Goal: Task Accomplishment & Management: Manage account settings

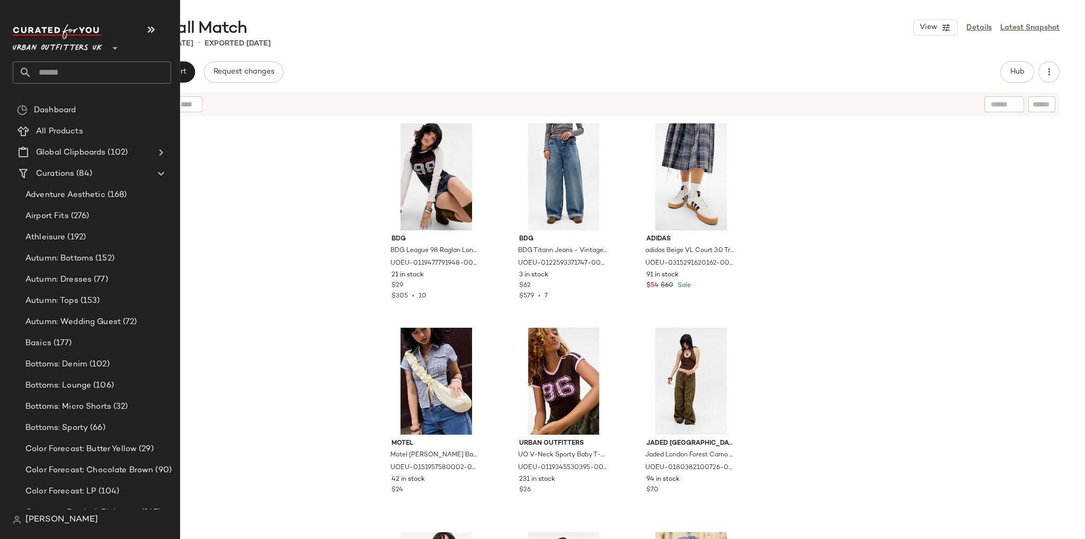
click at [57, 75] on input "text" at bounding box center [101, 72] width 139 height 22
click at [56, 70] on input "text" at bounding box center [101, 72] width 139 height 22
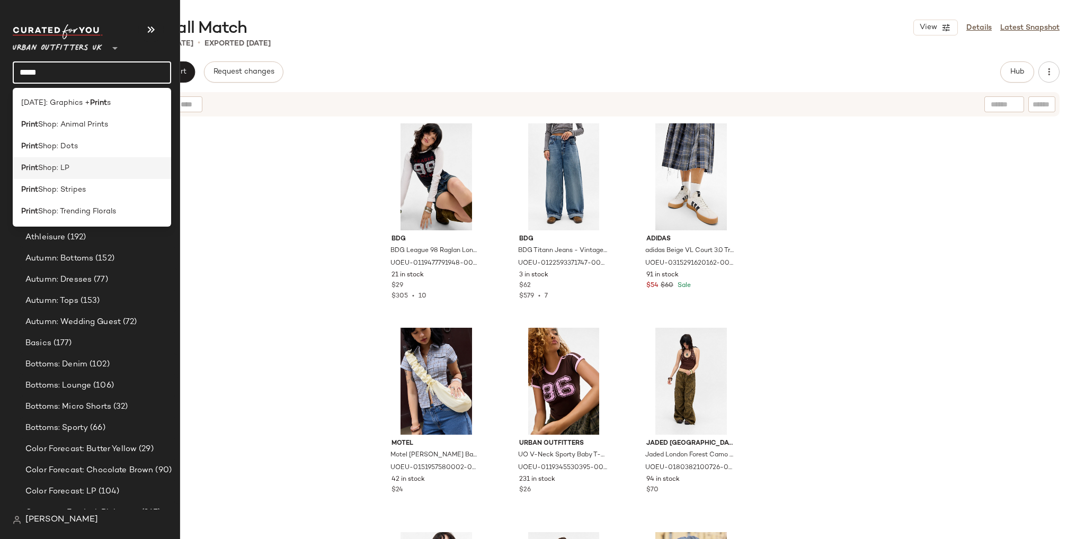
type input "*****"
click at [76, 158] on div "Print Shop: LP" at bounding box center [92, 168] width 158 height 22
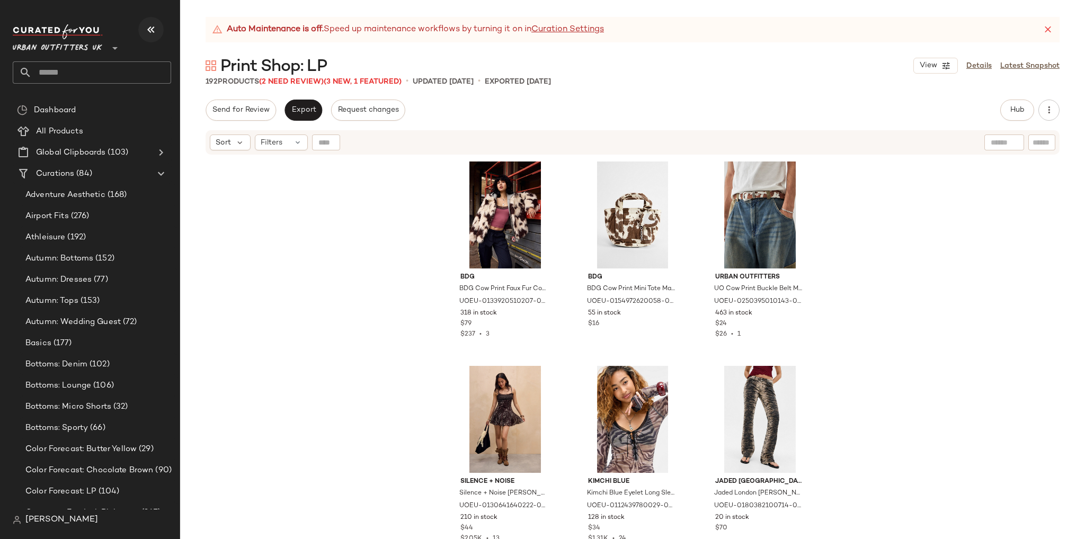
click at [153, 26] on icon "button" at bounding box center [151, 29] width 13 height 13
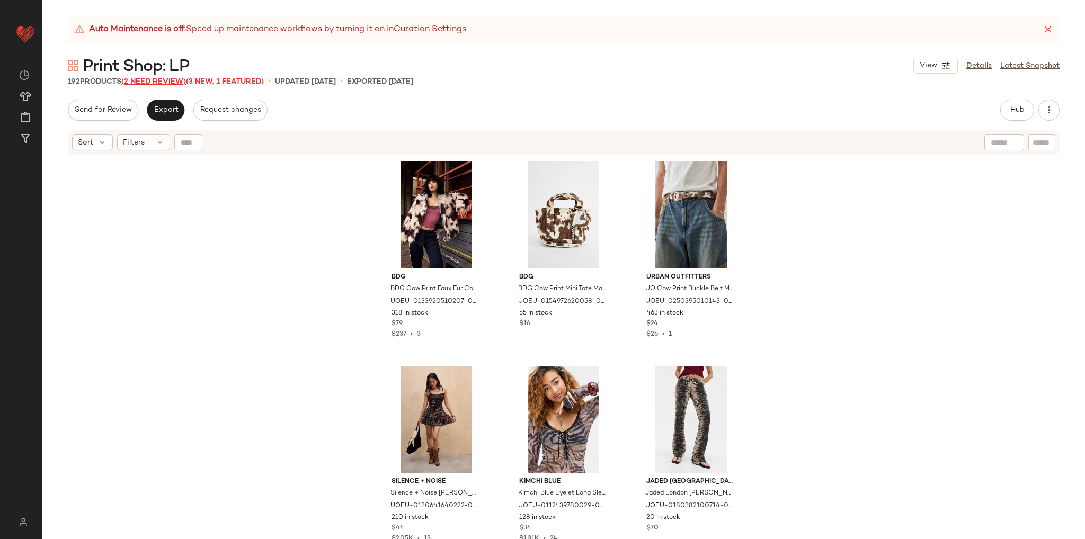
click at [170, 81] on span "(2 Need Review)" at bounding box center [153, 82] width 65 height 8
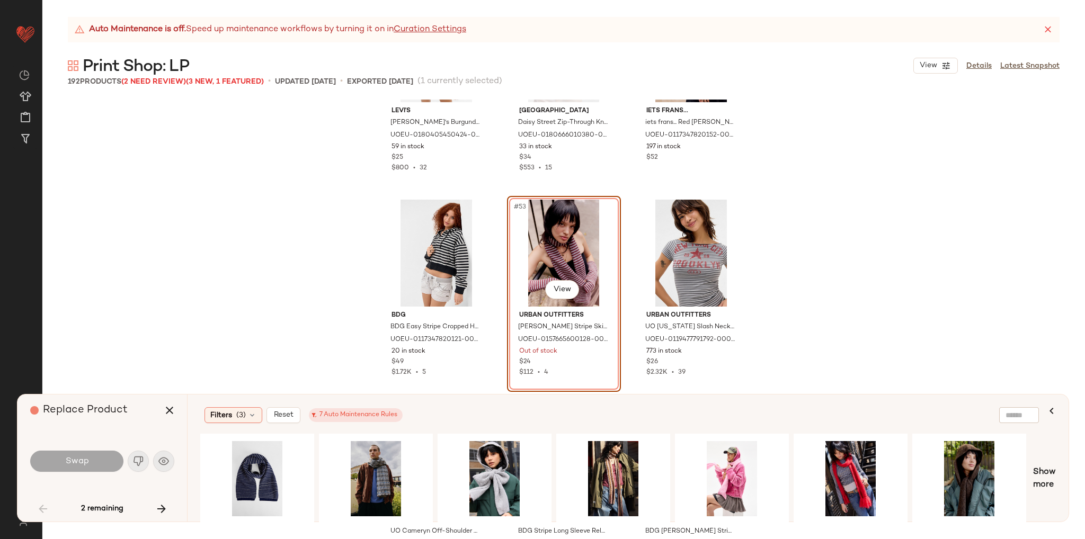
scroll to position [3432, 0]
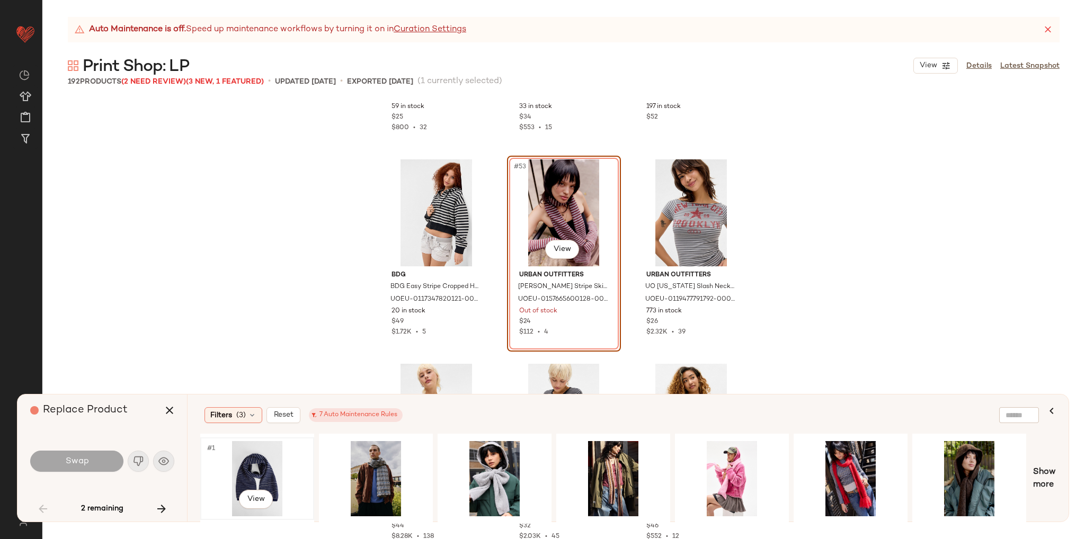
click at [256, 476] on div "#1 View" at bounding box center [257, 478] width 107 height 75
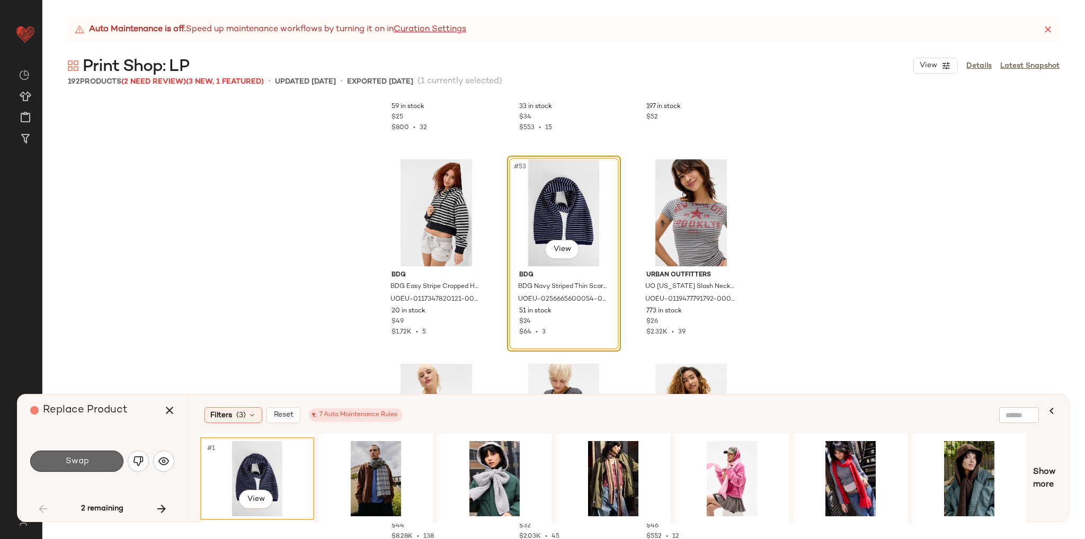
click at [84, 463] on span "Swap" at bounding box center [77, 462] width 24 height 10
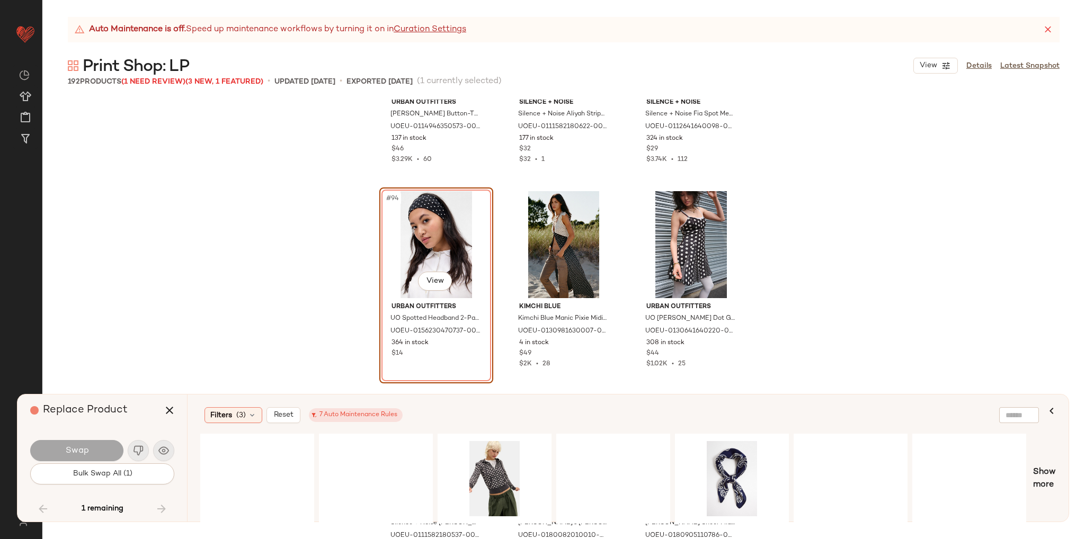
scroll to position [6295, 0]
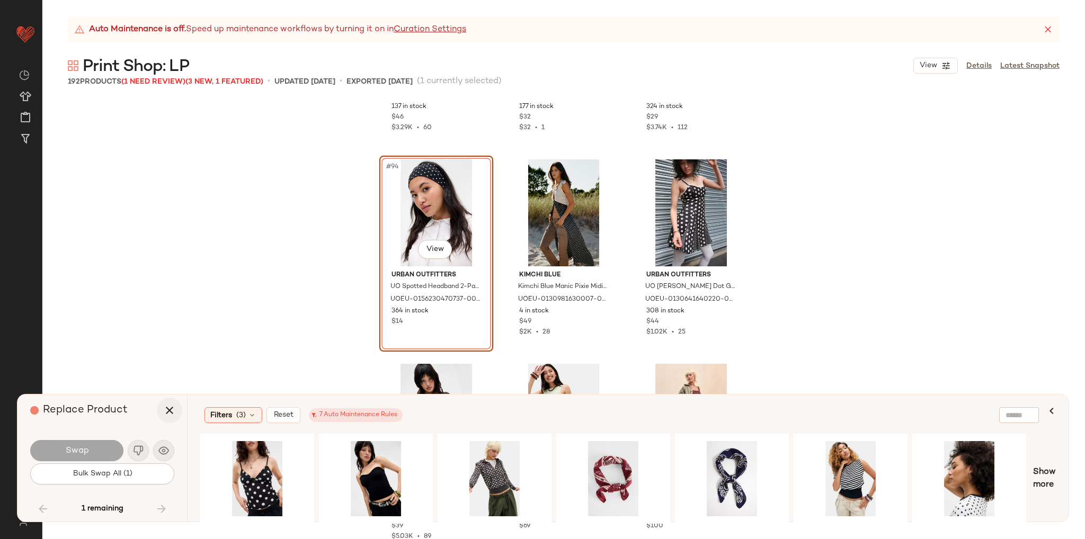
click at [167, 412] on icon "button" at bounding box center [169, 410] width 13 height 13
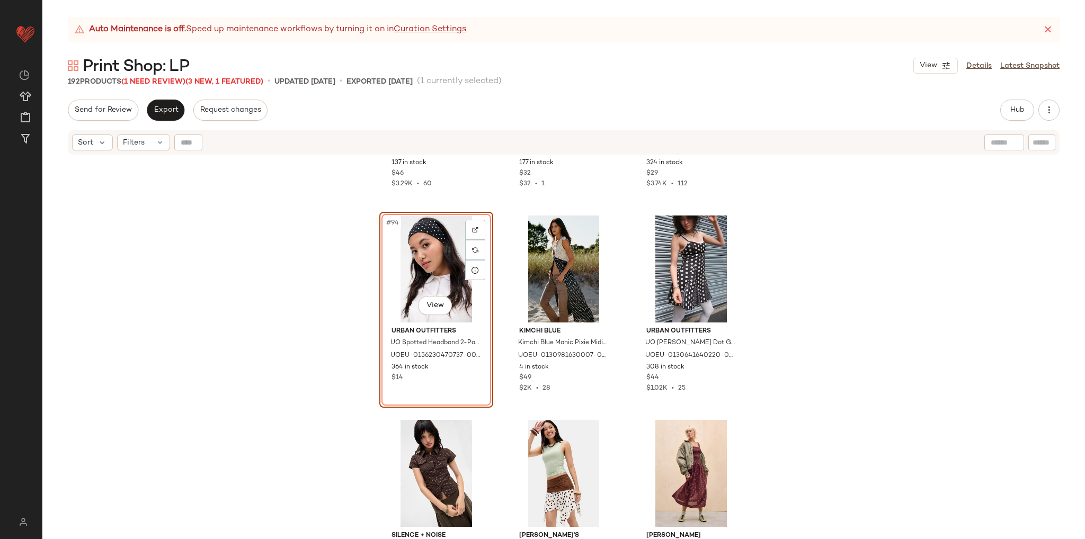
click at [282, 187] on div "Urban Outfitters UO Tyler Button-Through Hoodie - Blue L at Urban Outfitters UO…" at bounding box center [563, 361] width 1043 height 410
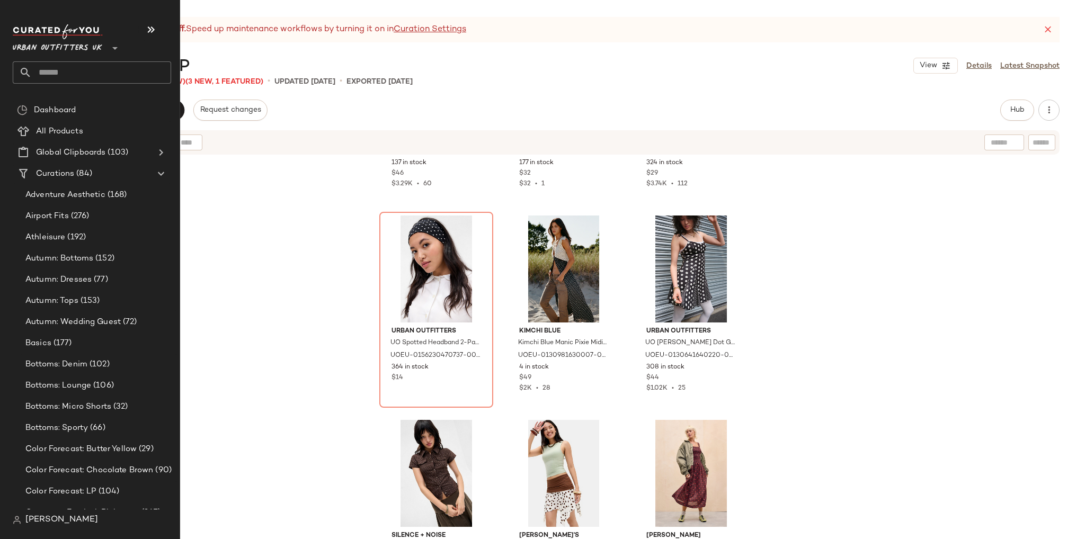
click at [49, 75] on input "text" at bounding box center [101, 72] width 139 height 22
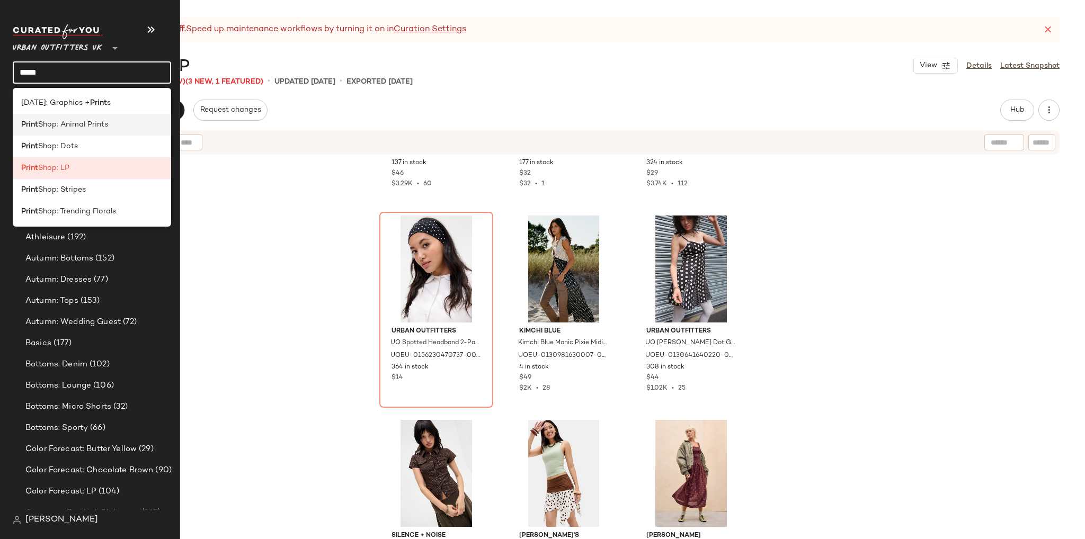
type input "*****"
click at [73, 126] on span "Shop: Animal Prints" at bounding box center [73, 124] width 70 height 11
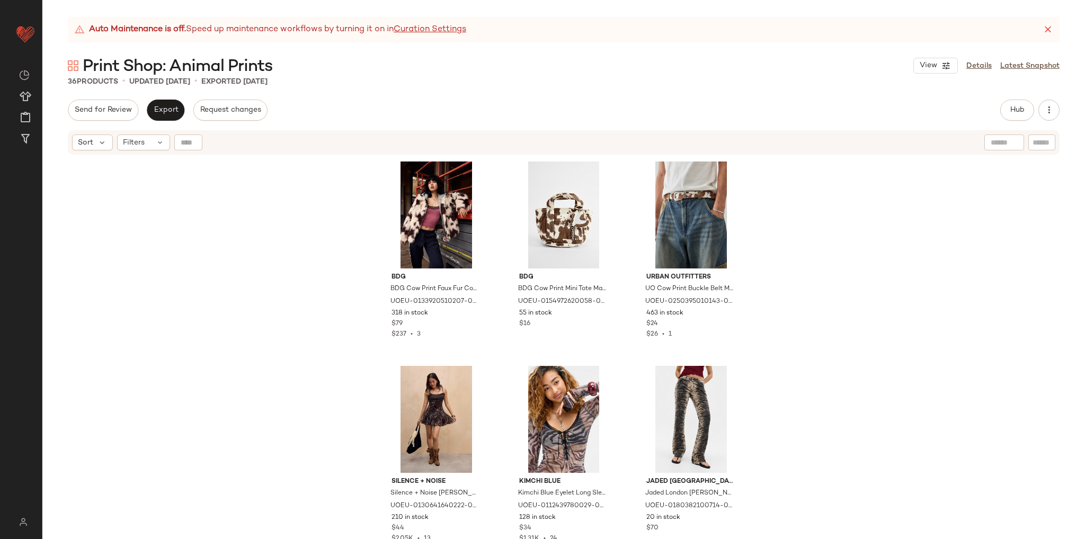
click at [312, 376] on div "BDG BDG Cow Print Faux Fur Coat Jacket XL at Urban Outfitters UOEU-013392051020…" at bounding box center [563, 361] width 1043 height 410
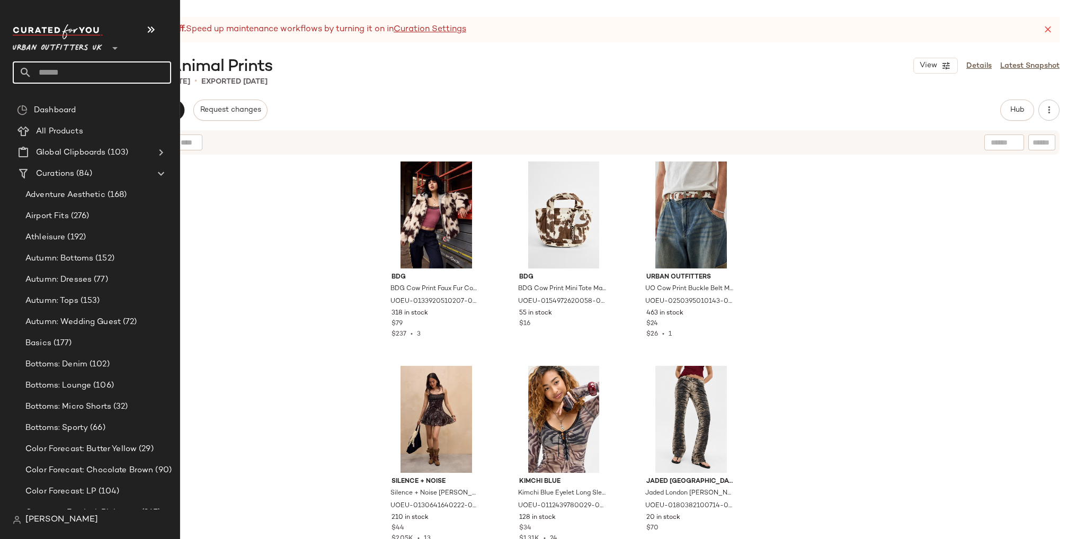
click at [49, 75] on input "text" at bounding box center [101, 72] width 139 height 22
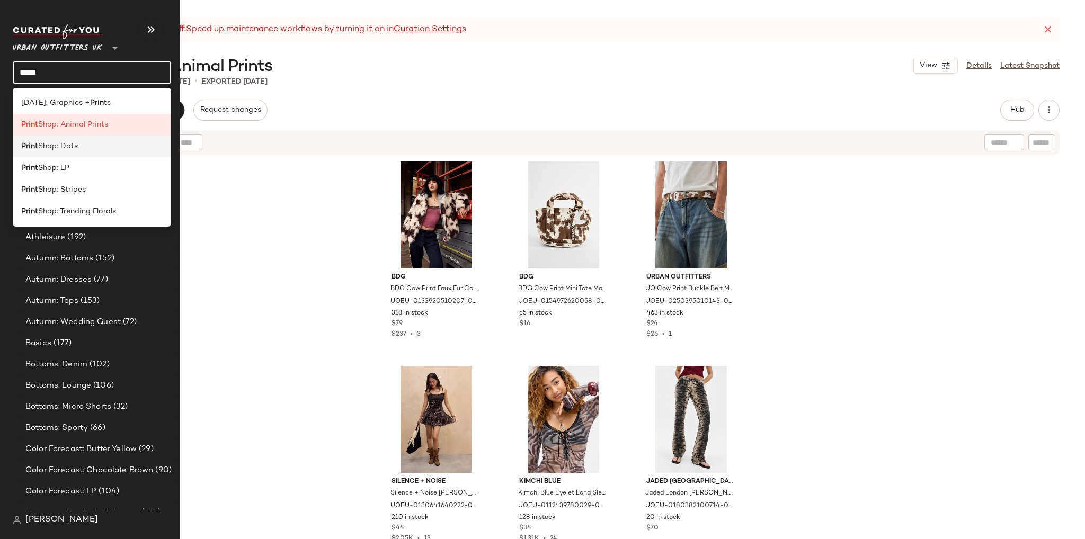
type input "*****"
click at [70, 151] on span "Shop: Dots" at bounding box center [58, 146] width 40 height 11
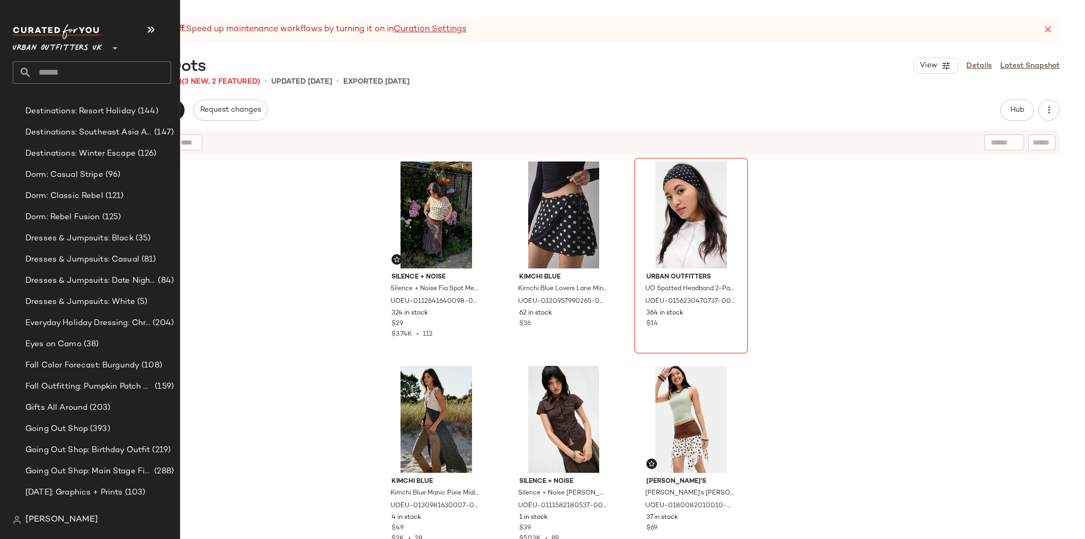
scroll to position [556, 0]
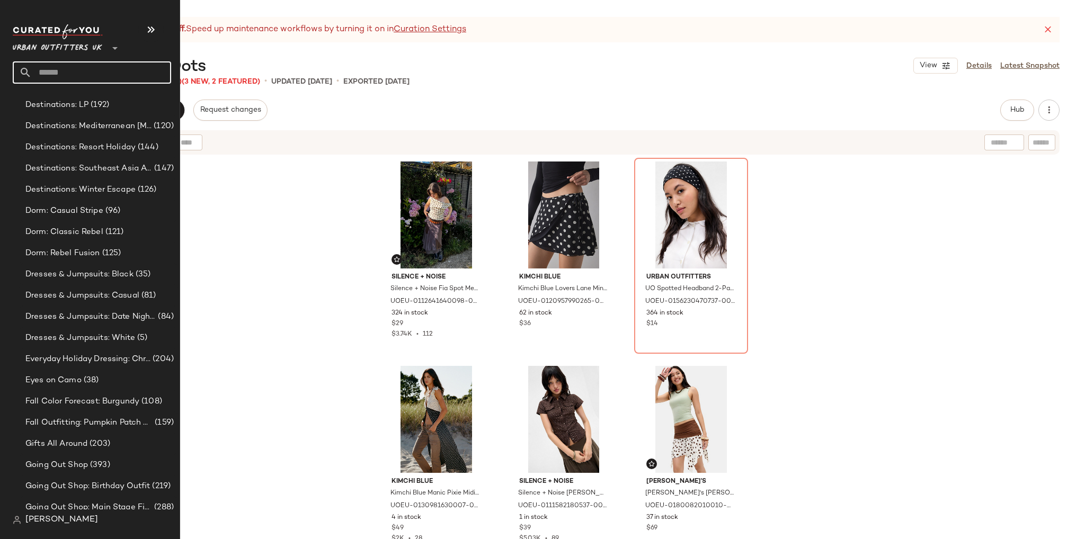
click at [46, 77] on input "text" at bounding box center [101, 72] width 139 height 22
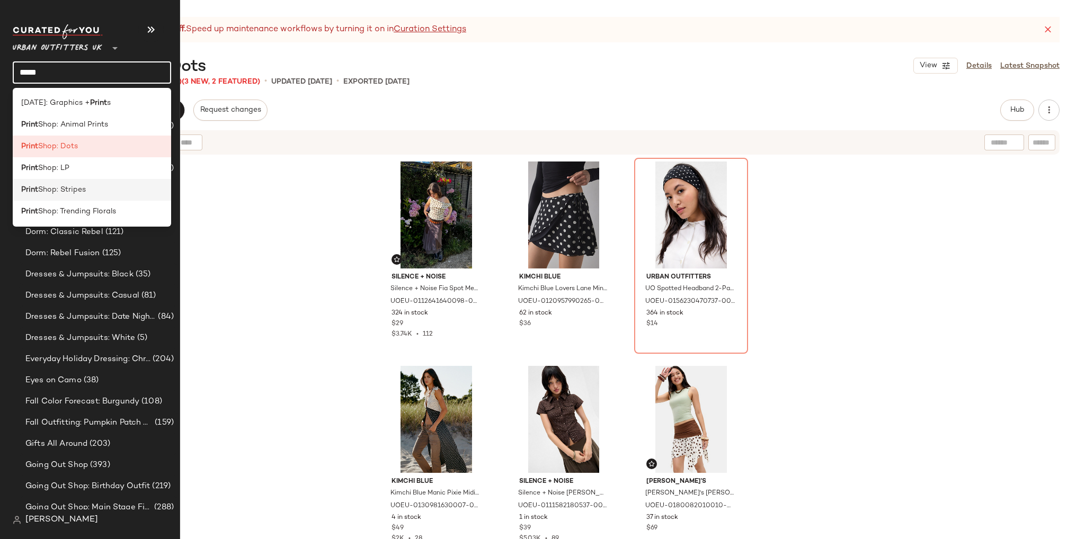
type input "*****"
click at [81, 193] on span "Shop: Stripes" at bounding box center [62, 189] width 48 height 11
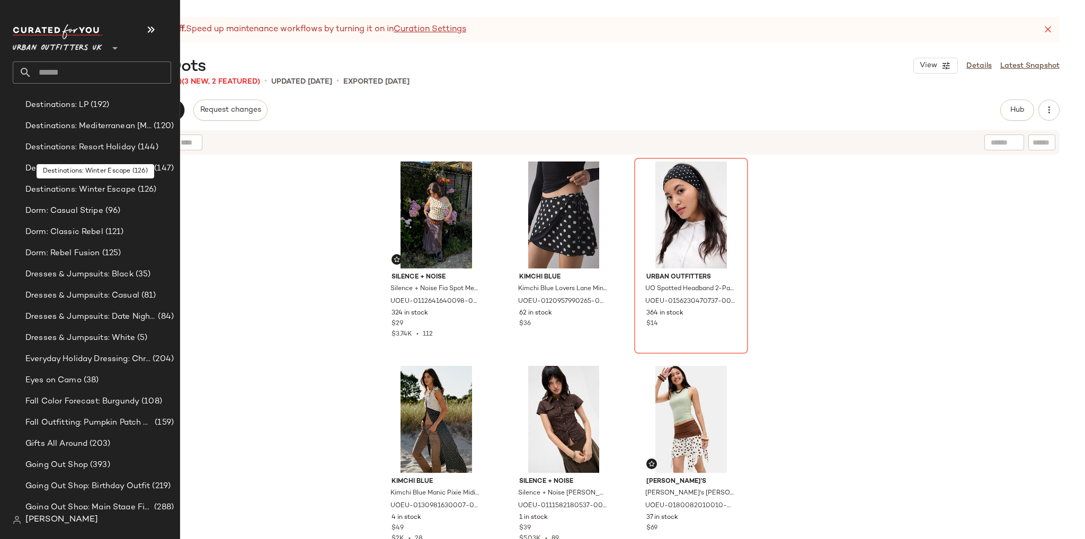
scroll to position [0, 0]
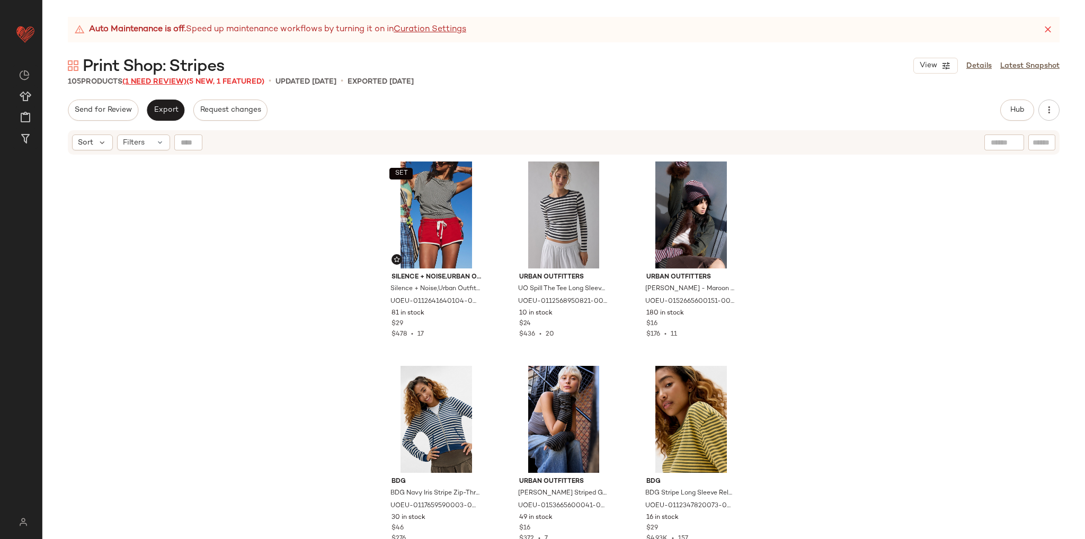
click at [178, 81] on span "(1 Need Review)" at bounding box center [154, 82] width 64 height 8
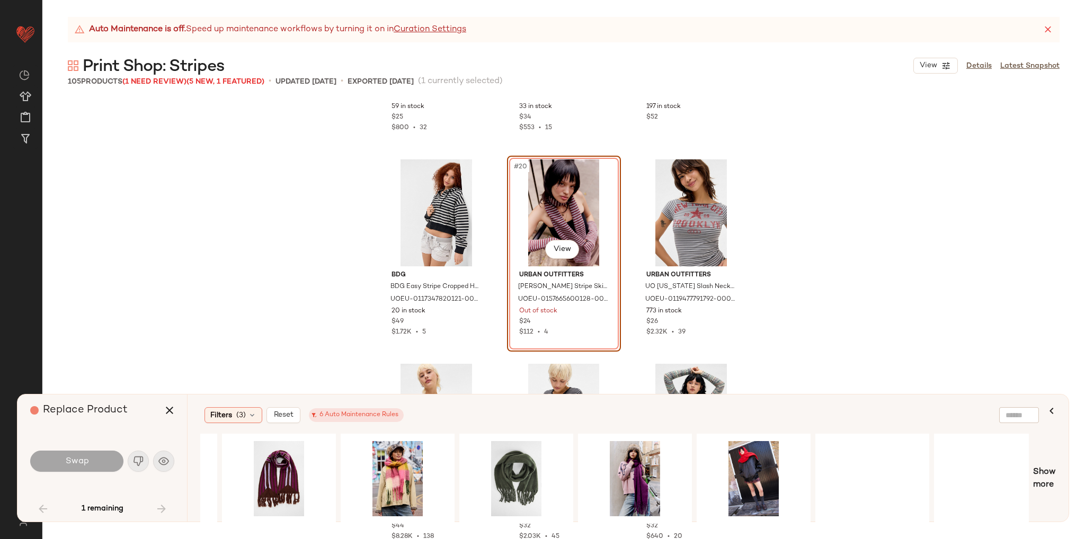
scroll to position [0, 1183]
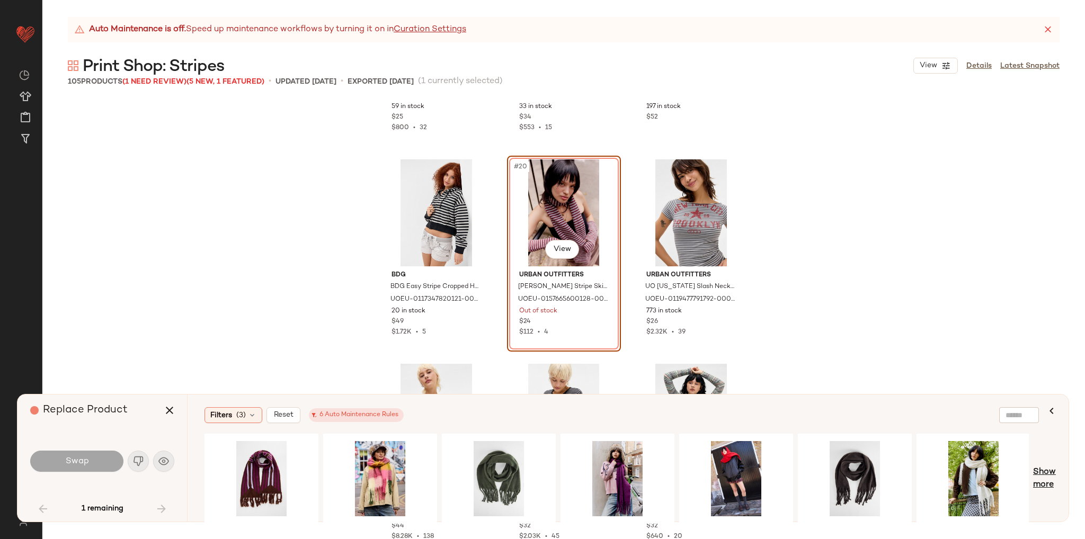
click at [1040, 486] on span "Show more" at bounding box center [1044, 478] width 23 height 25
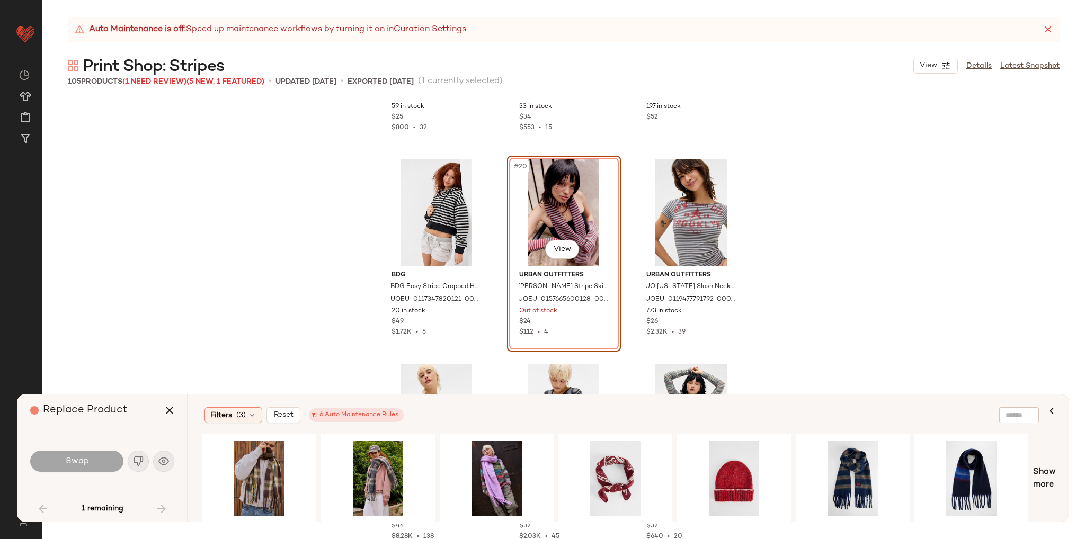
scroll to position [0, 2136]
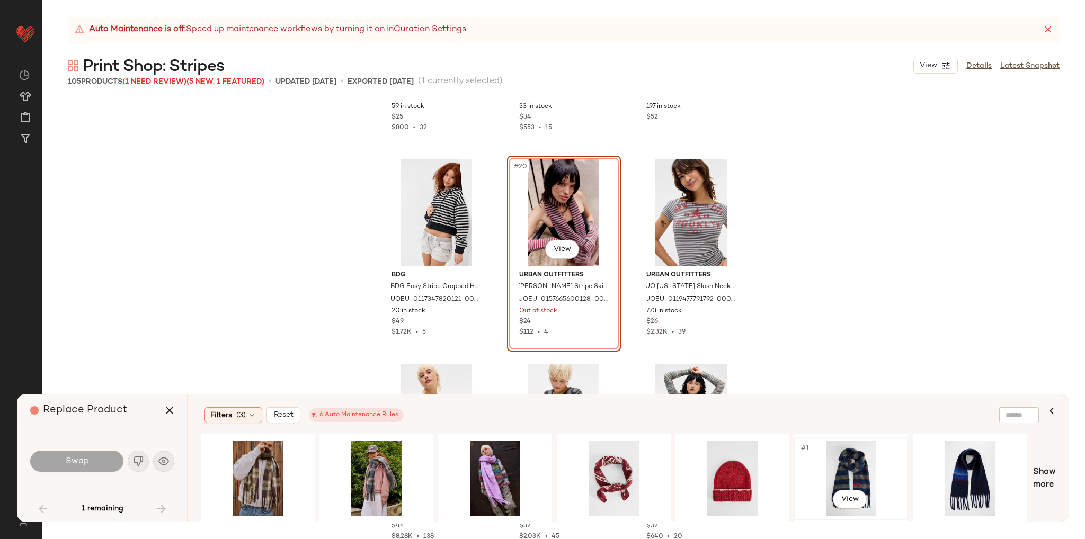
drag, startPoint x: 861, startPoint y: 472, endPoint x: 821, endPoint y: 465, distance: 40.3
click at [861, 472] on div "#1 View" at bounding box center [851, 478] width 107 height 75
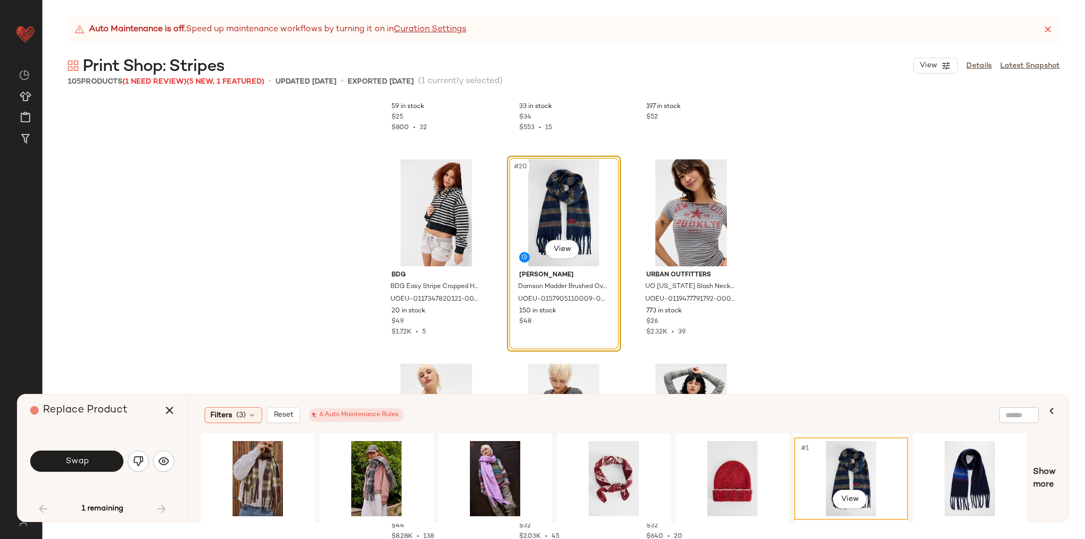
click at [108, 464] on button "Swap" at bounding box center [76, 461] width 93 height 21
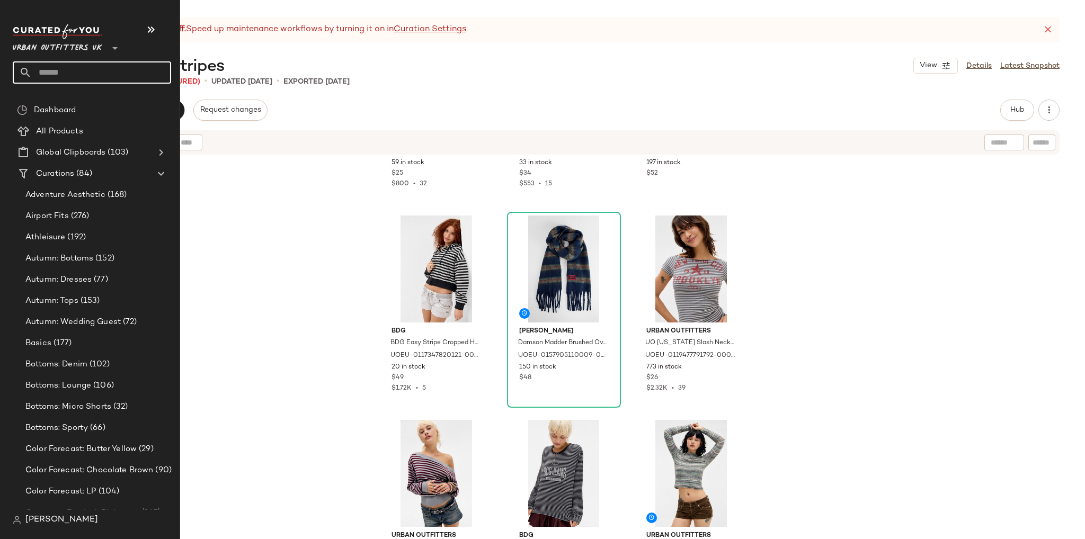
click at [64, 75] on input "text" at bounding box center [101, 72] width 139 height 22
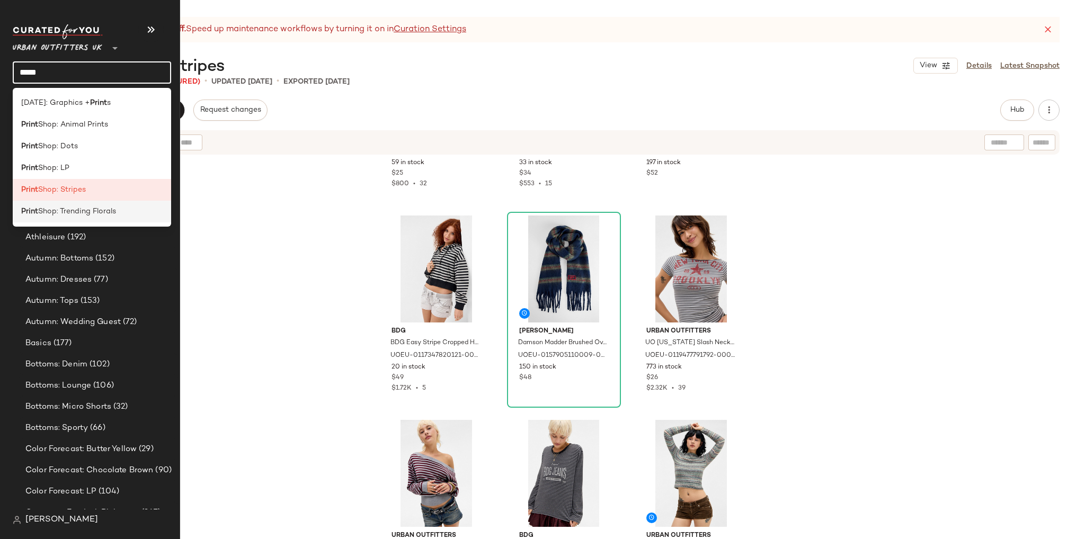
type input "*****"
click at [98, 208] on span "Shop: Trending Florals" at bounding box center [77, 211] width 78 height 11
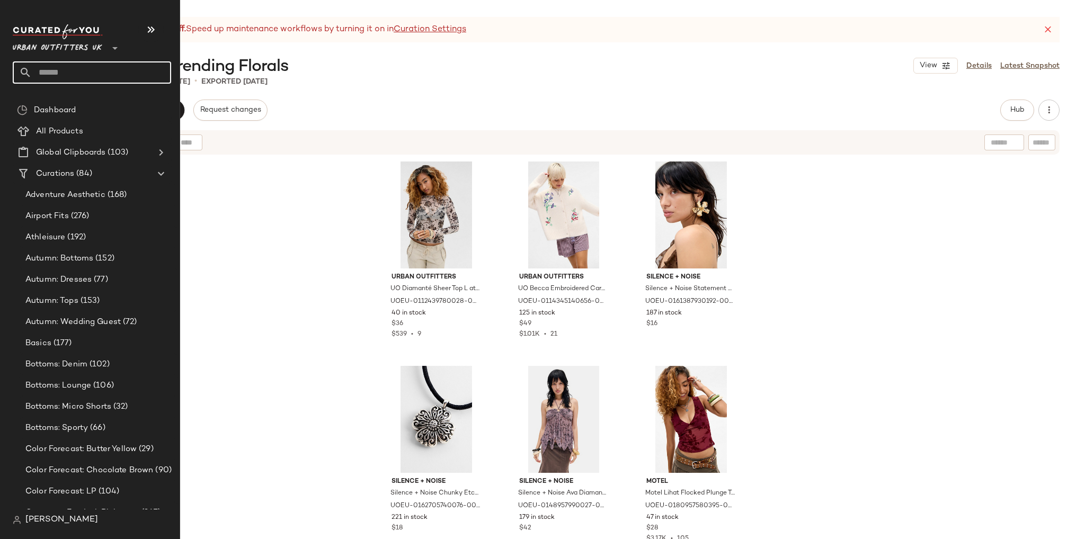
click at [42, 77] on input "text" at bounding box center [101, 72] width 139 height 22
type input "*****"
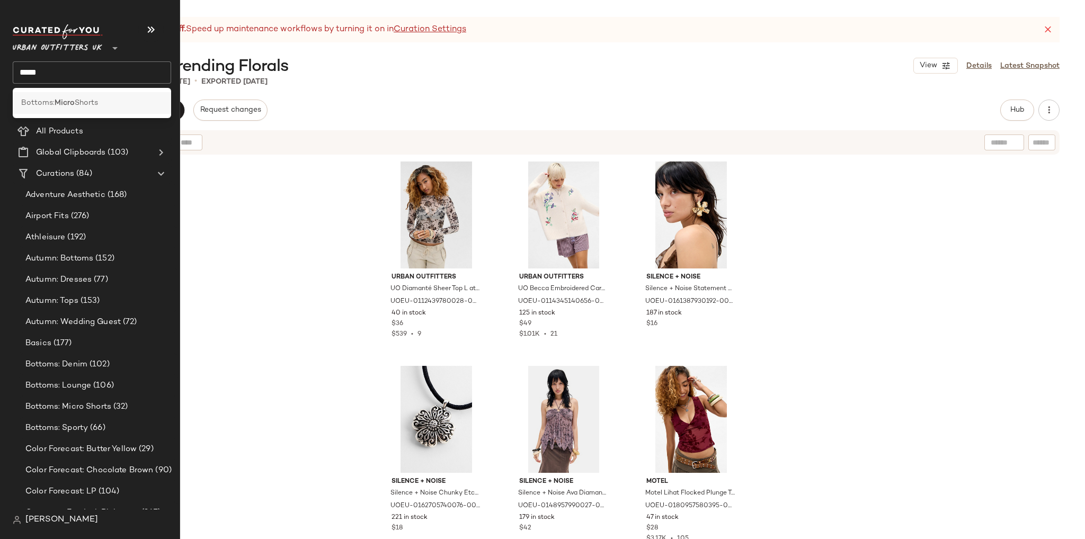
click at [61, 109] on div "Bottoms: Micro Shorts" at bounding box center [92, 103] width 158 height 22
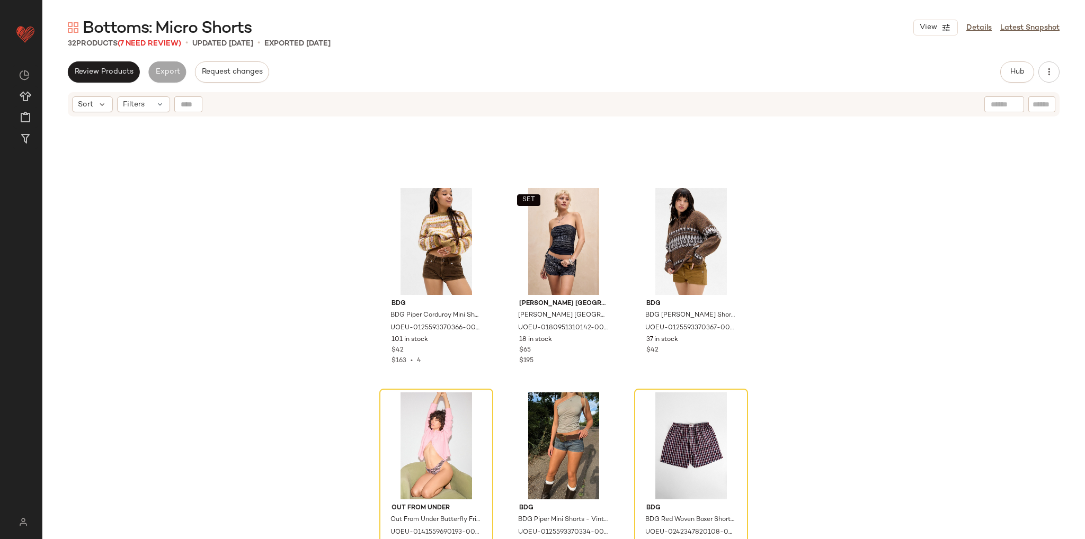
scroll to position [697, 0]
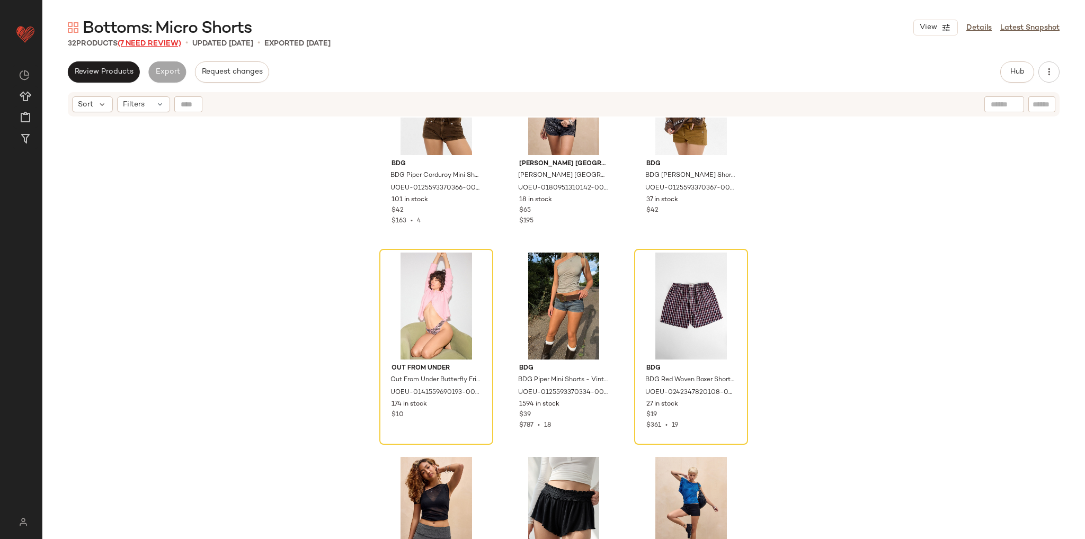
click at [144, 41] on span "(7 Need Review)" at bounding box center [150, 44] width 64 height 8
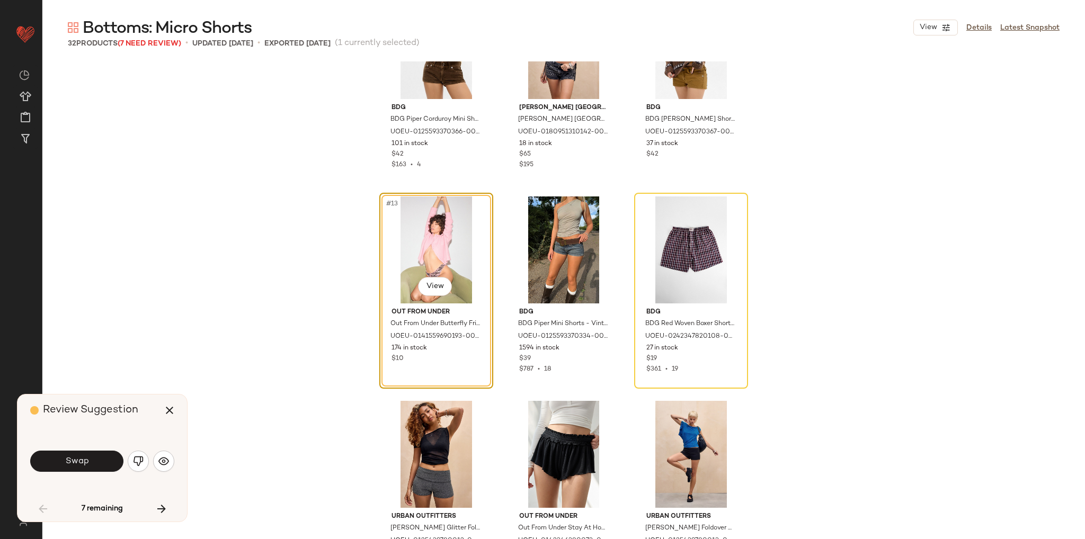
scroll to position [614, 0]
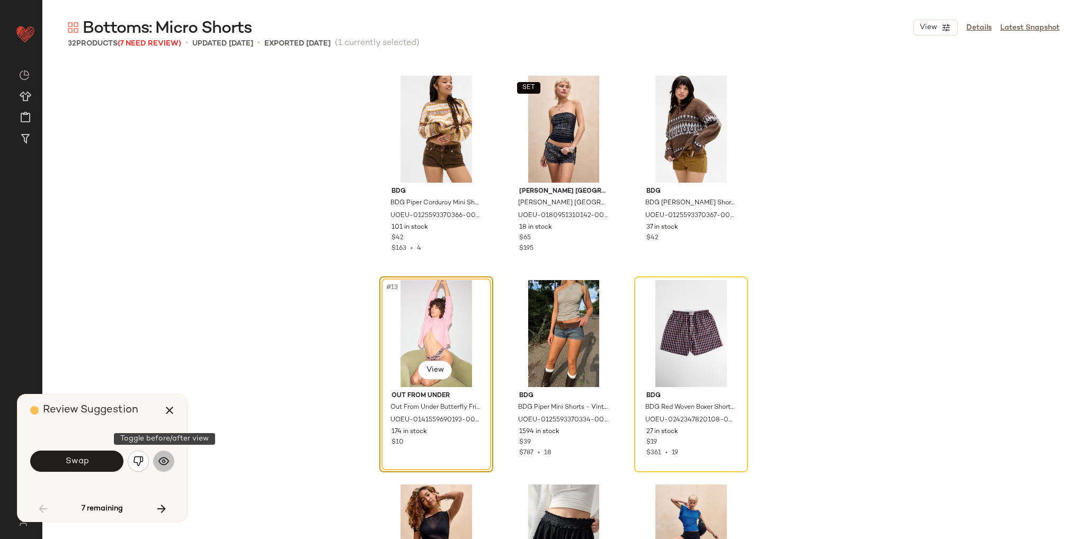
click at [165, 459] on img "button" at bounding box center [163, 461] width 11 height 11
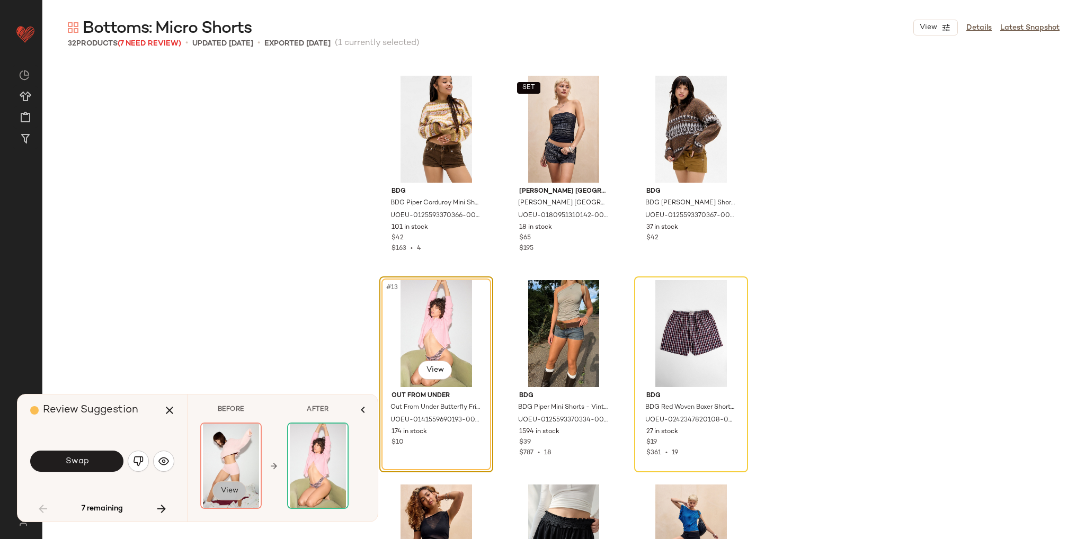
click at [237, 488] on span "View" at bounding box center [229, 491] width 18 height 8
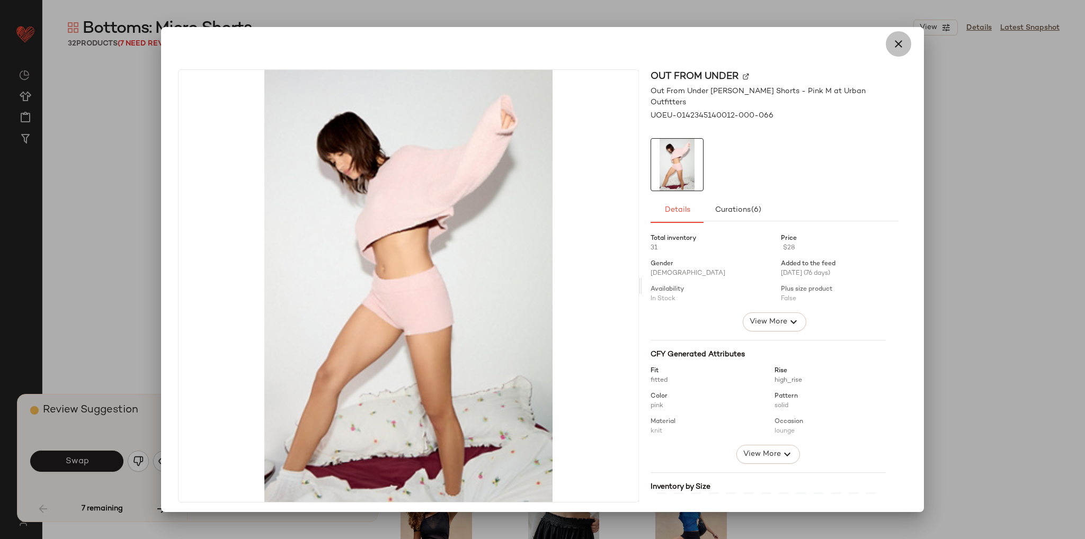
click at [892, 47] on icon "button" at bounding box center [898, 44] width 13 height 13
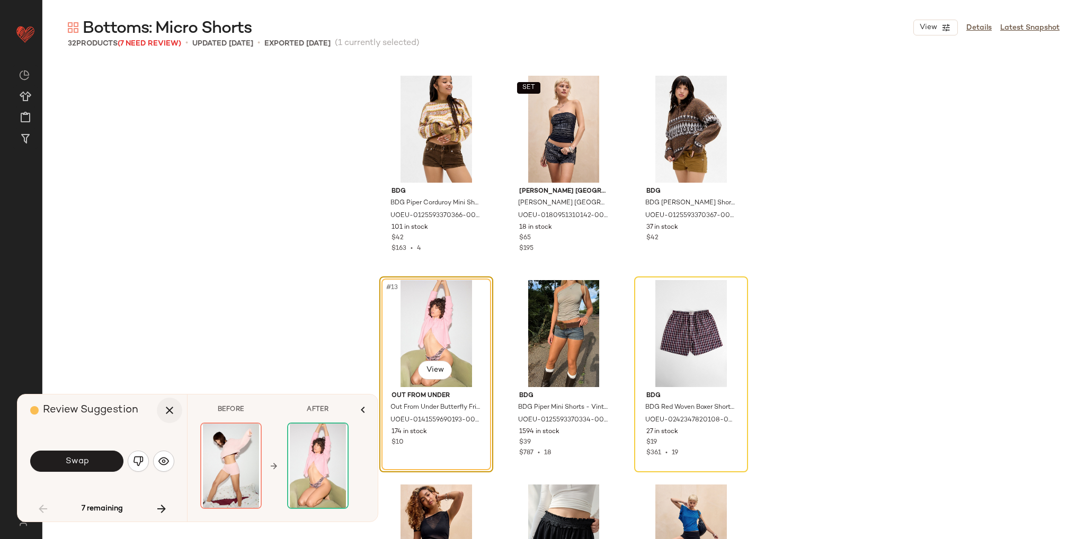
click at [169, 404] on icon "button" at bounding box center [169, 410] width 13 height 13
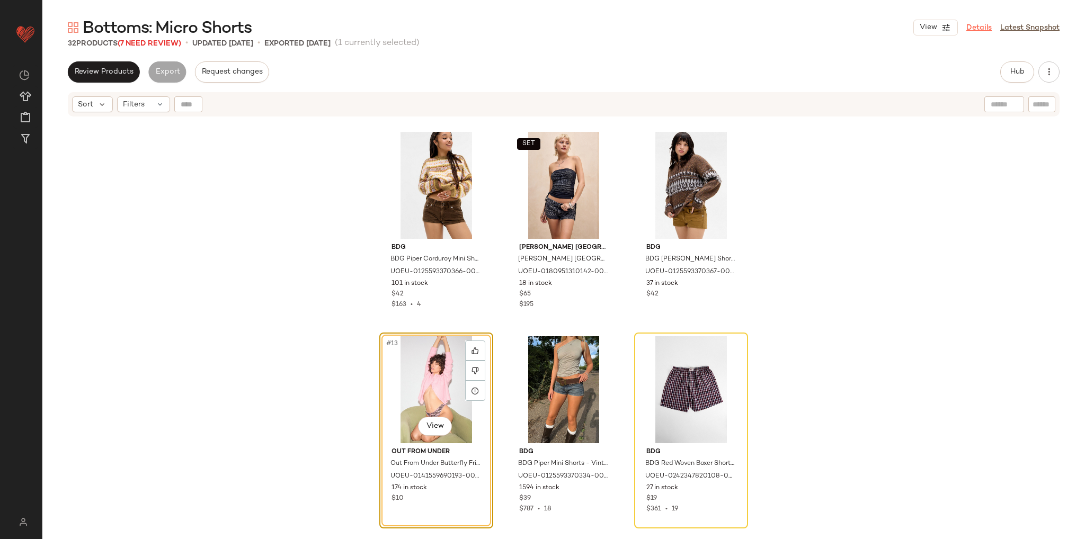
click at [979, 28] on link "Details" at bounding box center [979, 27] width 25 height 11
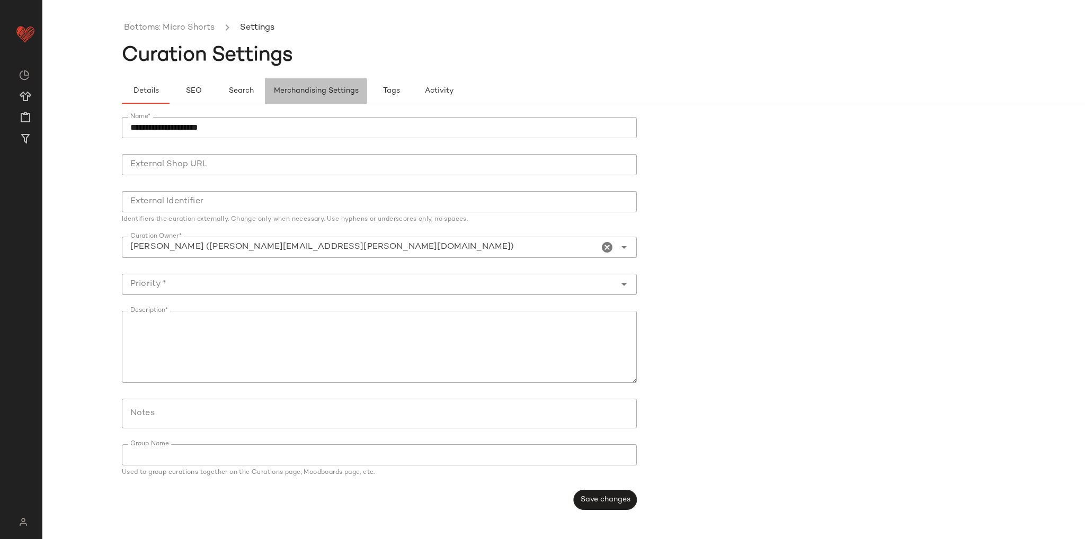
click at [328, 87] on span "Merchandising Settings" at bounding box center [315, 91] width 85 height 8
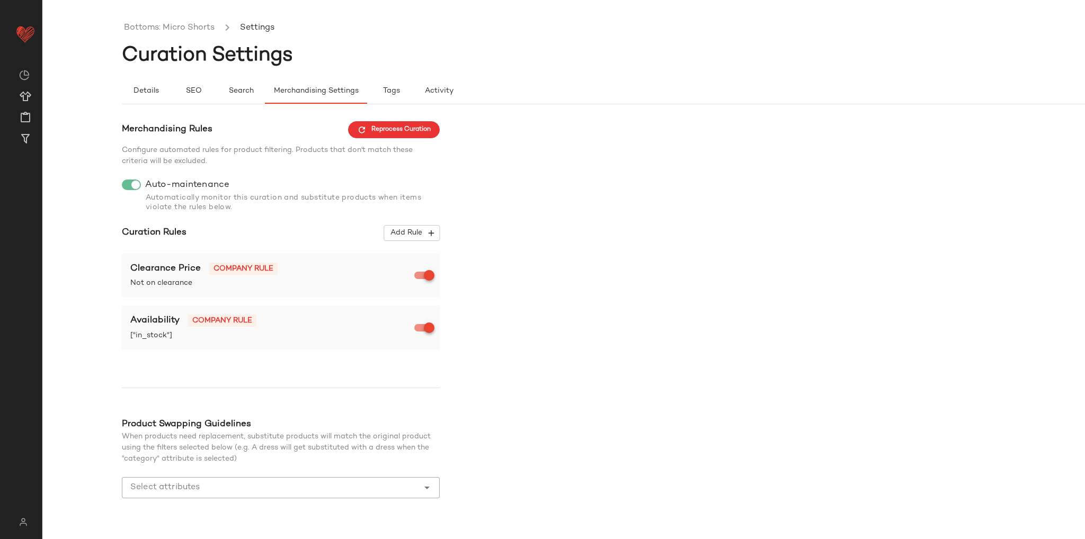
click at [538, 359] on div "Merchandising Rules Reprocess Curation Configure automated rules for product fi…" at bounding box center [643, 340] width 1043 height 439
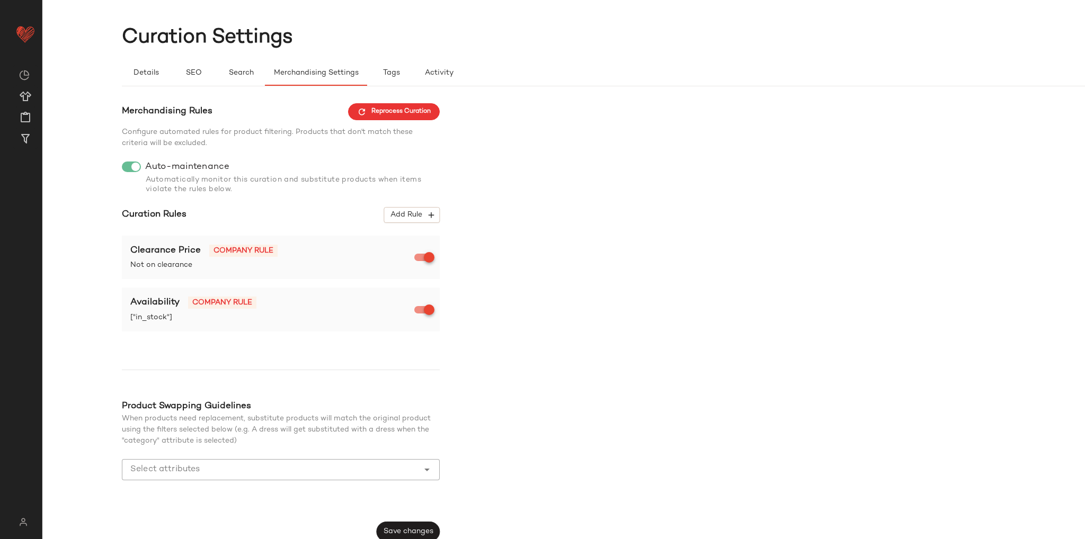
scroll to position [28, 0]
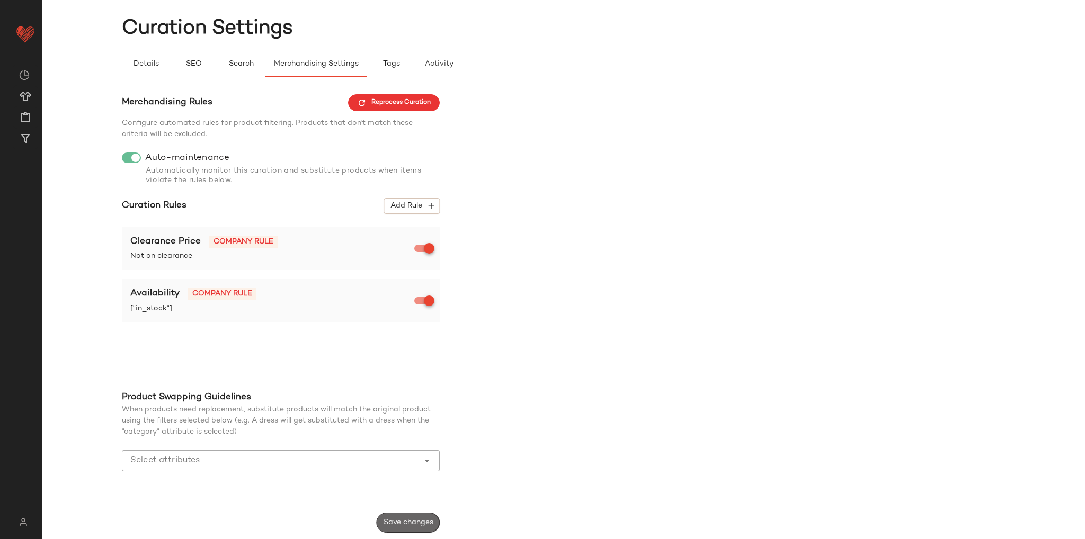
click at [428, 521] on span "Save changes" at bounding box center [408, 523] width 50 height 8
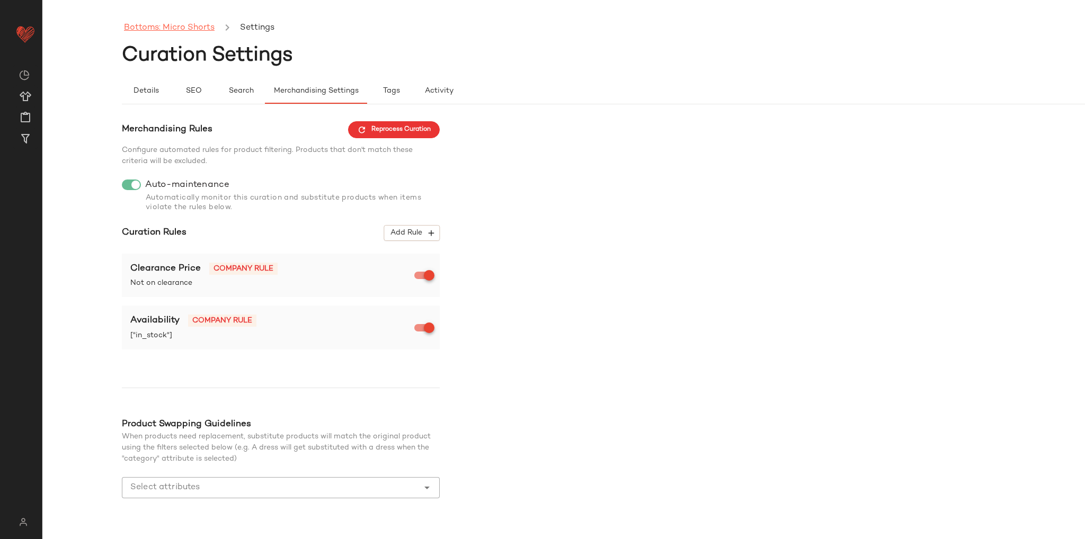
click at [159, 22] on link "Bottoms: Micro Shorts" at bounding box center [169, 28] width 91 height 14
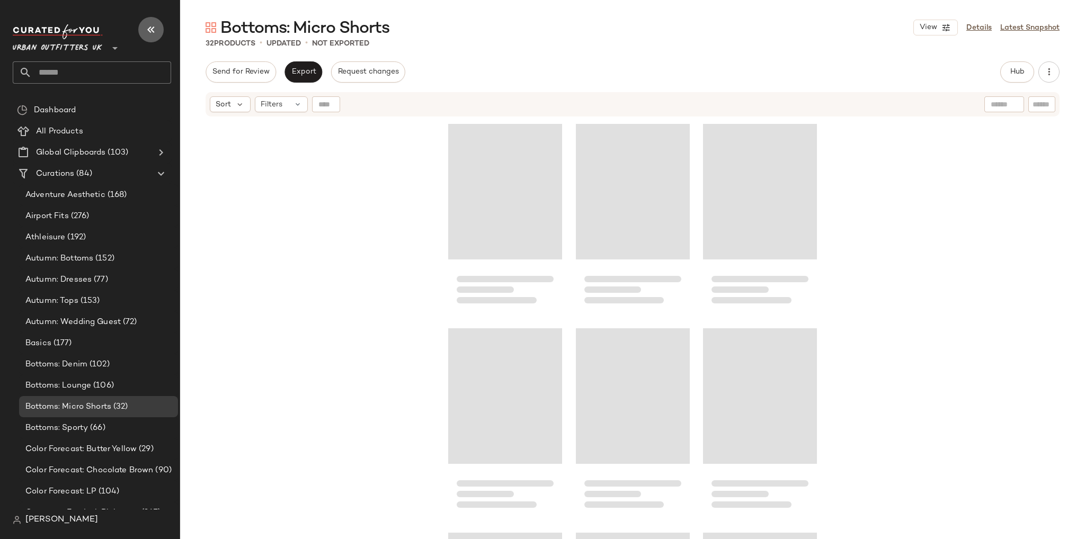
click at [148, 20] on button "button" at bounding box center [150, 29] width 25 height 25
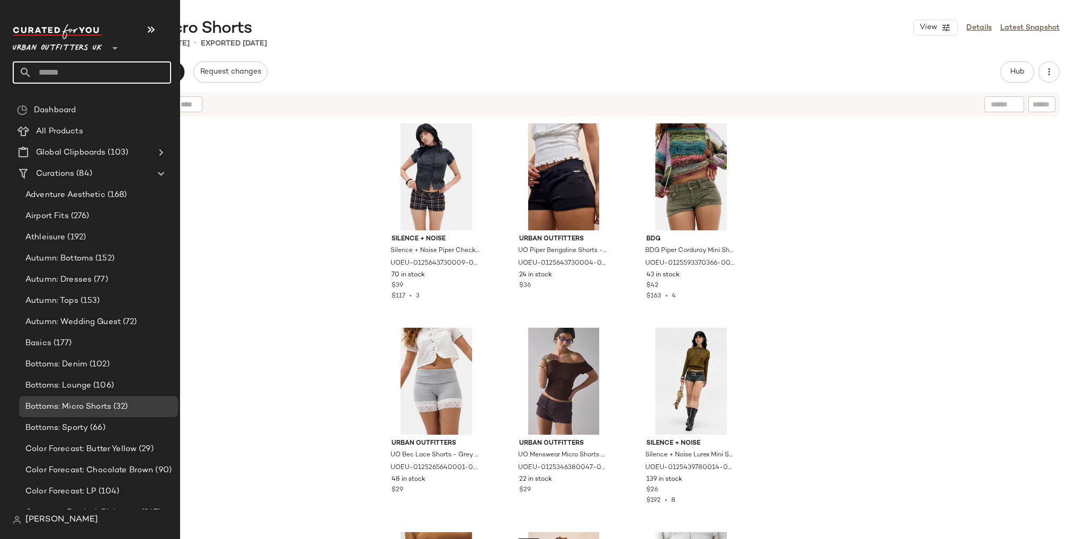
click at [54, 73] on input "text" at bounding box center [101, 72] width 139 height 22
type input "***"
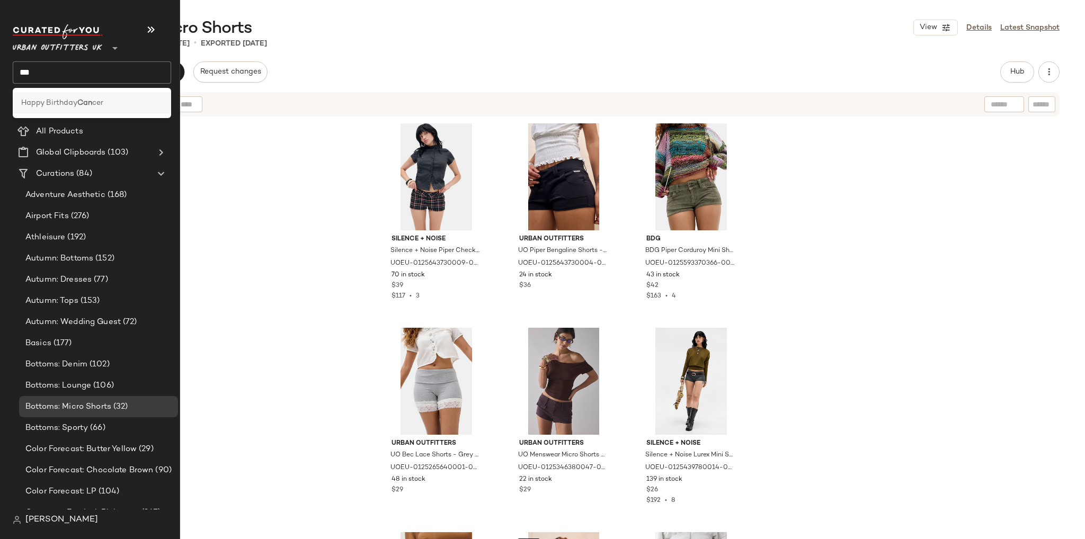
click at [68, 100] on span "Happy Birthday" at bounding box center [49, 103] width 56 height 11
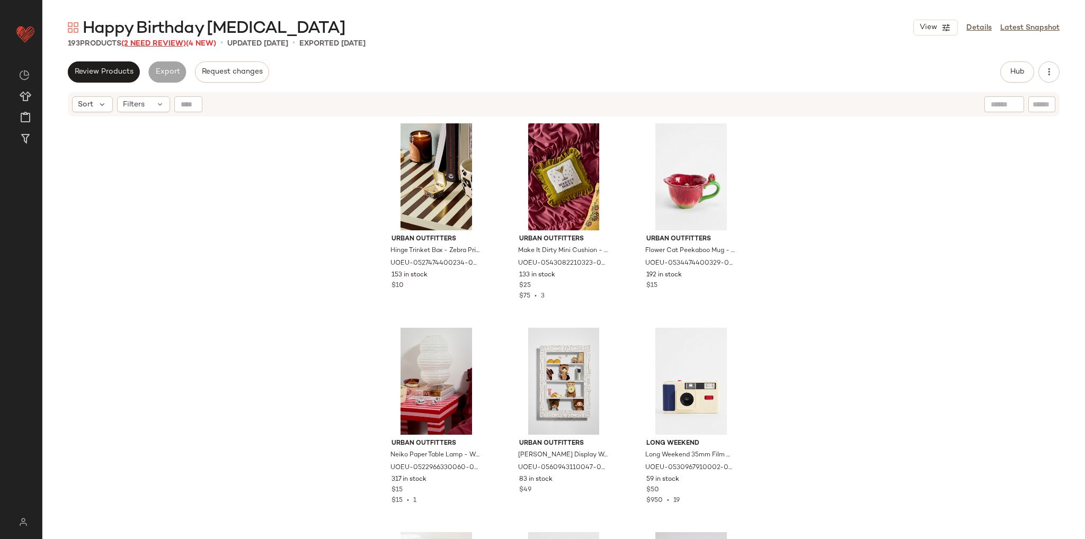
click at [165, 41] on span "(2 Need Review)" at bounding box center [153, 44] width 65 height 8
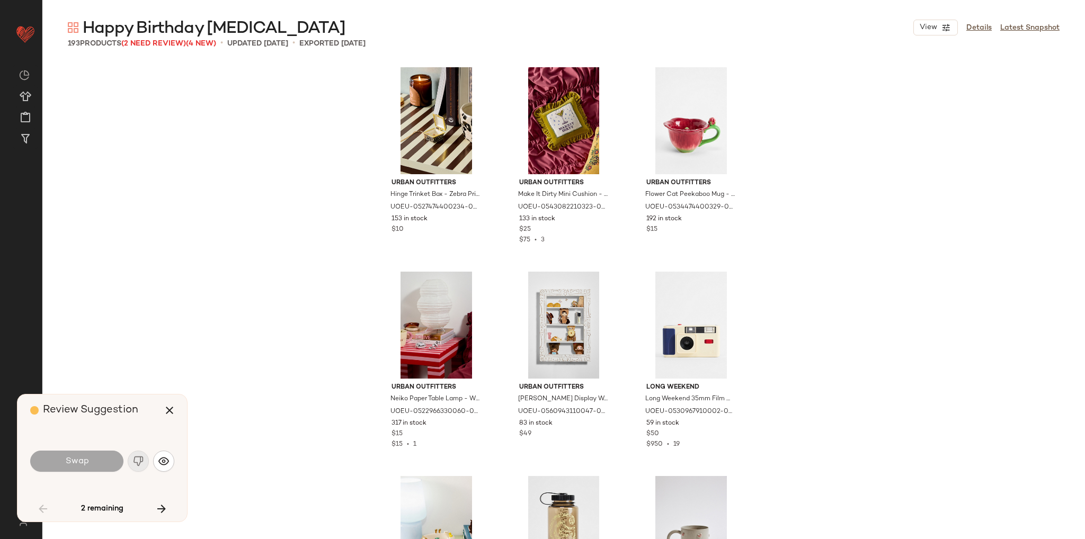
scroll to position [2250, 0]
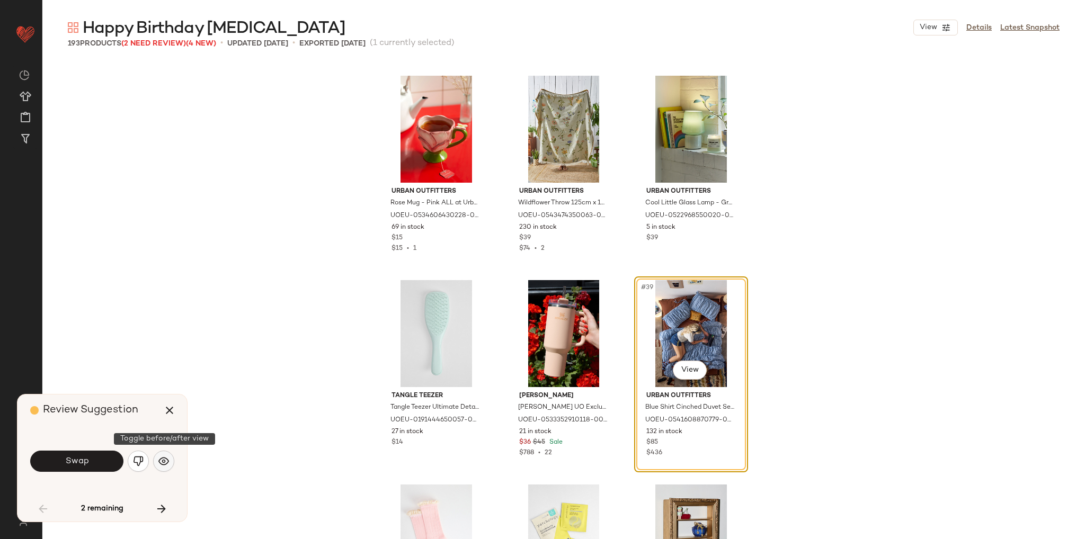
click at [160, 463] on img "button" at bounding box center [163, 461] width 11 height 11
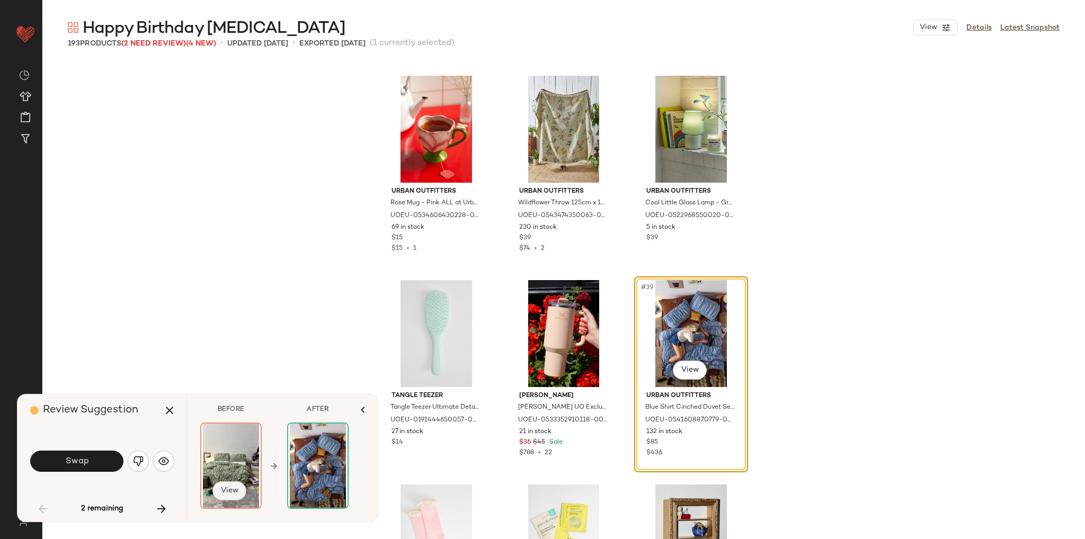
click at [237, 493] on span "View" at bounding box center [229, 491] width 18 height 8
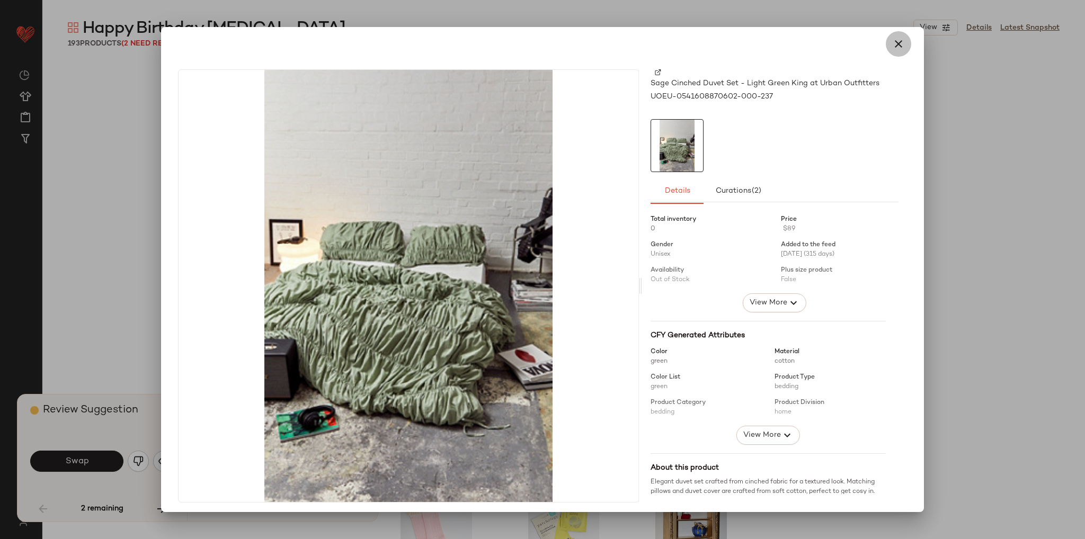
click at [892, 42] on icon "button" at bounding box center [898, 44] width 13 height 13
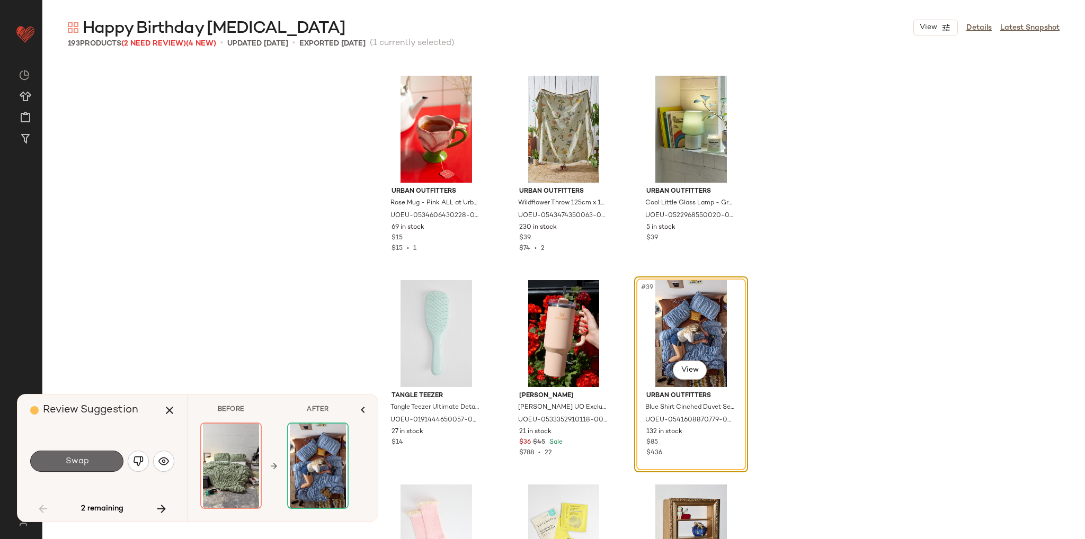
click at [105, 462] on button "Swap" at bounding box center [76, 461] width 93 height 21
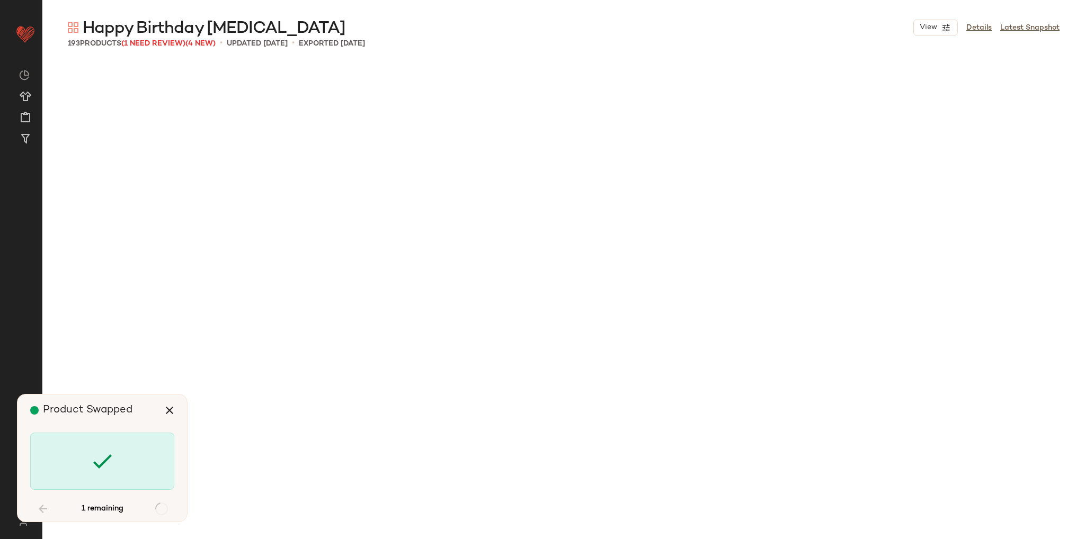
scroll to position [5523, 0]
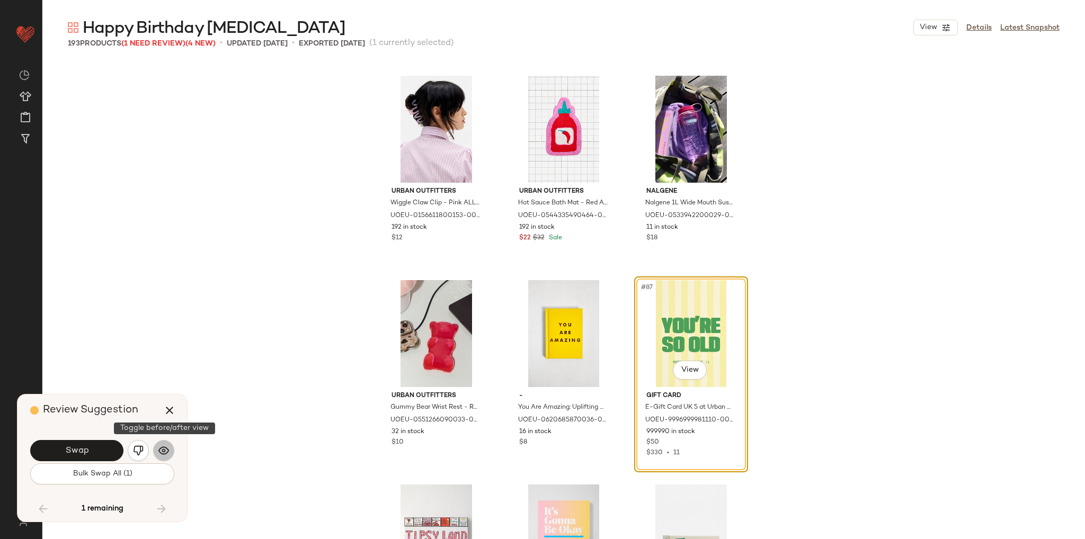
click at [167, 449] on img "button" at bounding box center [163, 451] width 11 height 11
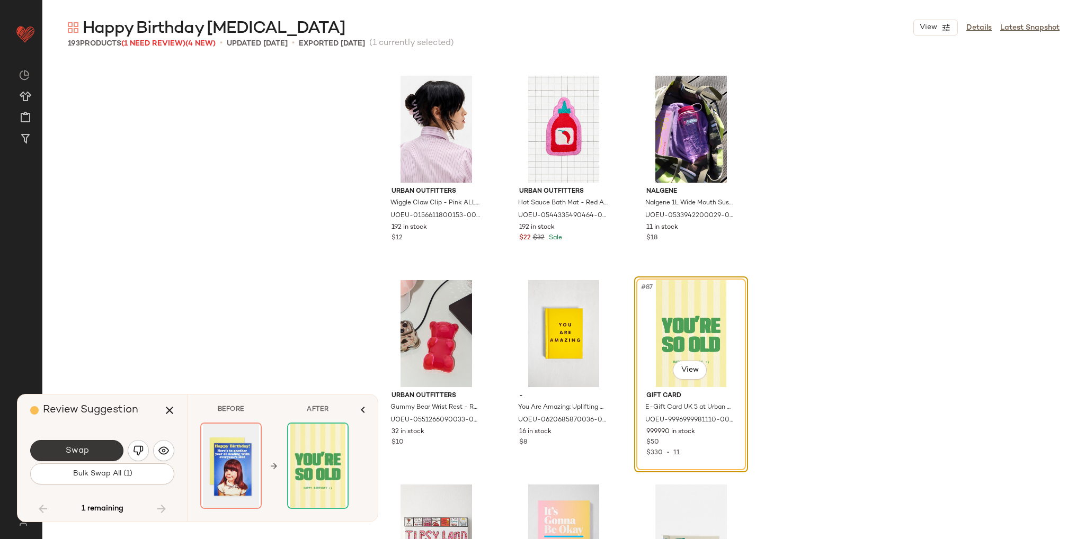
click at [83, 457] on button "Swap" at bounding box center [76, 450] width 93 height 21
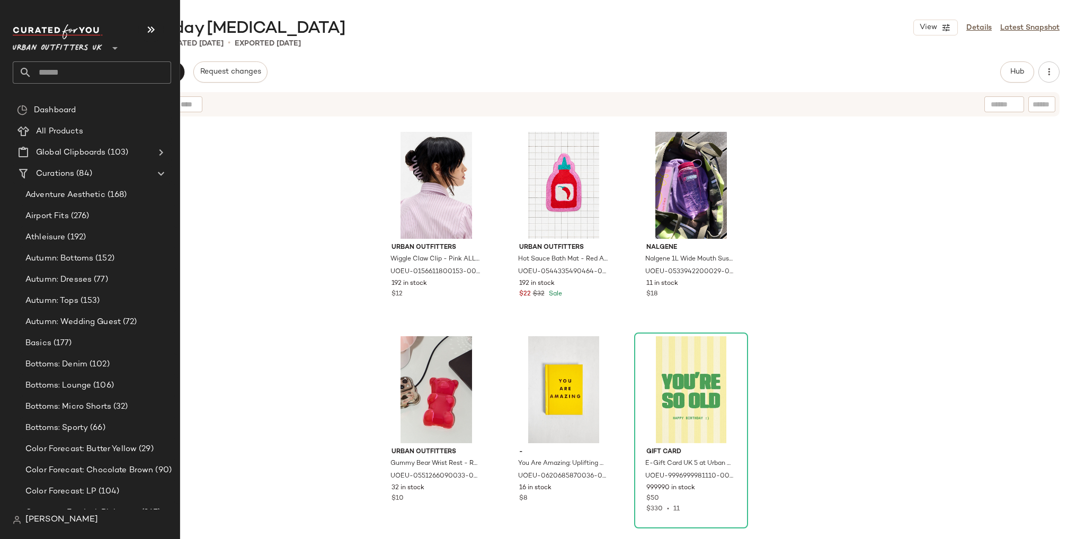
click at [54, 75] on input "text" at bounding box center [101, 72] width 139 height 22
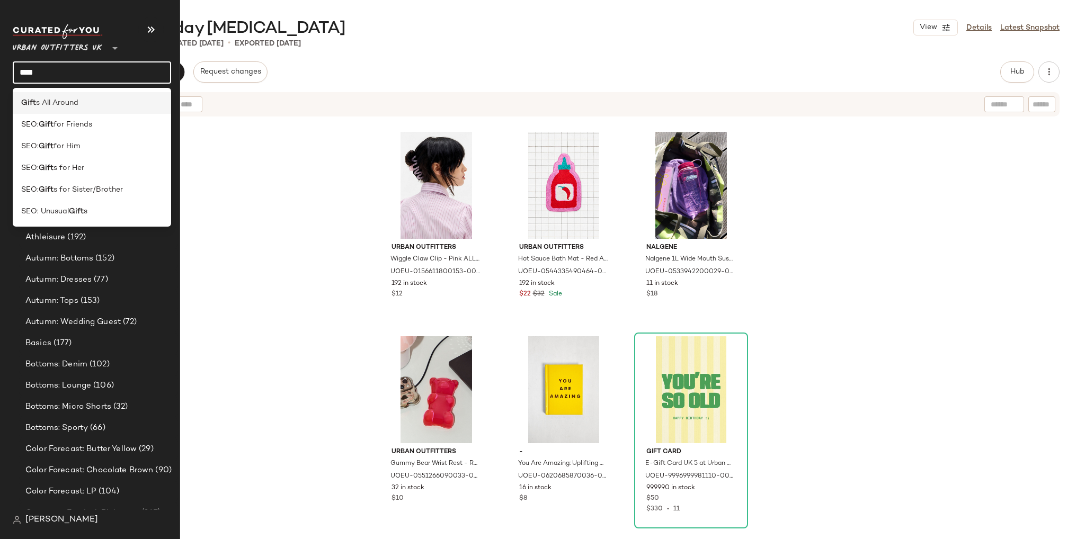
type input "****"
click at [61, 102] on span "s All Around" at bounding box center [57, 103] width 42 height 11
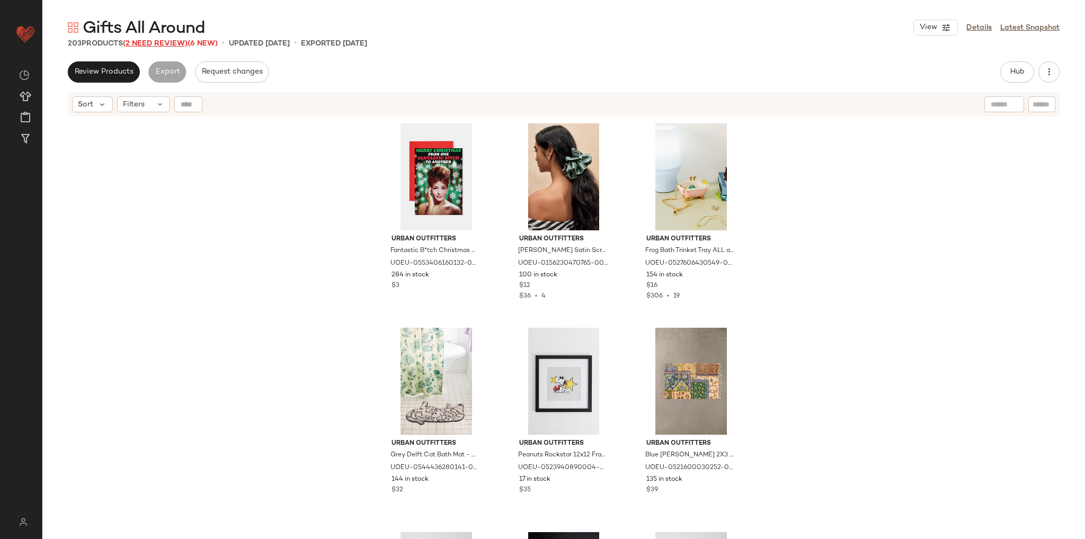
click at [170, 43] on span "(2 Need Review)" at bounding box center [155, 44] width 65 height 8
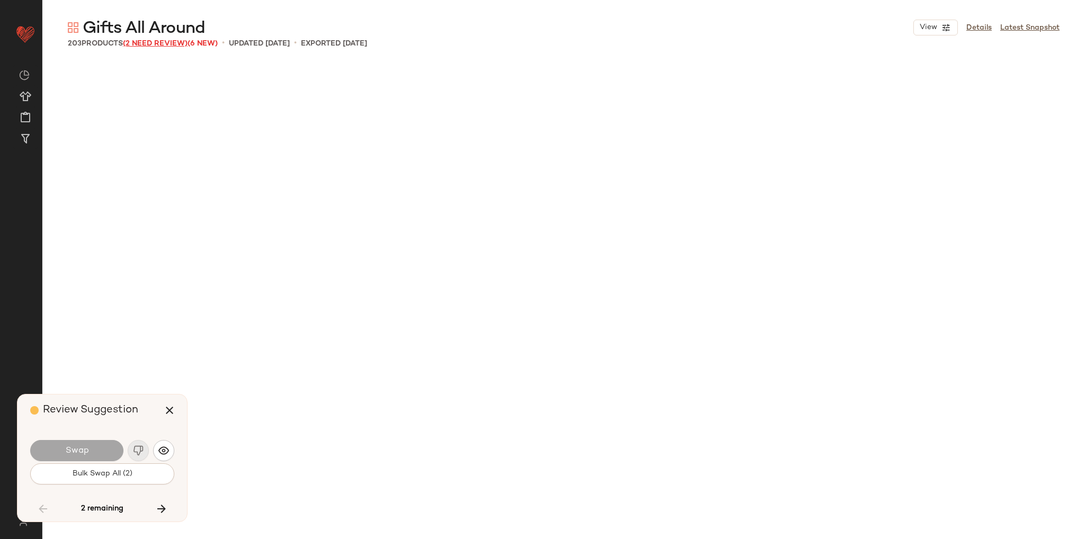
scroll to position [5932, 0]
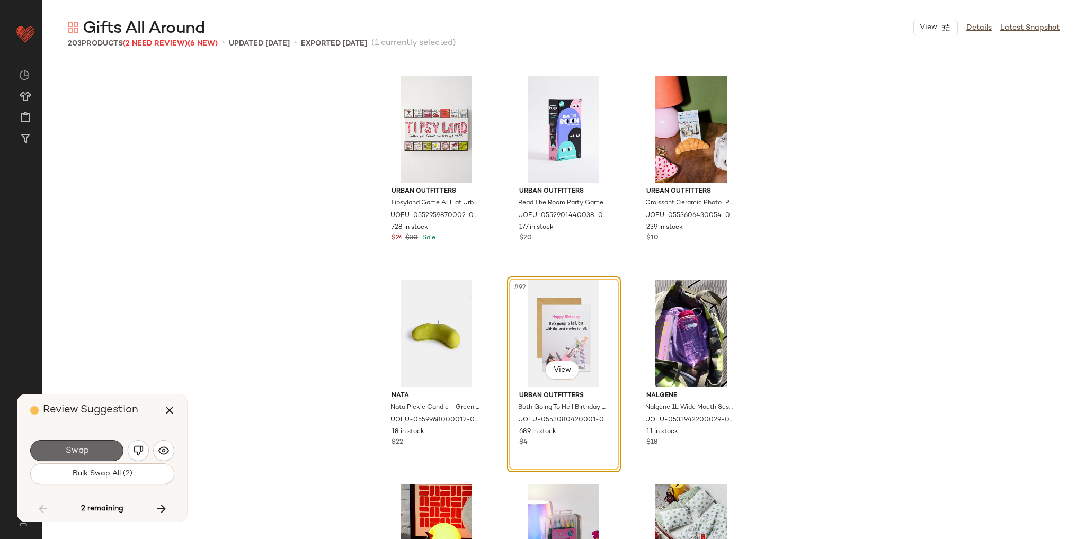
click at [69, 453] on span "Swap" at bounding box center [77, 451] width 24 height 10
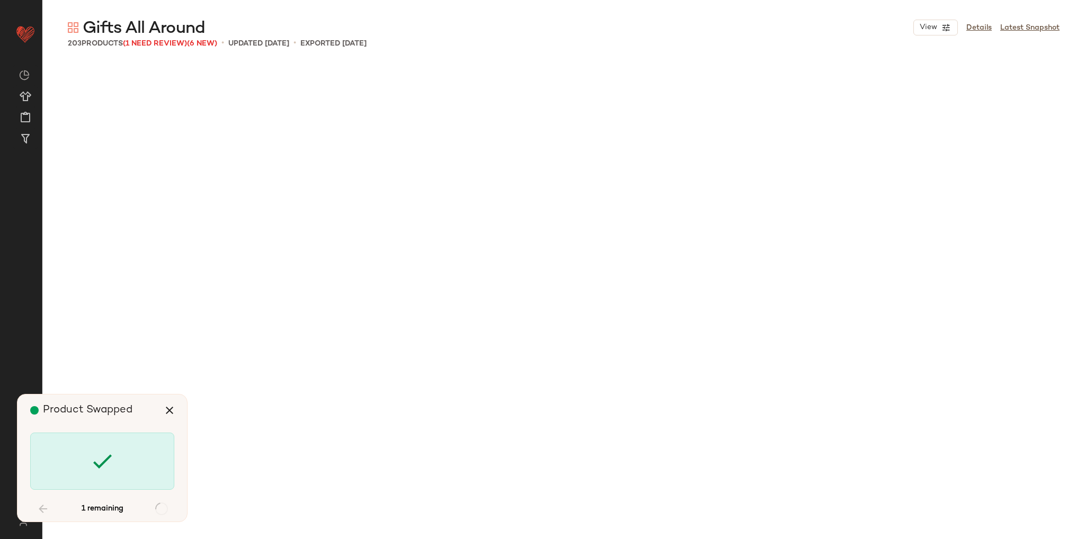
scroll to position [7773, 0]
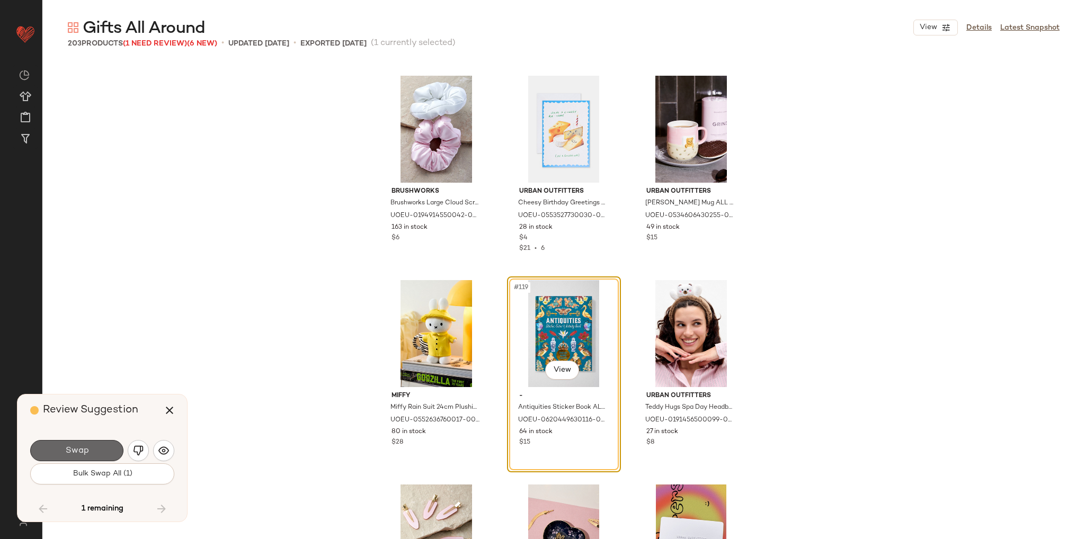
click at [74, 454] on span "Swap" at bounding box center [77, 451] width 24 height 10
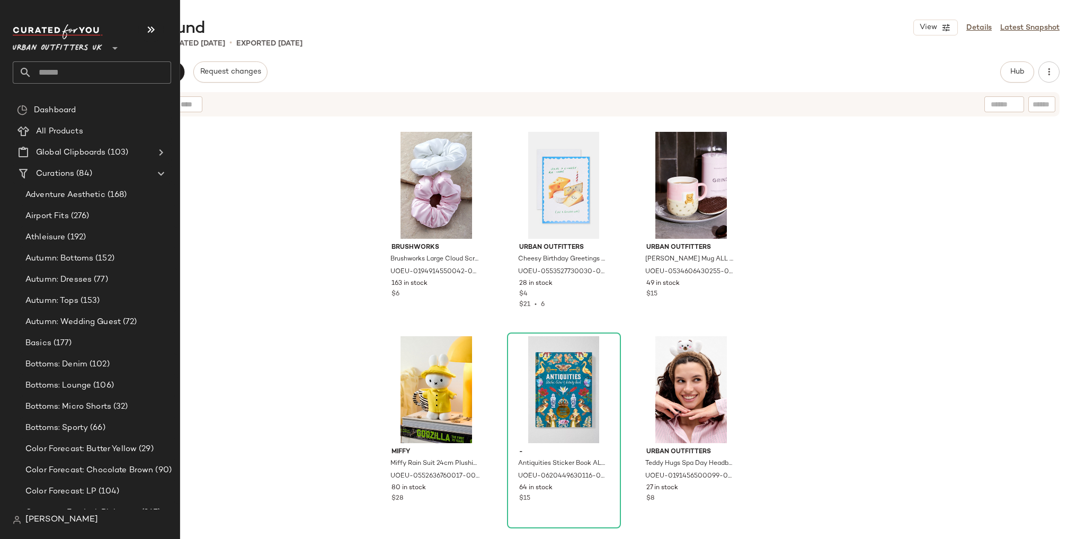
click at [41, 76] on input "text" at bounding box center [101, 72] width 139 height 22
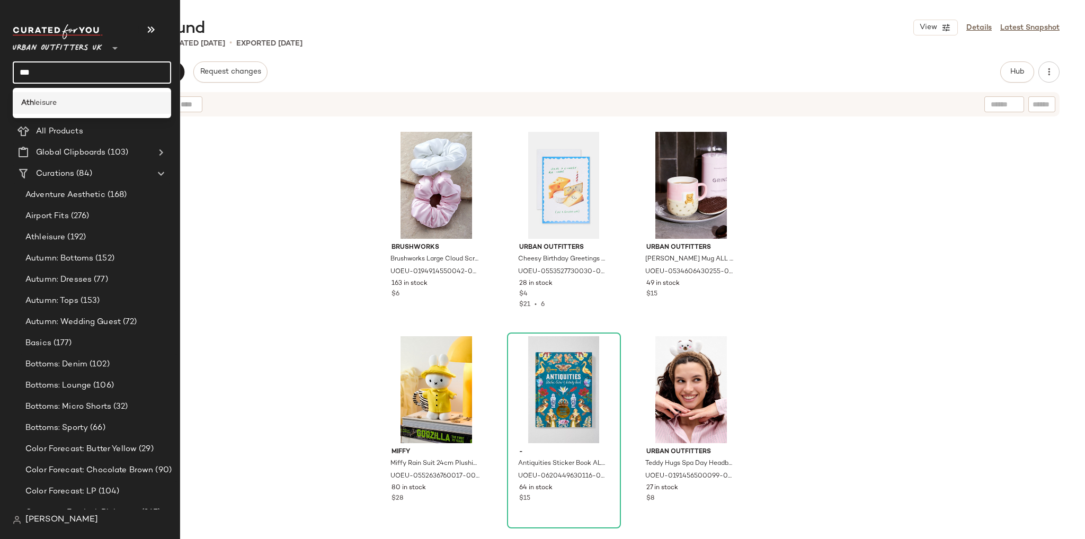
type input "***"
click at [45, 106] on span "leisure" at bounding box center [45, 103] width 23 height 11
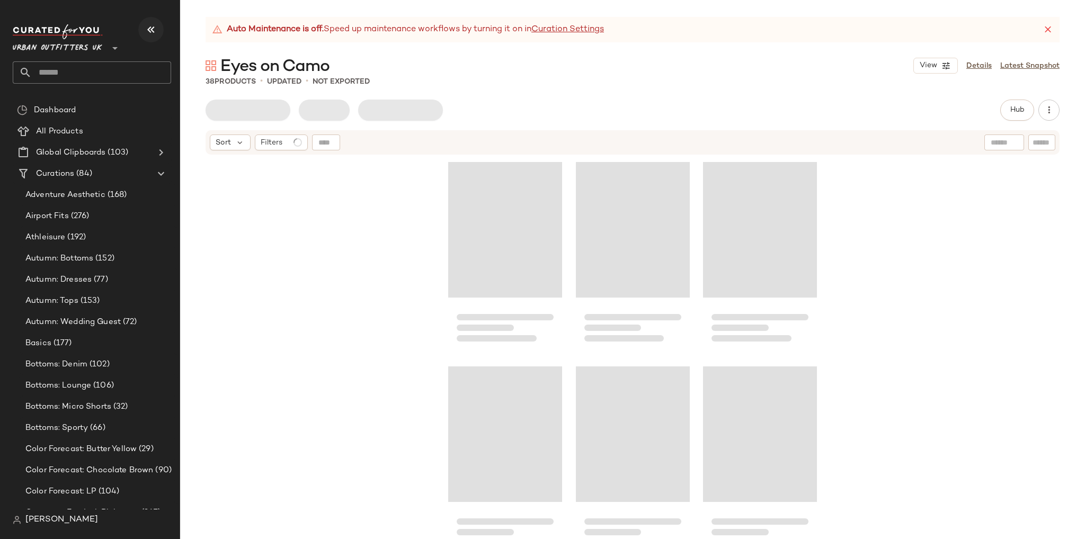
click at [153, 26] on icon "button" at bounding box center [151, 29] width 13 height 13
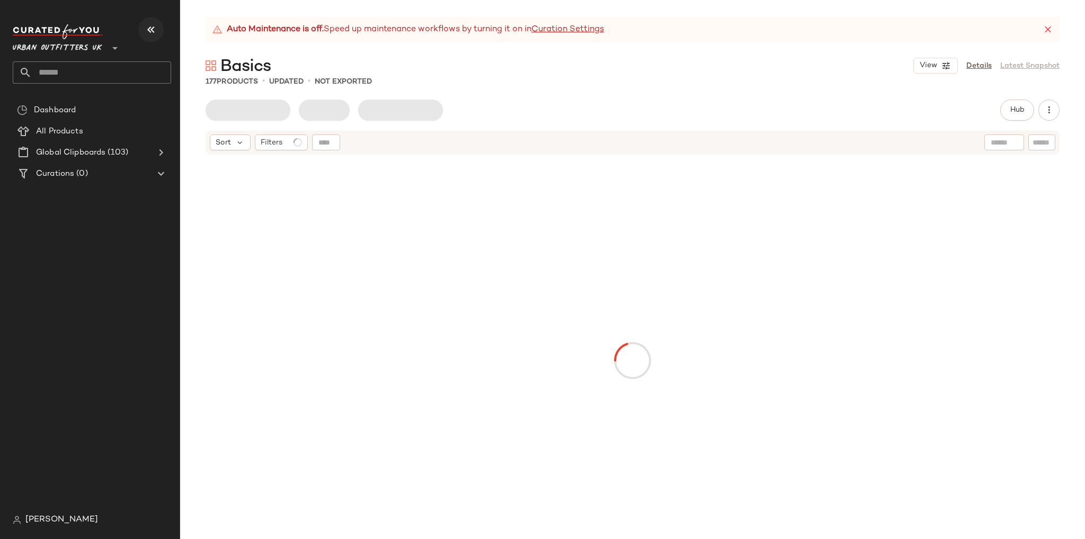
click at [153, 30] on icon "button" at bounding box center [151, 29] width 13 height 13
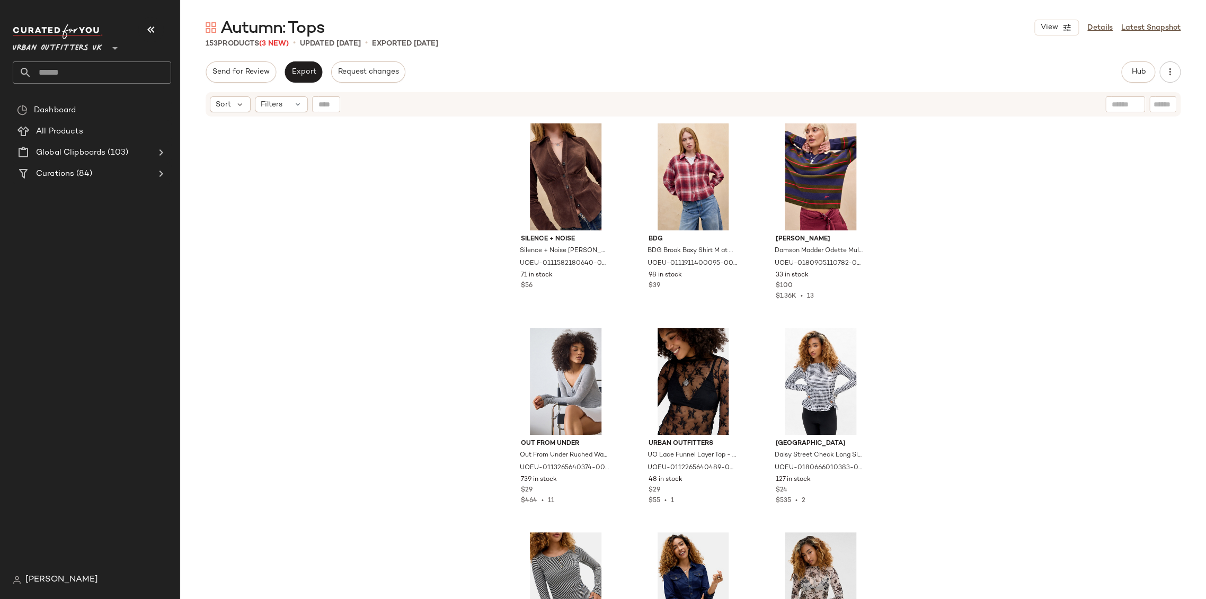
click at [347, 298] on div "Silence + Noise Silence + Noise [PERSON_NAME] Suedette Shirt - [PERSON_NAME] L …" at bounding box center [693, 372] width 1026 height 508
click at [155, 28] on icon "button" at bounding box center [151, 29] width 13 height 13
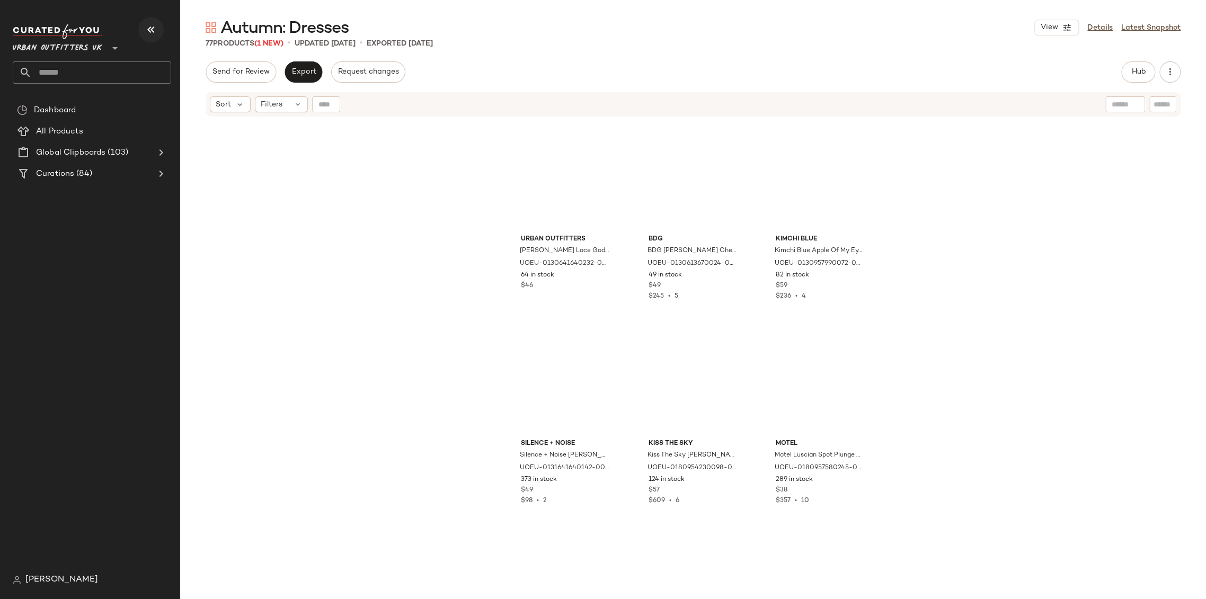
click at [150, 25] on icon "button" at bounding box center [151, 29] width 13 height 13
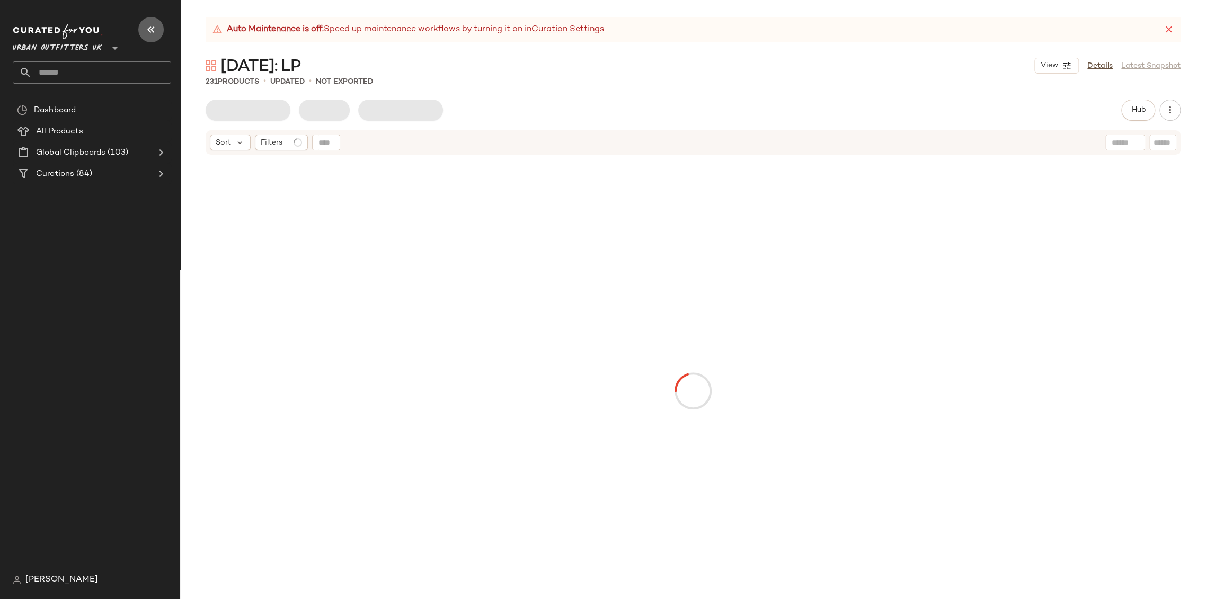
click at [140, 35] on button "button" at bounding box center [150, 29] width 25 height 25
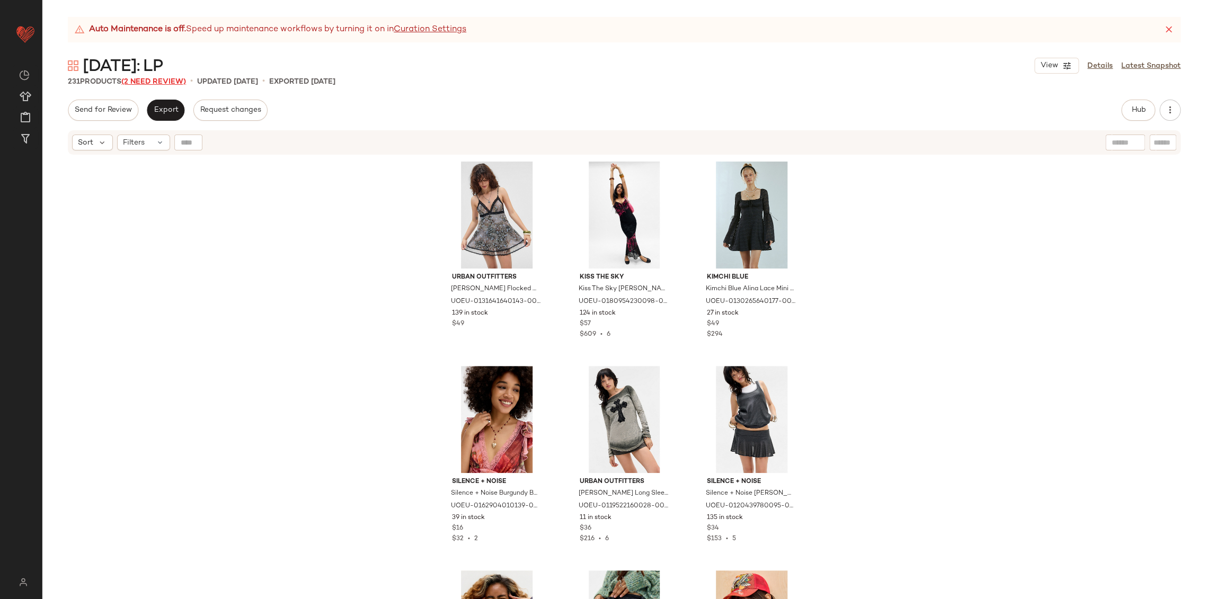
click at [144, 85] on span "(2 Need Review)" at bounding box center [153, 82] width 65 height 8
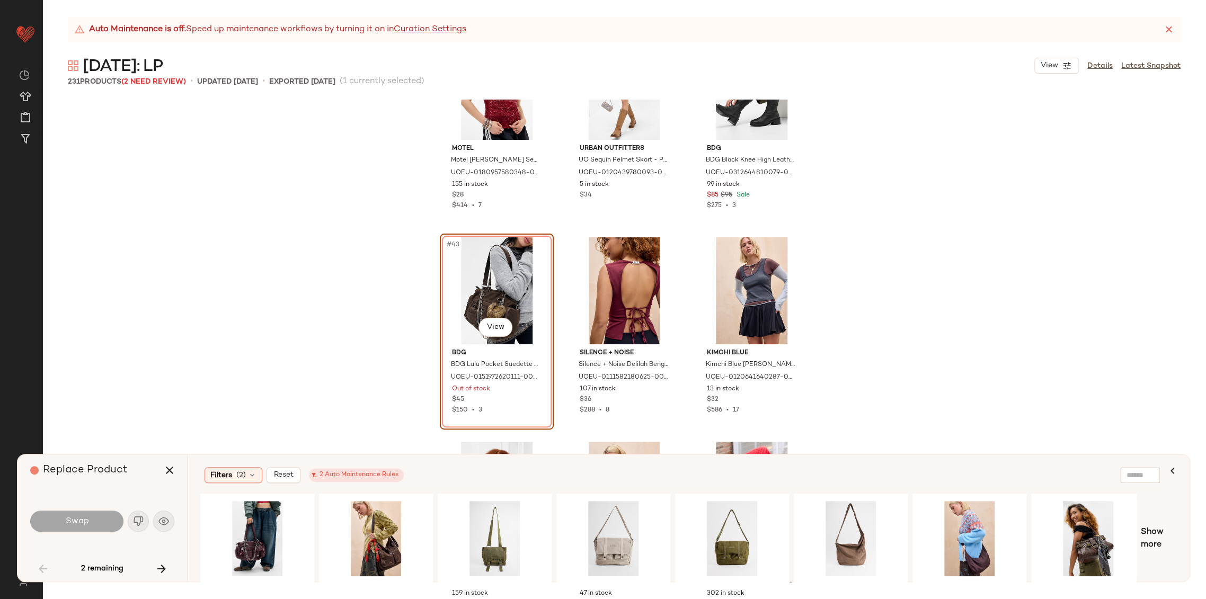
scroll to position [2777, 0]
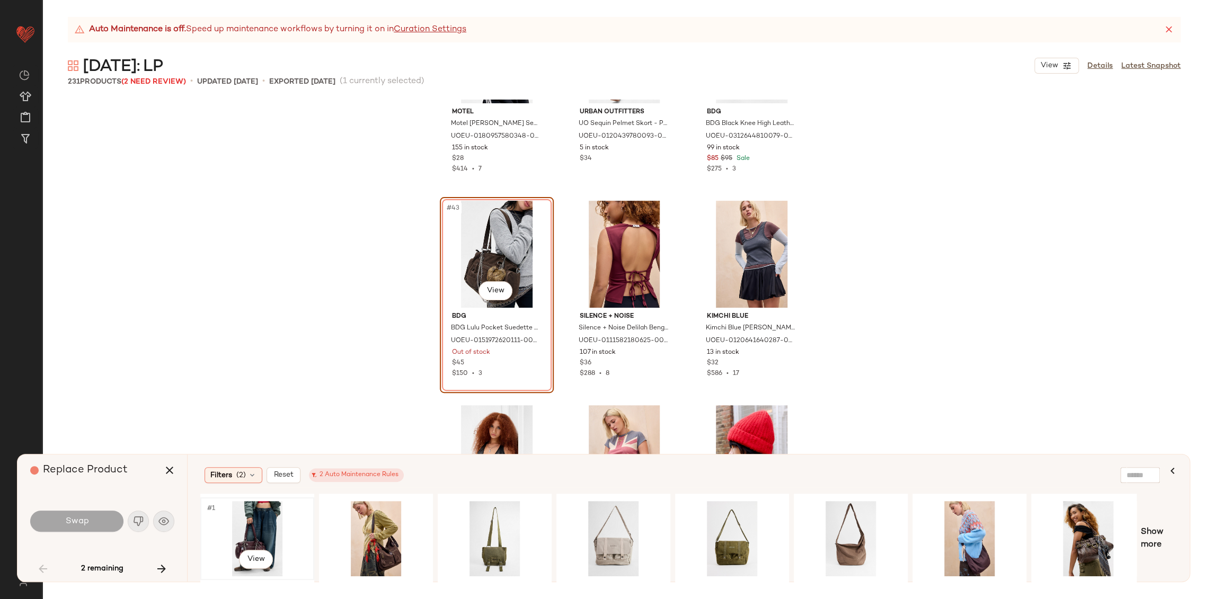
click at [257, 526] on div "#1 View" at bounding box center [257, 538] width 107 height 75
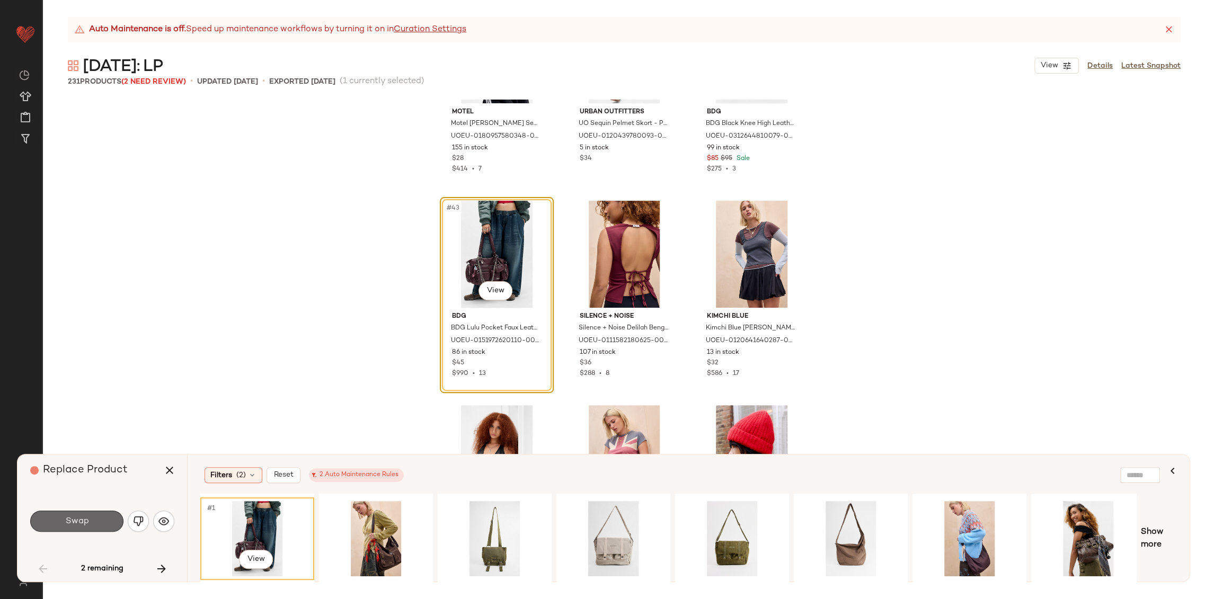
click at [88, 522] on button "Swap" at bounding box center [76, 521] width 93 height 21
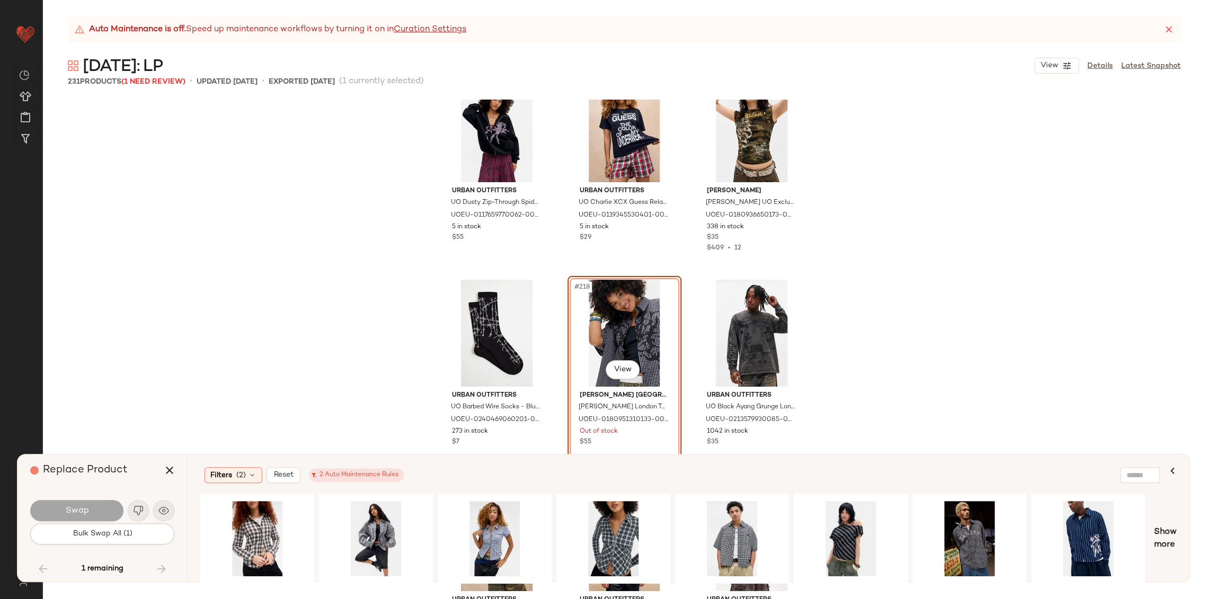
scroll to position [14582, 0]
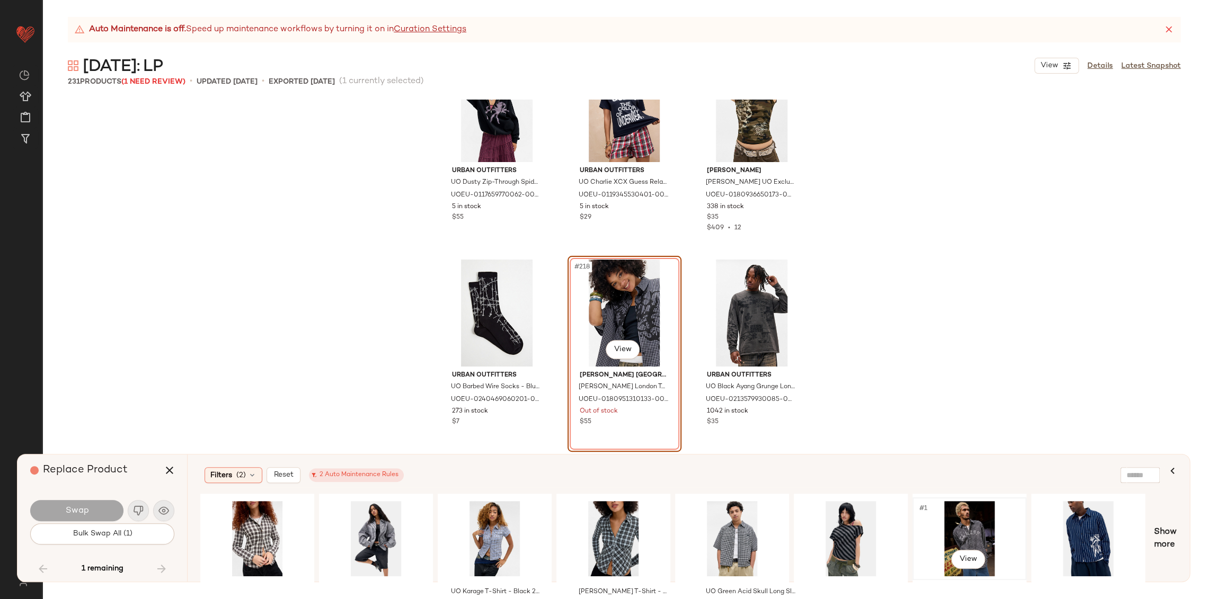
click at [981, 529] on div "#1 View" at bounding box center [969, 538] width 107 height 75
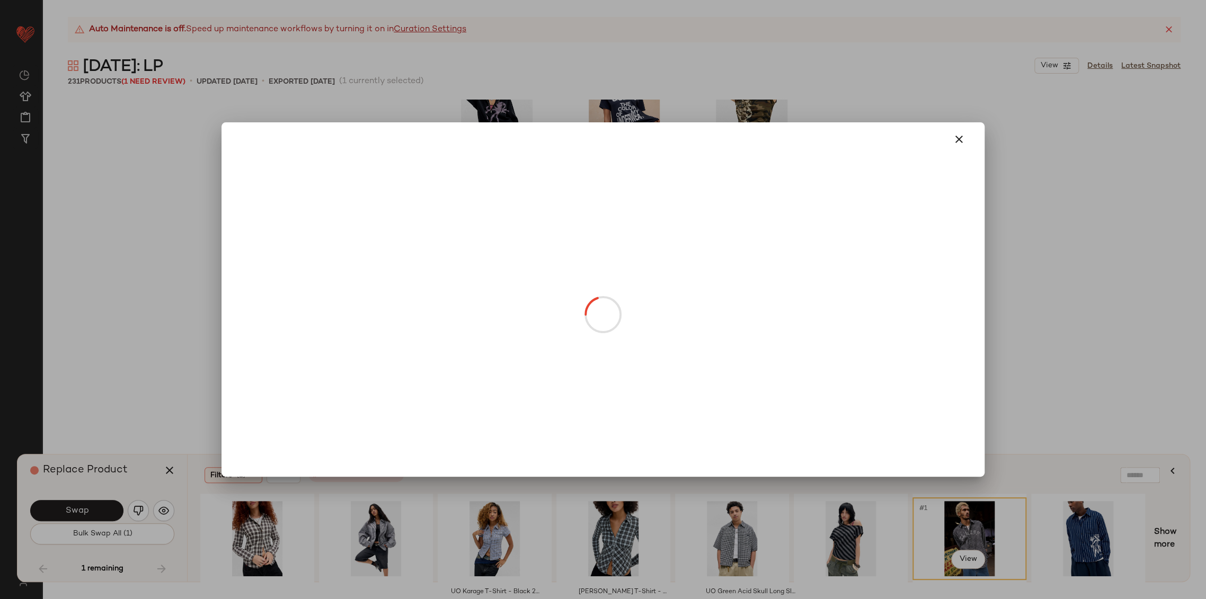
click at [614, 349] on body "Urban Outfitters UK ** Dashboard All Products Global Clipboards (103) Curations…" at bounding box center [603, 299] width 1206 height 599
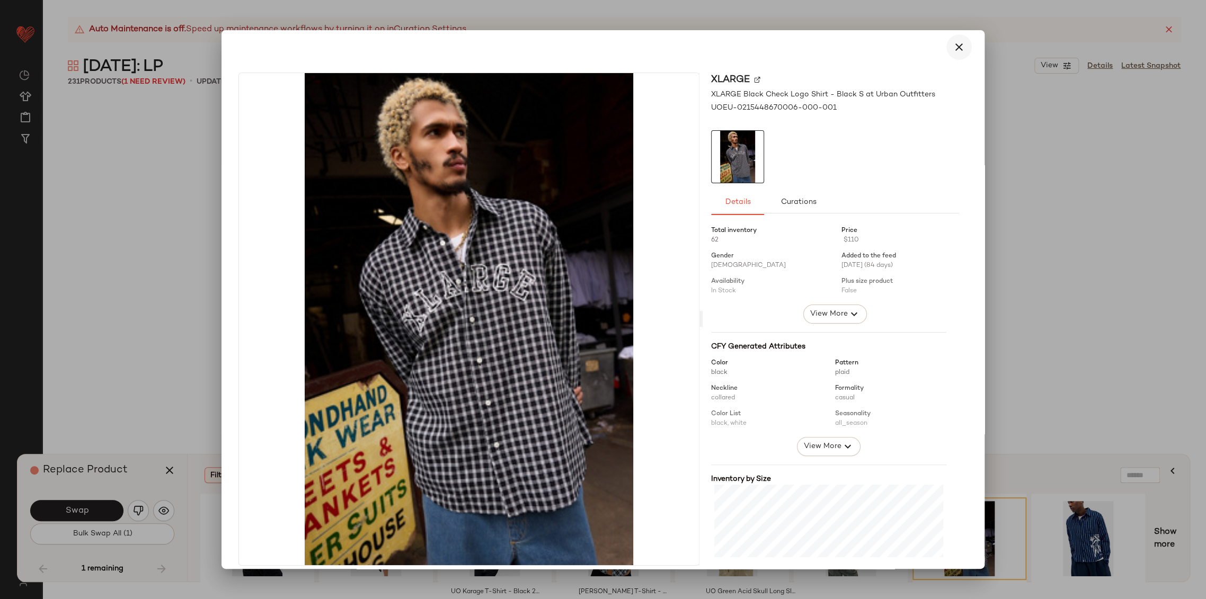
click at [955, 48] on icon "button" at bounding box center [959, 47] width 13 height 13
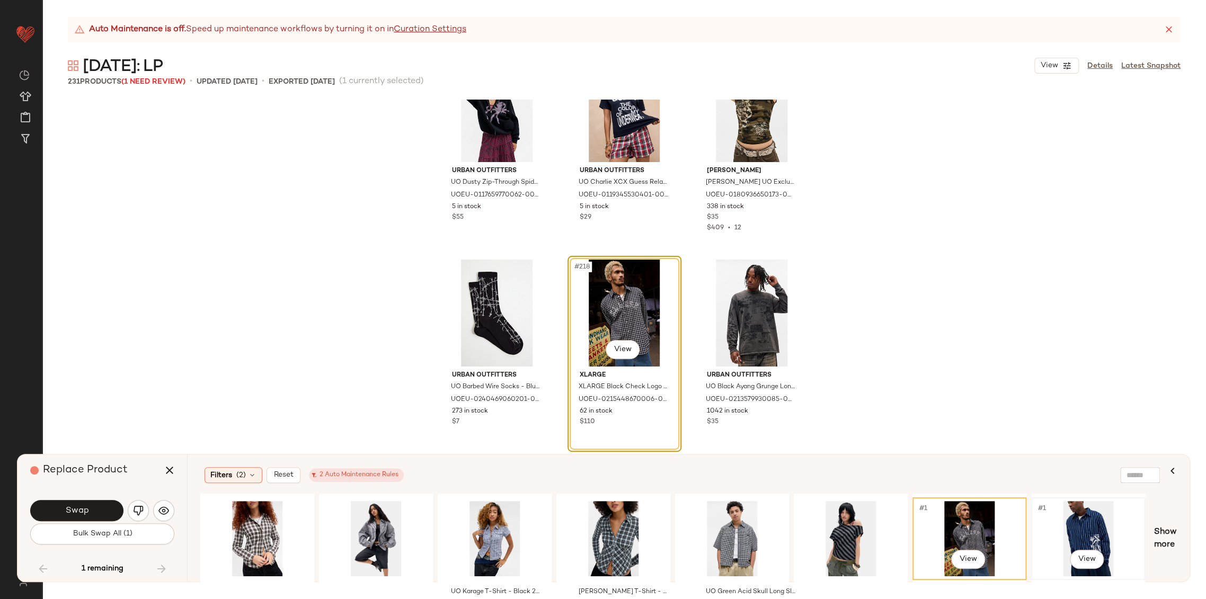
click at [1083, 530] on div "#1 View" at bounding box center [1088, 538] width 107 height 75
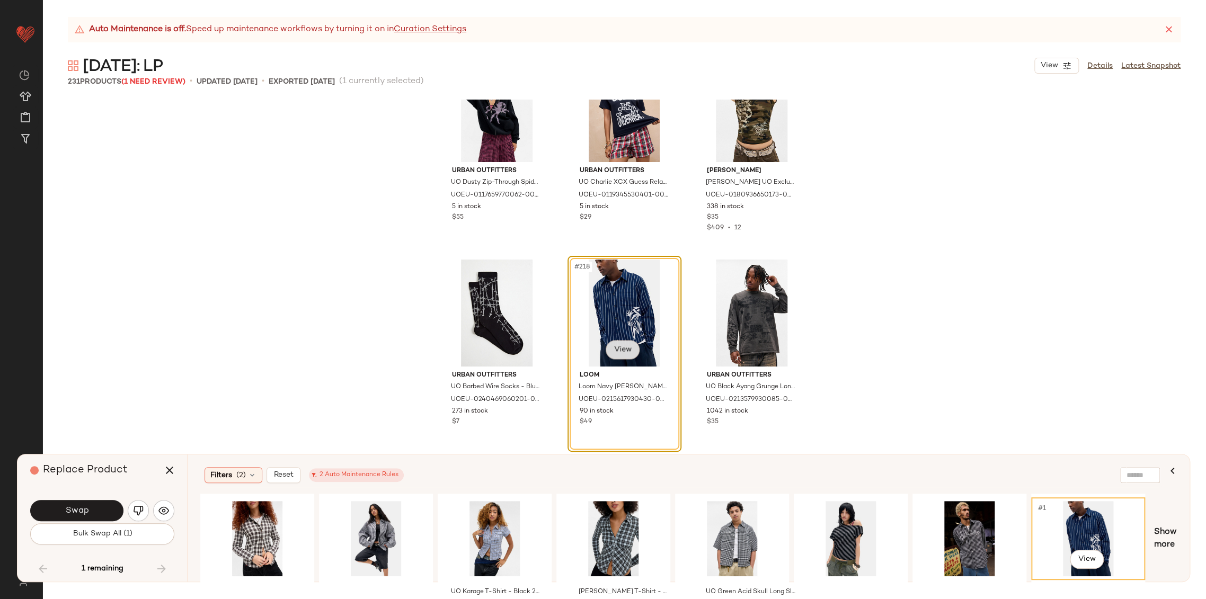
click at [623, 352] on body "Urban Outfitters UK ** Dashboard All Products Global Clipboards (103) Curations…" at bounding box center [603, 299] width 1206 height 599
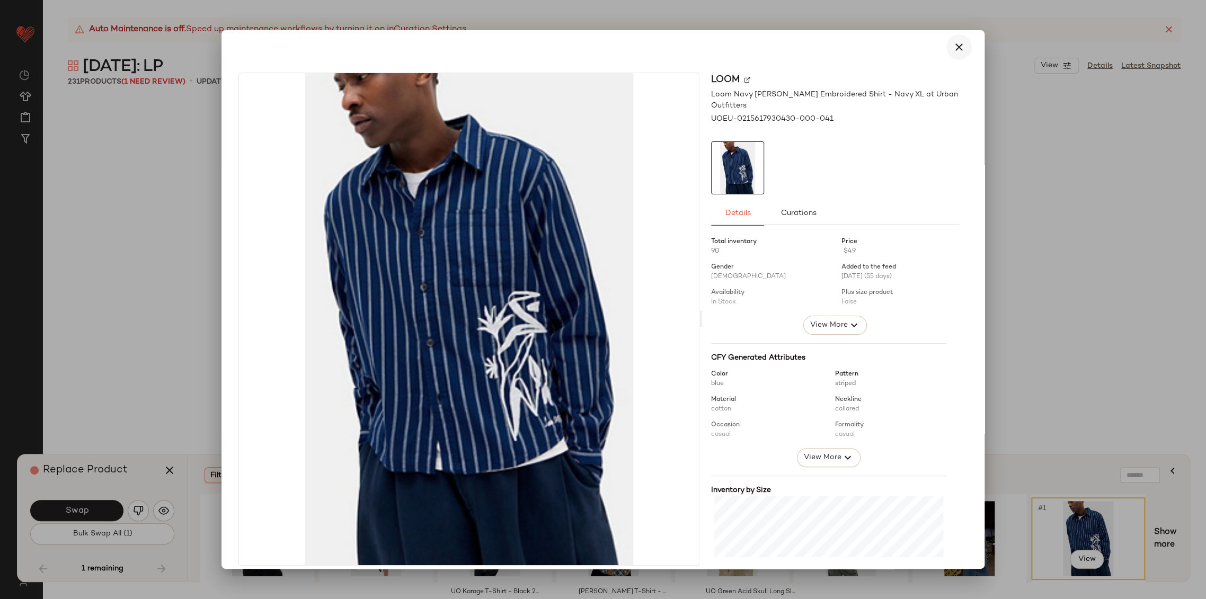
click at [954, 42] on icon "button" at bounding box center [959, 47] width 13 height 13
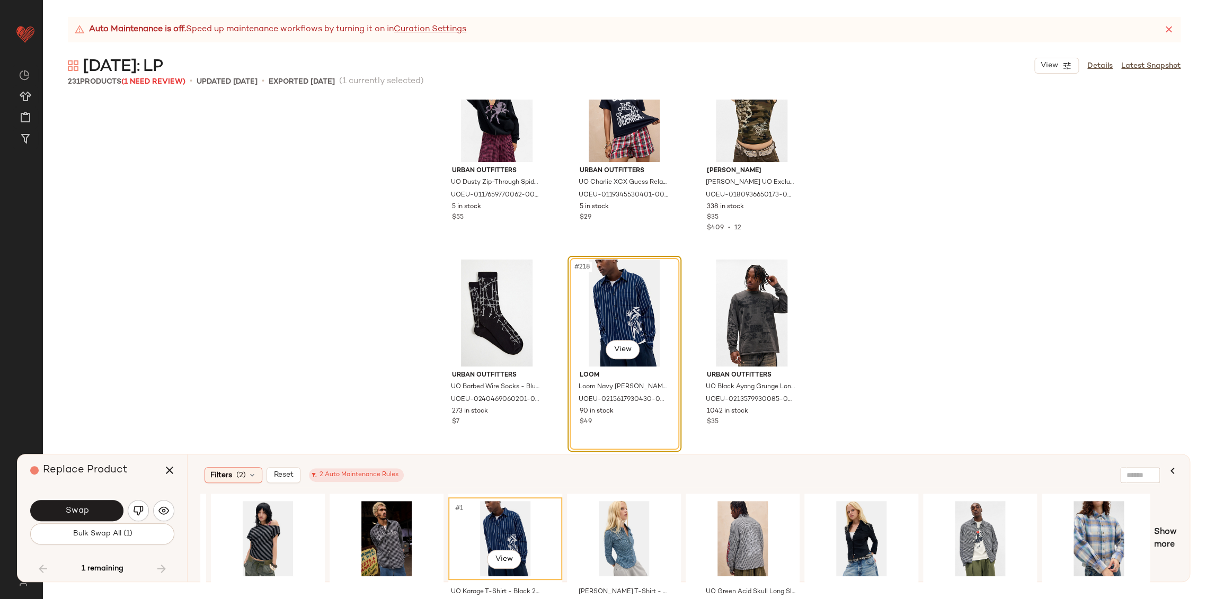
scroll to position [0, 595]
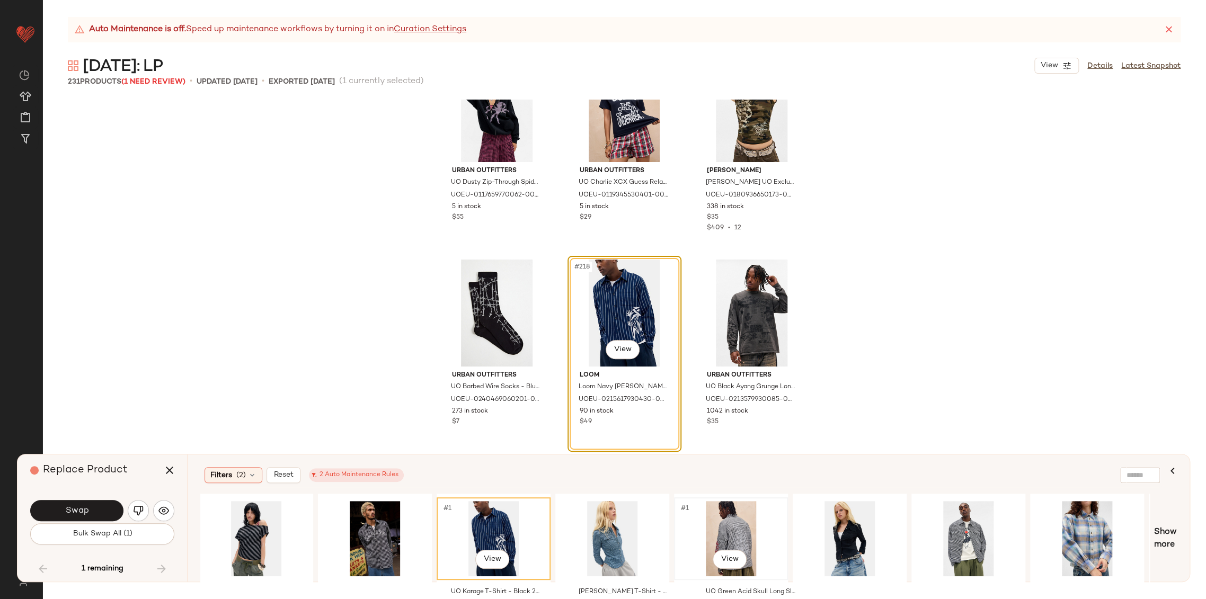
click at [748, 536] on div "#1 View" at bounding box center [731, 538] width 107 height 75
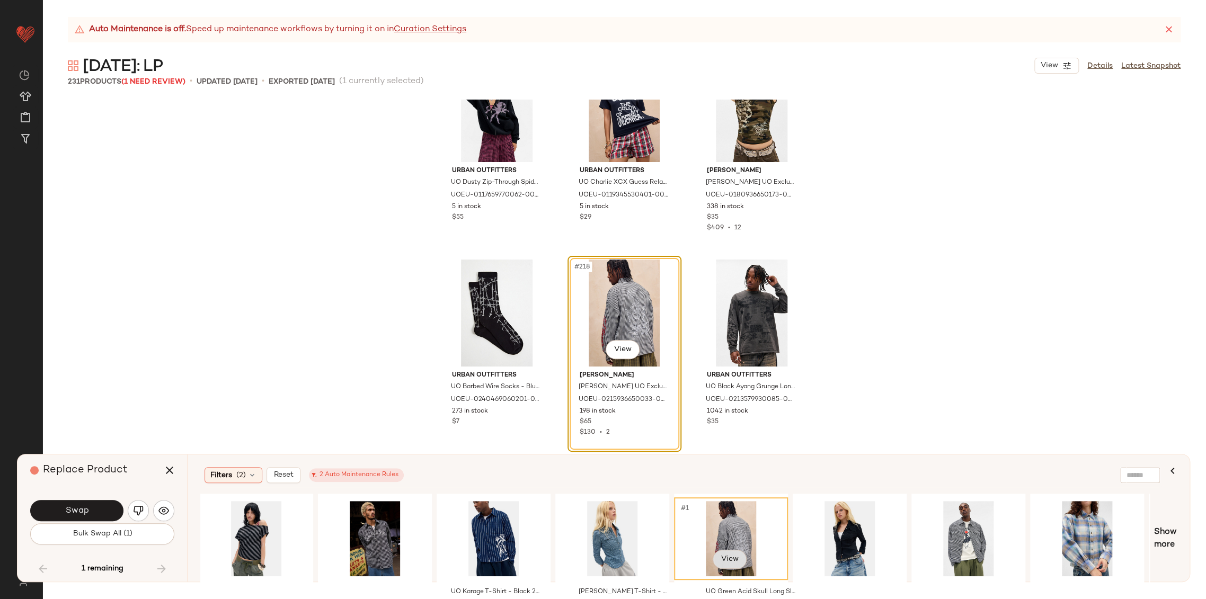
click at [723, 557] on body "Urban Outfitters UK ** Dashboard All Products Global Clipboards (103) Curations…" at bounding box center [603, 299] width 1206 height 599
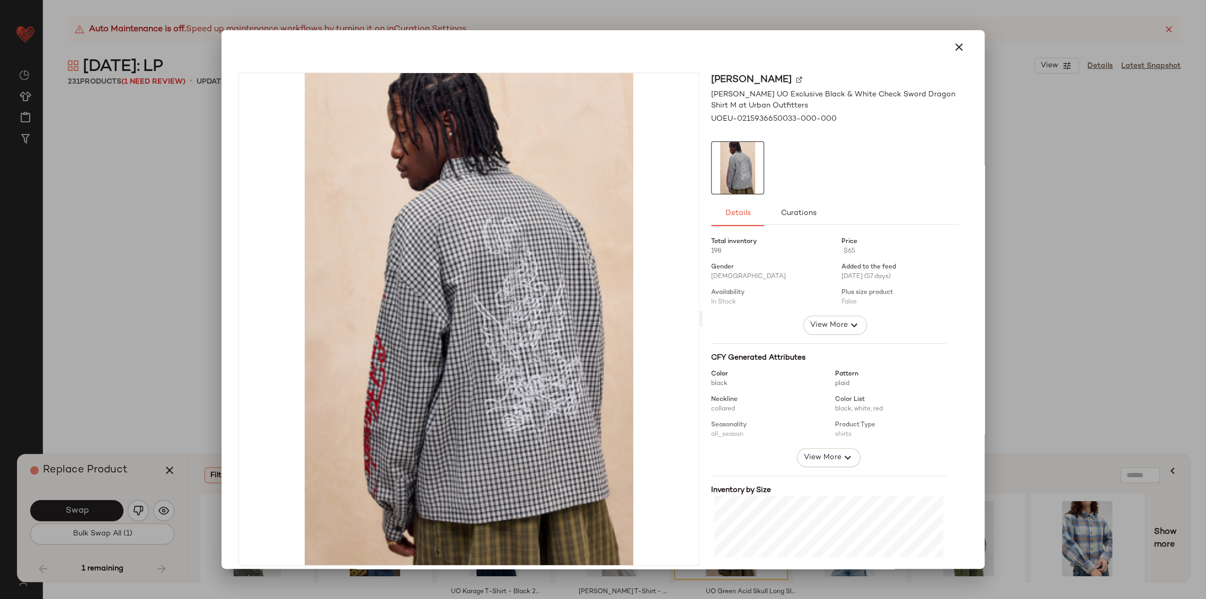
click at [953, 49] on icon "button" at bounding box center [959, 47] width 13 height 13
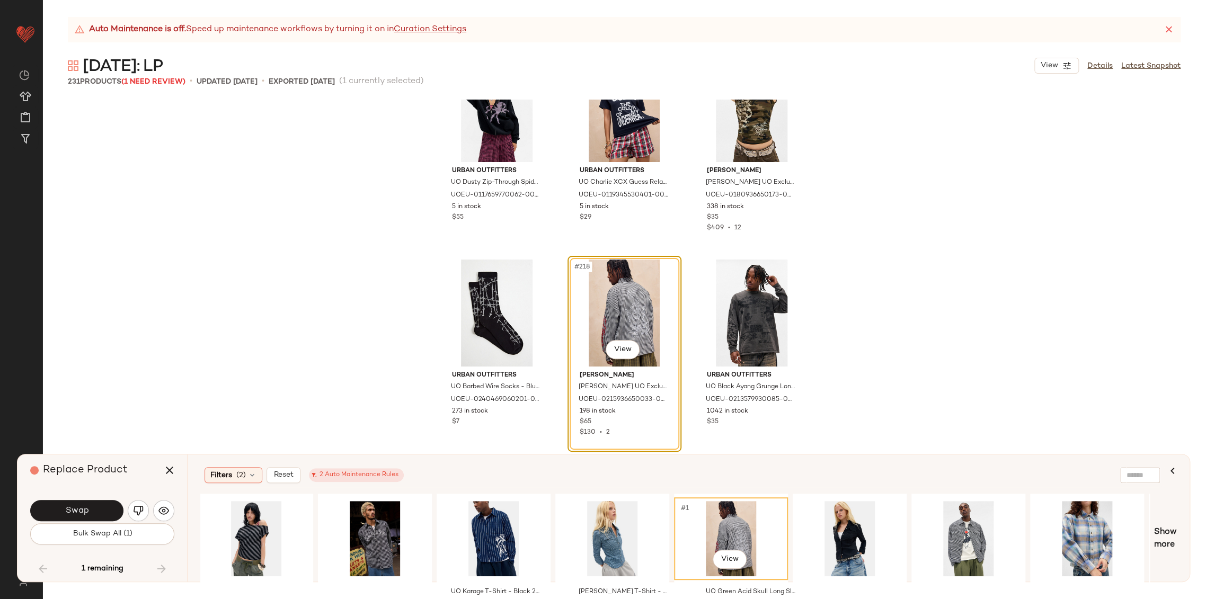
click at [725, 534] on div "#1 View" at bounding box center [731, 538] width 107 height 75
click at [93, 510] on button "Swap" at bounding box center [76, 510] width 93 height 21
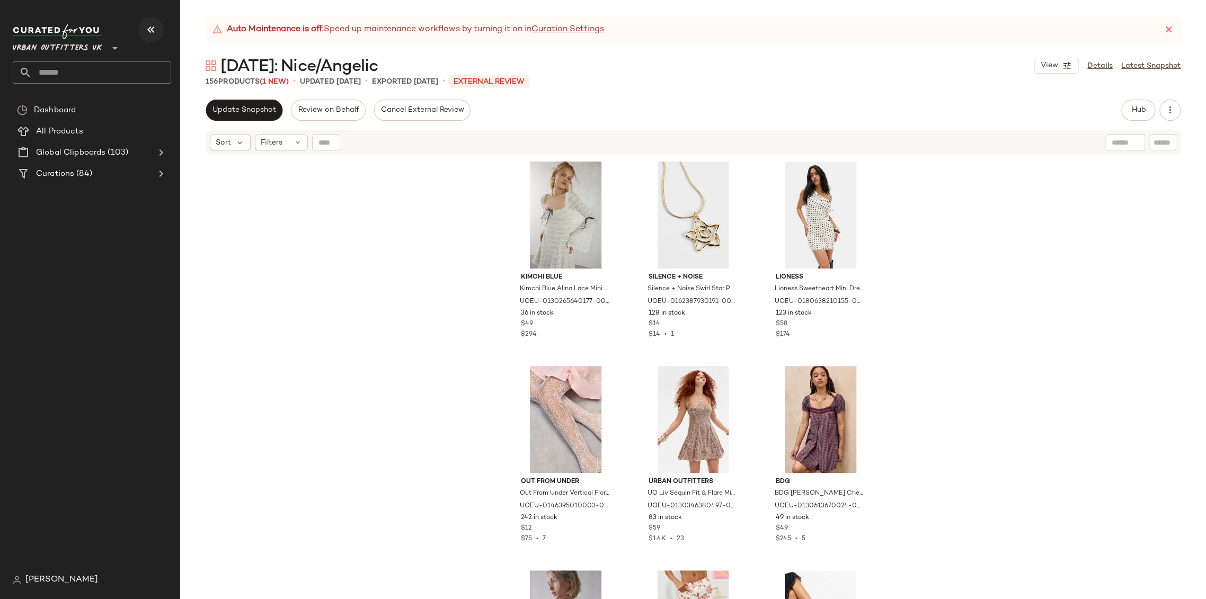
click at [148, 29] on icon "button" at bounding box center [151, 29] width 13 height 13
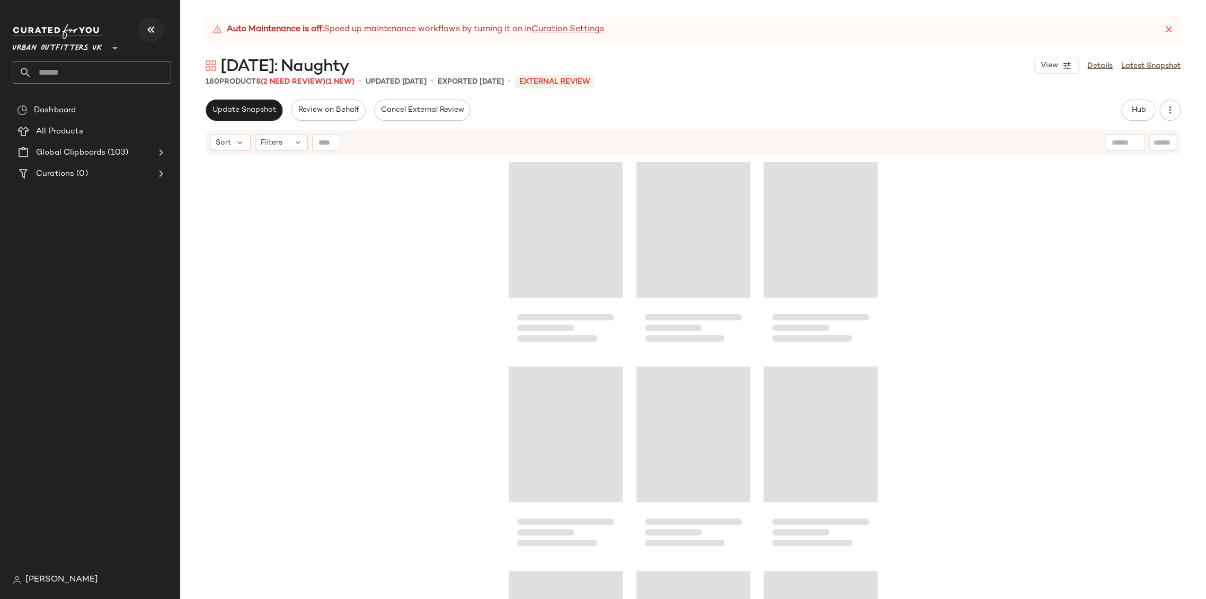
click at [140, 27] on button "button" at bounding box center [150, 29] width 25 height 25
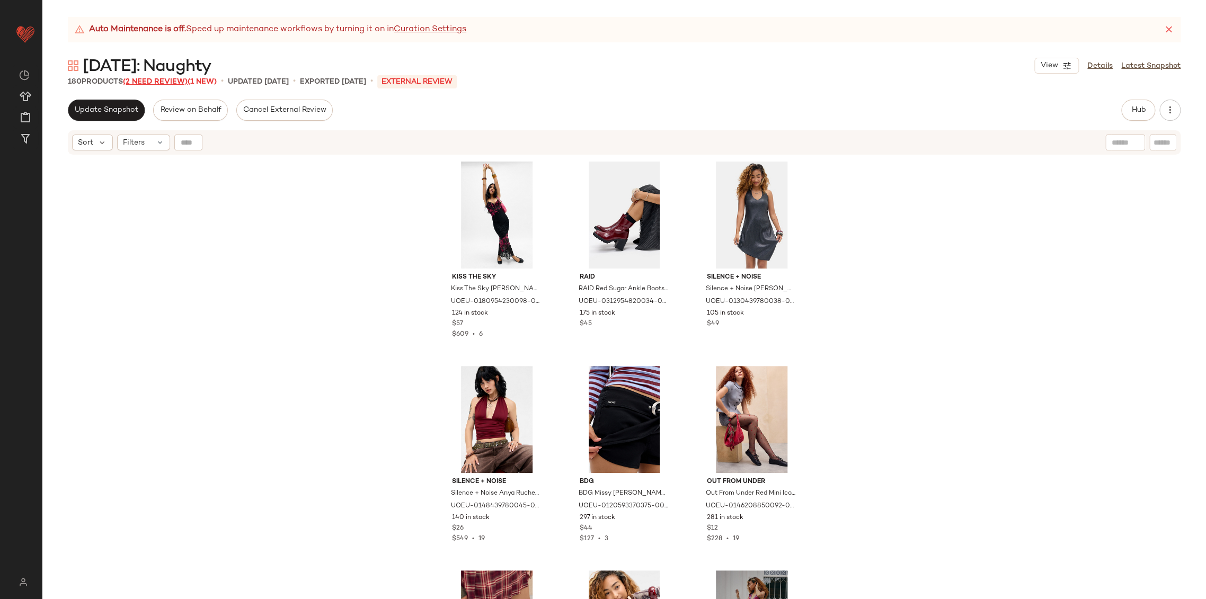
click at [170, 84] on span "(2 Need Review)" at bounding box center [155, 82] width 65 height 8
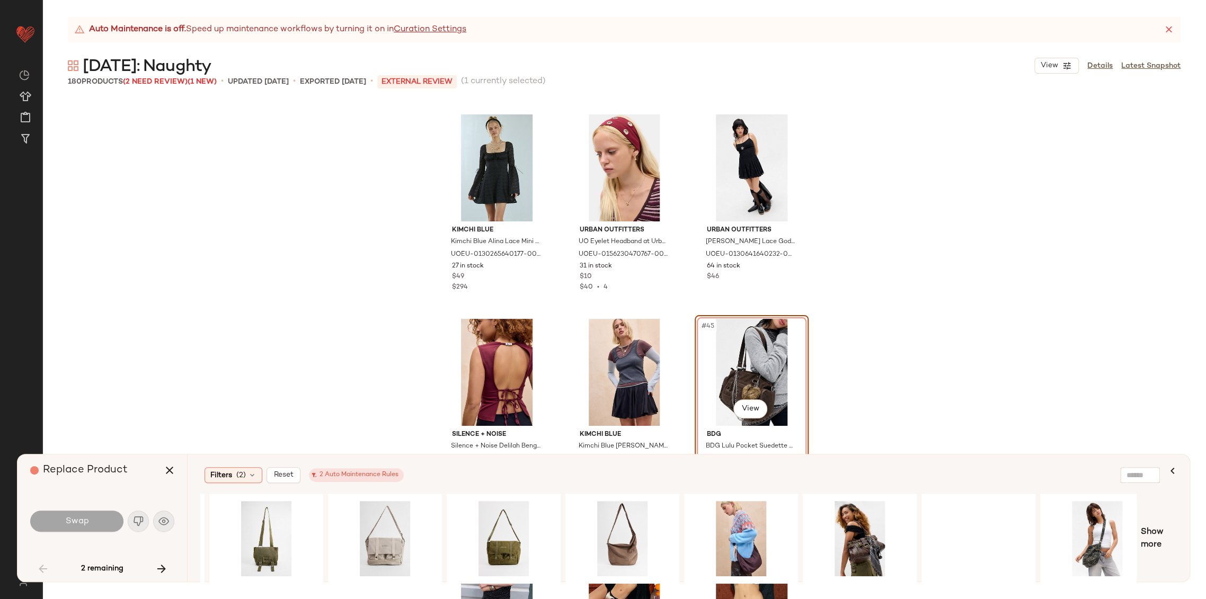
scroll to position [0, 245]
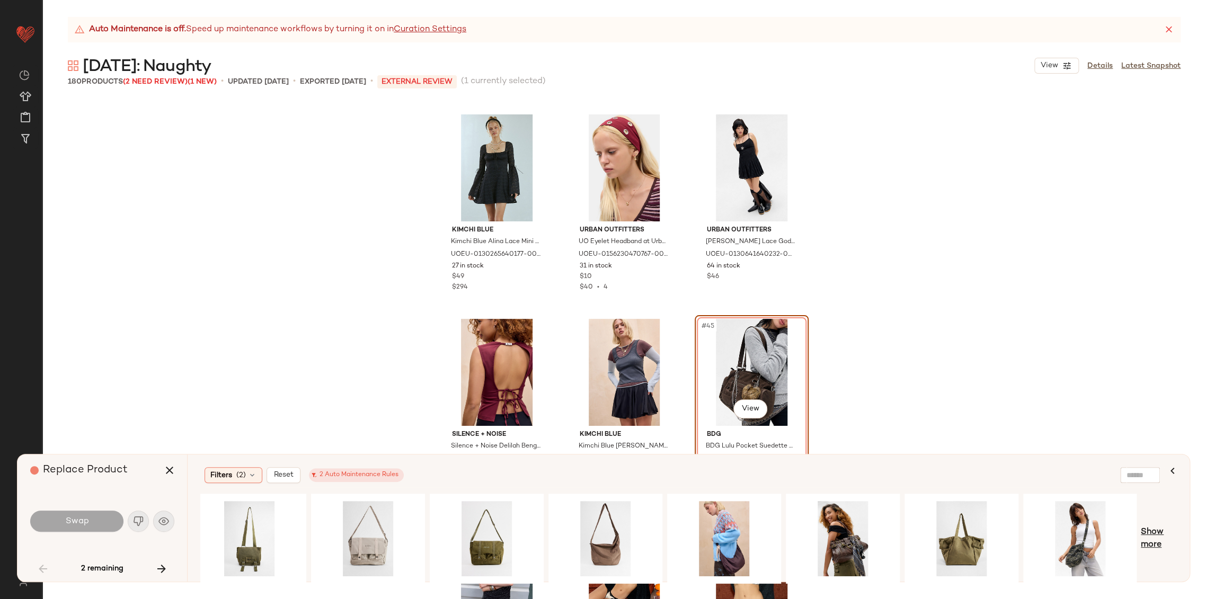
click at [1146, 548] on span "Show more" at bounding box center [1159, 538] width 36 height 25
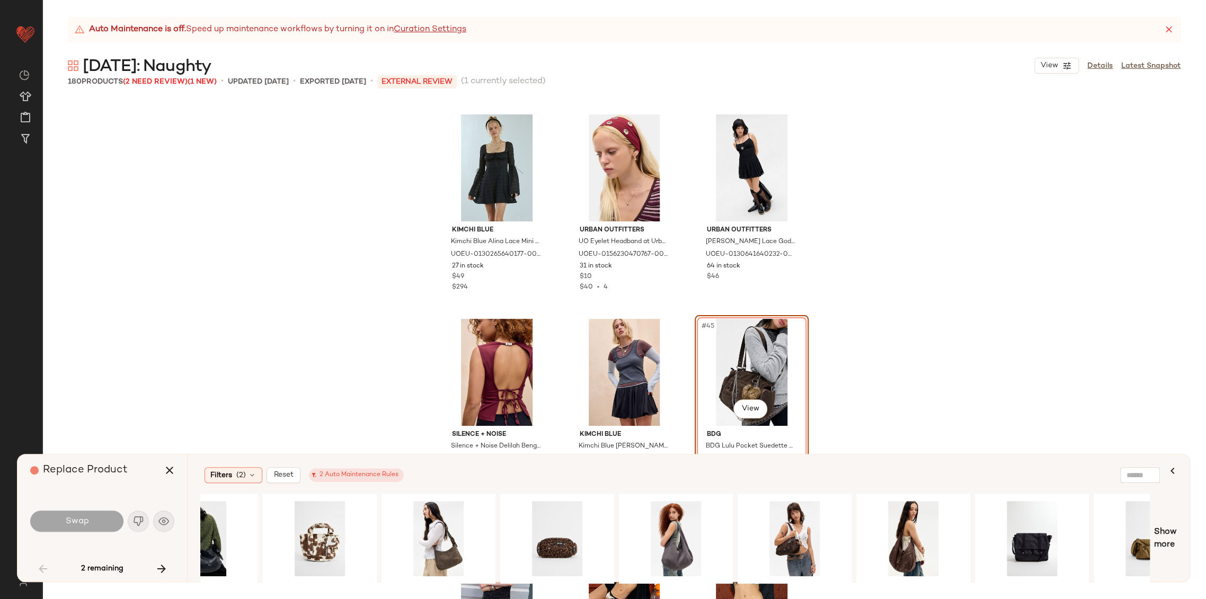
scroll to position [0, 1419]
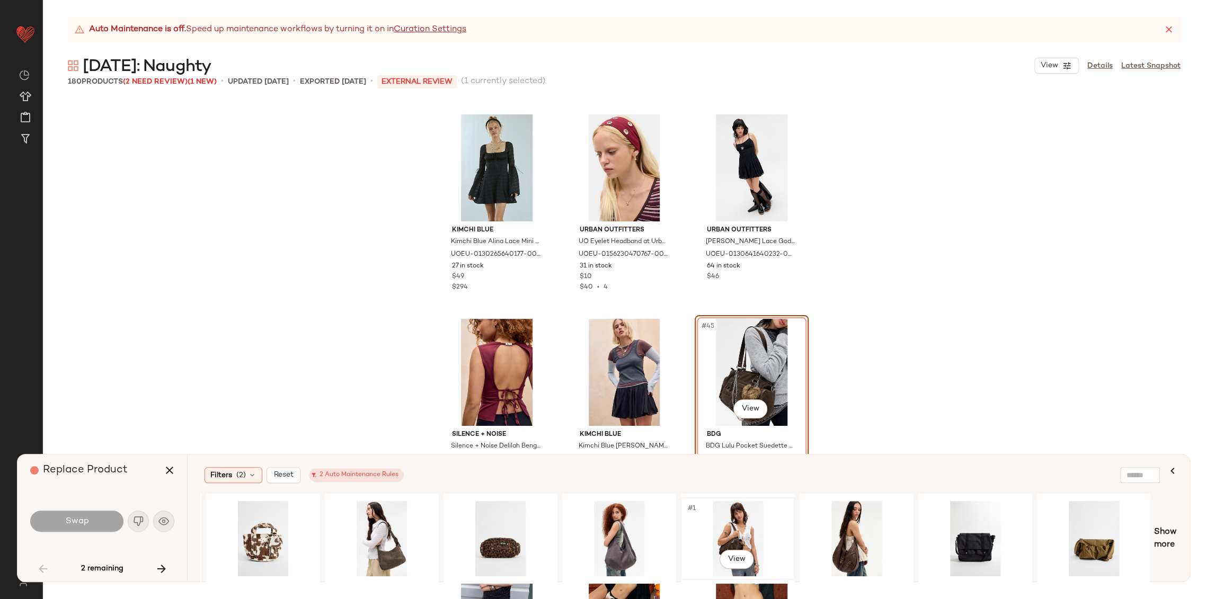
click at [738, 534] on div "#1 View" at bounding box center [738, 538] width 107 height 75
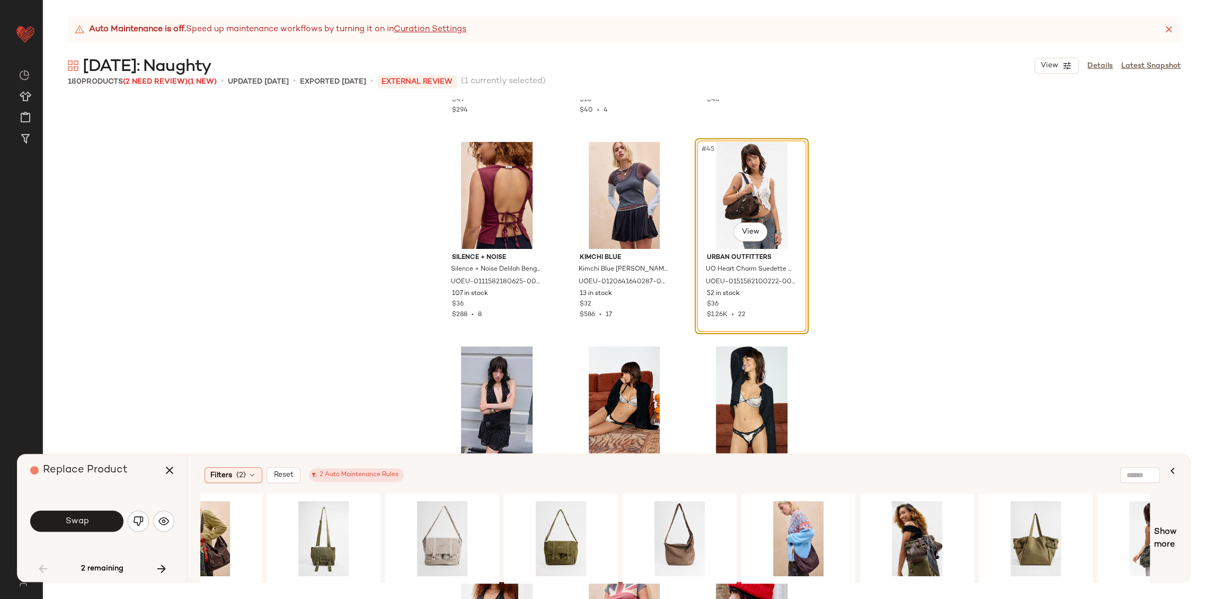
scroll to position [0, 0]
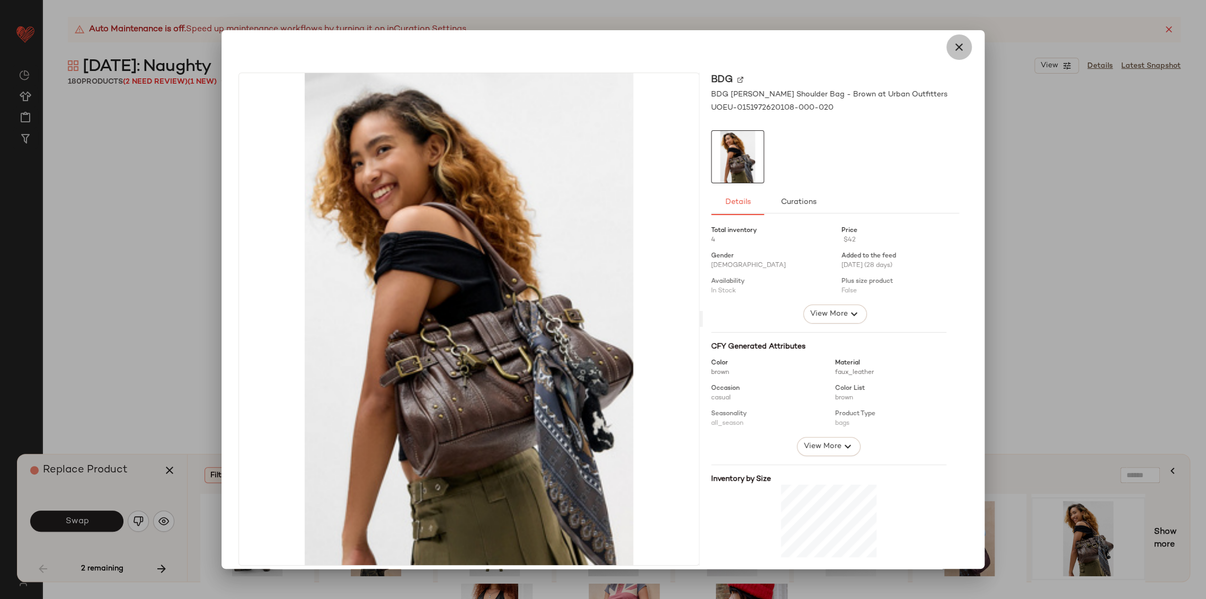
click at [955, 49] on icon "button" at bounding box center [959, 47] width 13 height 13
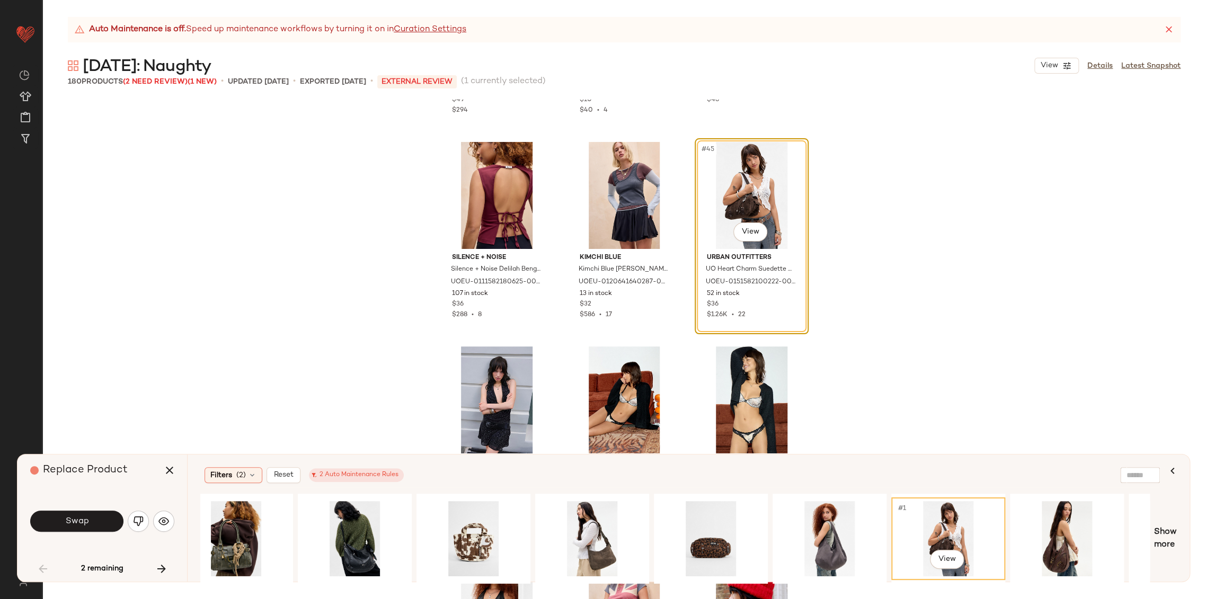
scroll to position [0, 1419]
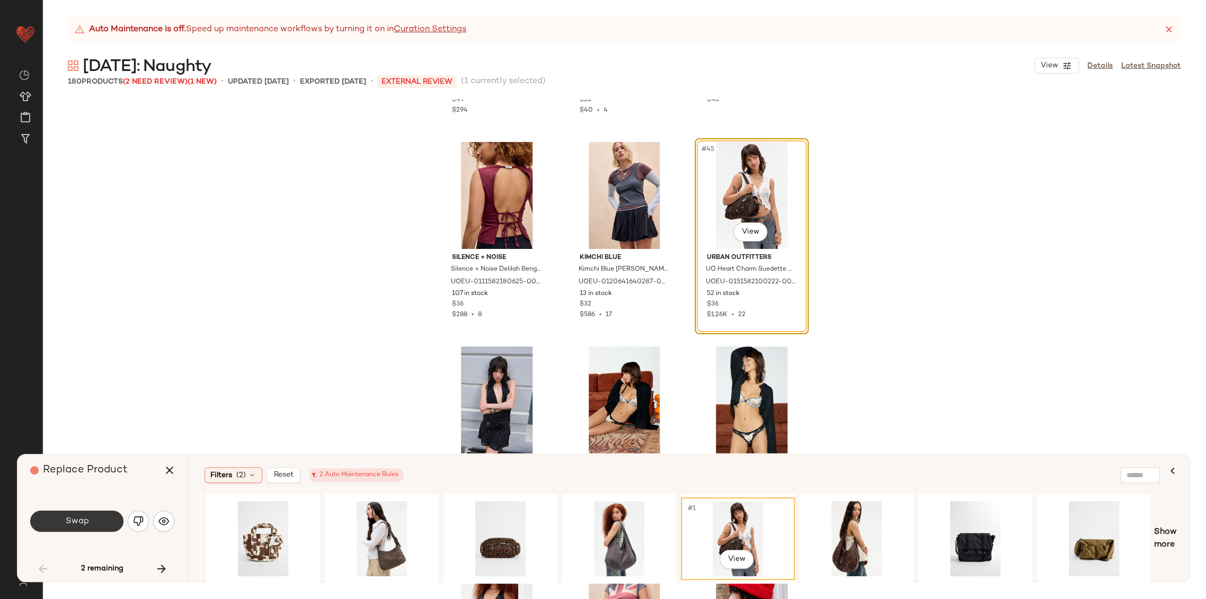
click at [75, 519] on span "Swap" at bounding box center [77, 522] width 24 height 10
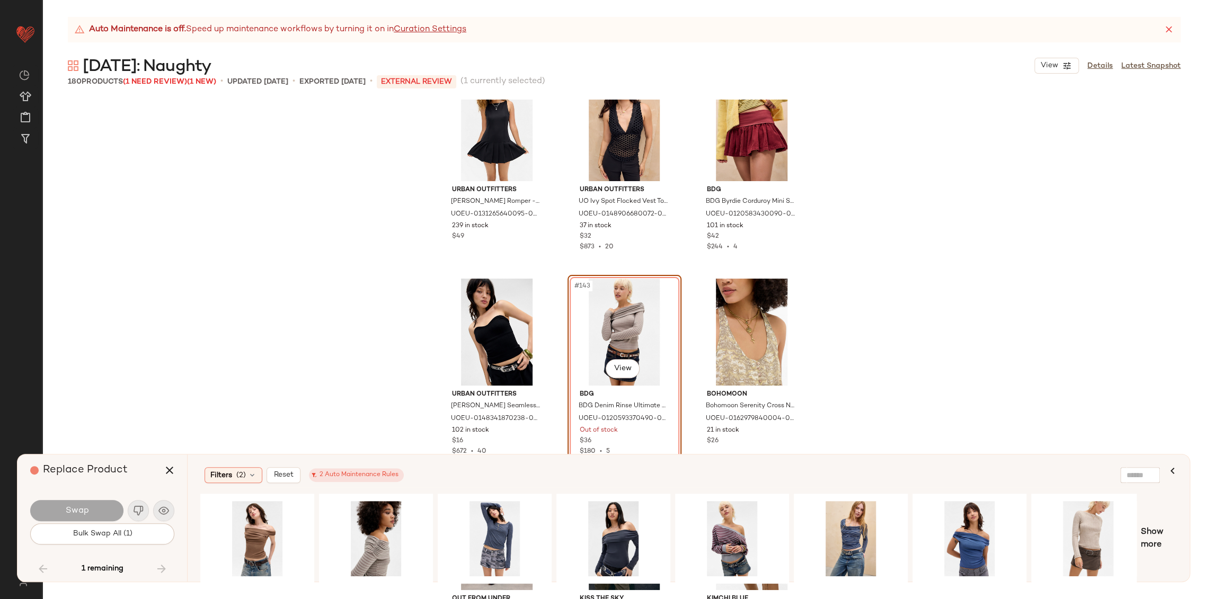
scroll to position [9468, 0]
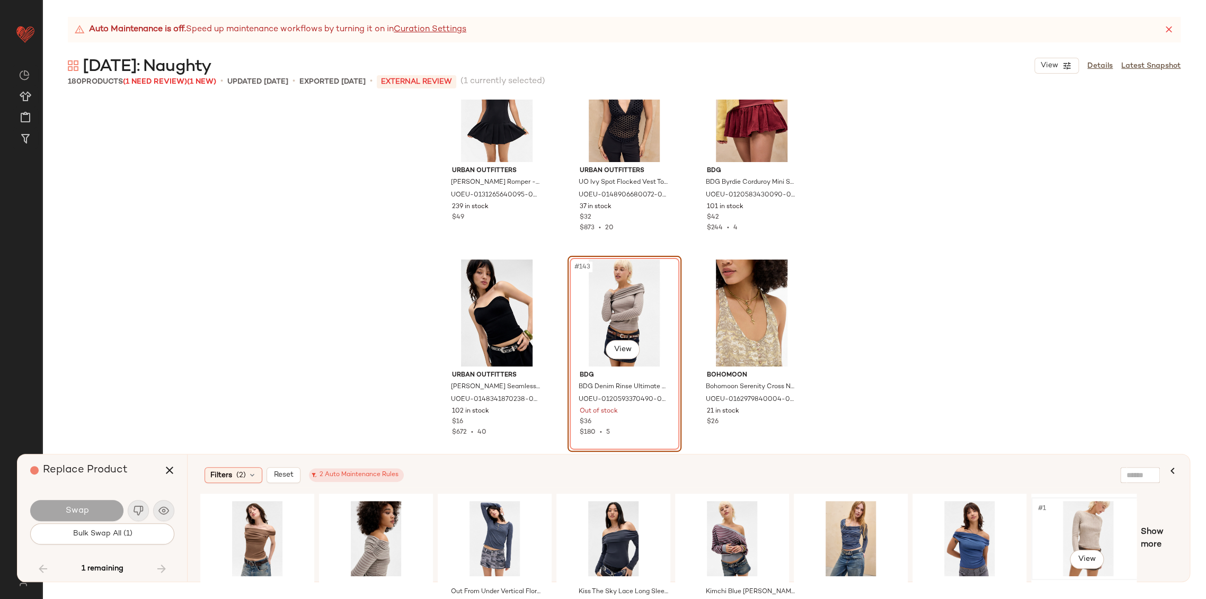
click at [1085, 535] on div "#1 View" at bounding box center [1088, 538] width 107 height 75
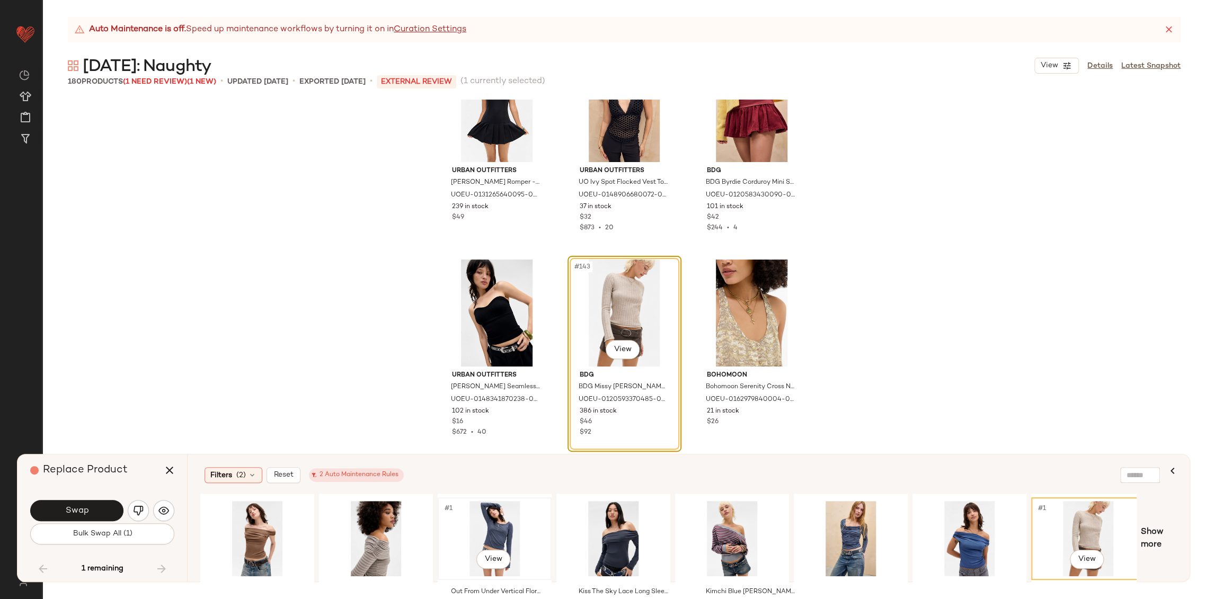
click at [500, 522] on div "#1 View" at bounding box center [494, 538] width 107 height 75
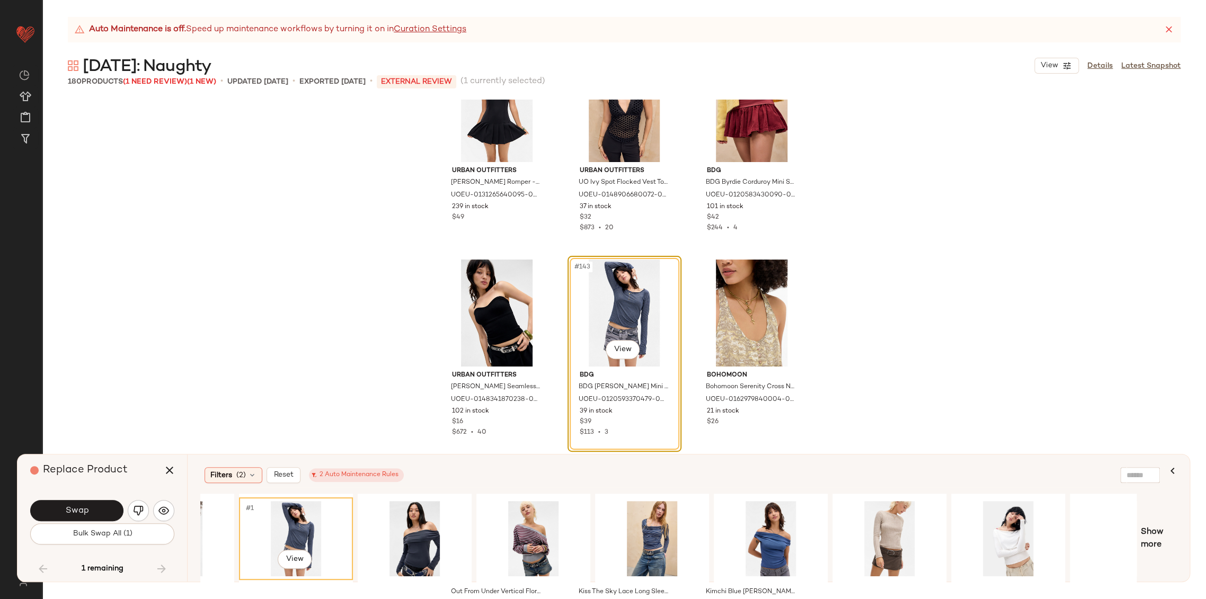
scroll to position [0, 245]
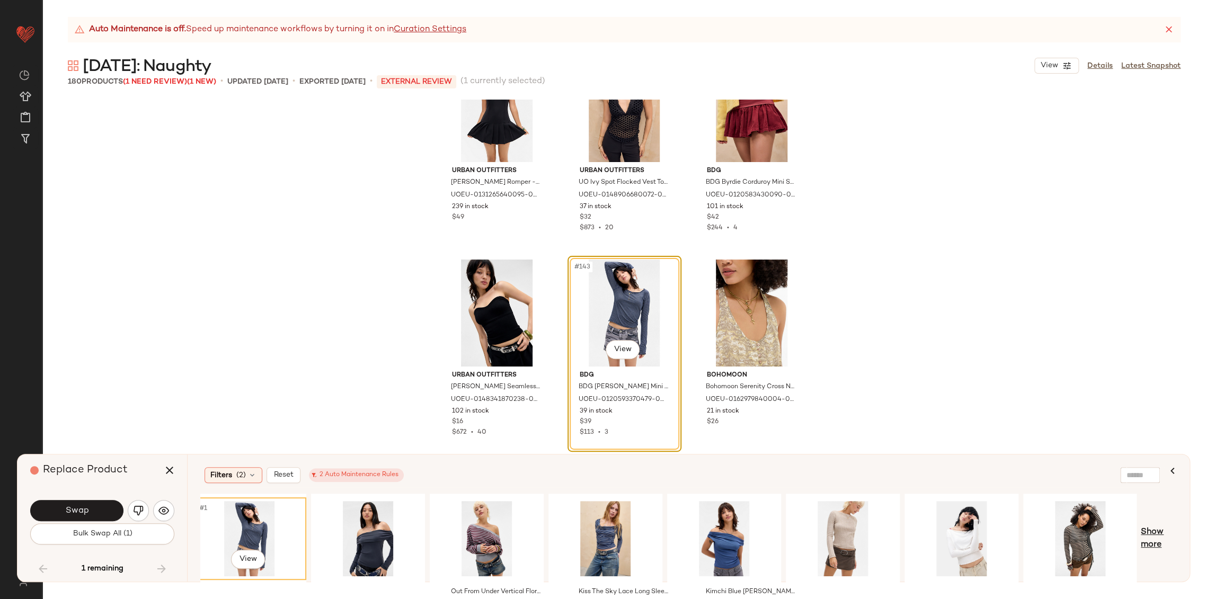
click at [1154, 542] on span "Show more" at bounding box center [1159, 538] width 36 height 25
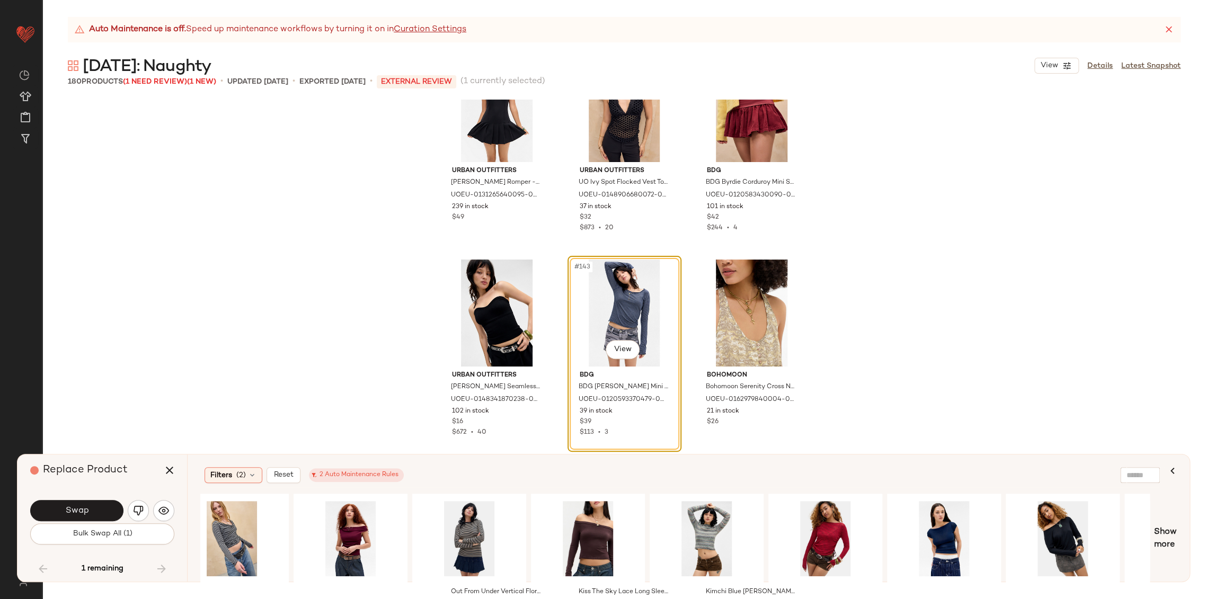
scroll to position [0, 1419]
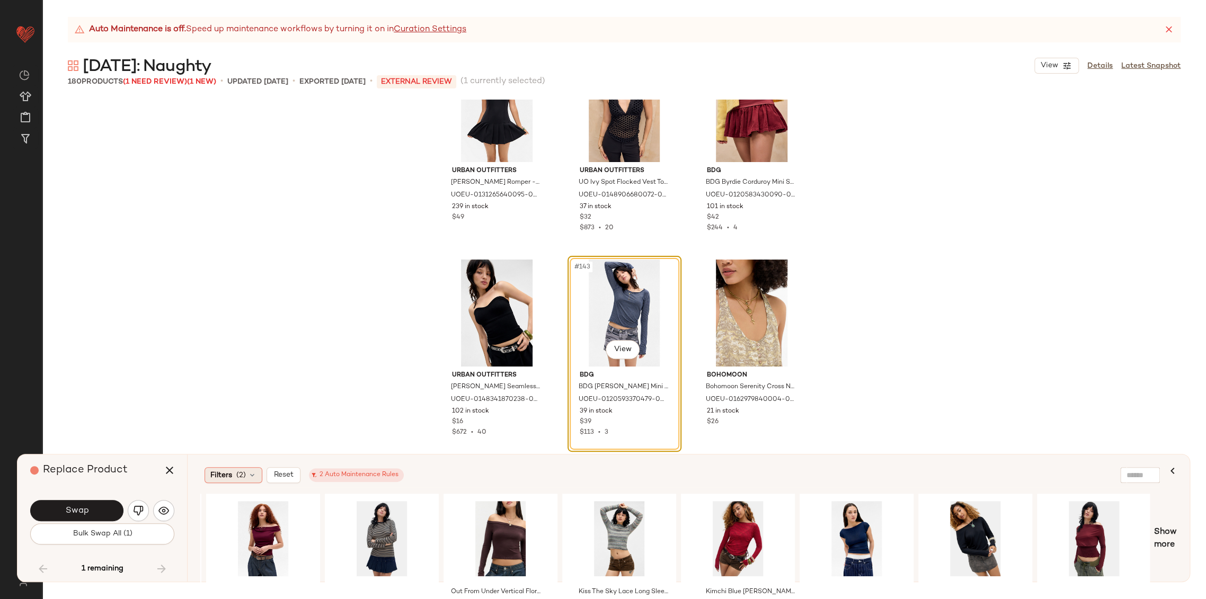
click at [257, 475] on div "Filters (2)" at bounding box center [234, 475] width 58 height 16
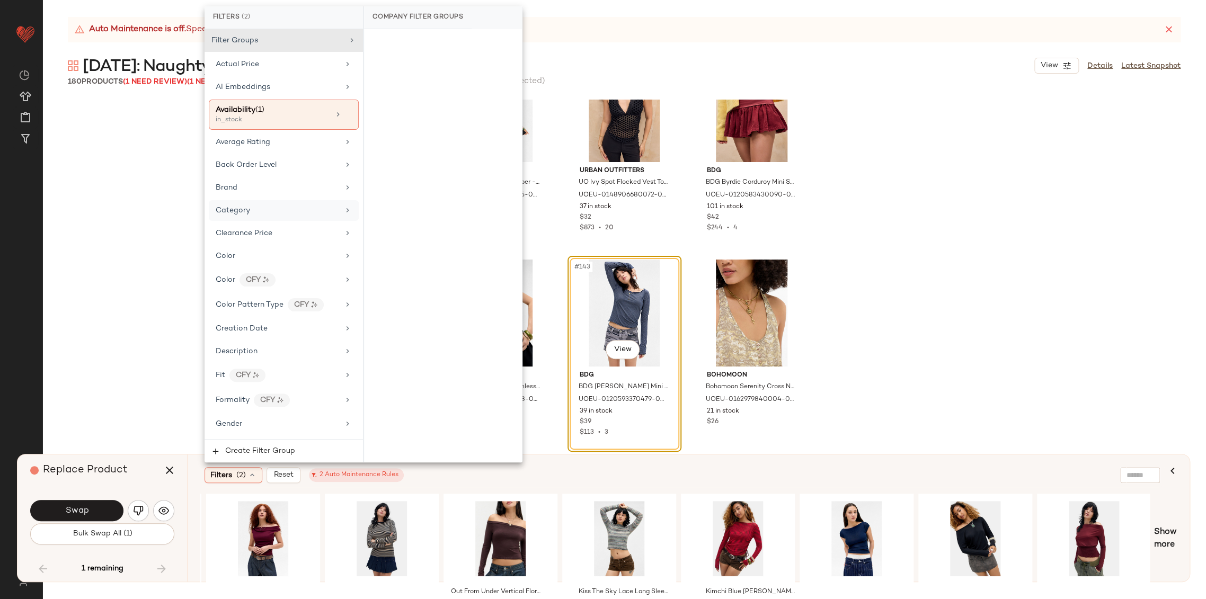
click at [271, 207] on div "Category" at bounding box center [277, 210] width 123 height 11
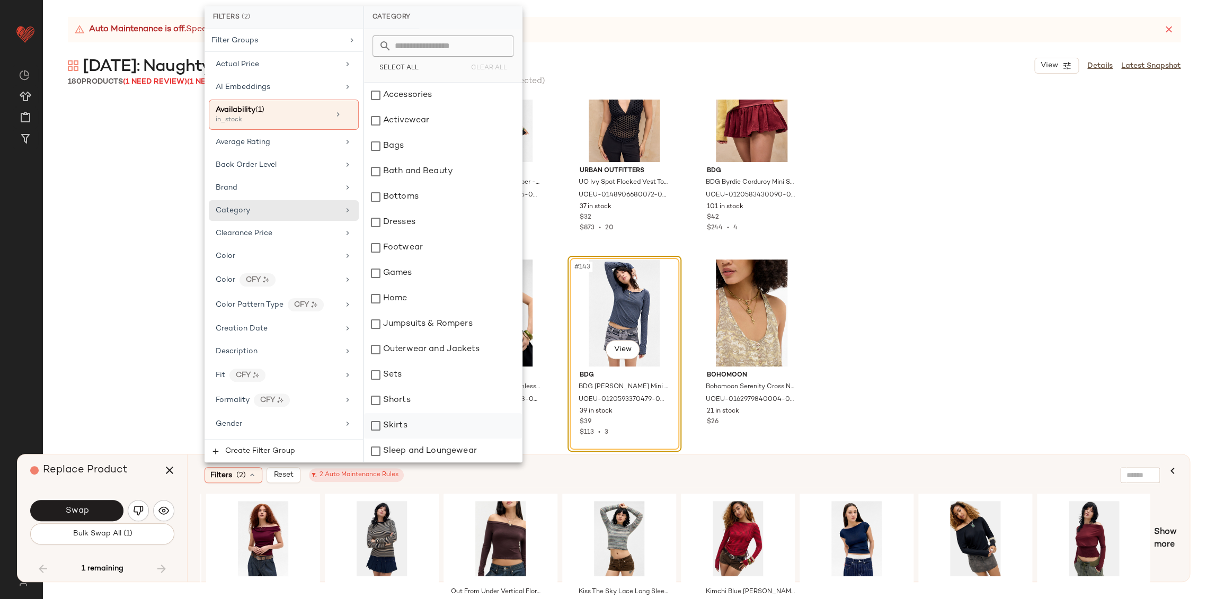
click at [407, 431] on div "Skirts" at bounding box center [443, 425] width 158 height 25
click at [401, 200] on div "Bottoms" at bounding box center [443, 196] width 158 height 25
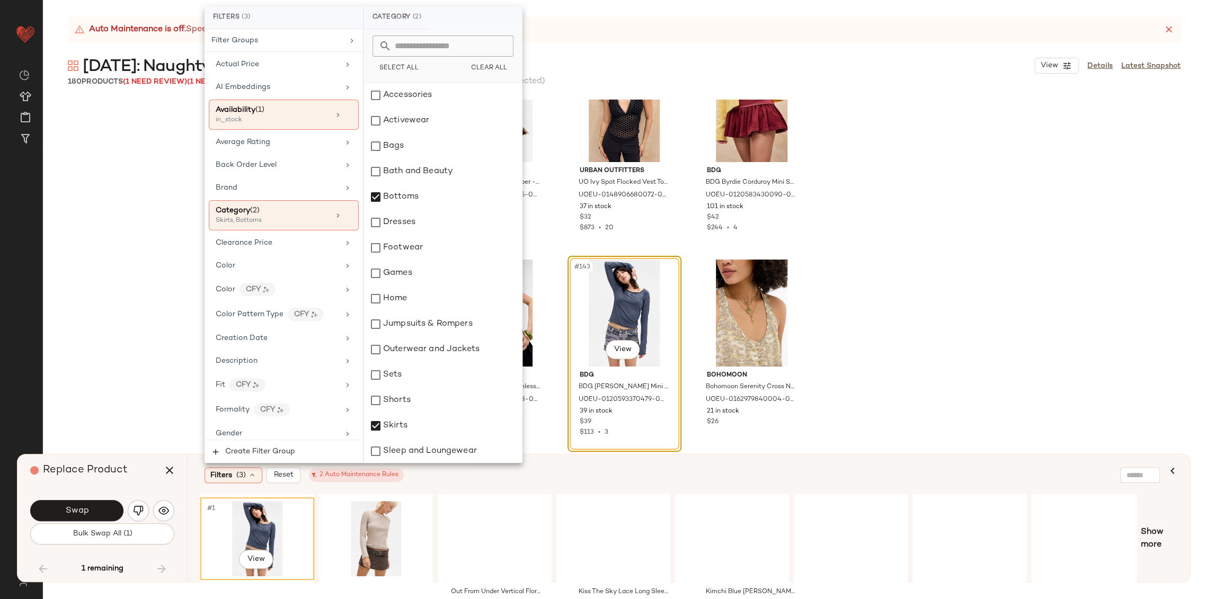
click at [551, 478] on div "Filters (3) Reset 2 Auto Maintenance Rules" at bounding box center [637, 475] width 865 height 16
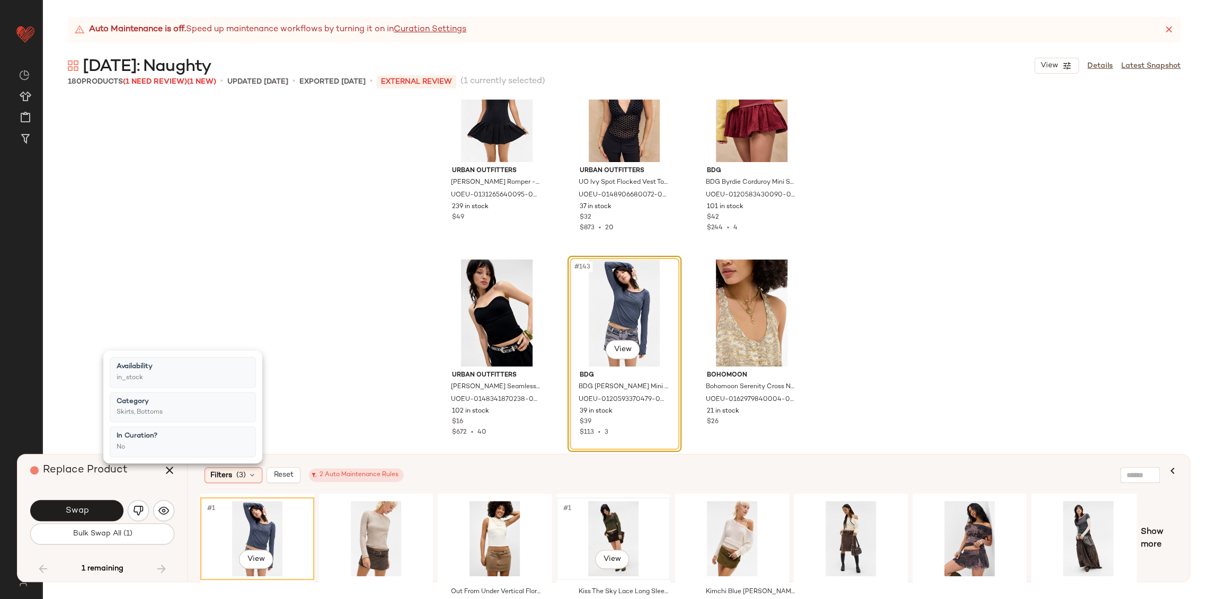
click at [626, 535] on div "#1 View" at bounding box center [613, 538] width 107 height 75
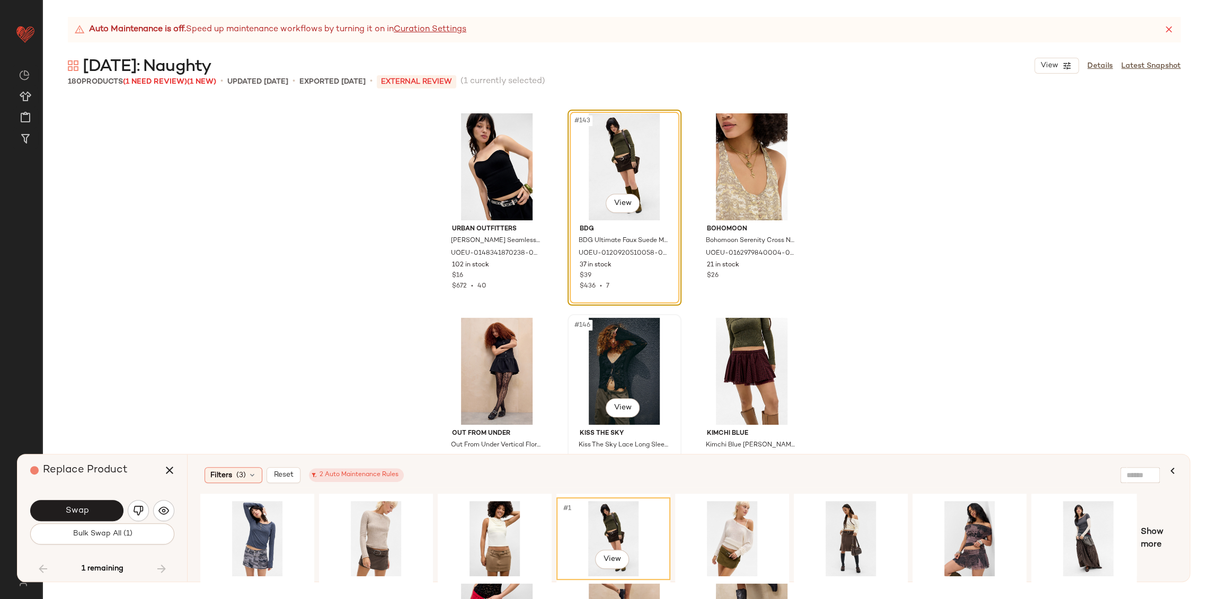
scroll to position [9586, 0]
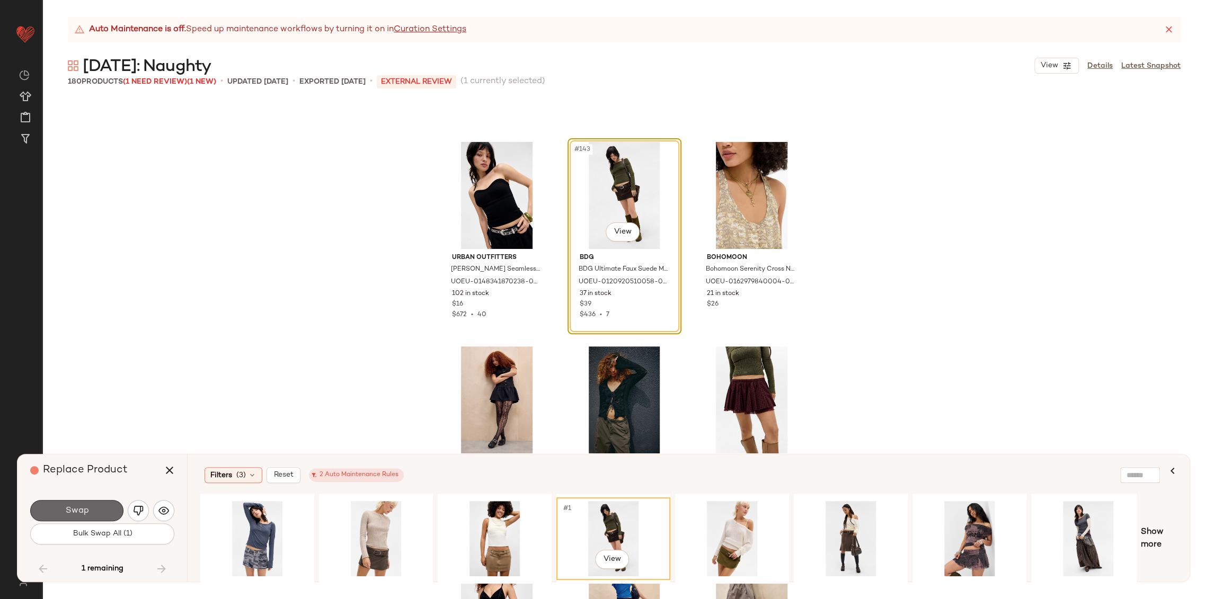
click at [83, 510] on span "Swap" at bounding box center [77, 511] width 24 height 10
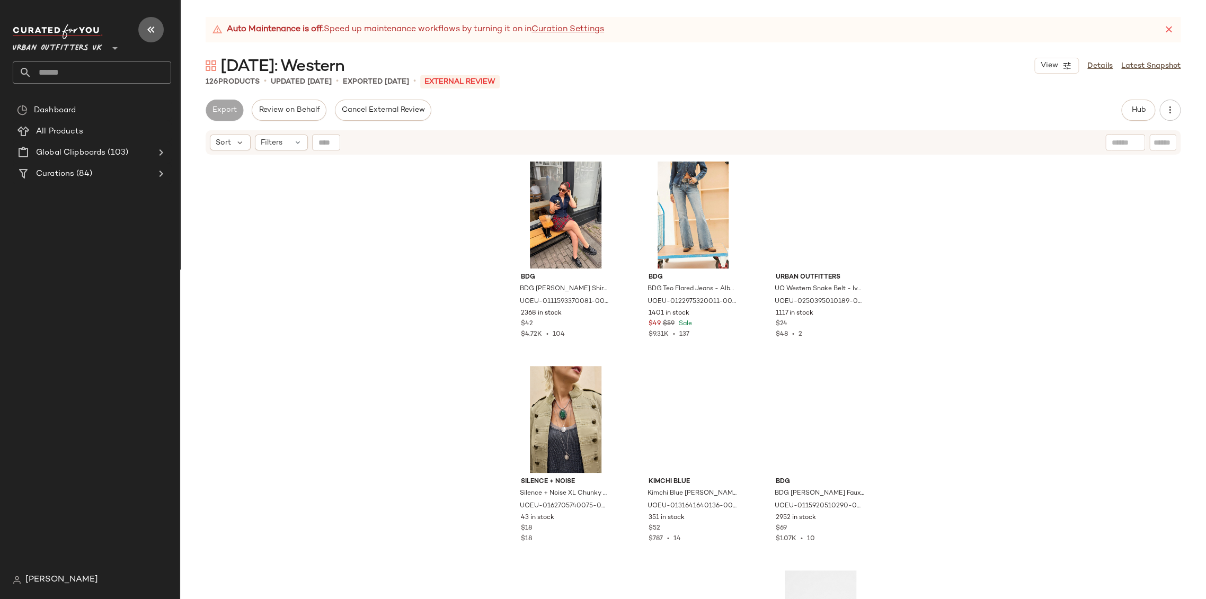
click at [155, 29] on icon "button" at bounding box center [151, 29] width 13 height 13
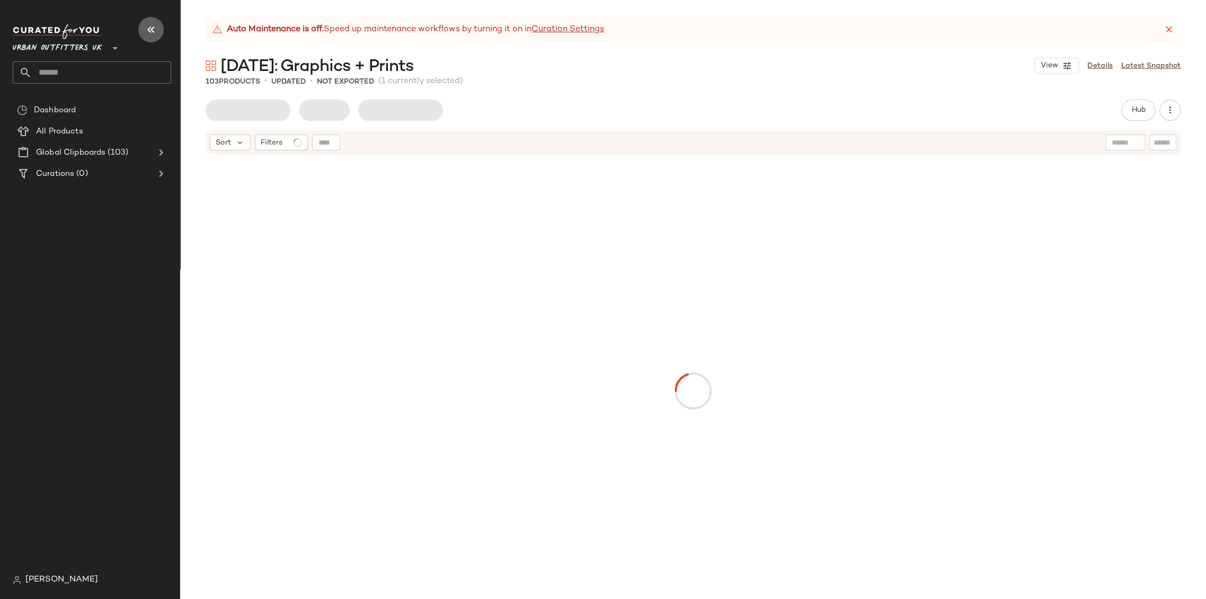
click at [152, 34] on icon "button" at bounding box center [151, 29] width 13 height 13
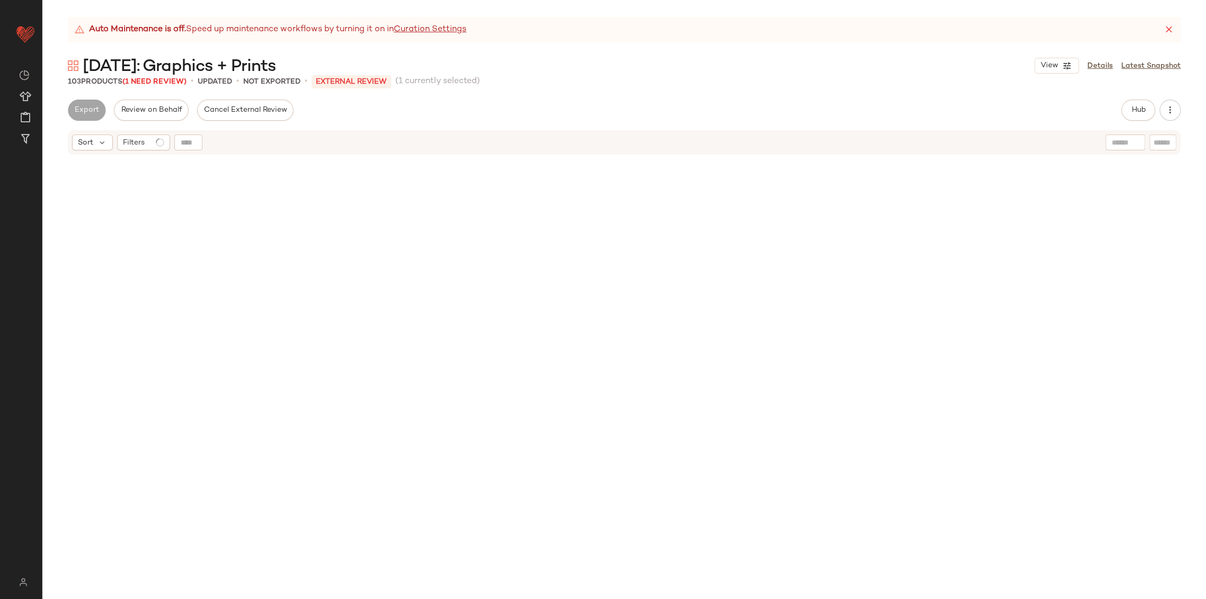
scroll to position [1022, 0]
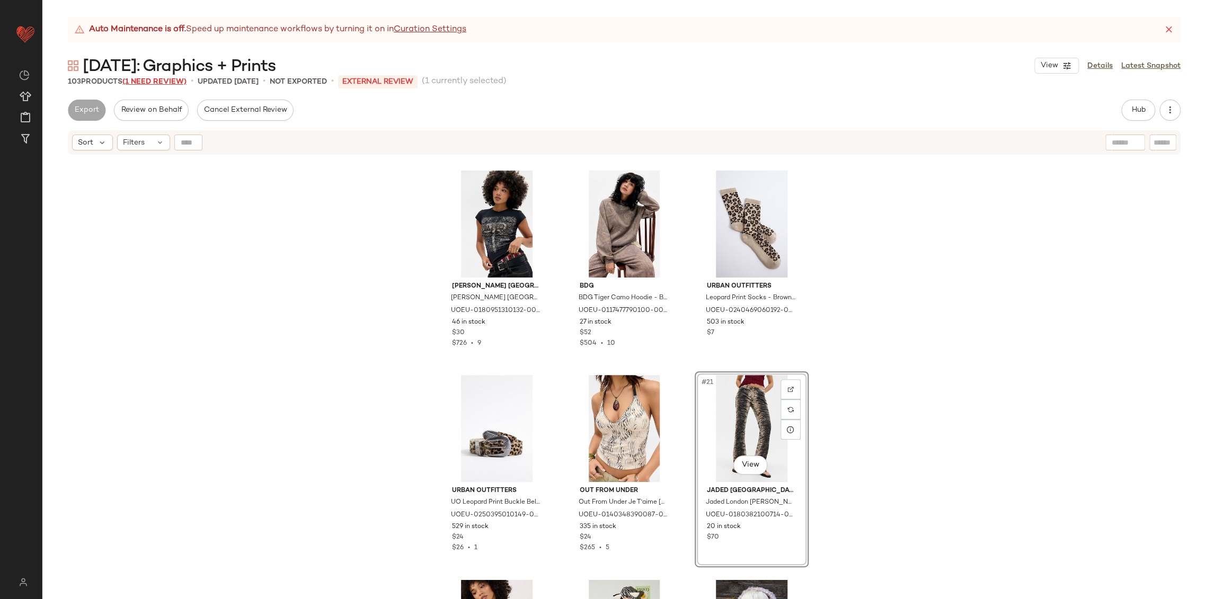
click at [171, 82] on span "(1 Need Review)" at bounding box center [154, 82] width 64 height 8
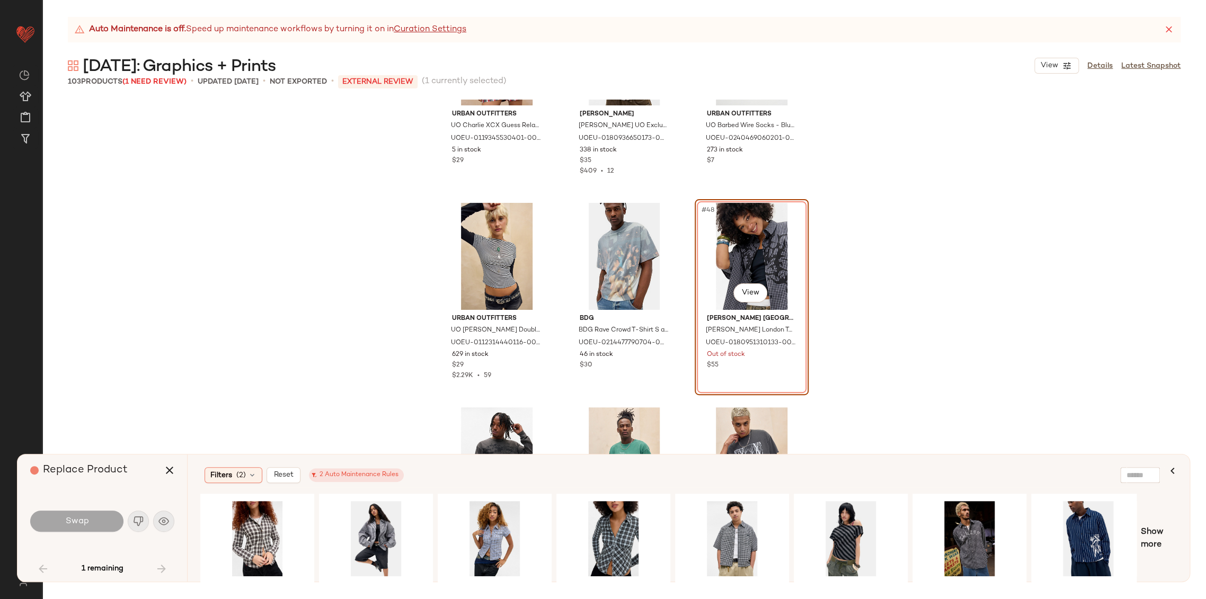
scroll to position [2981, 0]
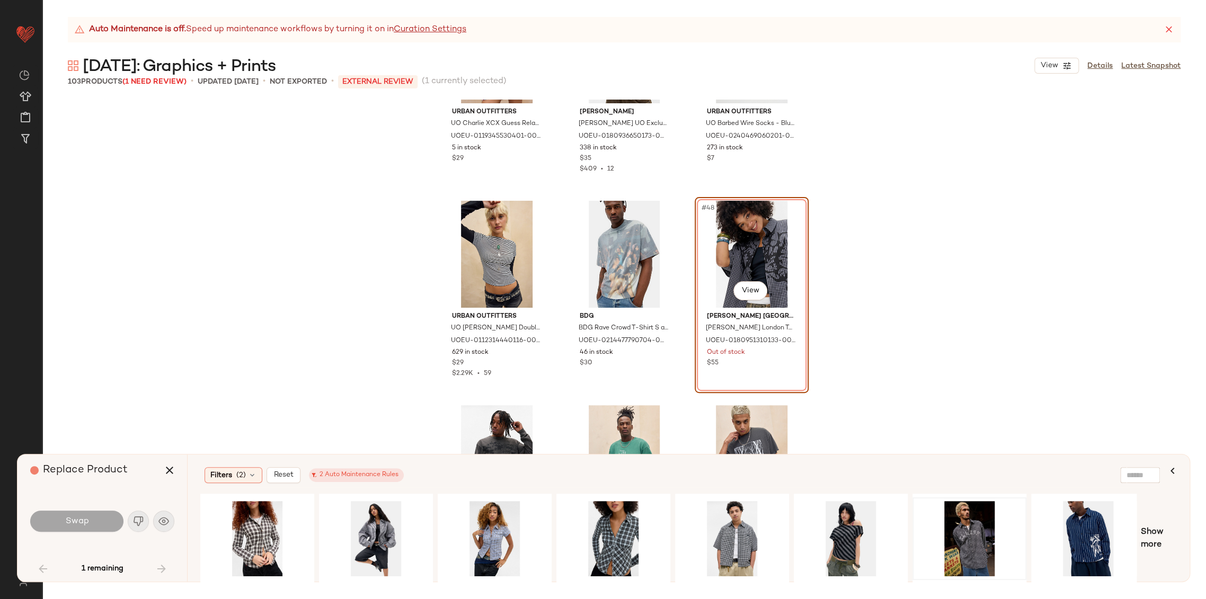
drag, startPoint x: 899, startPoint y: 578, endPoint x: 941, endPoint y: 574, distance: 42.6
click at [941, 574] on div at bounding box center [668, 539] width 936 height 90
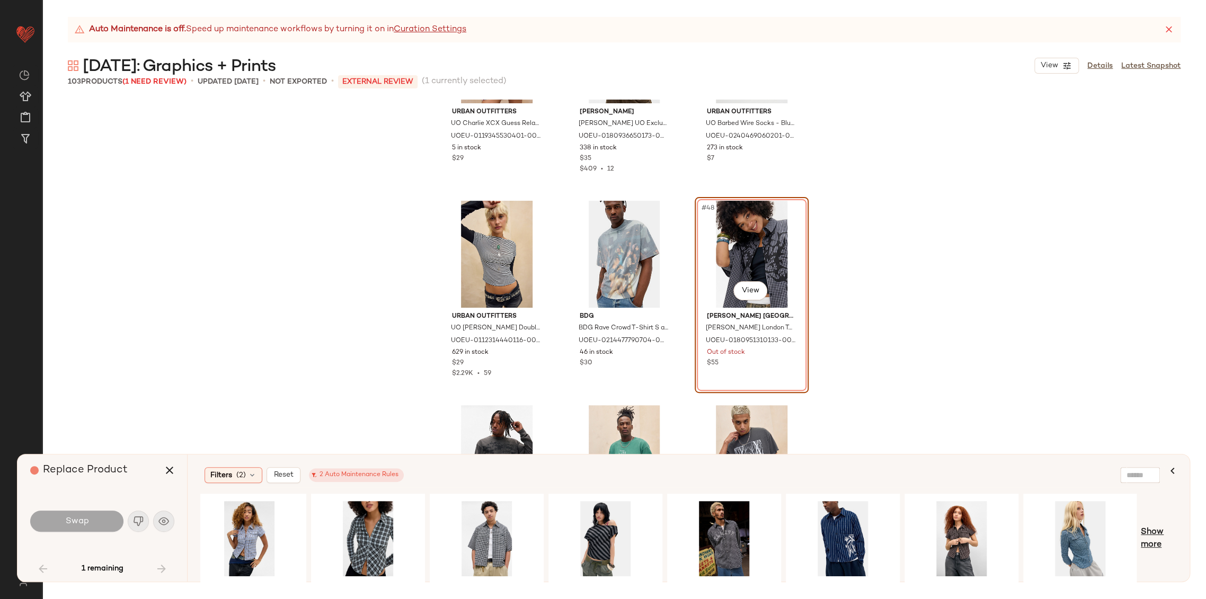
click at [1158, 543] on span "Show more" at bounding box center [1159, 538] width 36 height 25
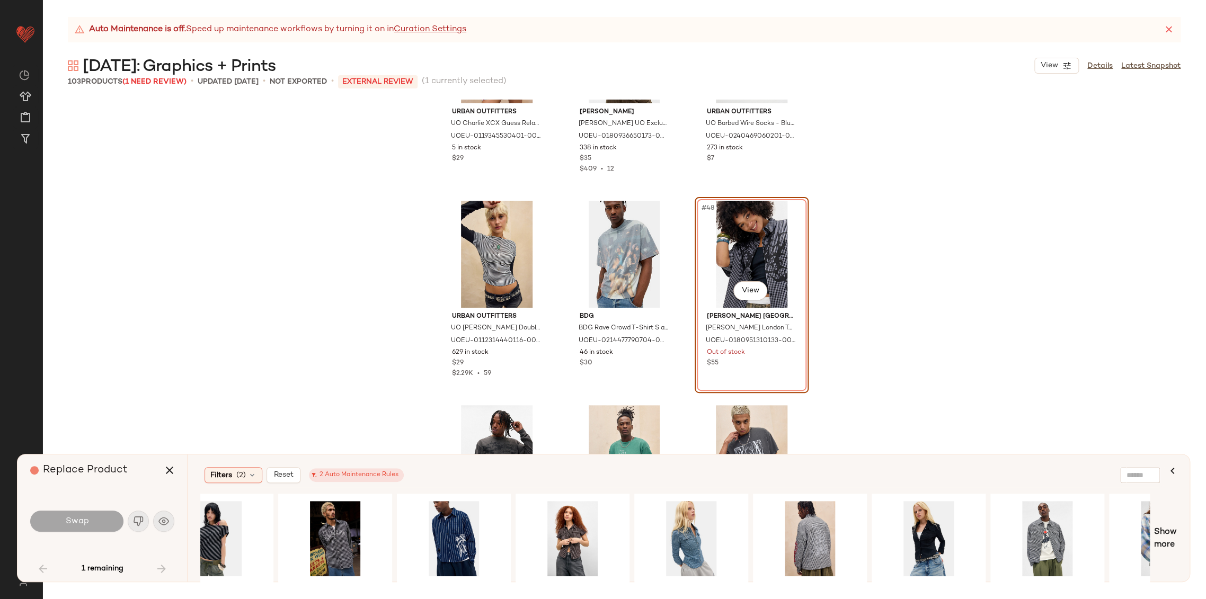
scroll to position [0, 640]
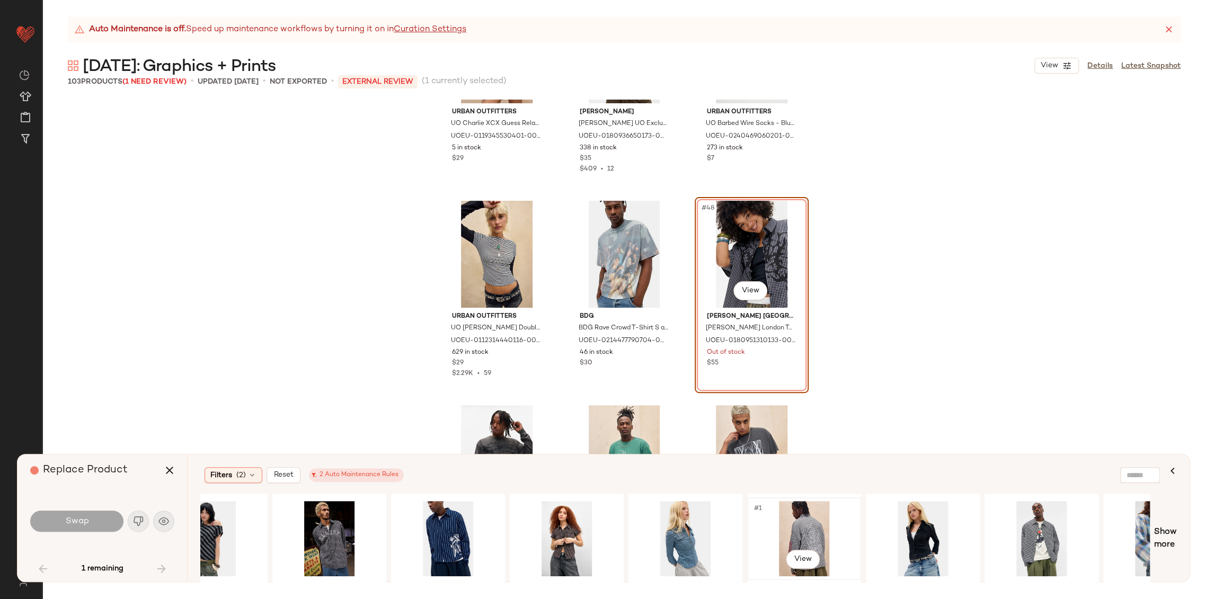
click at [805, 530] on div "#1 View" at bounding box center [804, 538] width 107 height 75
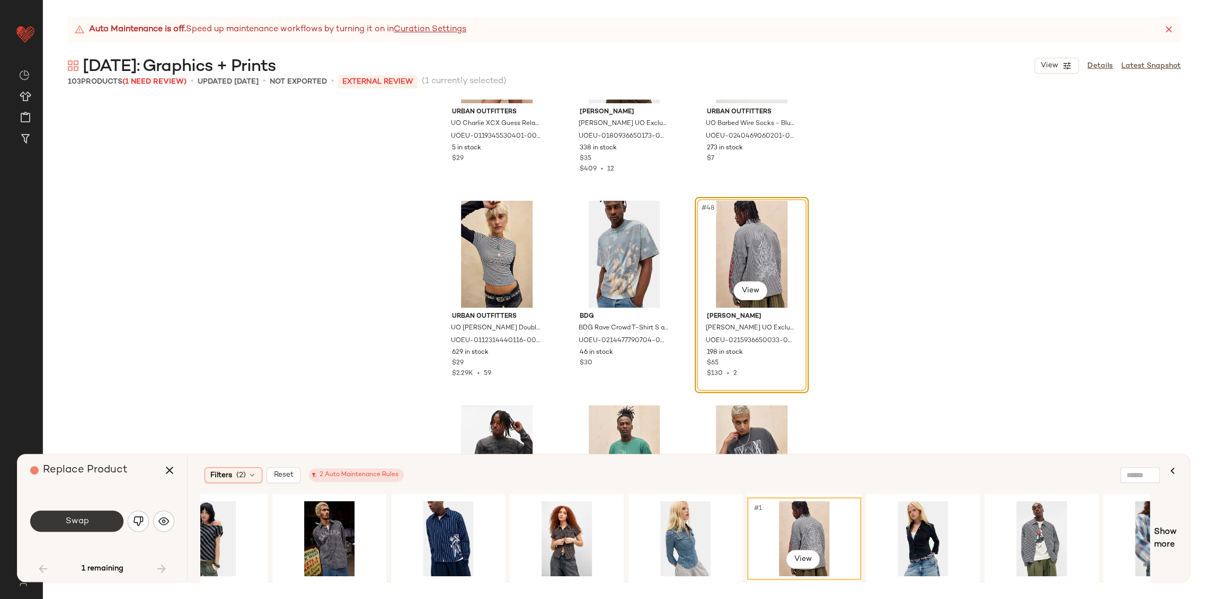
click at [93, 525] on button "Swap" at bounding box center [76, 521] width 93 height 21
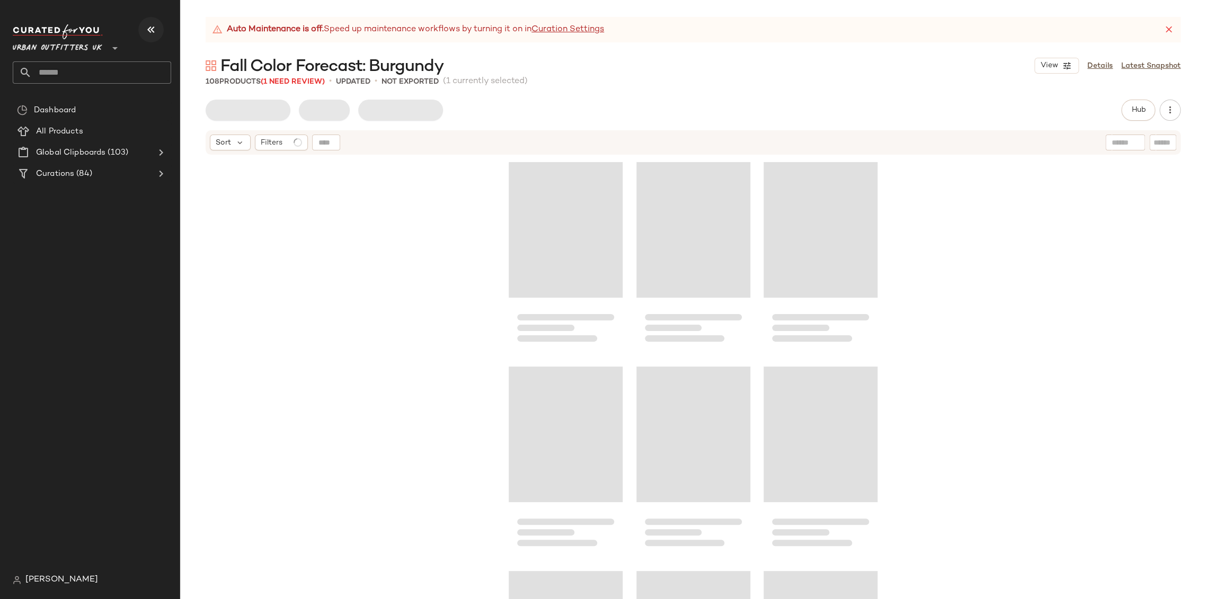
scroll to position [622, 0]
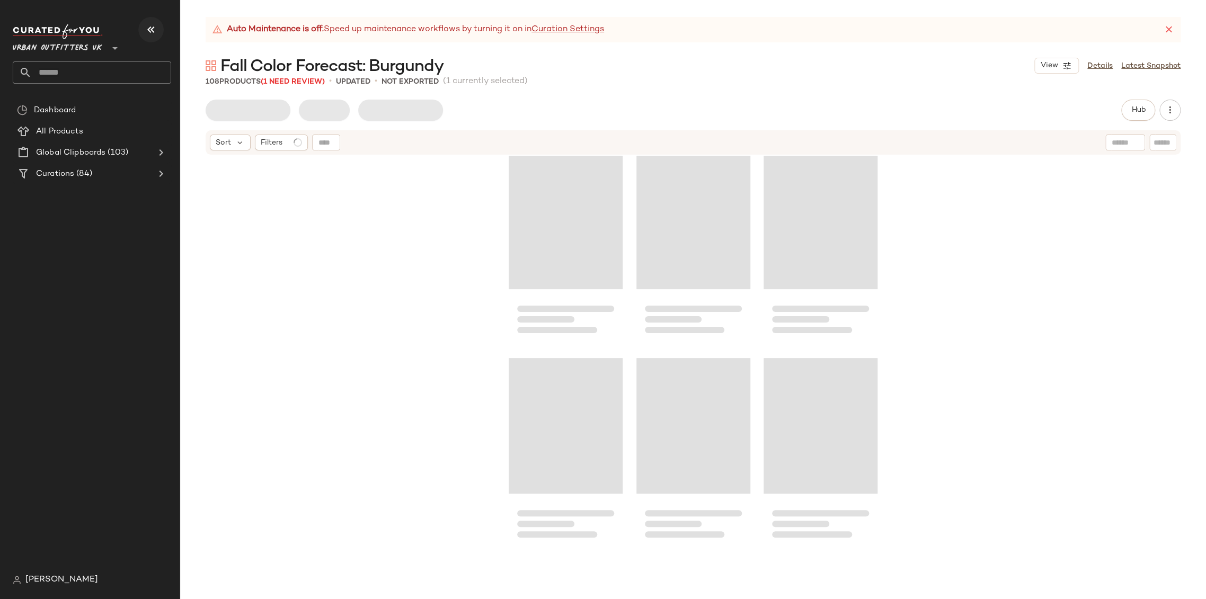
click at [153, 31] on icon "button" at bounding box center [151, 29] width 13 height 13
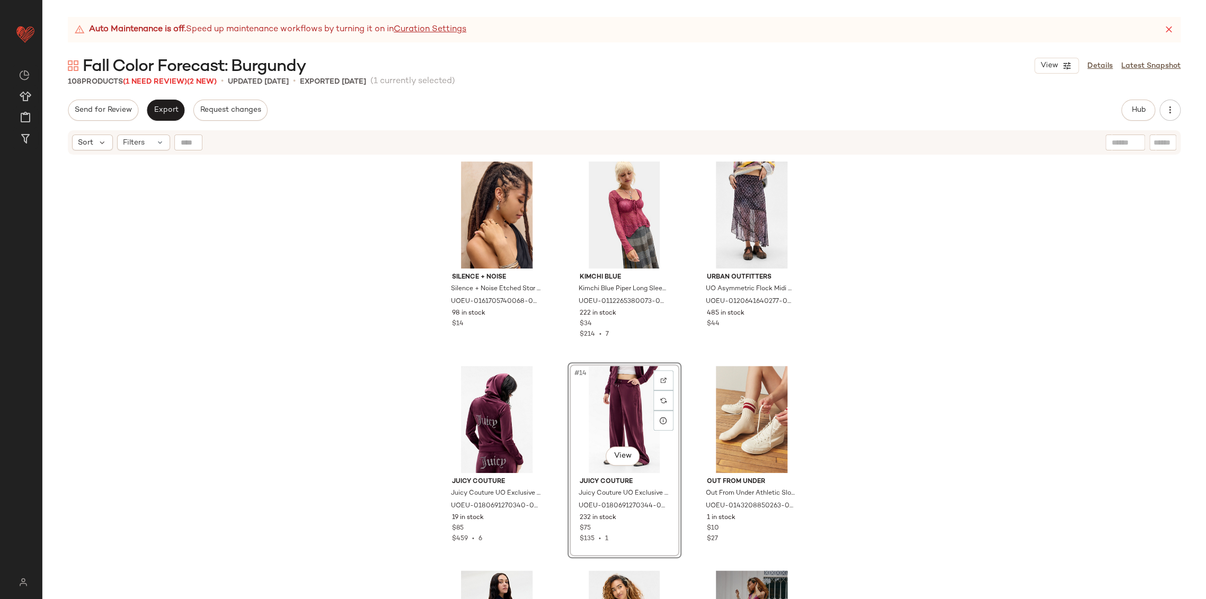
click at [234, 299] on div "Silence + Noise Silence + Noise Etched Star Swirl Hoop Earrings - Silver at Urb…" at bounding box center [624, 391] width 1164 height 470
click at [172, 81] on span "(1 Need Review)" at bounding box center [155, 82] width 64 height 8
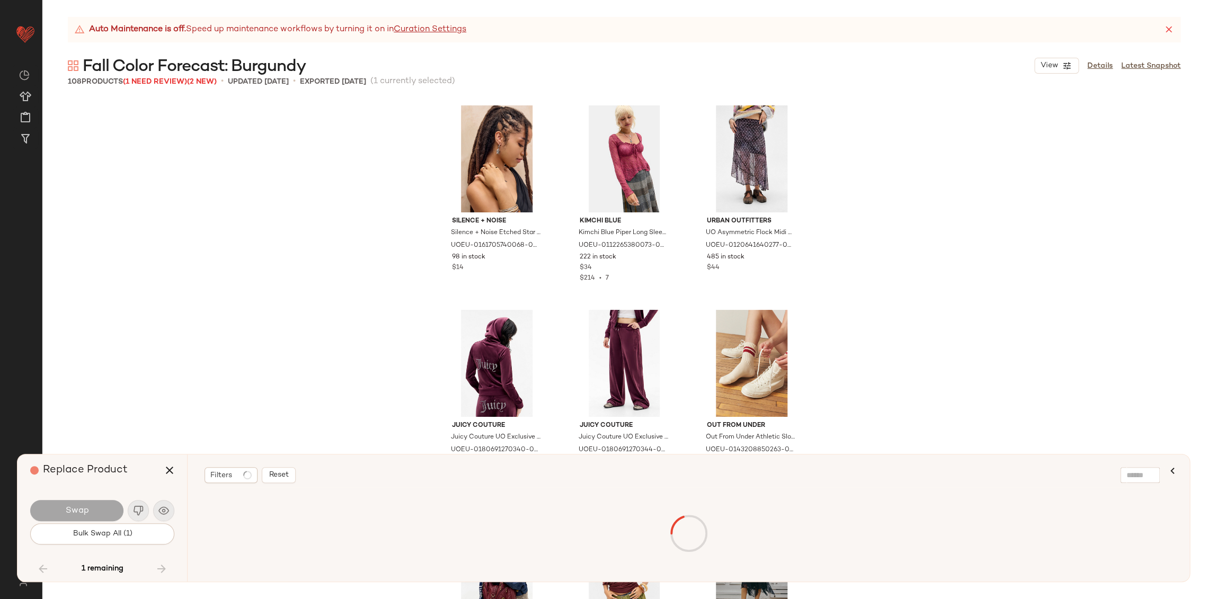
scroll to position [4909, 0]
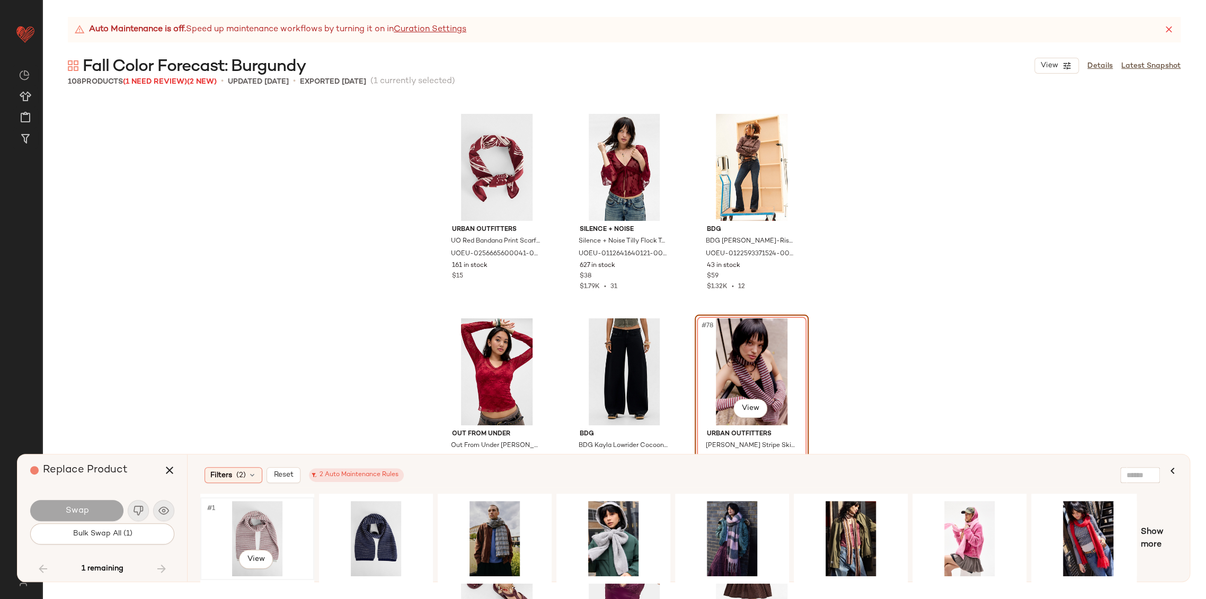
click at [262, 530] on div "#1 View" at bounding box center [257, 538] width 107 height 75
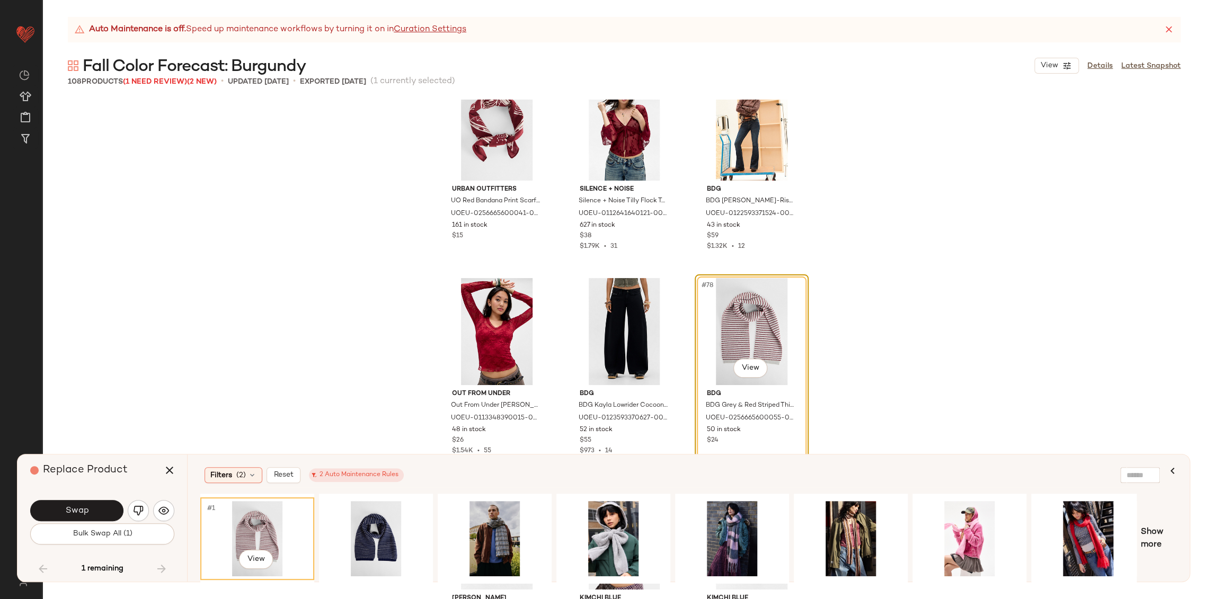
scroll to position [4968, 0]
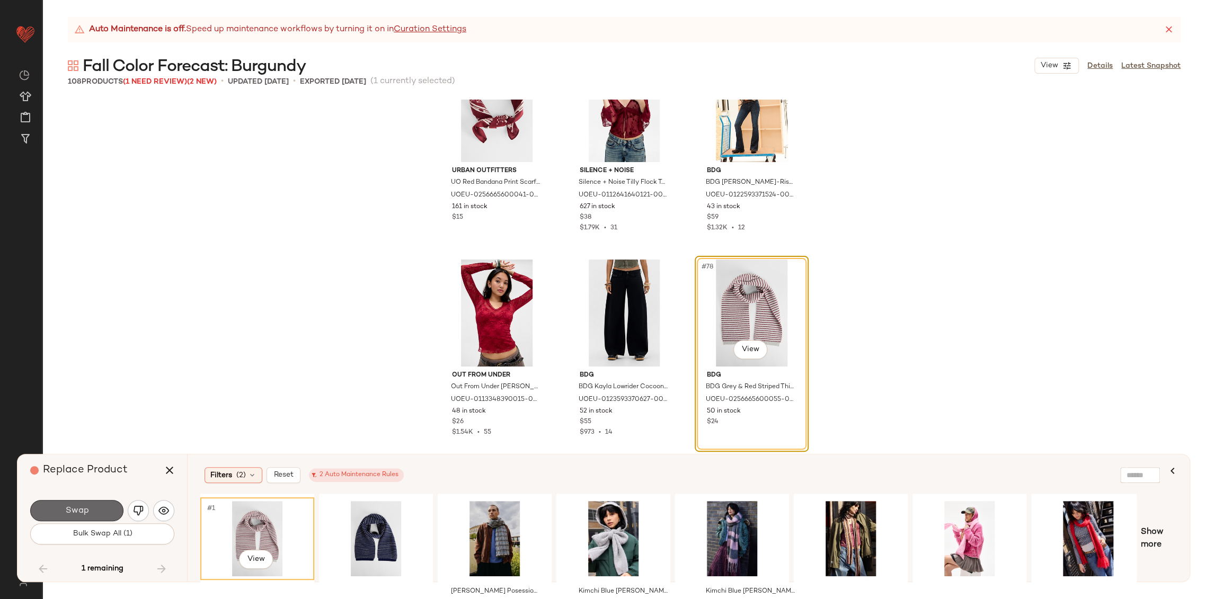
click at [66, 511] on span "Swap" at bounding box center [77, 511] width 24 height 10
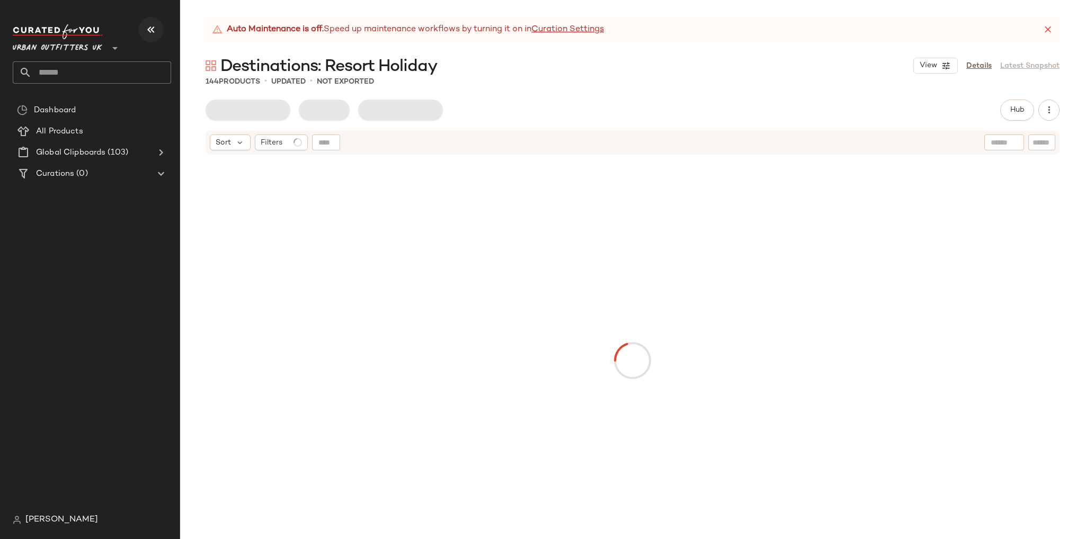
click at [153, 27] on icon "button" at bounding box center [151, 29] width 13 height 13
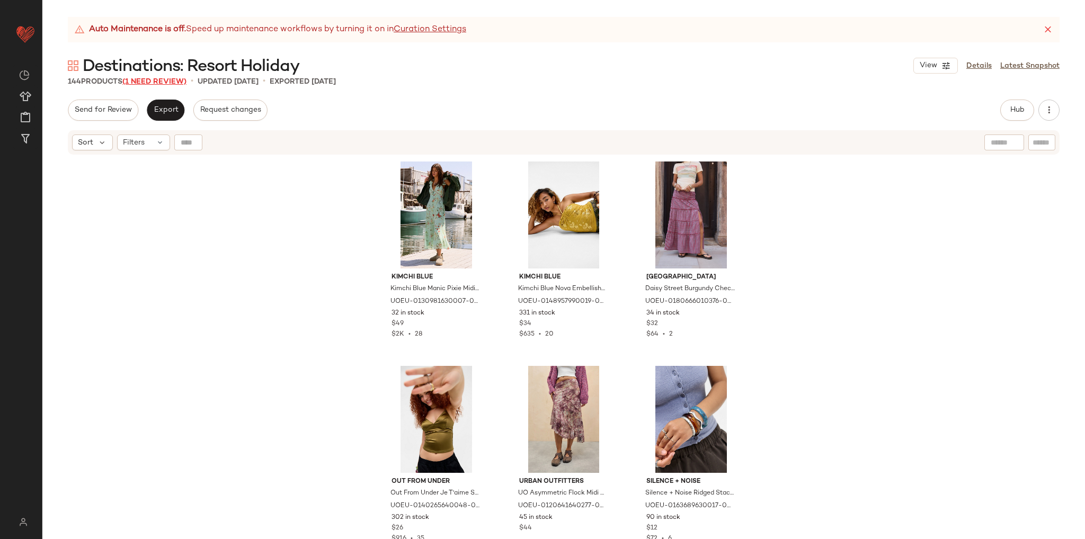
click at [165, 83] on span "(1 Need Review)" at bounding box center [154, 82] width 64 height 8
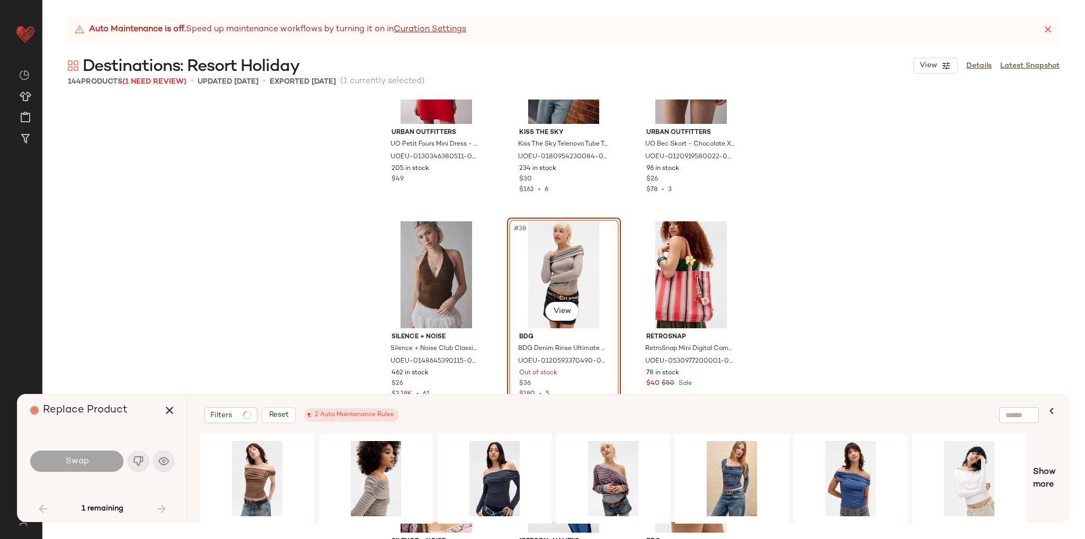
scroll to position [2356, 0]
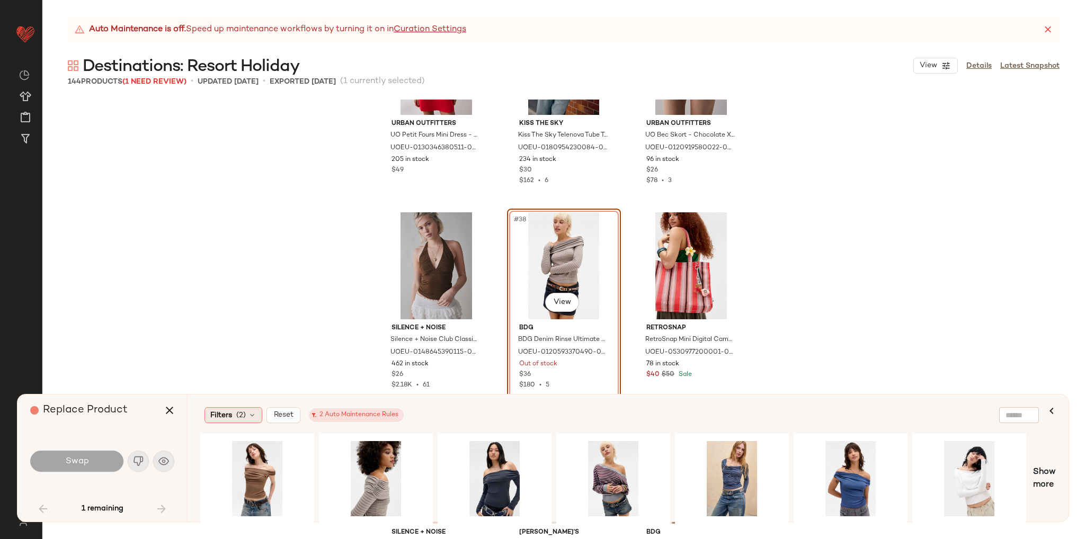
click at [256, 417] on div "Filters (2)" at bounding box center [234, 416] width 58 height 16
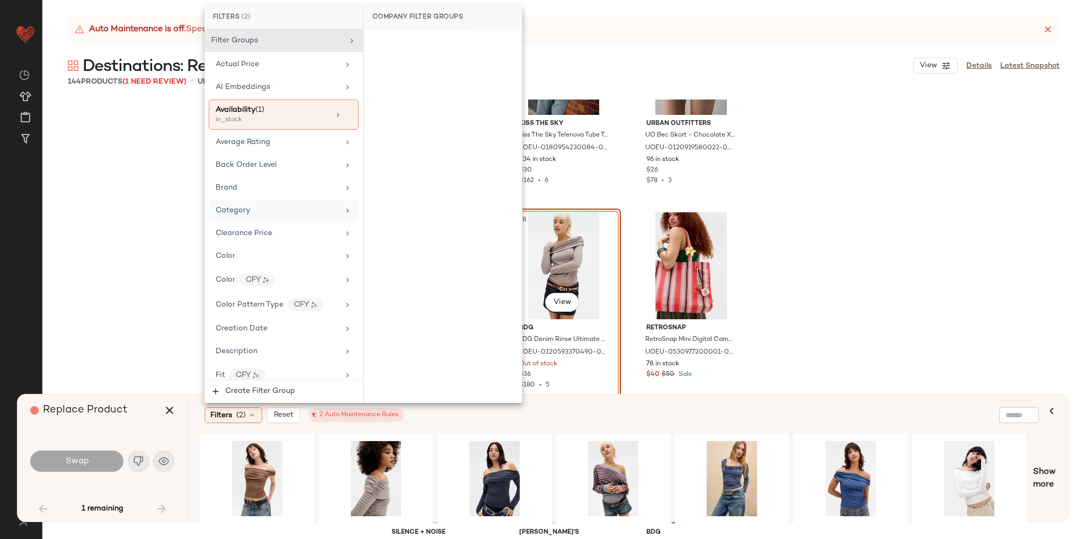
click at [268, 209] on div "Category" at bounding box center [277, 210] width 123 height 11
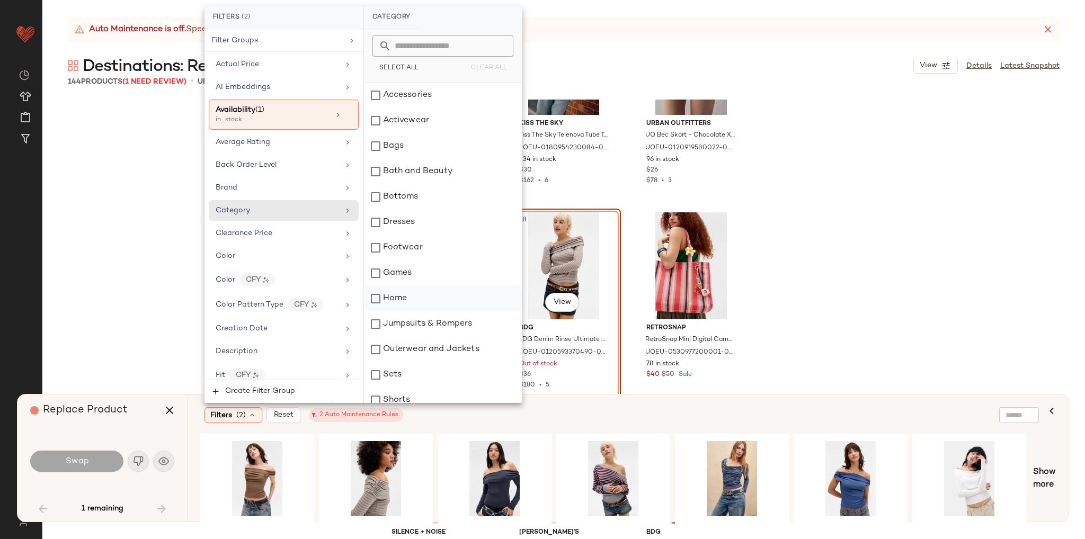
scroll to position [213, 0]
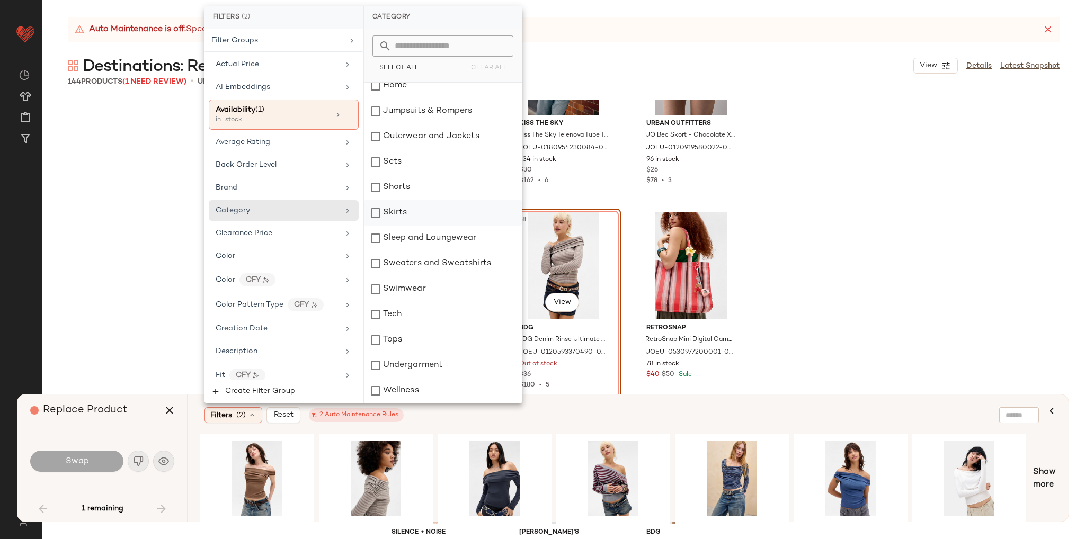
click at [403, 215] on div "Skirts" at bounding box center [443, 212] width 158 height 25
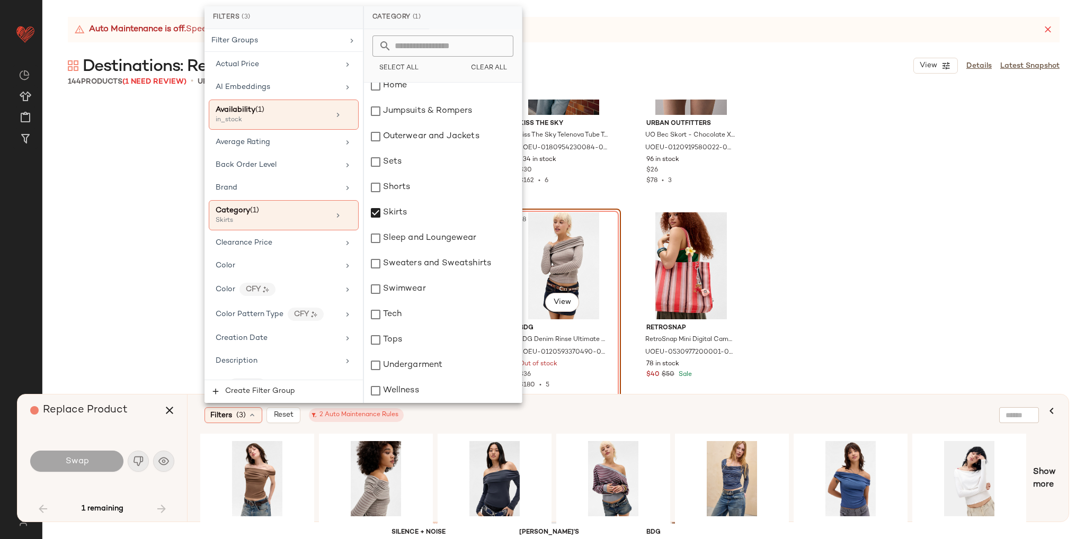
click at [535, 408] on div "Filters (3) Reset 2 Auto Maintenance Rules" at bounding box center [577, 416] width 745 height 16
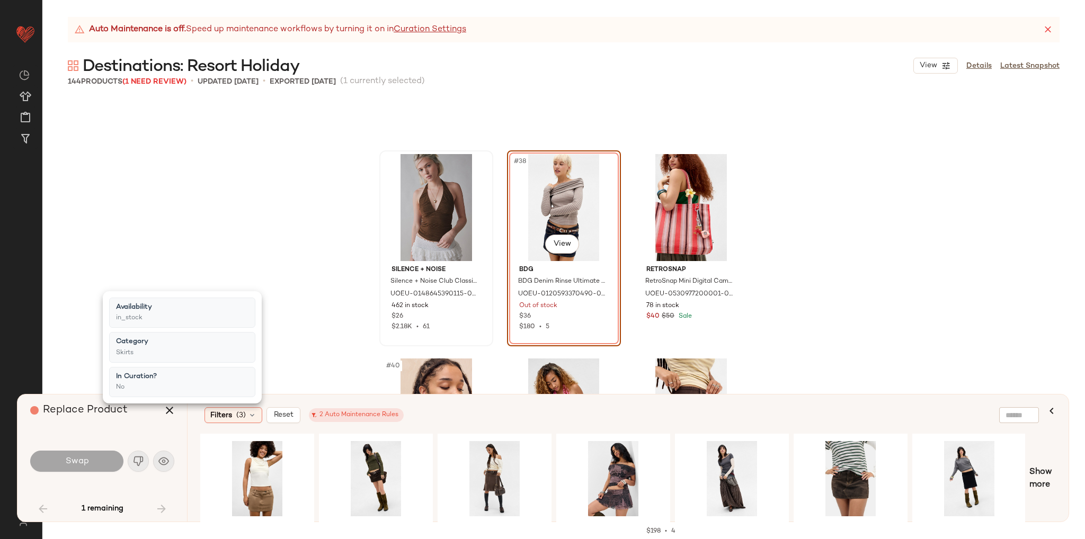
scroll to position [2409, 0]
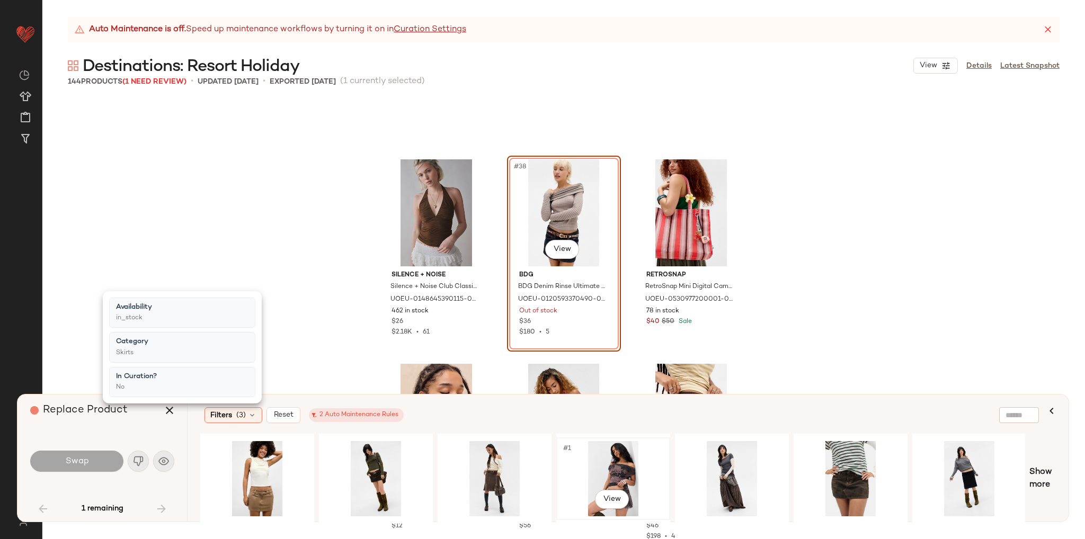
click at [621, 465] on div "#1 View" at bounding box center [613, 478] width 107 height 75
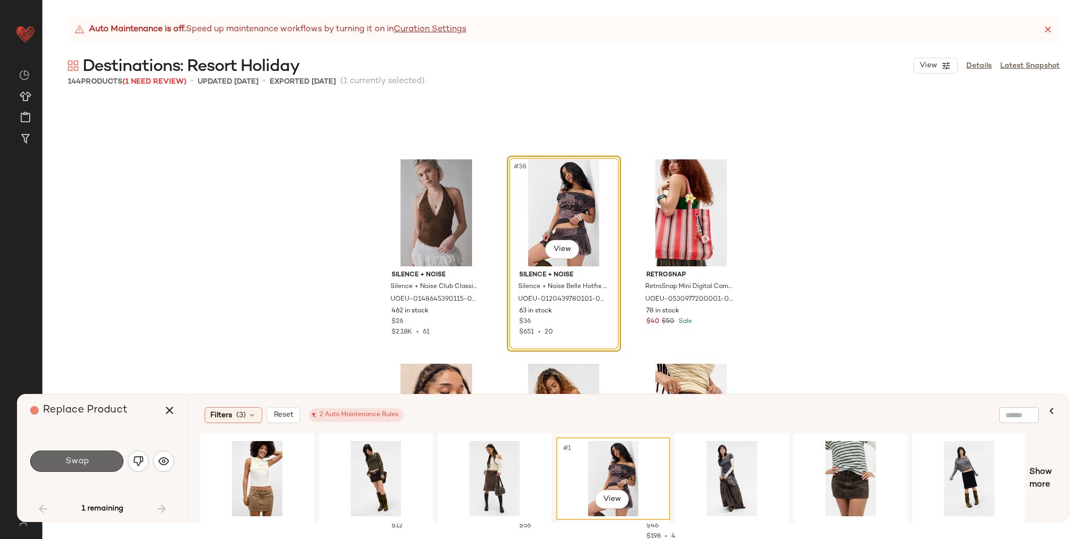
click at [87, 472] on button "Swap" at bounding box center [76, 461] width 93 height 21
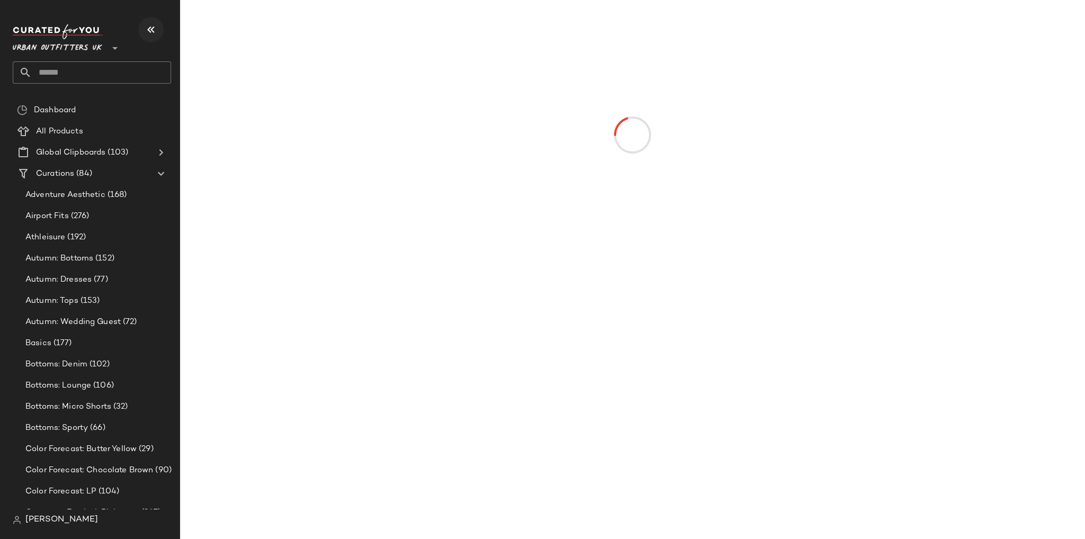
click at [152, 21] on button "button" at bounding box center [150, 29] width 25 height 25
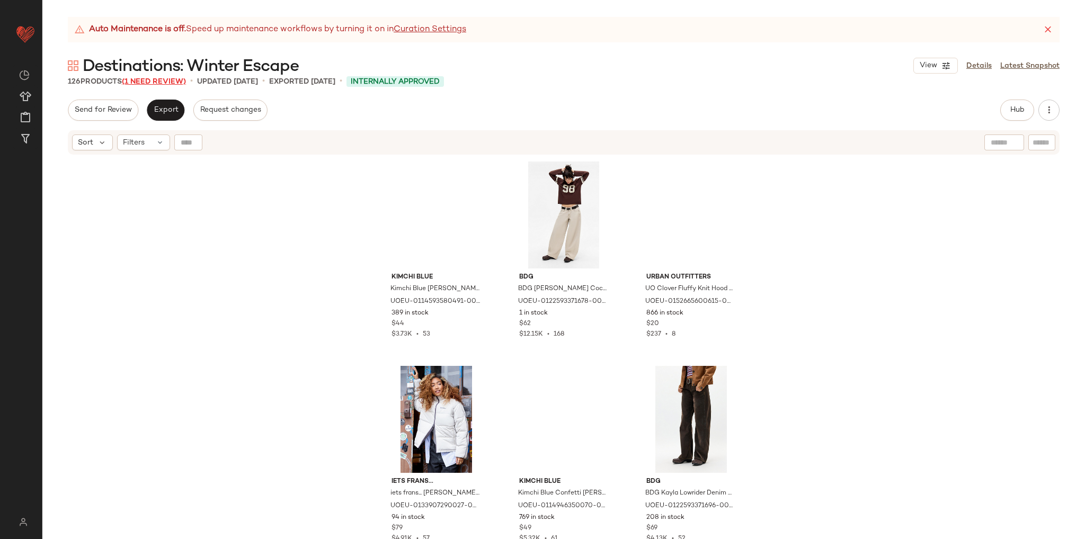
click at [169, 79] on span "(1 Need Review)" at bounding box center [154, 82] width 64 height 8
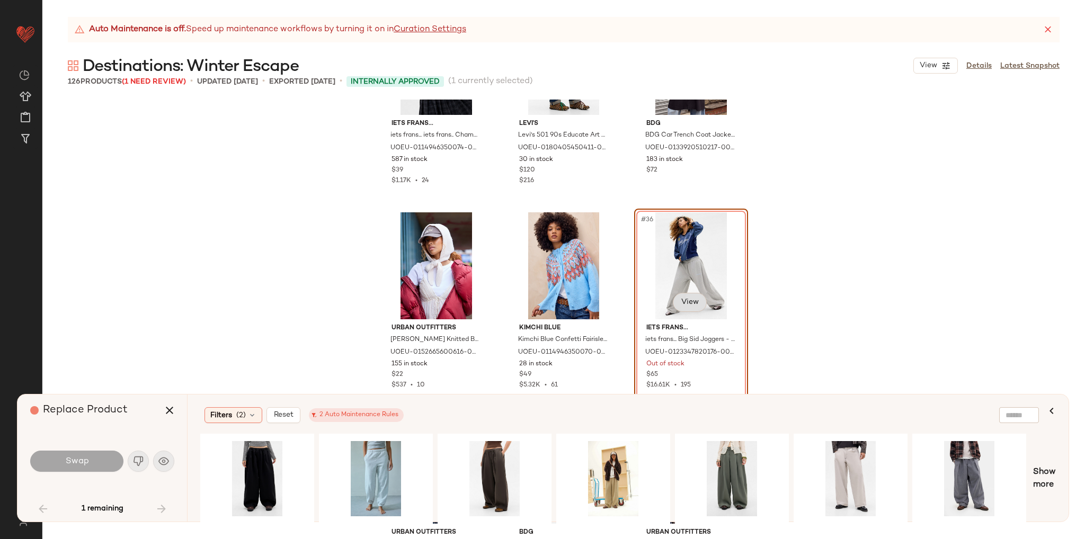
scroll to position [2204, 0]
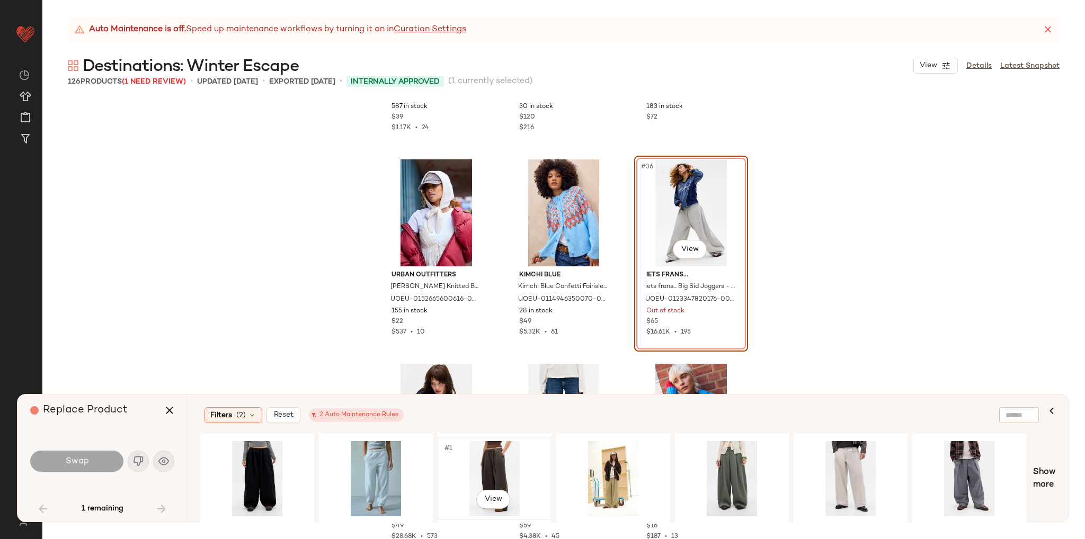
click at [498, 468] on div "#1 View" at bounding box center [494, 478] width 107 height 75
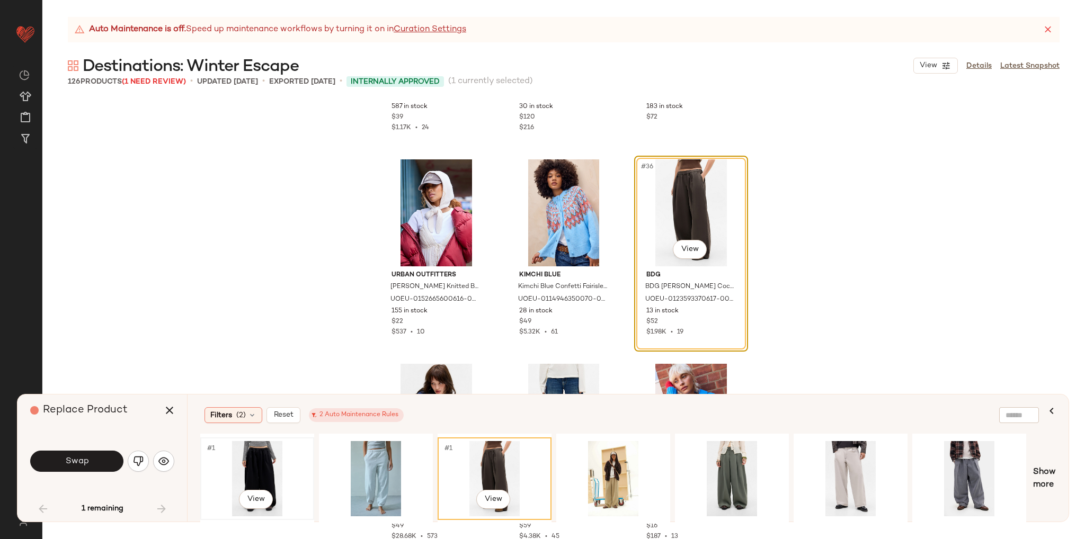
click at [268, 457] on div "#1 View" at bounding box center [257, 478] width 107 height 75
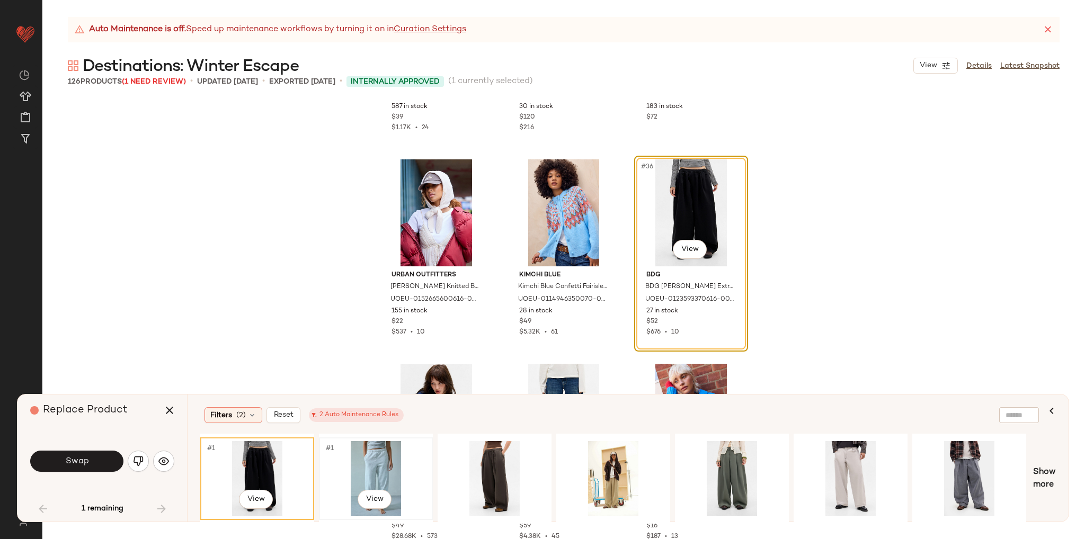
click at [352, 466] on div "#1 View" at bounding box center [376, 478] width 107 height 75
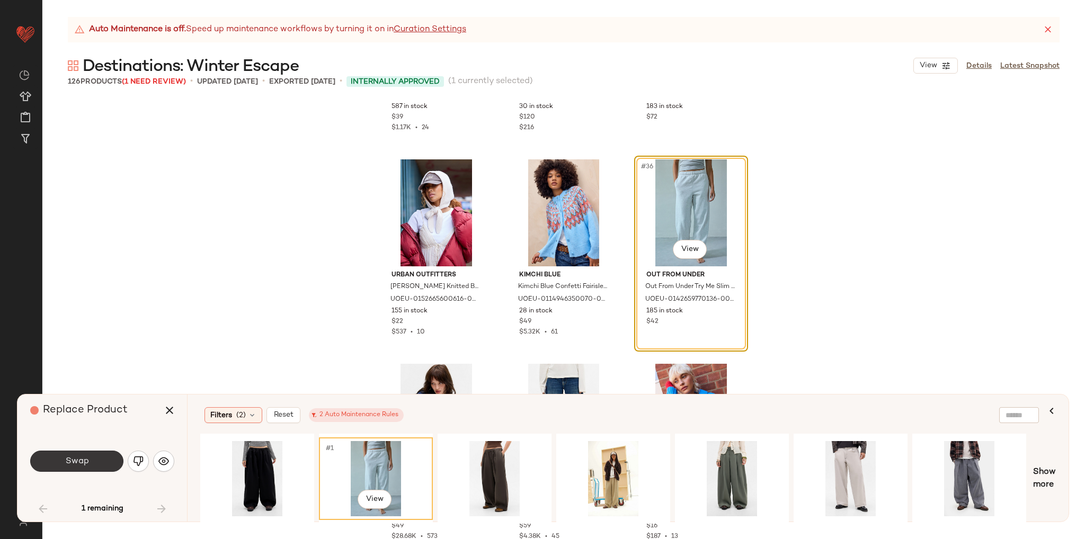
click at [101, 462] on button "Swap" at bounding box center [76, 461] width 93 height 21
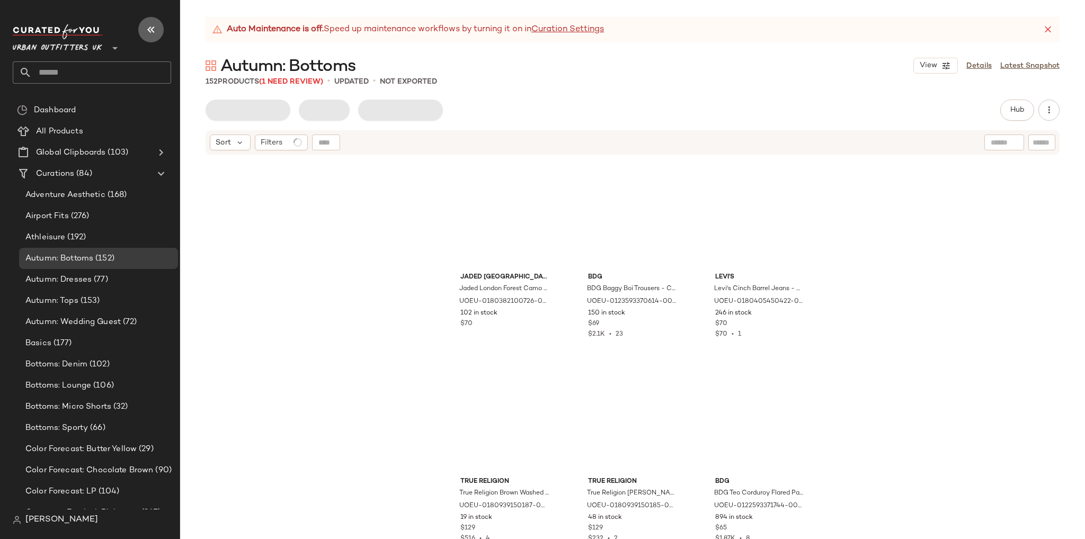
click at [154, 29] on icon "button" at bounding box center [151, 29] width 13 height 13
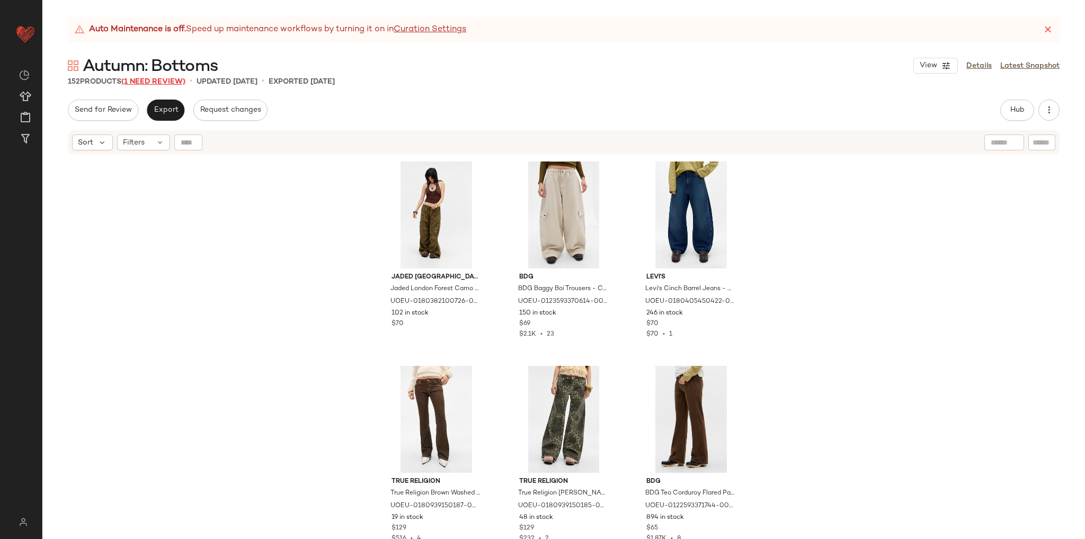
click at [165, 79] on span "(1 Need Review)" at bounding box center [153, 82] width 64 height 8
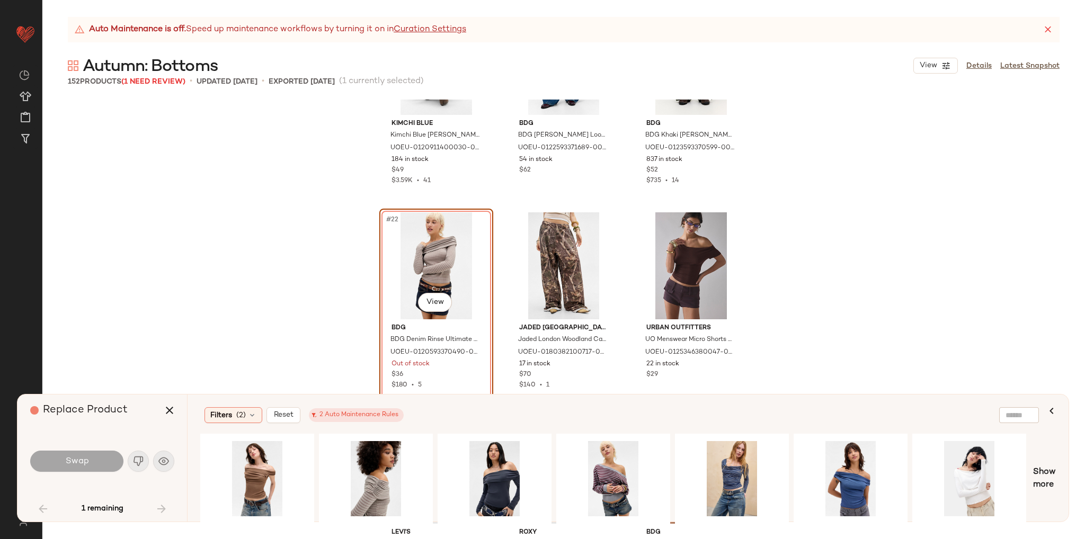
scroll to position [1386, 0]
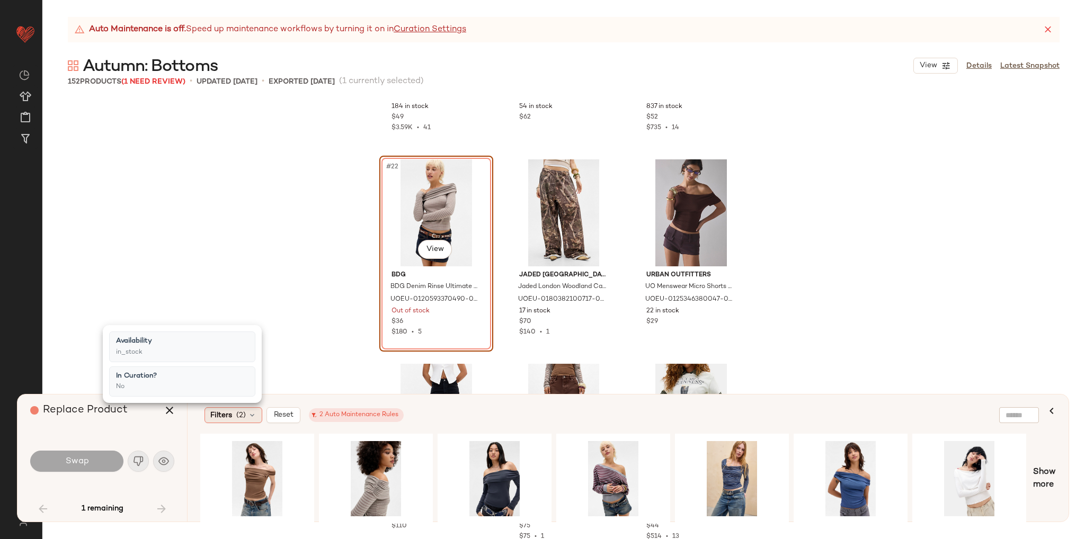
click at [251, 414] on icon at bounding box center [252, 415] width 8 height 8
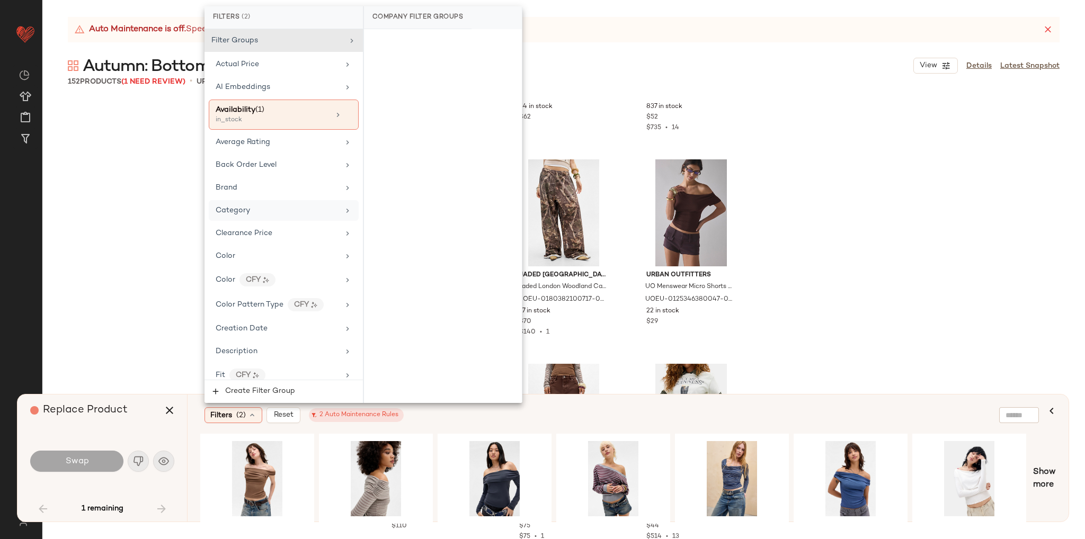
click at [271, 214] on div "Category" at bounding box center [277, 210] width 123 height 11
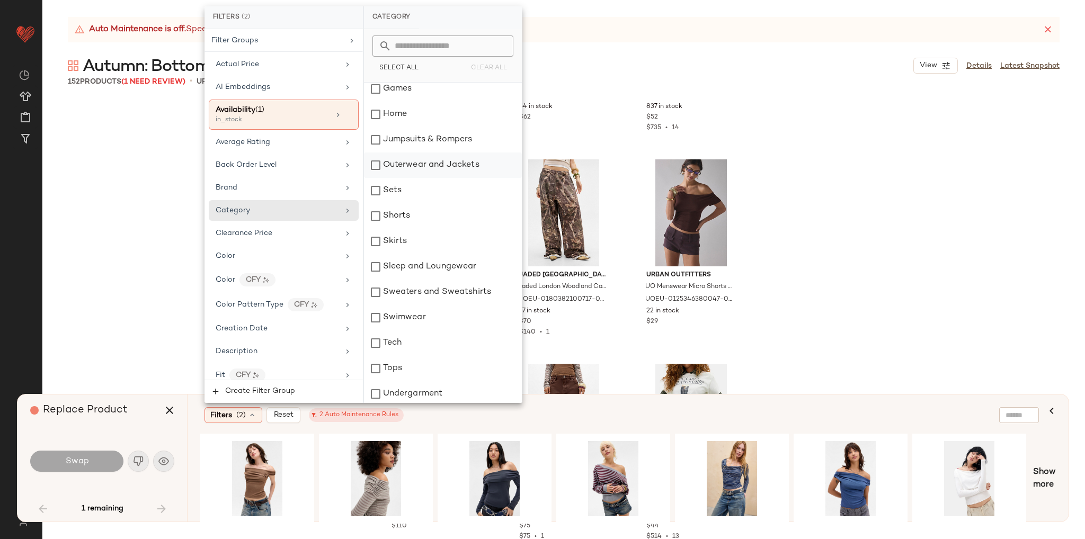
scroll to position [212, 0]
click at [393, 220] on div "Skirts" at bounding box center [443, 213] width 158 height 25
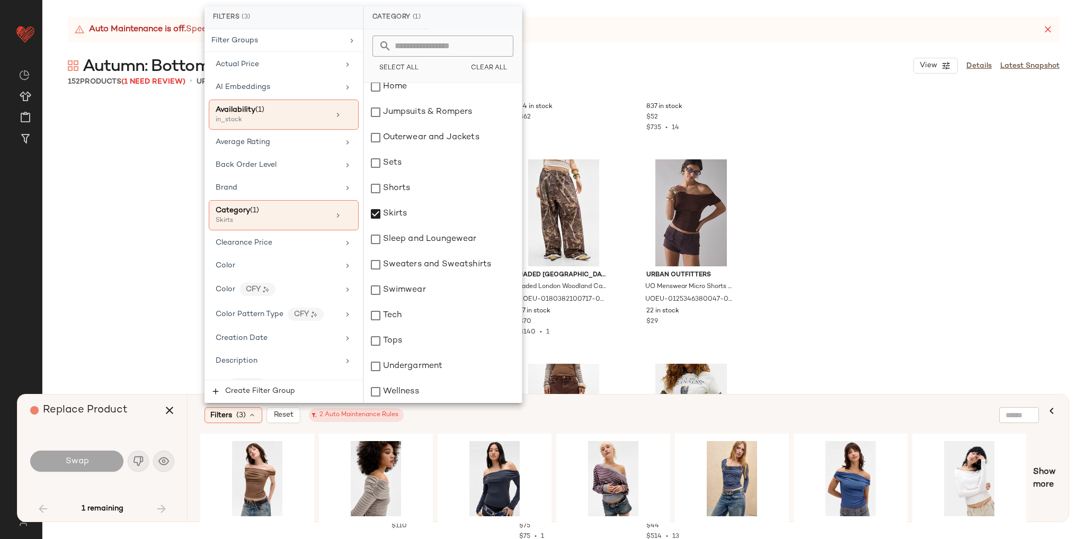
click at [600, 410] on div "Filters (3) Reset 2 Auto Maintenance Rules" at bounding box center [577, 416] width 745 height 16
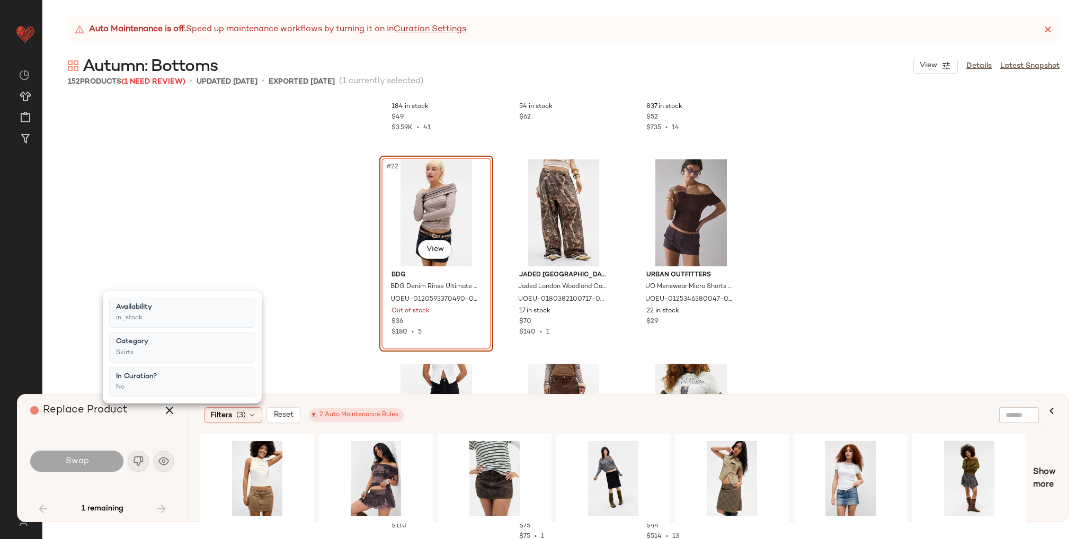
click at [516, 423] on div "Filters (3) Reset 2 Auto Maintenance Rules" at bounding box center [577, 416] width 745 height 16
click at [496, 470] on div "#1 View" at bounding box center [494, 478] width 107 height 75
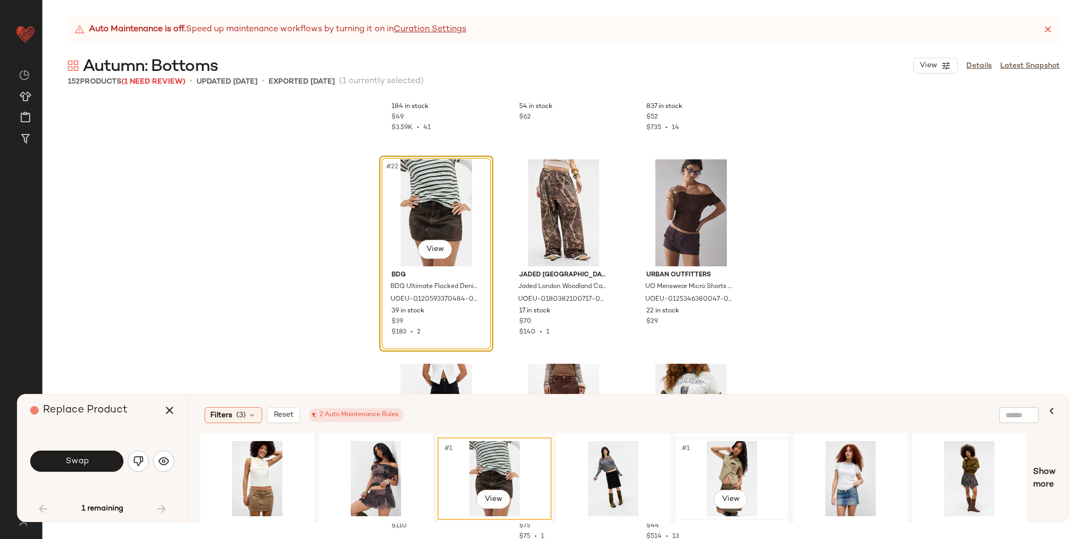
click at [736, 470] on div "#1 View" at bounding box center [732, 478] width 107 height 75
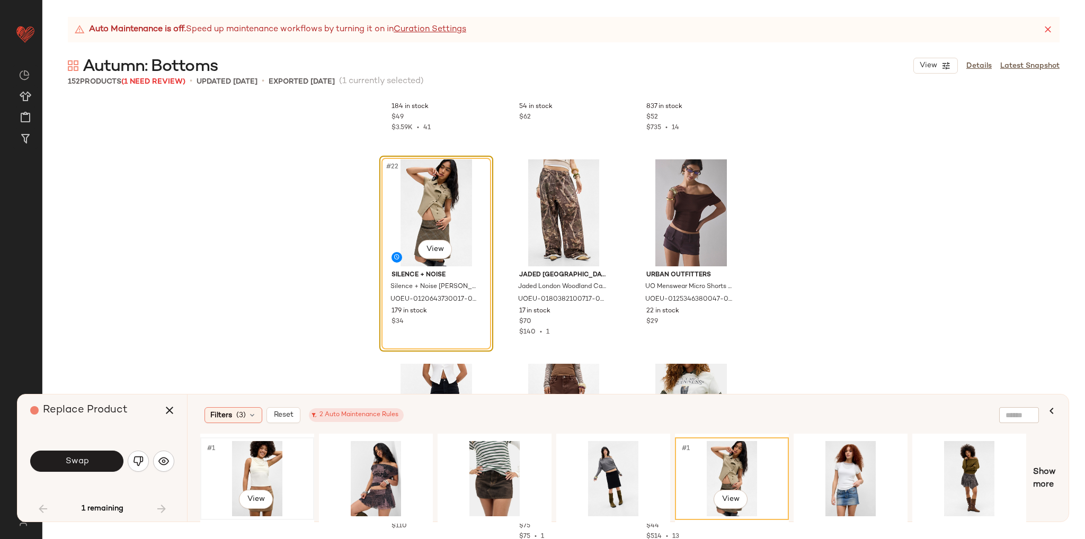
click at [258, 477] on div "#1 View" at bounding box center [257, 478] width 107 height 75
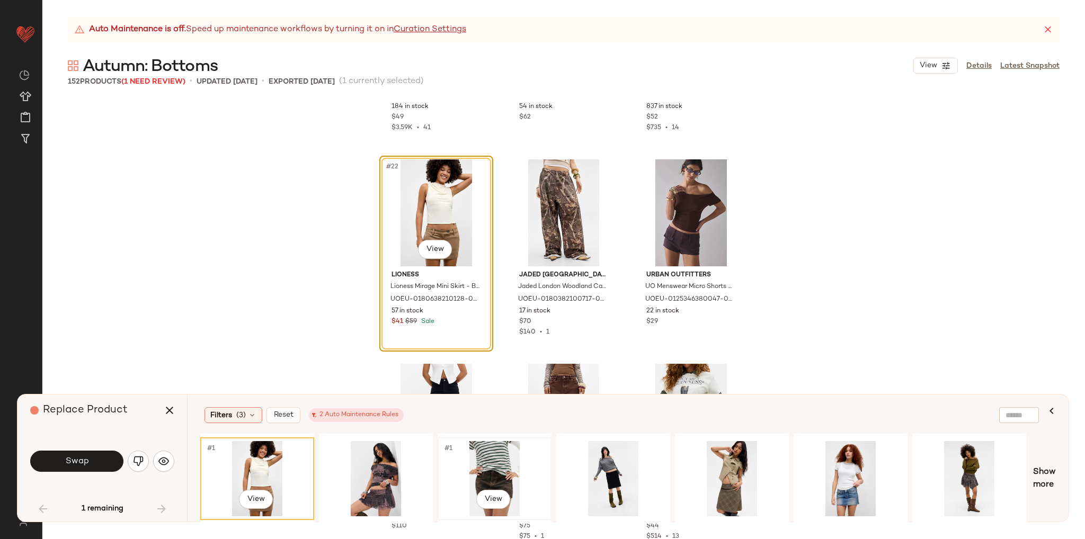
click at [499, 473] on div "#1 View" at bounding box center [494, 478] width 107 height 75
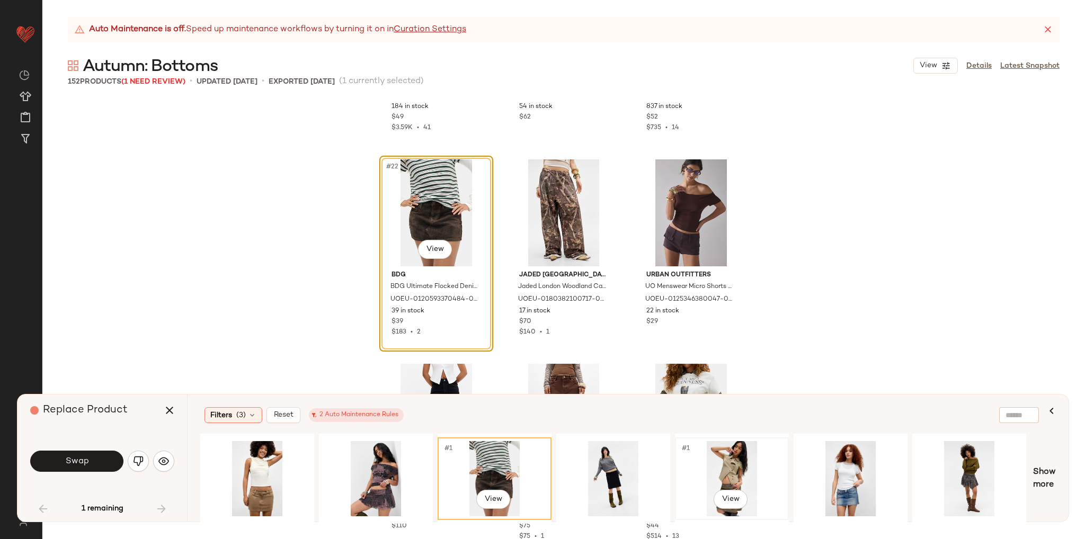
click at [721, 471] on div "#1 View" at bounding box center [732, 478] width 107 height 75
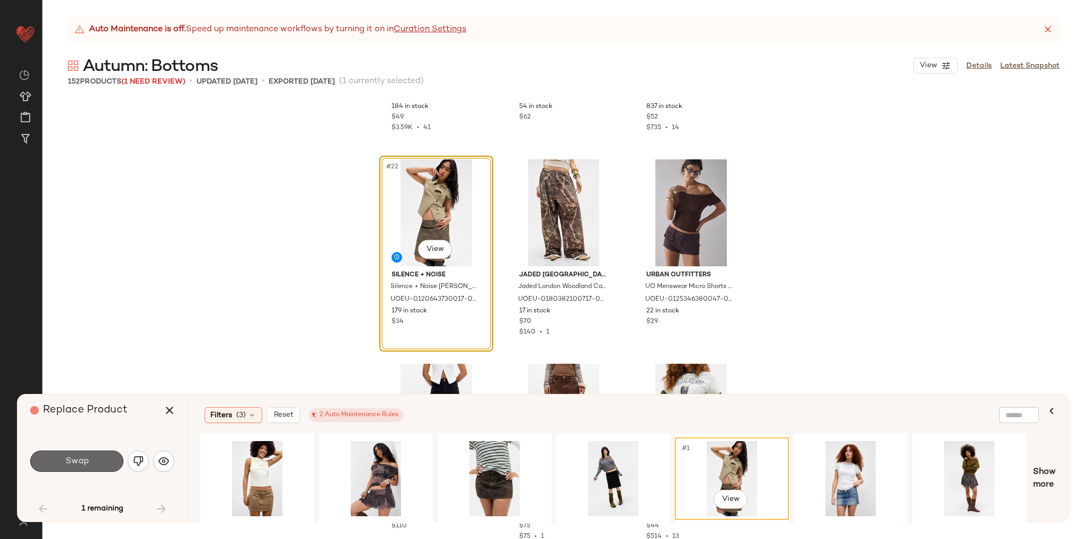
click at [82, 457] on span "Swap" at bounding box center [77, 462] width 24 height 10
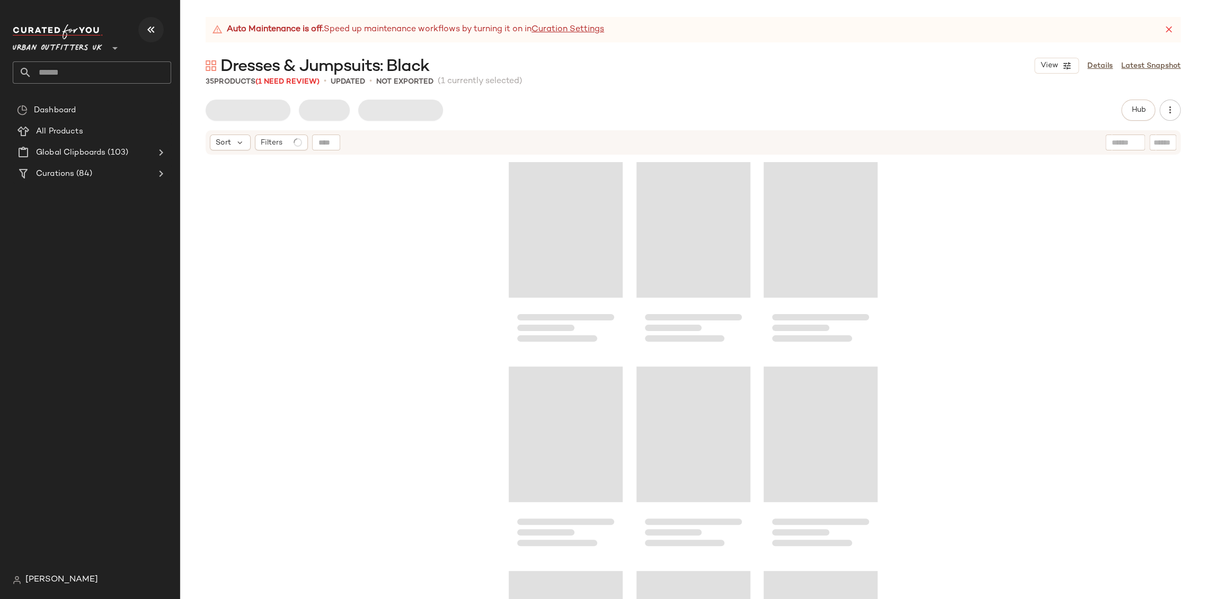
click at [149, 34] on icon "button" at bounding box center [151, 29] width 13 height 13
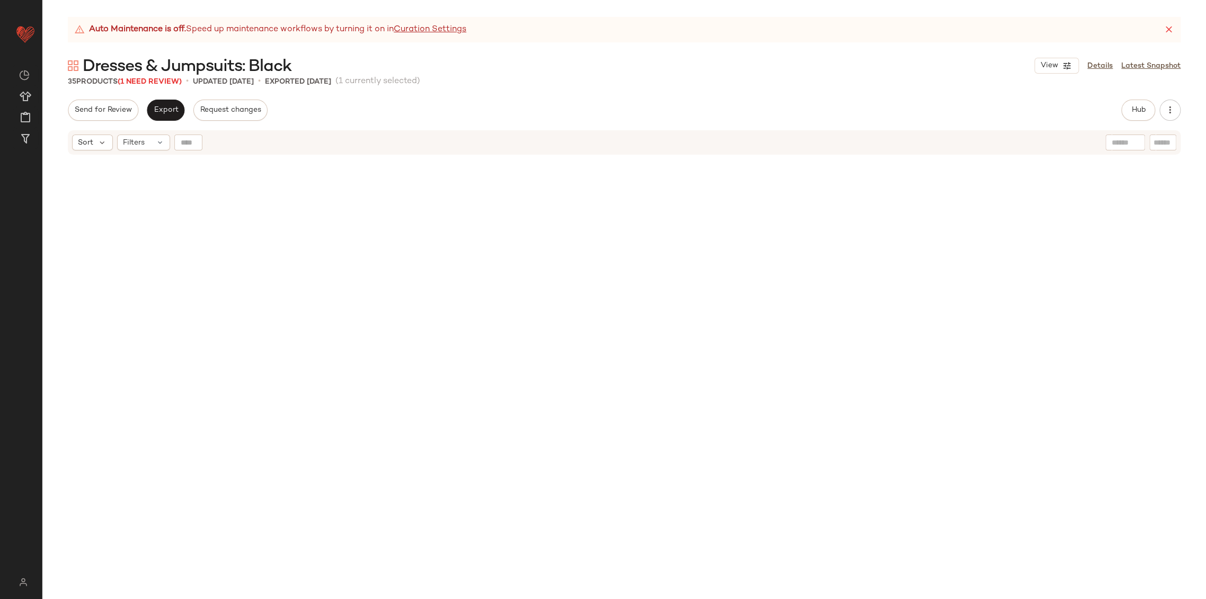
scroll to position [418, 0]
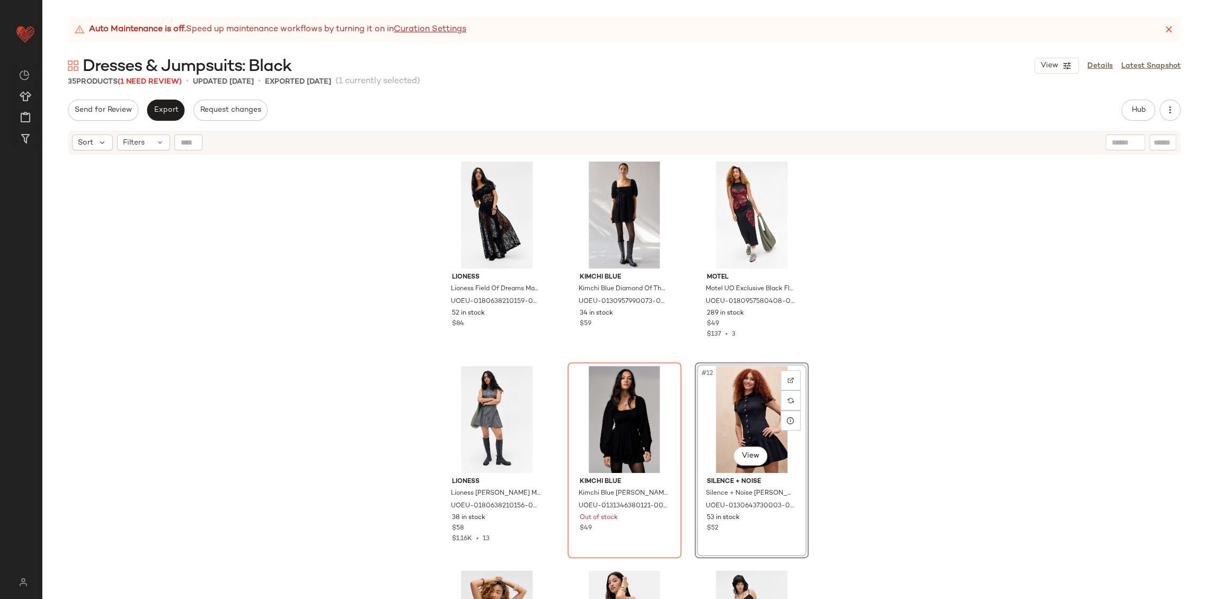
click at [242, 246] on div "Lioness Lioness Field Of Dreams Maxi Dress - Black 2XL at Urban Outfitters UOEU…" at bounding box center [624, 391] width 1164 height 470
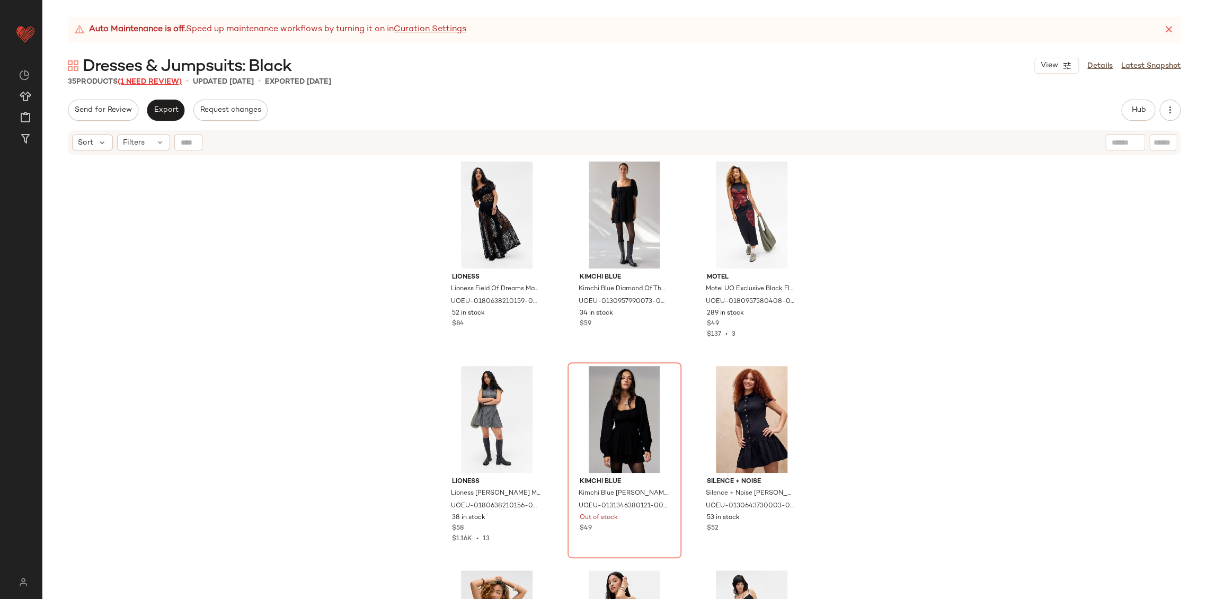
click at [163, 81] on span "(1 Need Review)" at bounding box center [150, 82] width 64 height 8
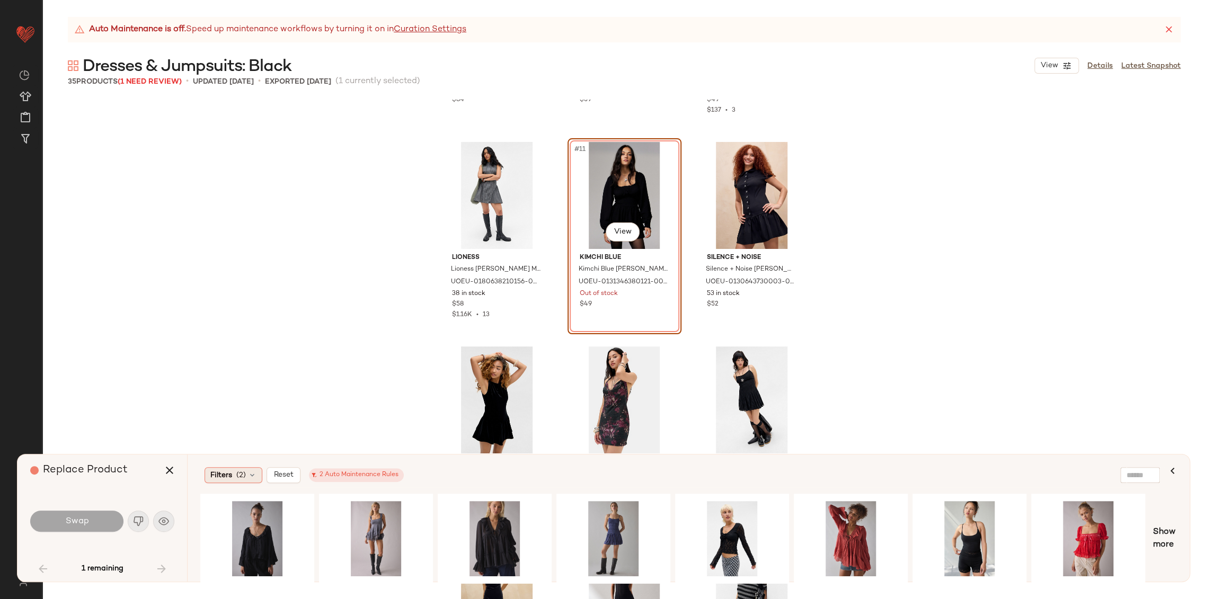
click at [251, 471] on icon at bounding box center [252, 475] width 8 height 8
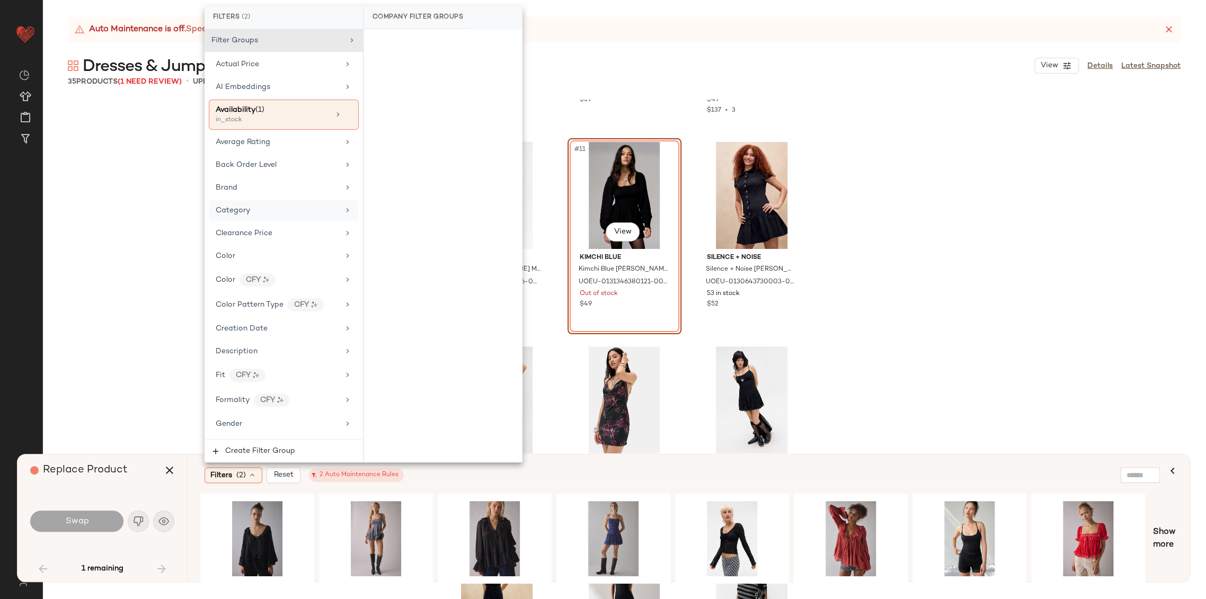
click at [287, 211] on div "Category" at bounding box center [277, 210] width 123 height 11
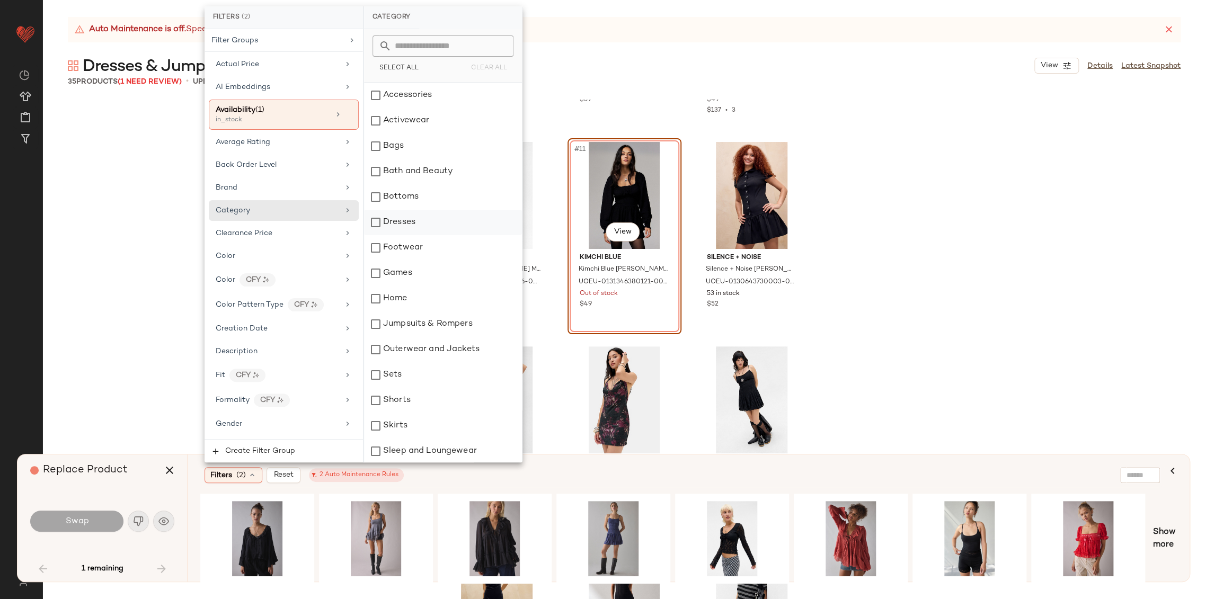
click at [388, 223] on div "Dresses" at bounding box center [443, 222] width 158 height 25
click at [449, 327] on div "Jumpsuits & Rompers" at bounding box center [443, 324] width 158 height 25
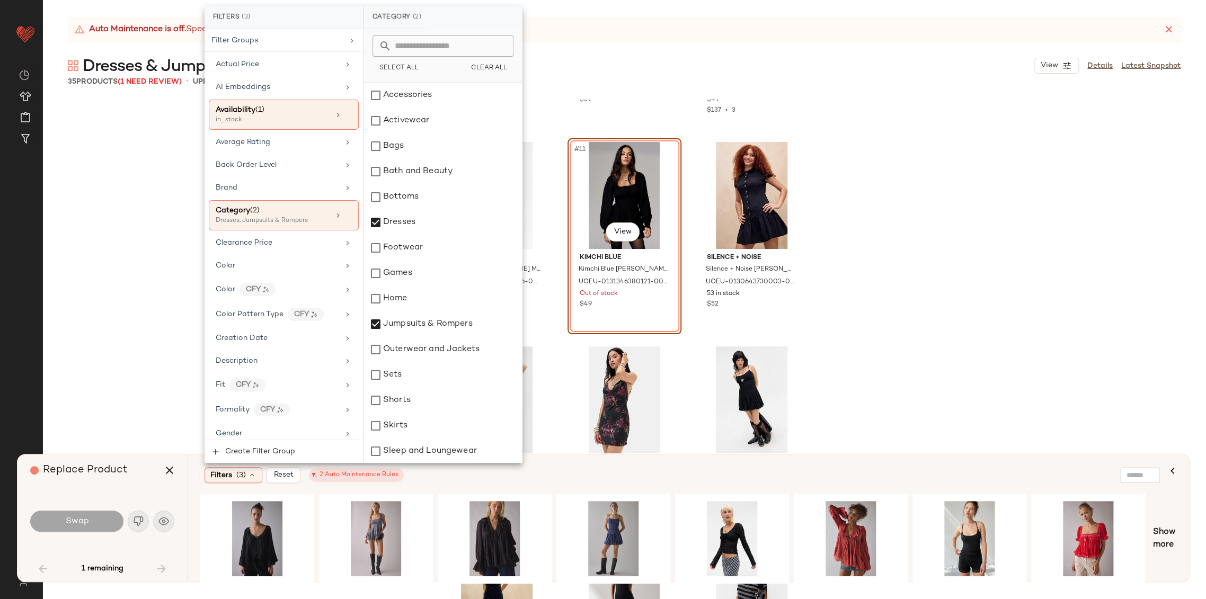
click at [608, 476] on div "Filters (3) Reset 2 Auto Maintenance Rules" at bounding box center [637, 475] width 865 height 16
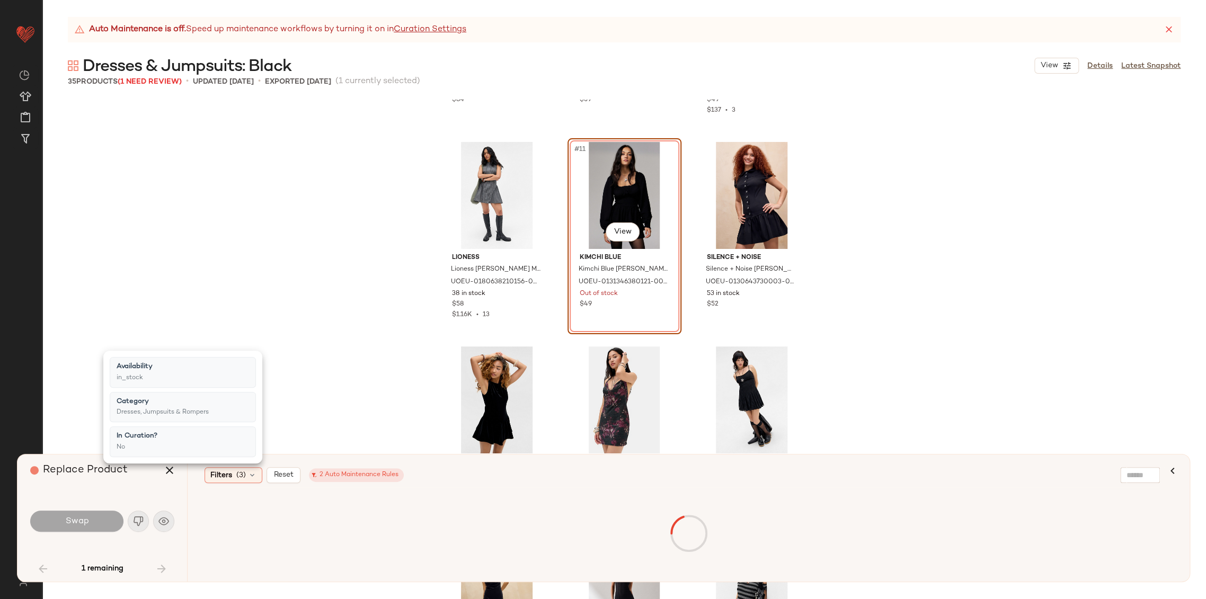
click at [617, 474] on div "Filters (3) Reset 2 Auto Maintenance Rules" at bounding box center [637, 475] width 865 height 16
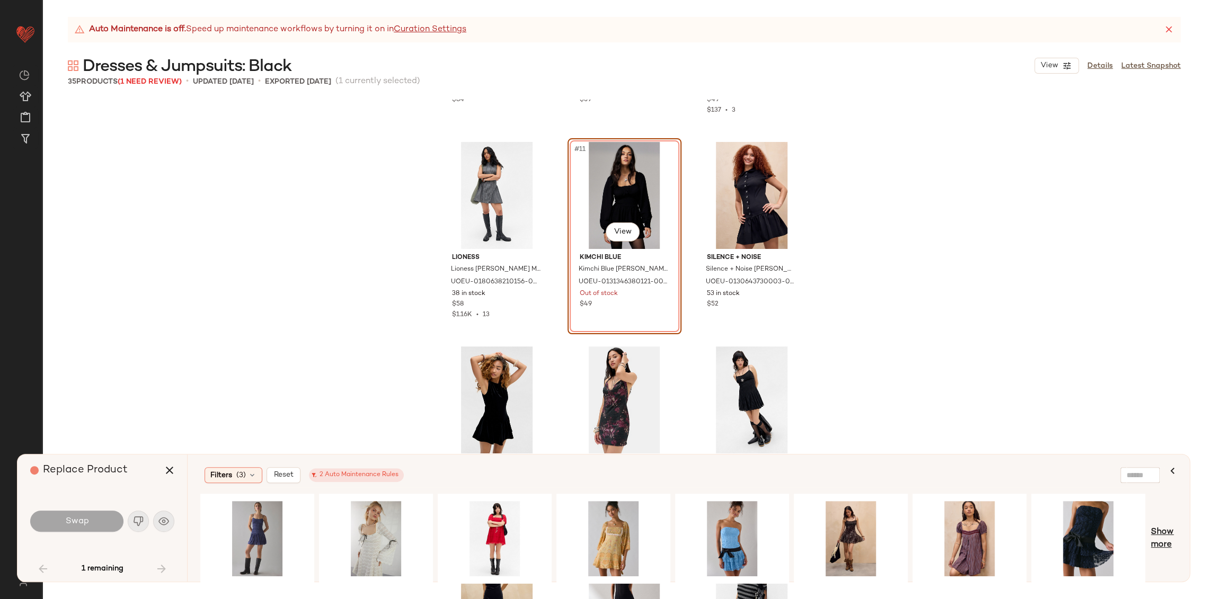
click at [1157, 535] on span "Show more" at bounding box center [1164, 538] width 26 height 25
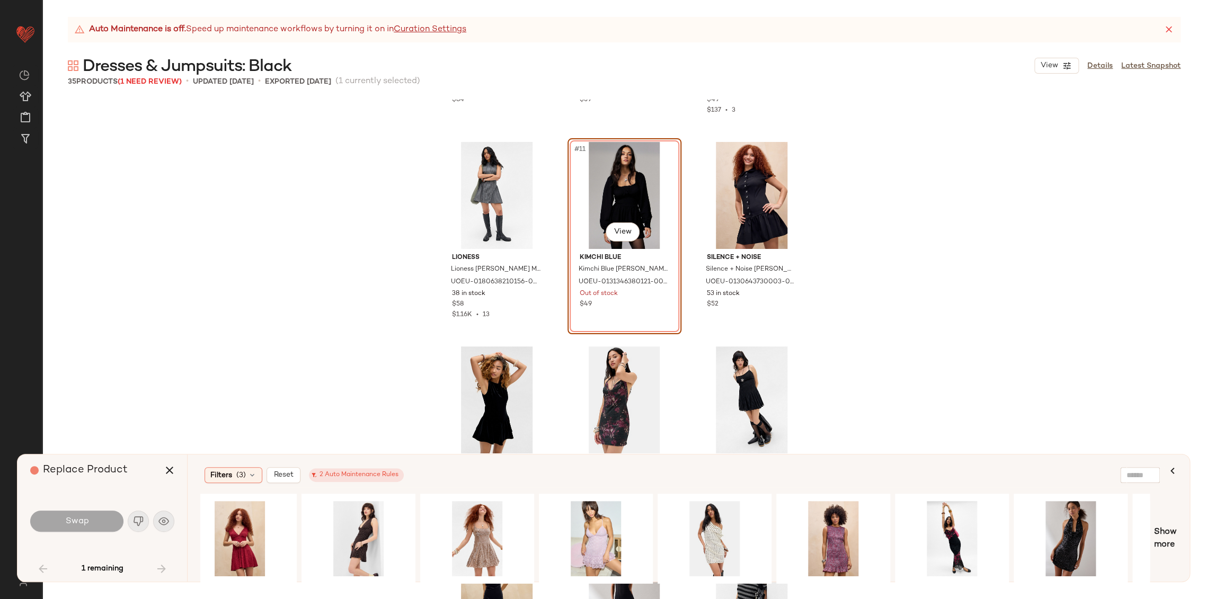
scroll to position [0, 1205]
click at [959, 531] on div "#1 View" at bounding box center [951, 538] width 107 height 75
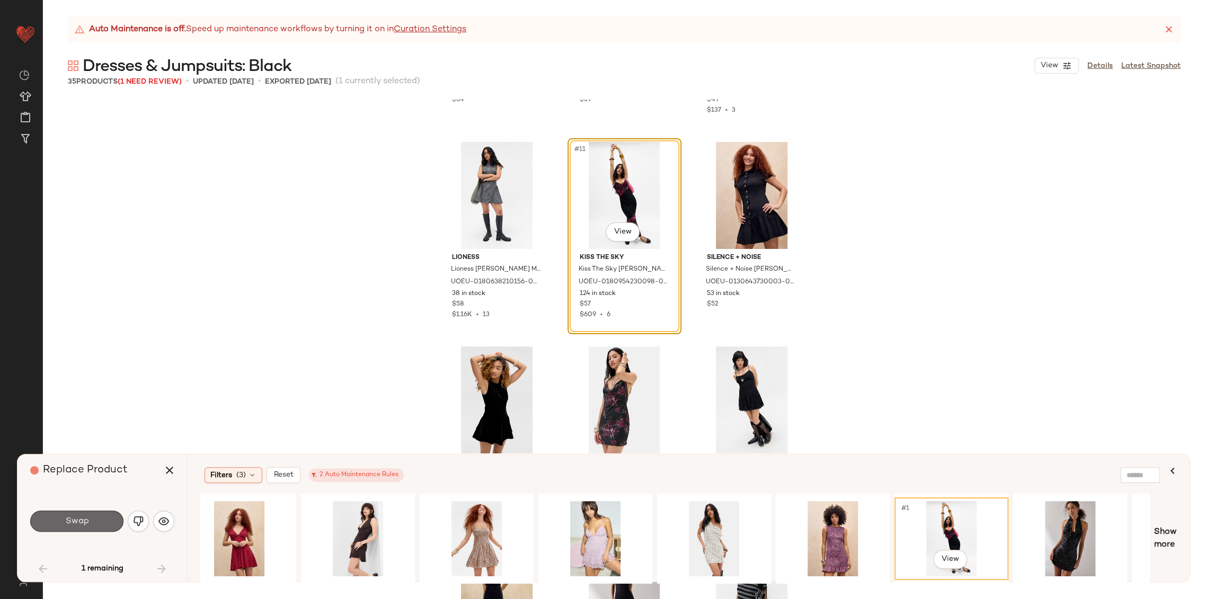
click at [79, 523] on span "Swap" at bounding box center [77, 522] width 24 height 10
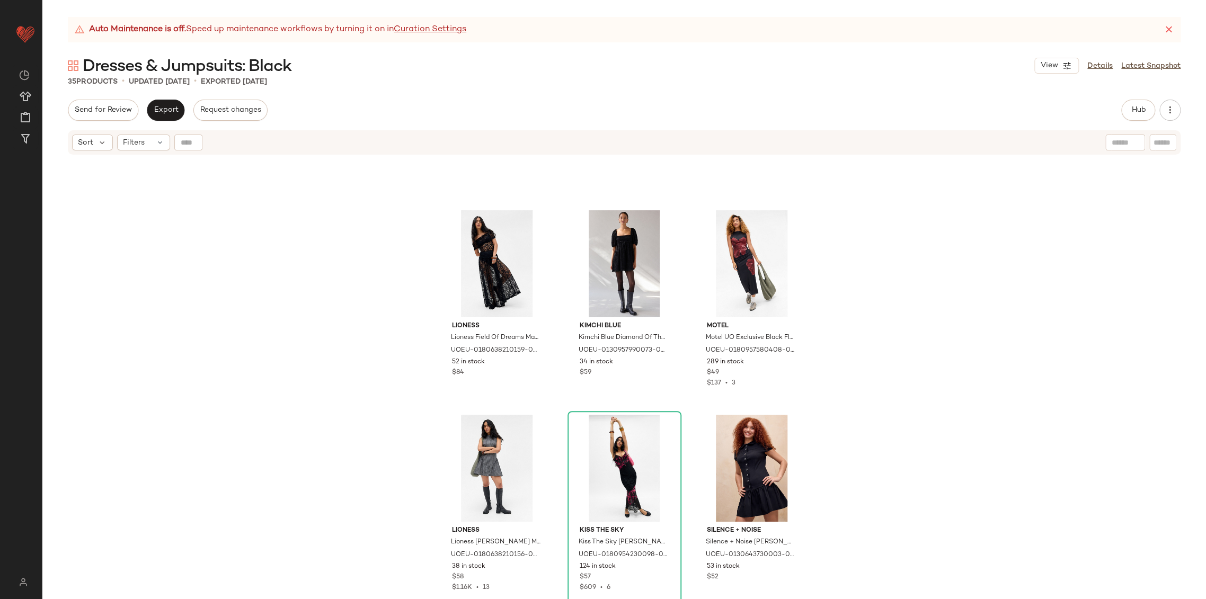
scroll to position [350, 0]
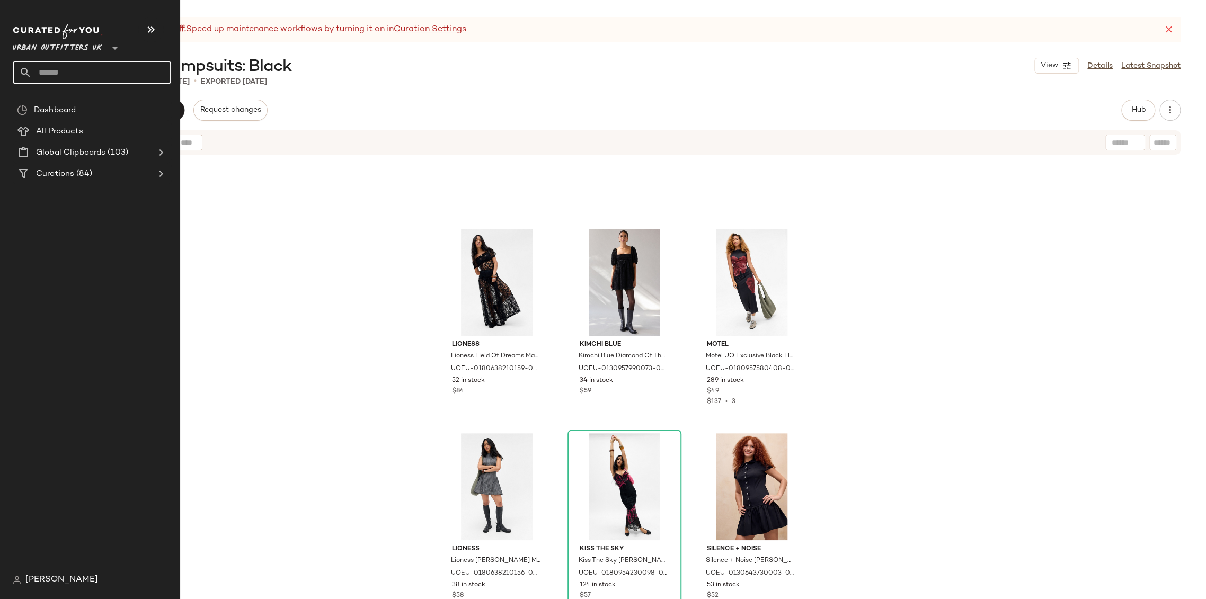
click at [75, 73] on input "text" at bounding box center [101, 72] width 139 height 22
click at [55, 73] on input "text" at bounding box center [101, 72] width 139 height 22
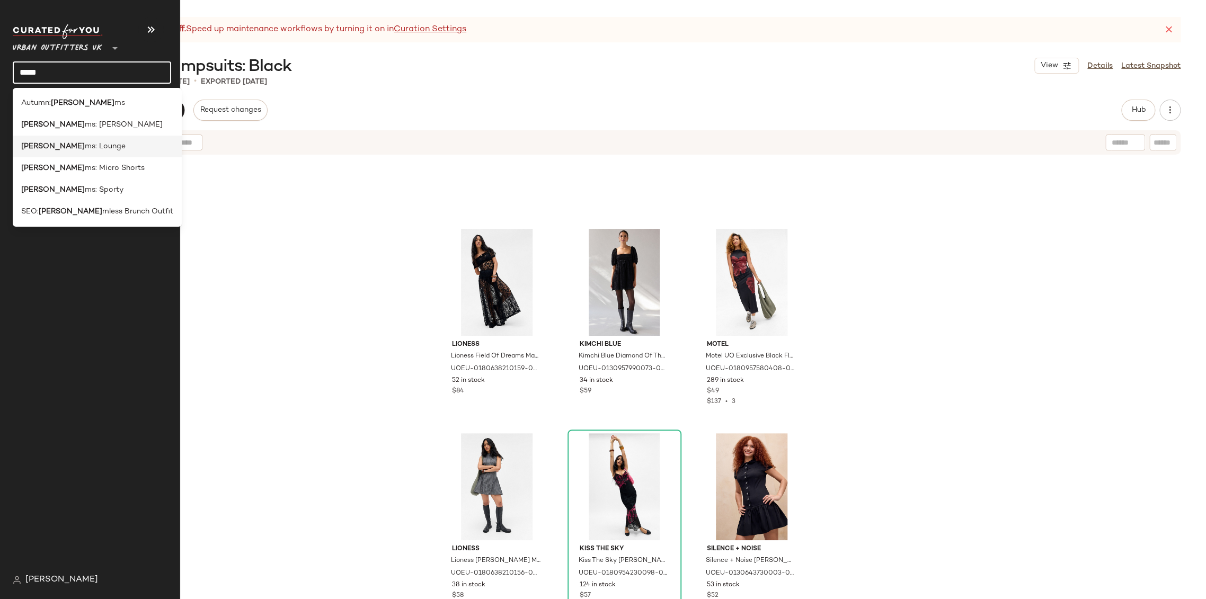
type input "*****"
click at [85, 147] on span "ms: Lounge" at bounding box center [105, 146] width 41 height 11
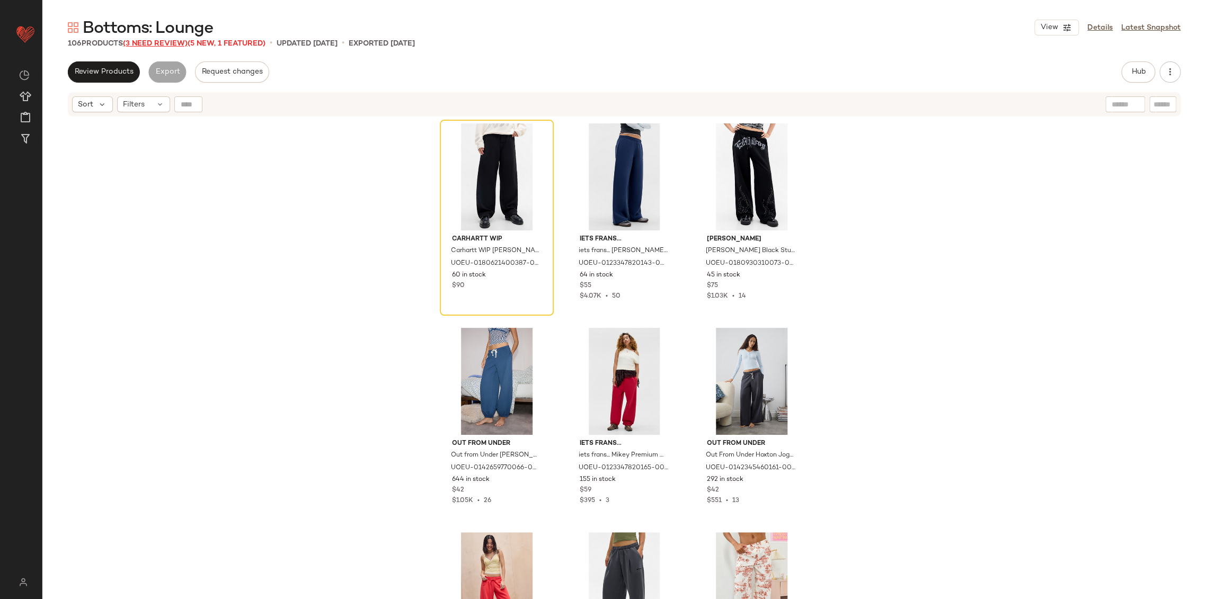
click at [179, 41] on span "(3 Need Review)" at bounding box center [155, 44] width 65 height 8
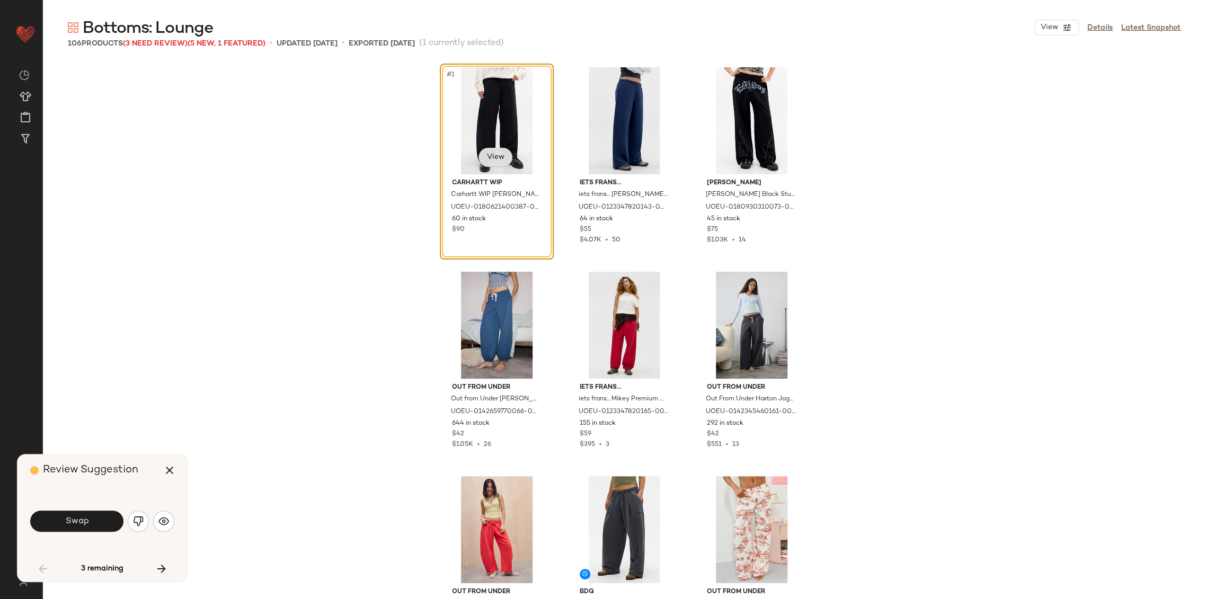
click at [492, 161] on body "Urban Outfitters UK ** Dashboard All Products Global Clipboards (103) Curations…" at bounding box center [603, 299] width 1206 height 599
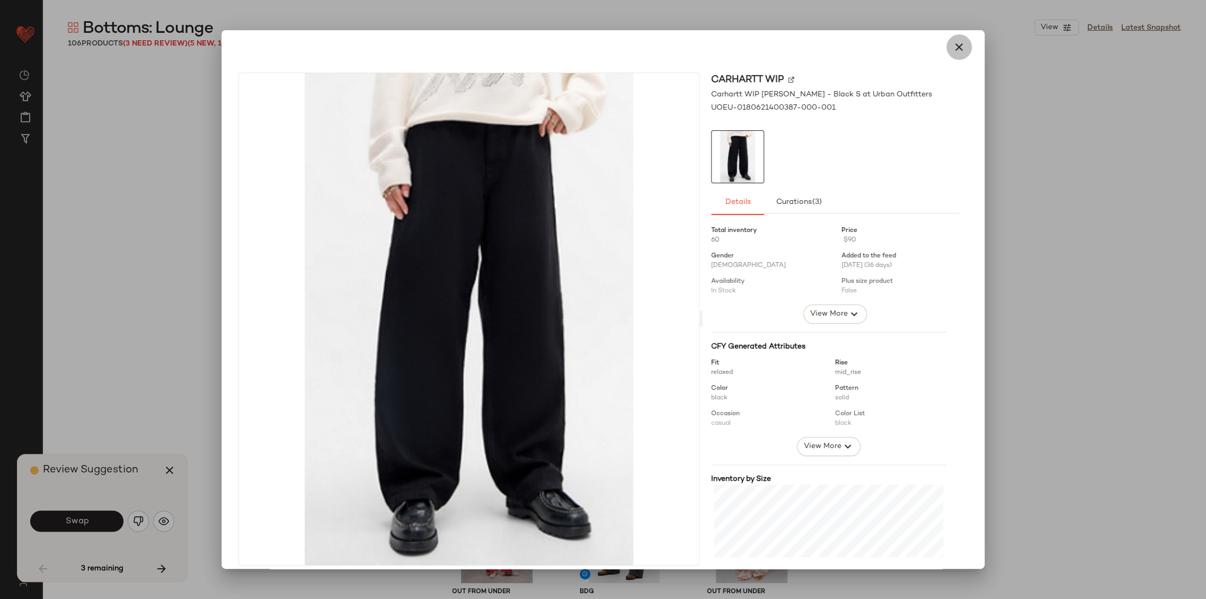
click at [953, 49] on icon "button" at bounding box center [959, 47] width 13 height 13
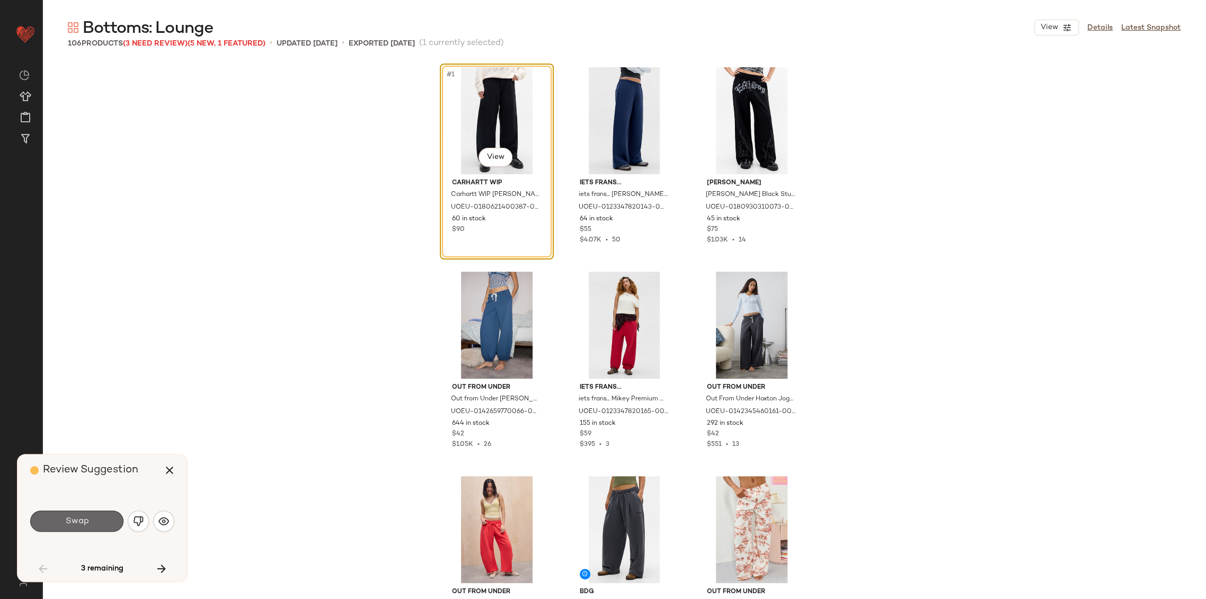
click at [88, 522] on span "Swap" at bounding box center [77, 522] width 24 height 10
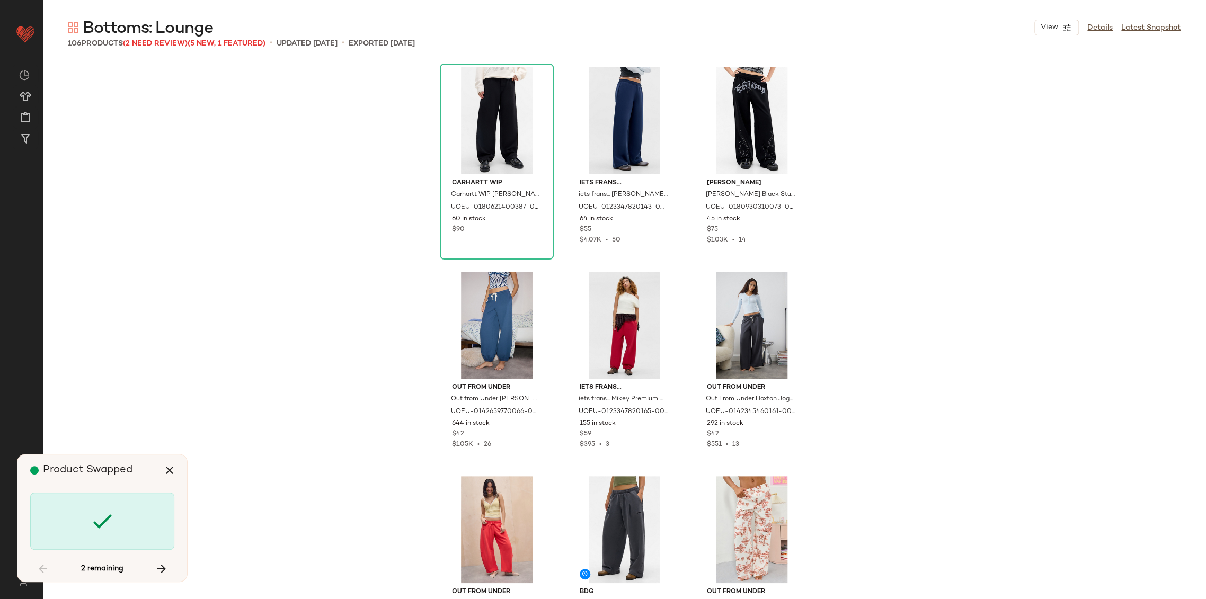
scroll to position [4909, 0]
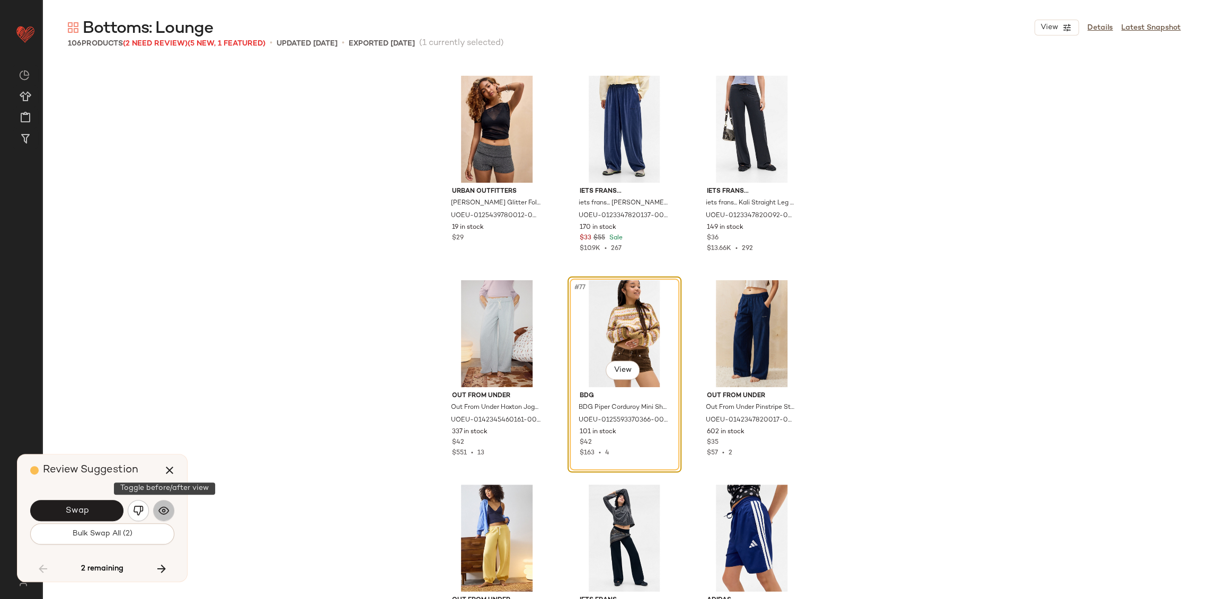
click at [162, 516] on img "button" at bounding box center [163, 511] width 11 height 11
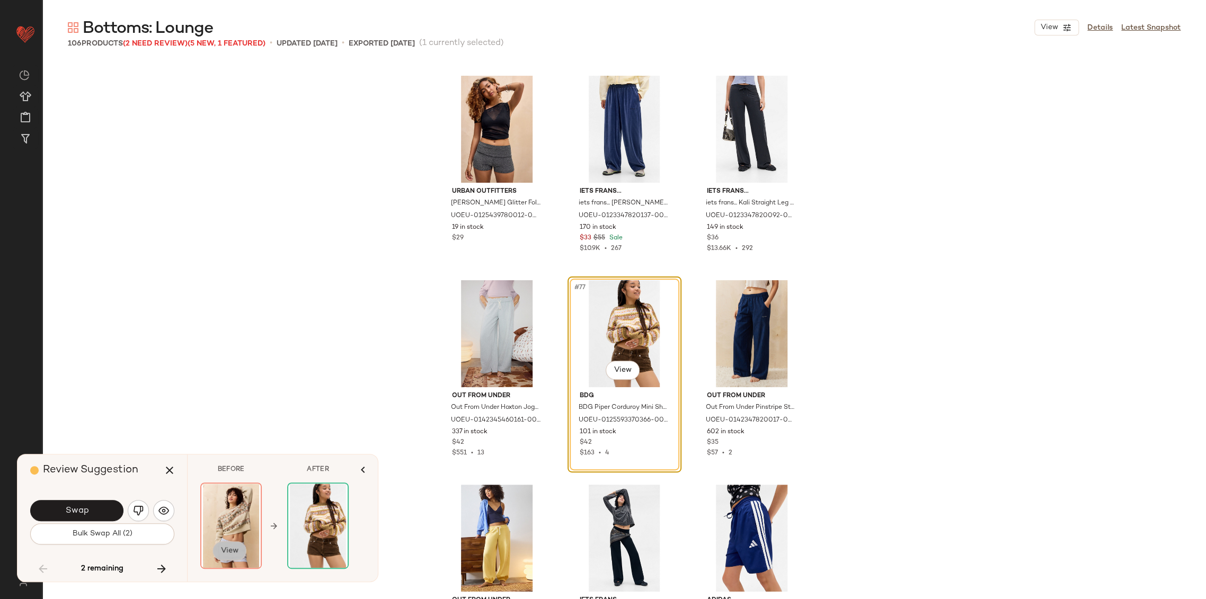
click at [234, 551] on span "View" at bounding box center [229, 551] width 18 height 8
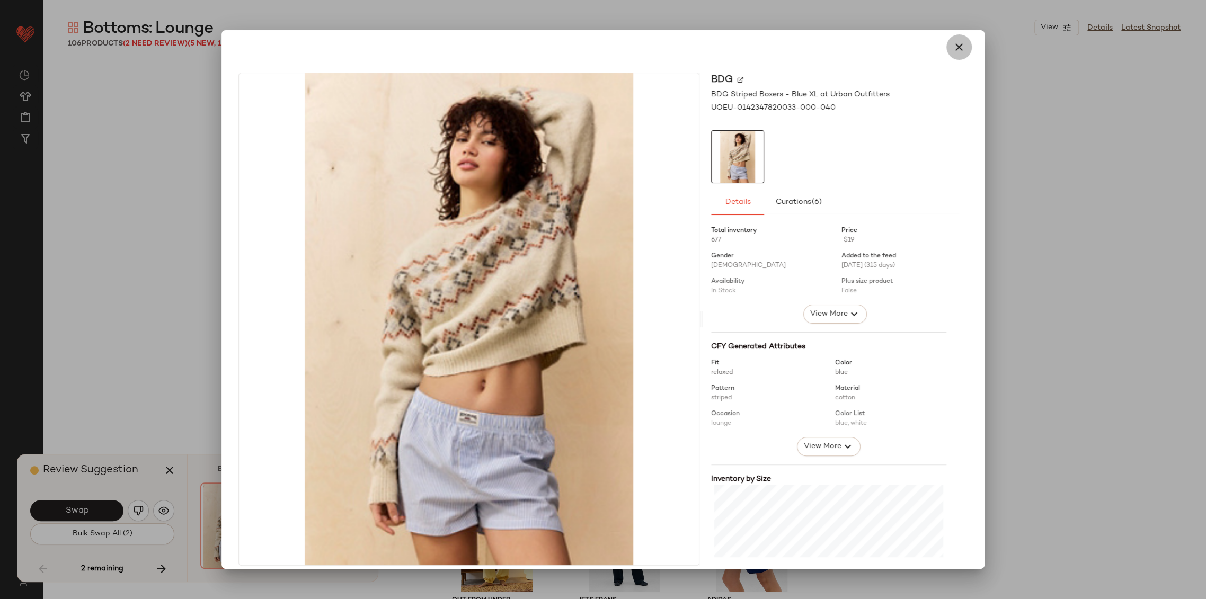
click at [953, 49] on icon "button" at bounding box center [959, 47] width 13 height 13
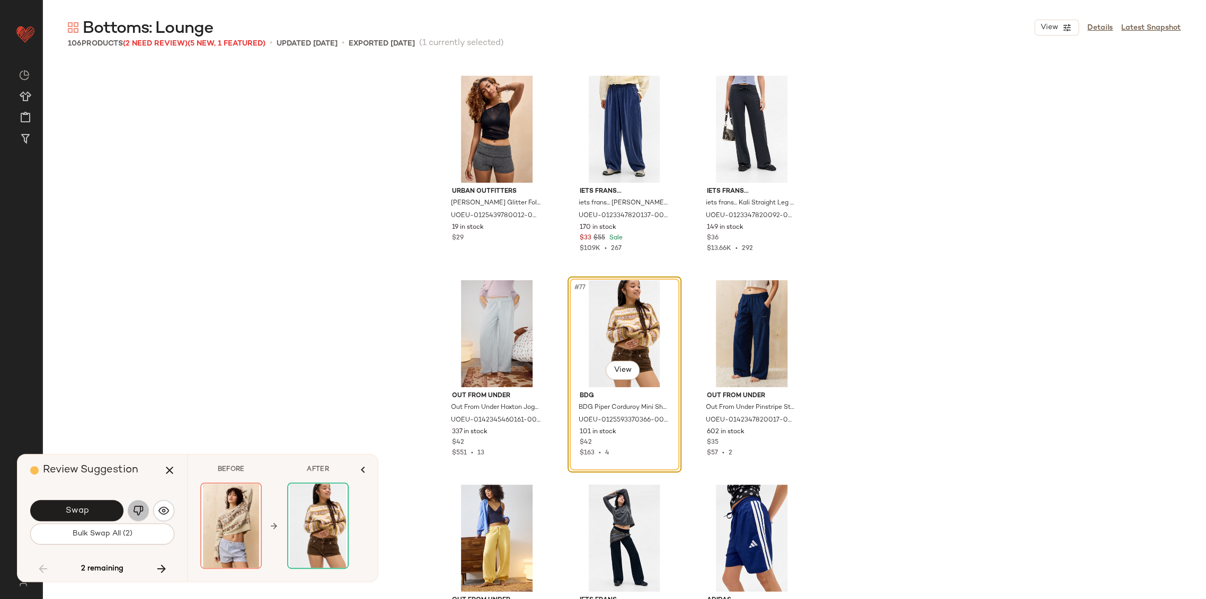
click at [132, 513] on button "button" at bounding box center [138, 510] width 21 height 21
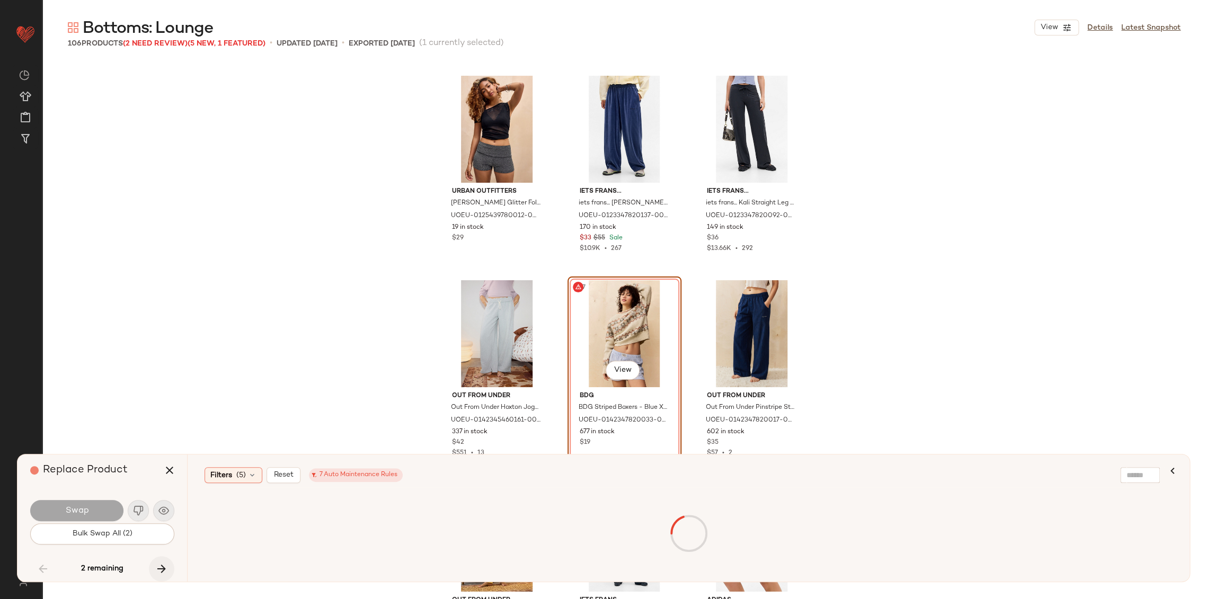
click at [161, 565] on icon "button" at bounding box center [161, 569] width 13 height 13
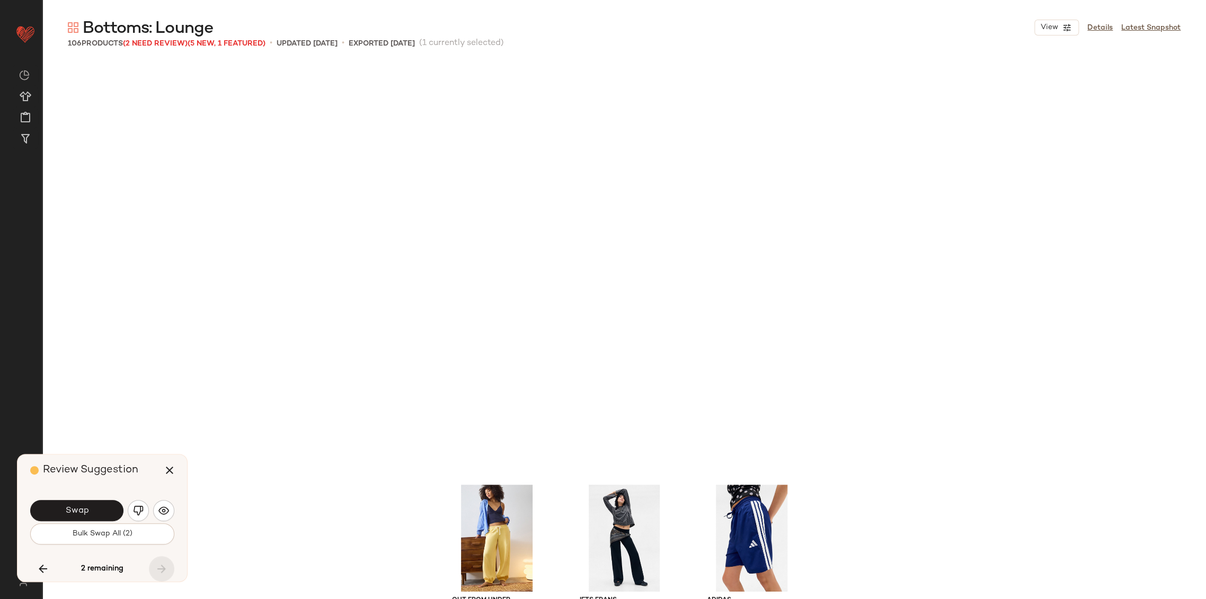
scroll to position [5318, 0]
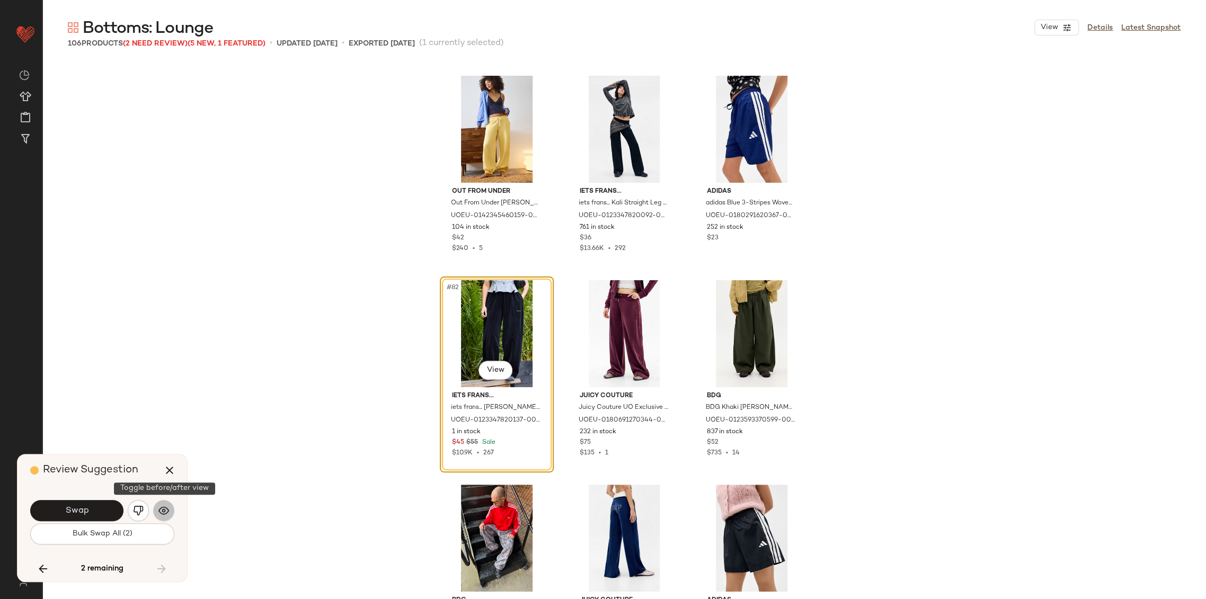
click at [169, 513] on img "button" at bounding box center [163, 511] width 11 height 11
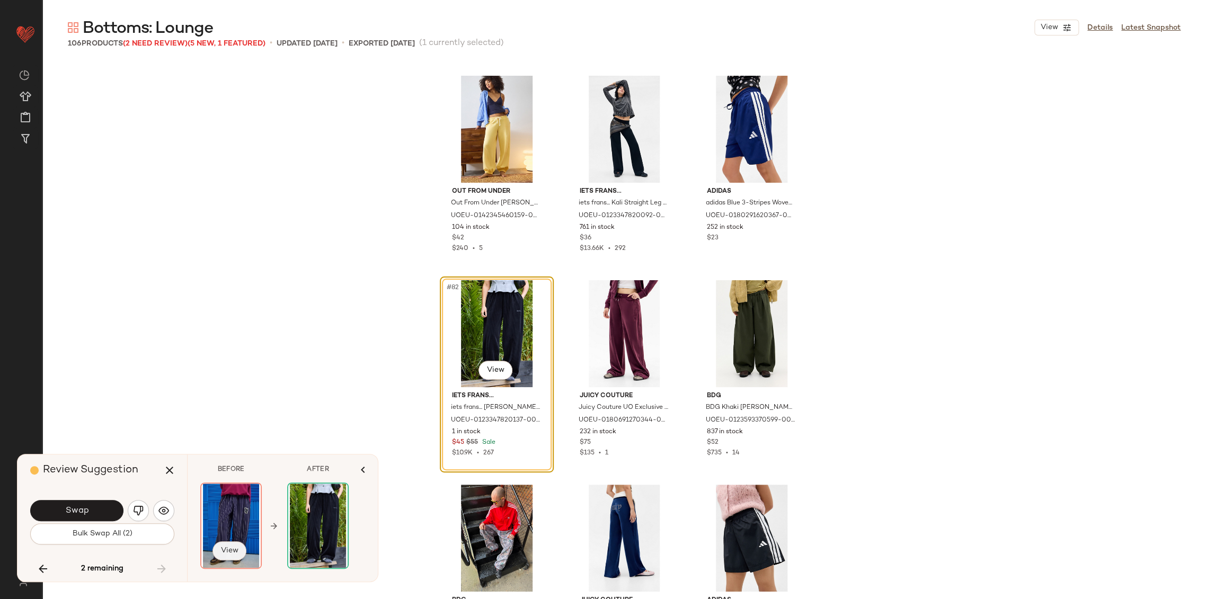
click at [235, 550] on span "View" at bounding box center [229, 551] width 18 height 8
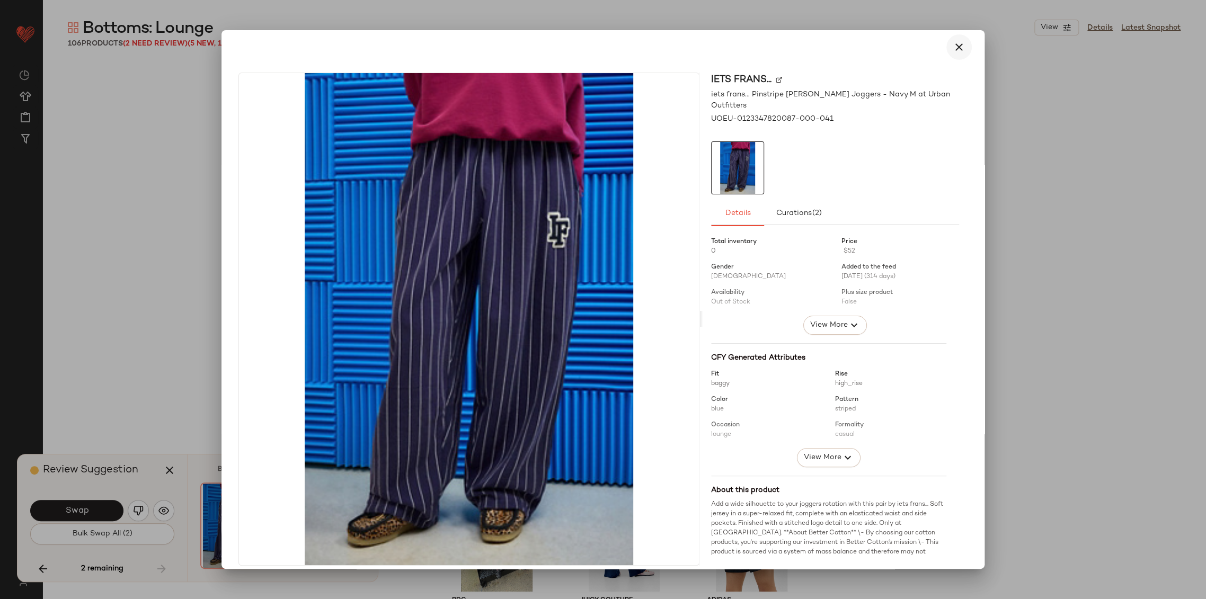
click at [953, 50] on icon "button" at bounding box center [959, 47] width 13 height 13
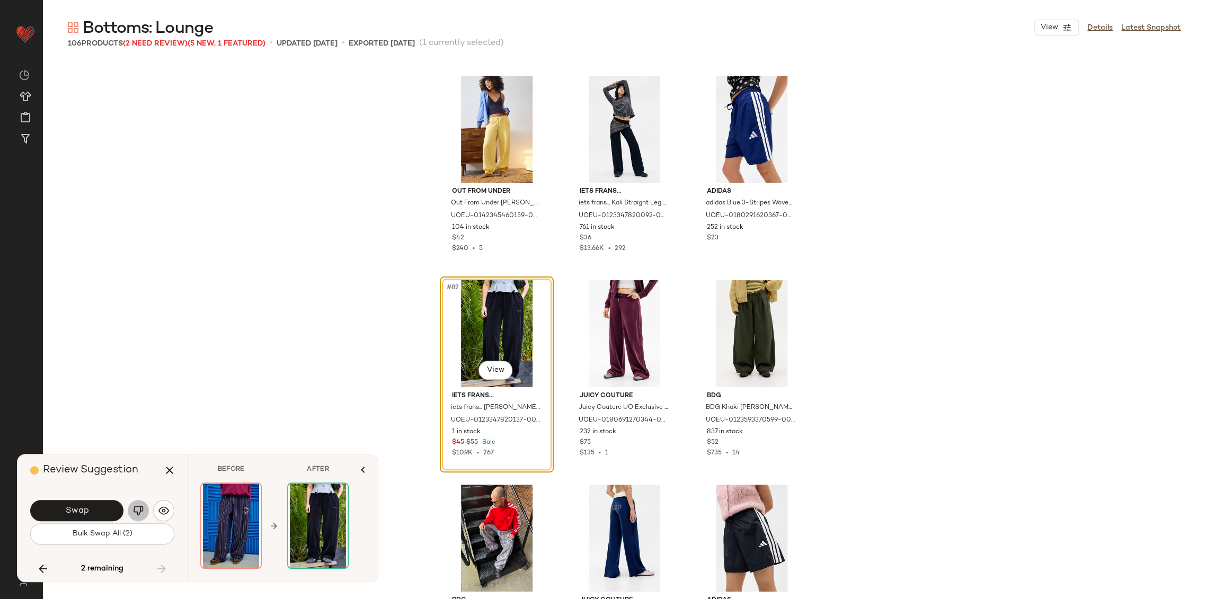
click at [139, 507] on img "button" at bounding box center [138, 511] width 11 height 11
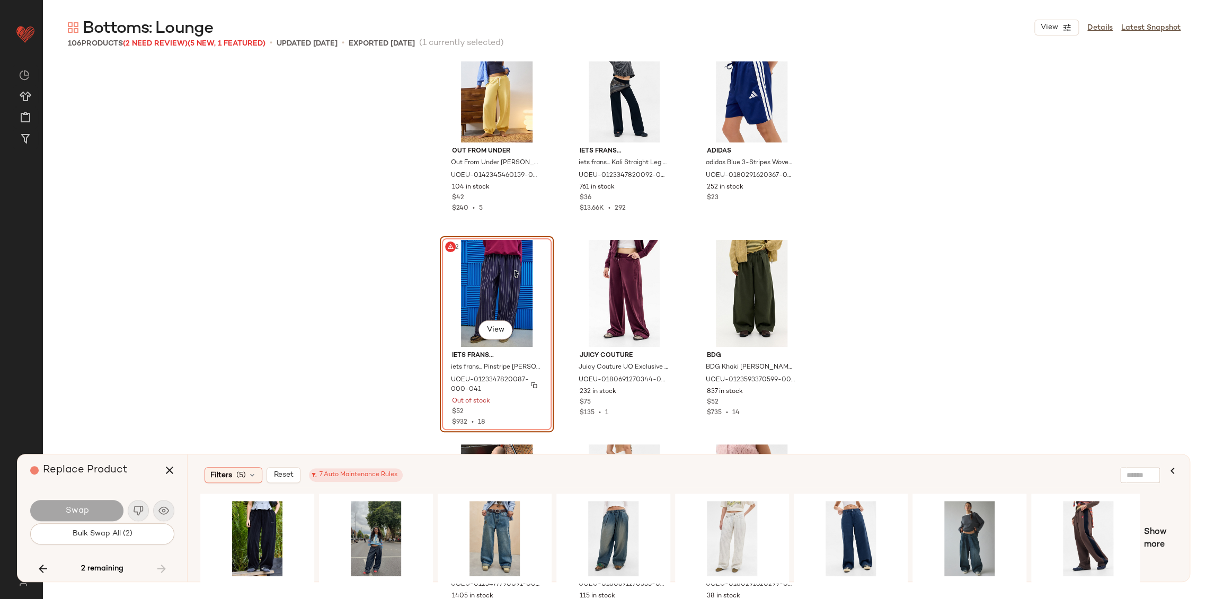
scroll to position [5377, 0]
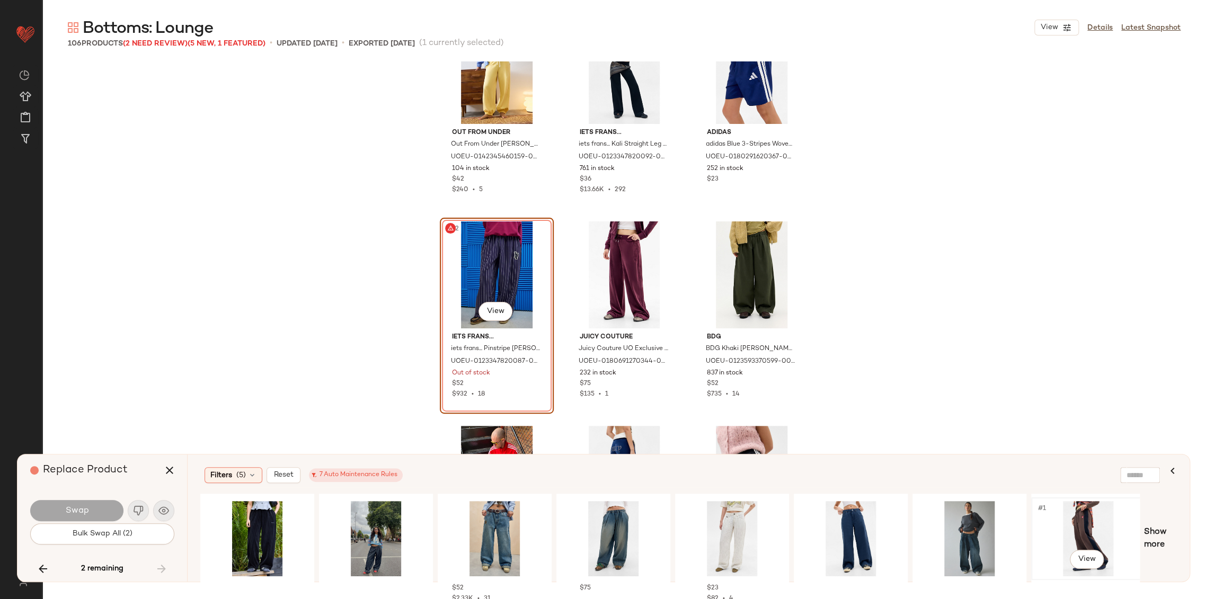
click at [1082, 532] on div "#1 View" at bounding box center [1088, 538] width 107 height 75
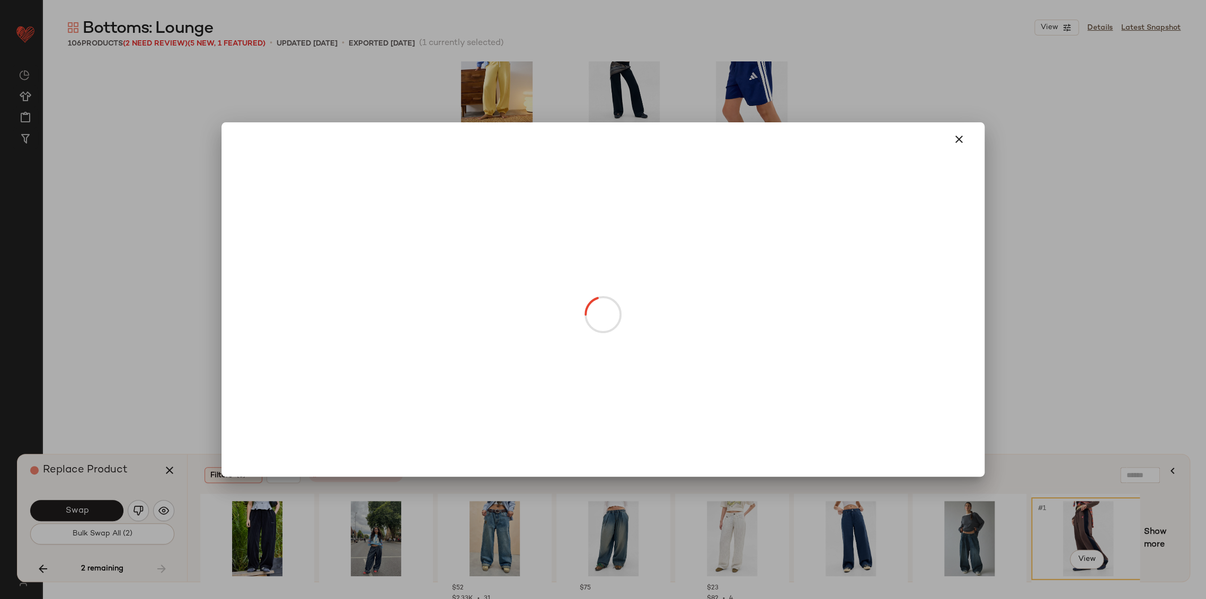
click at [496, 315] on body "Urban Outfitters UK ** Dashboard All Products Global Clipboards (103) Curations…" at bounding box center [603, 299] width 1206 height 599
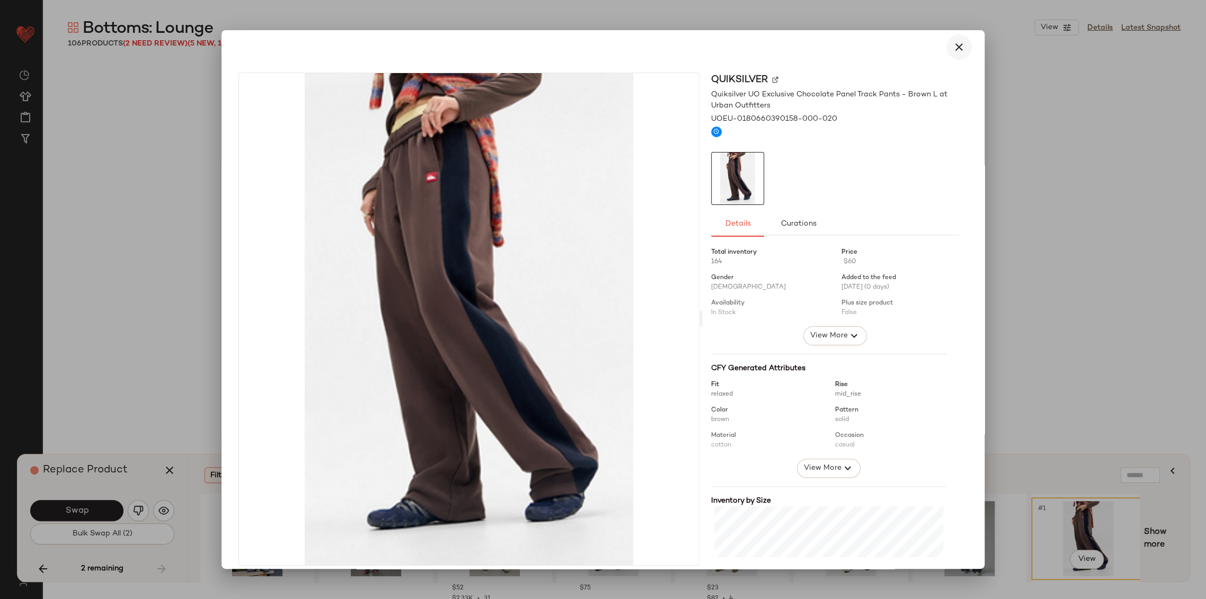
click at [953, 48] on icon "button" at bounding box center [959, 47] width 13 height 13
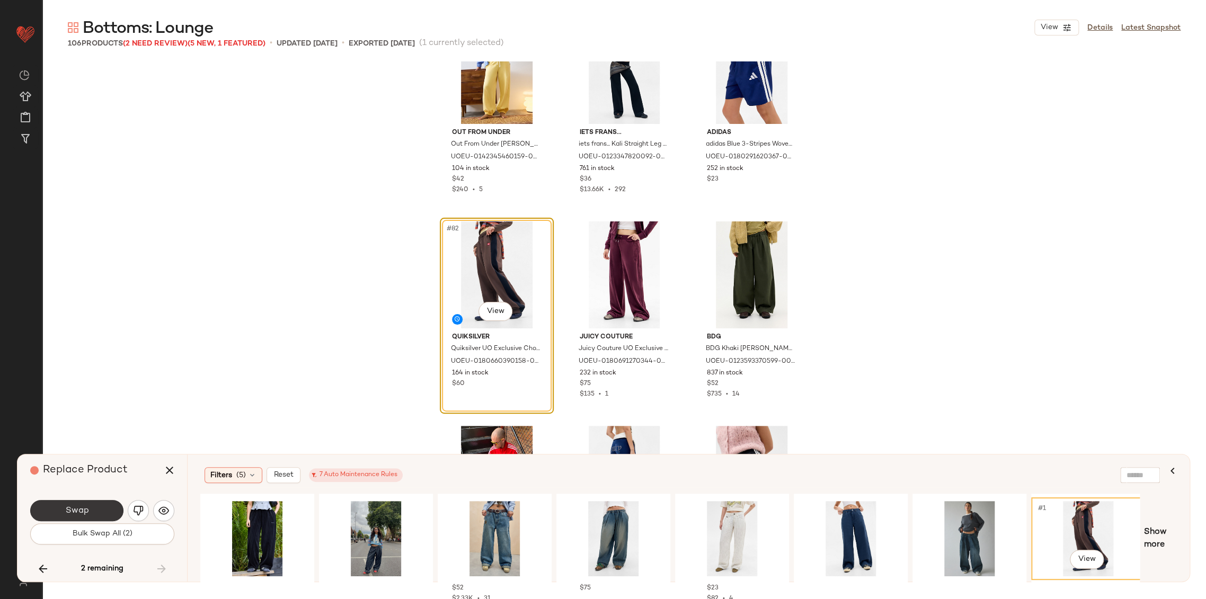
click at [103, 509] on button "Swap" at bounding box center [76, 510] width 93 height 21
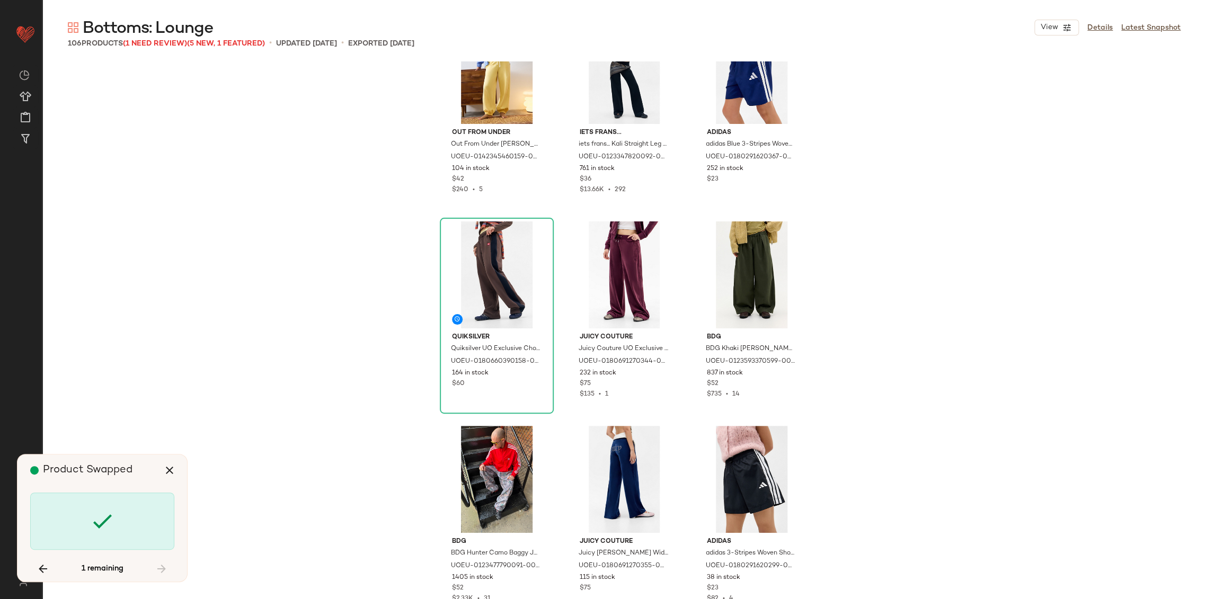
click at [199, 417] on div "Out From Under Out From Under [PERSON_NAME] Joggers - Yellow S at Urban Outfitt…" at bounding box center [624, 330] width 1164 height 538
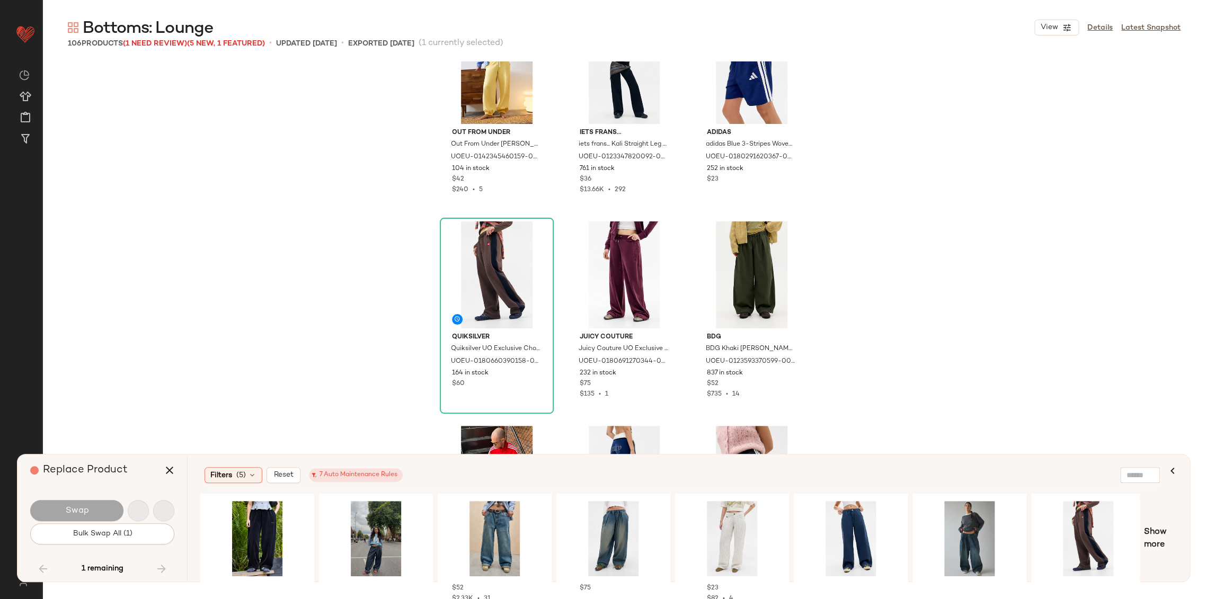
scroll to position [4909, 0]
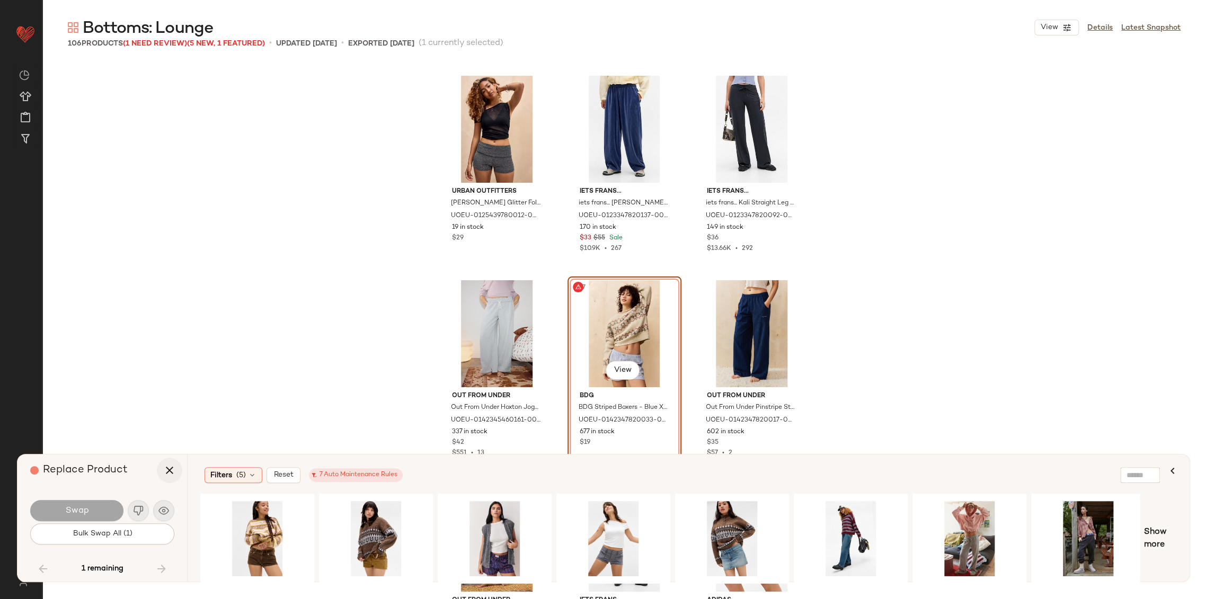
click at [170, 471] on icon "button" at bounding box center [169, 470] width 13 height 13
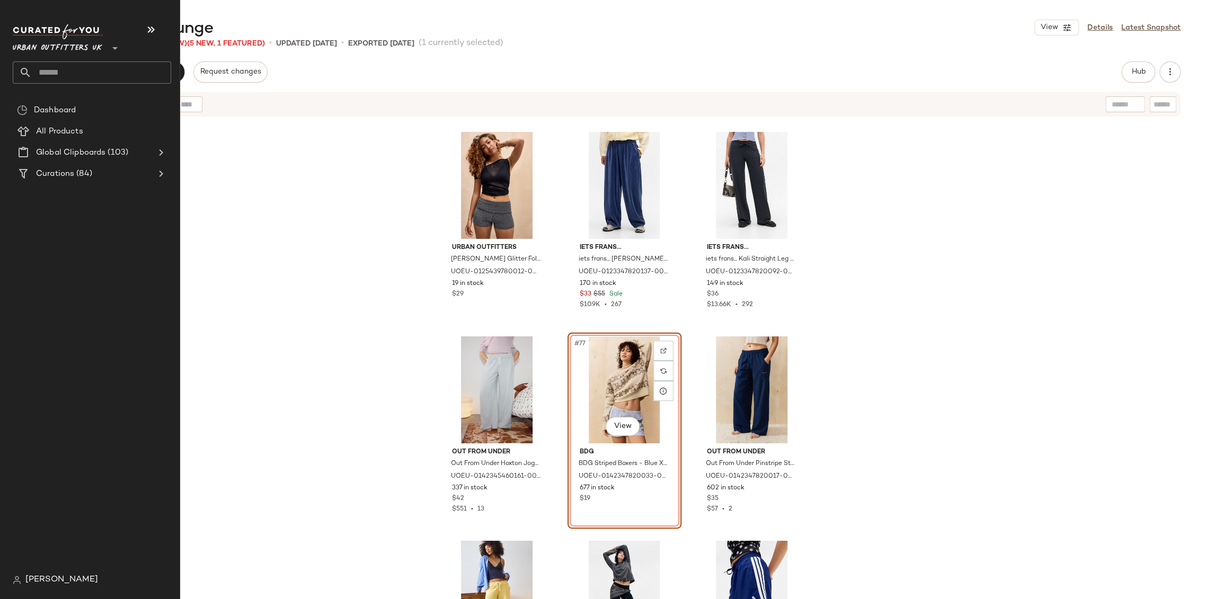
click at [55, 69] on input "text" at bounding box center [101, 72] width 139 height 22
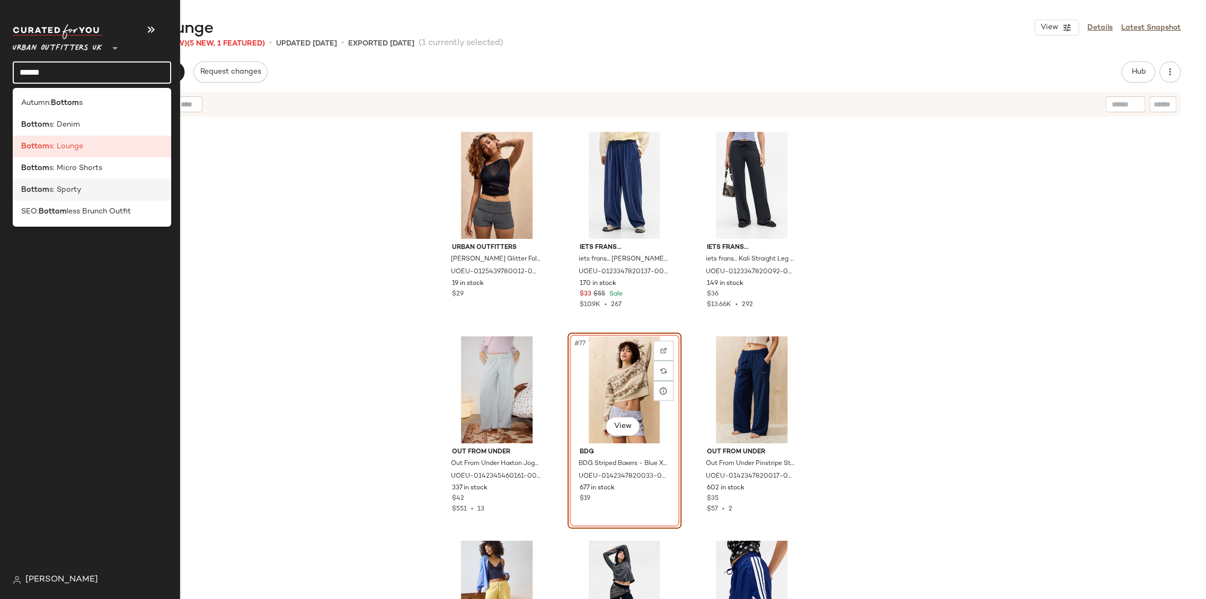
type input "******"
click at [72, 188] on span "s: Sporty" at bounding box center [65, 189] width 32 height 11
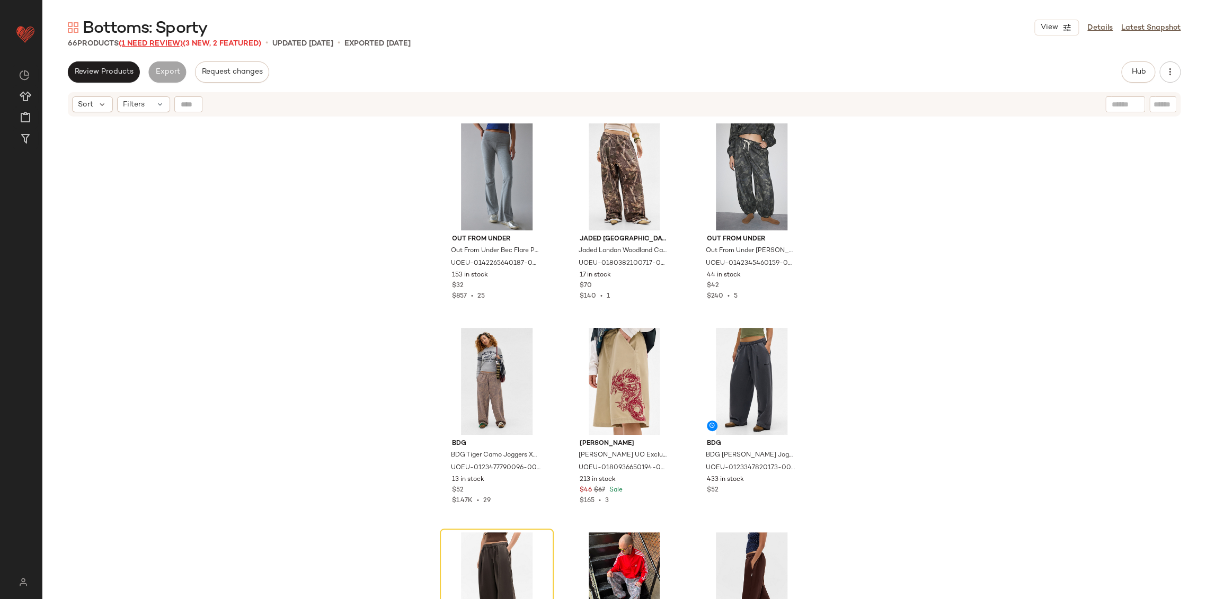
click at [156, 43] on span "(1 Need Review)" at bounding box center [151, 44] width 64 height 8
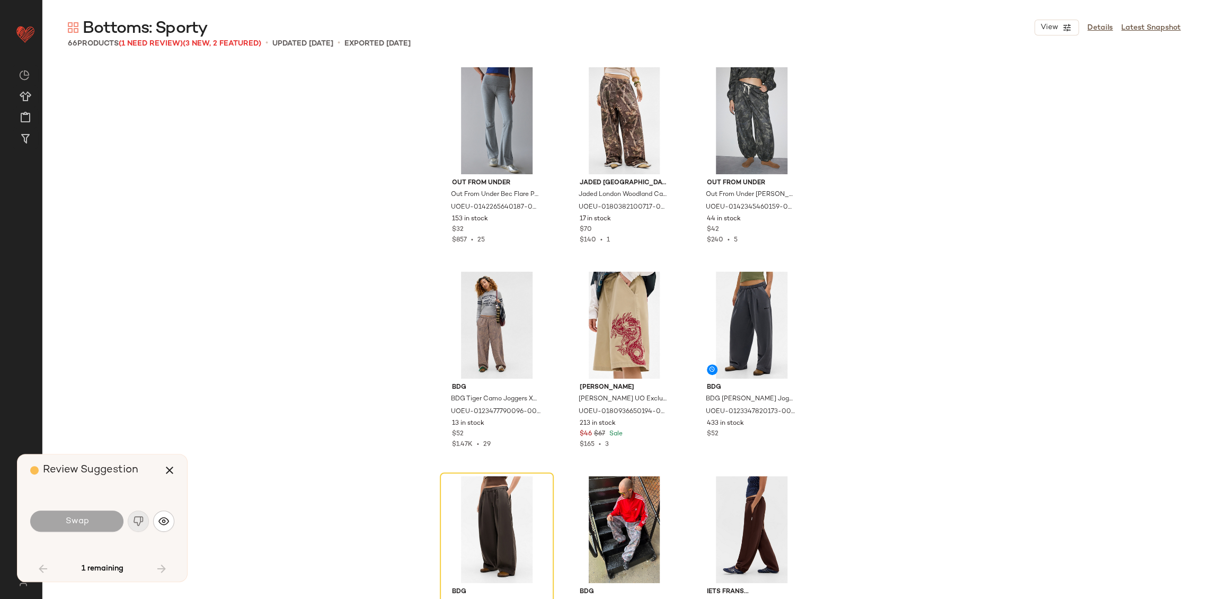
scroll to position [212, 0]
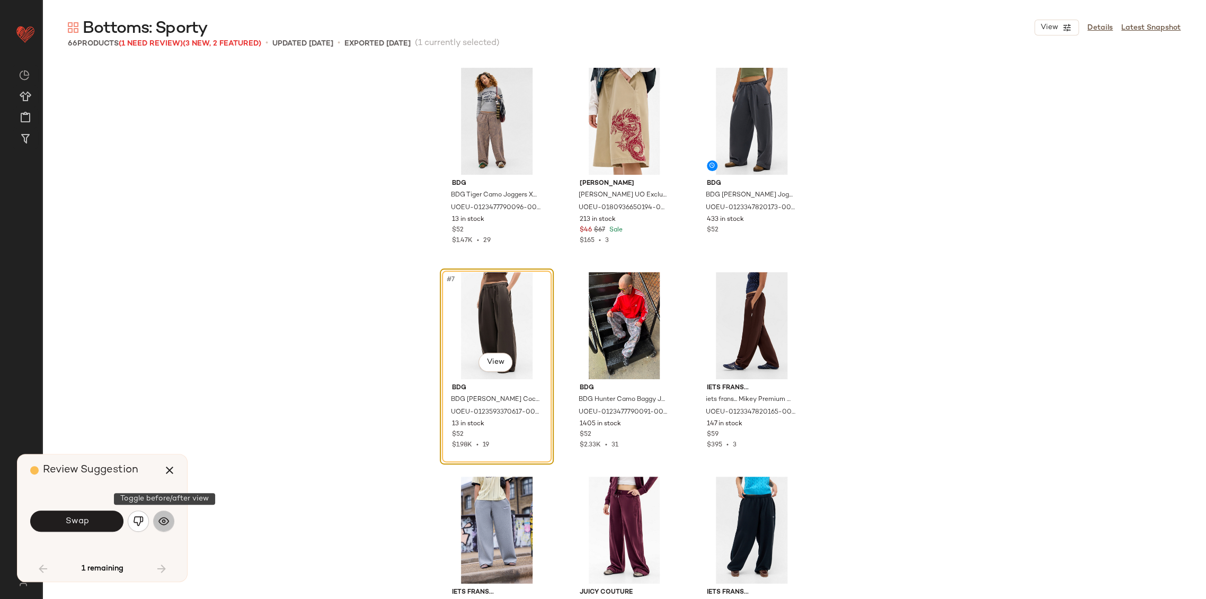
click at [165, 526] on img "button" at bounding box center [163, 521] width 11 height 11
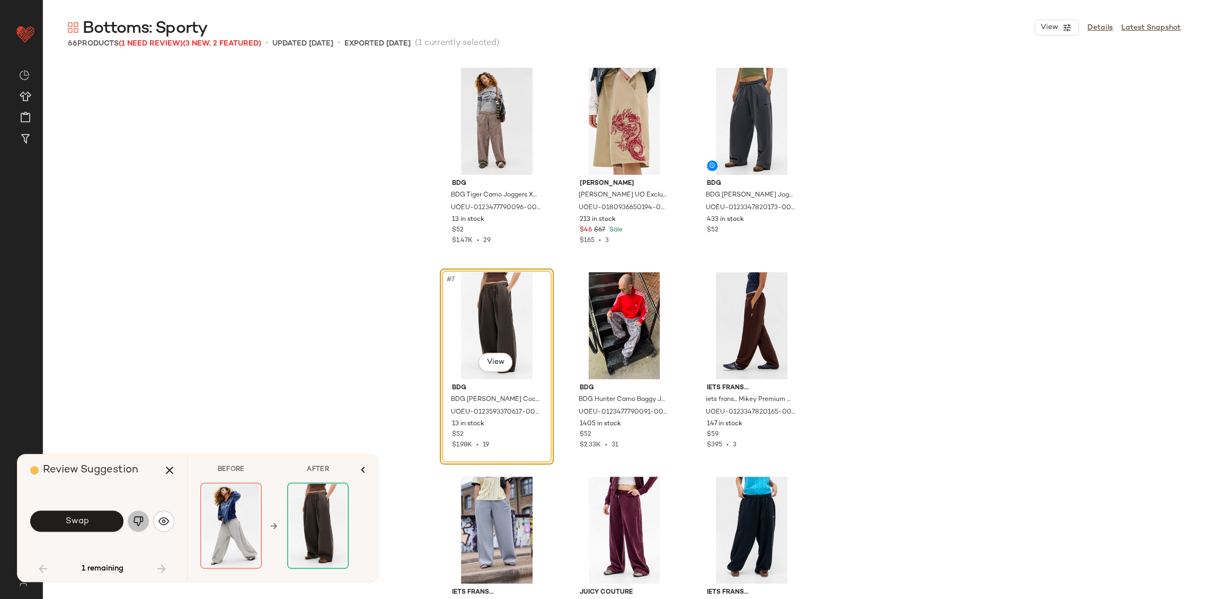
click at [136, 523] on img "button" at bounding box center [138, 521] width 11 height 11
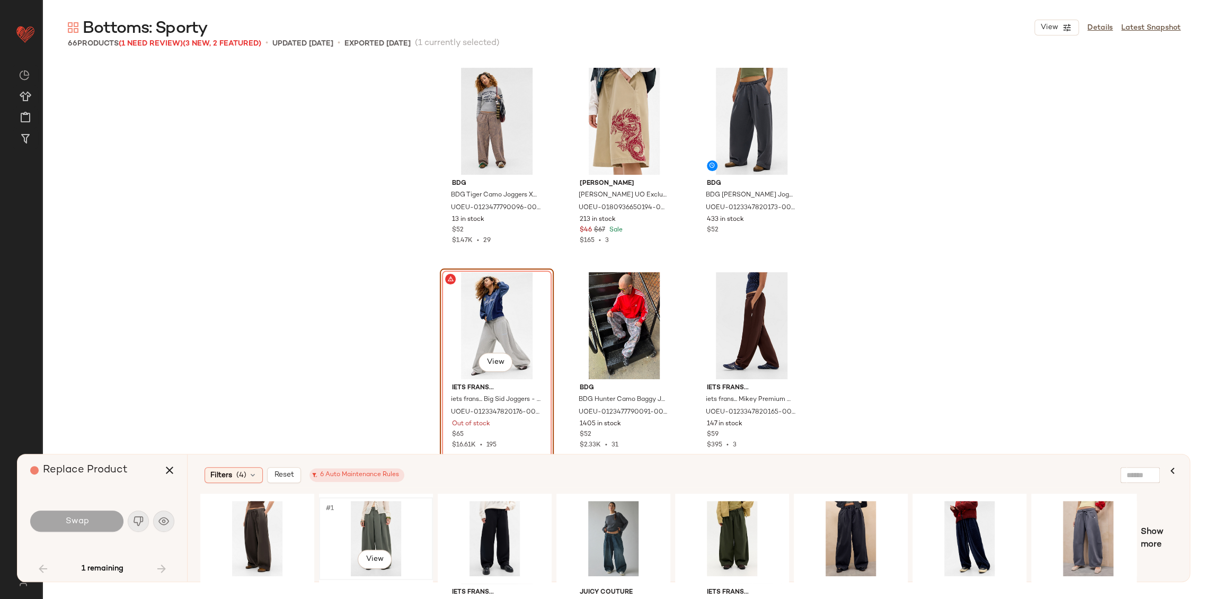
click at [373, 525] on div "#1 View" at bounding box center [376, 538] width 107 height 75
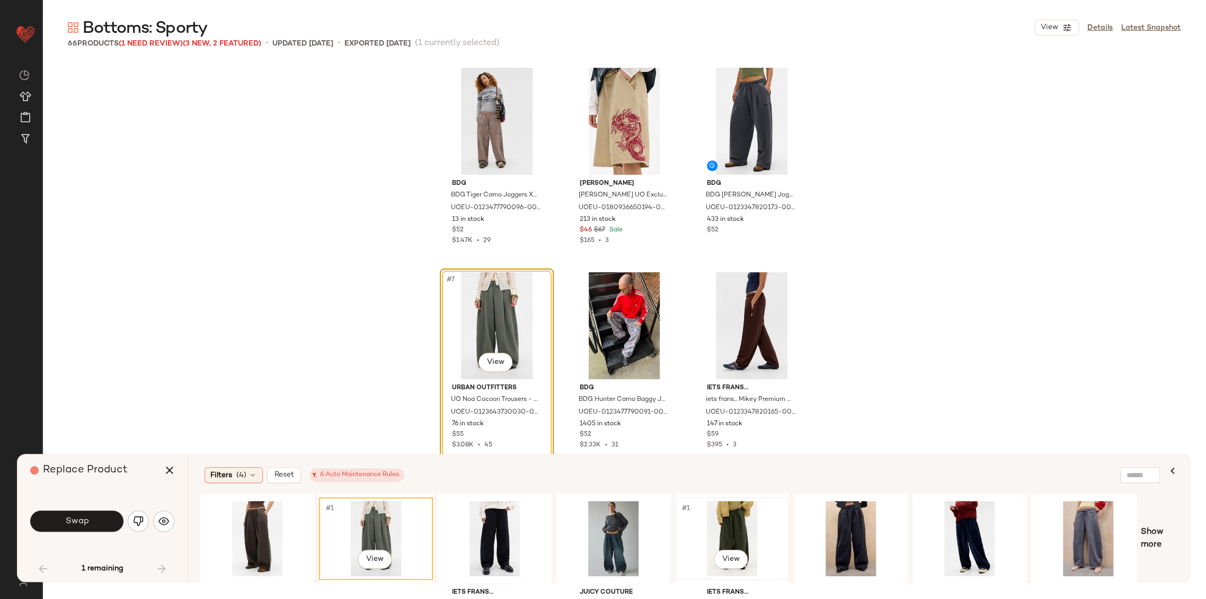
click at [746, 527] on div "#1 View" at bounding box center [732, 538] width 107 height 75
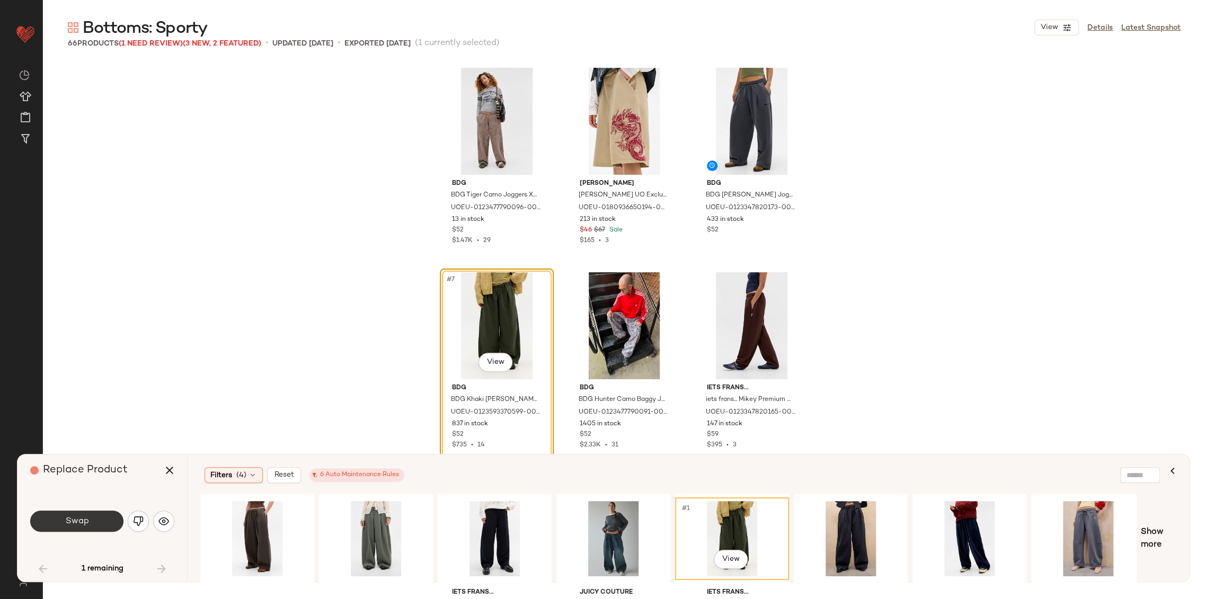
click at [117, 522] on button "Swap" at bounding box center [76, 521] width 93 height 21
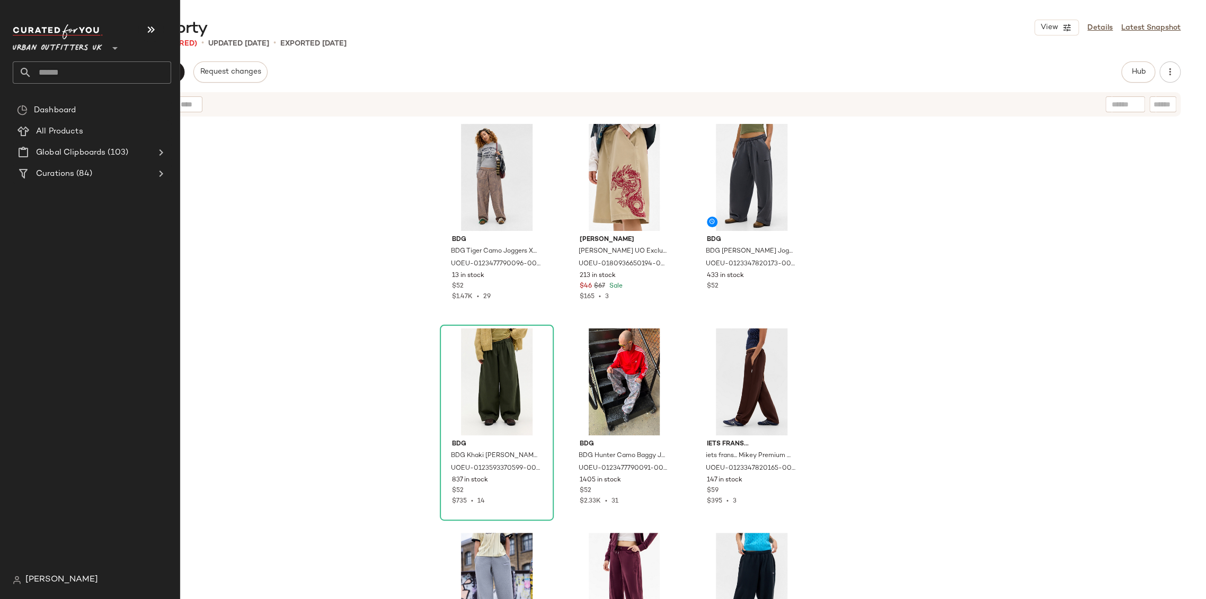
click at [51, 77] on input "text" at bounding box center [101, 72] width 139 height 22
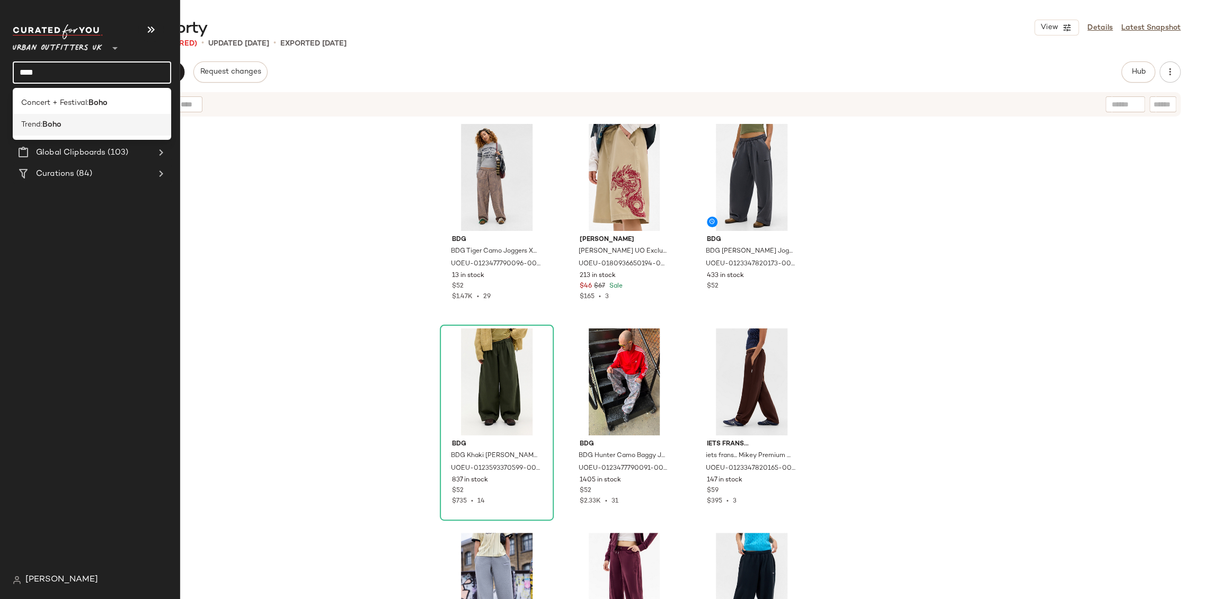
type input "****"
click at [61, 122] on b "Boho" at bounding box center [51, 124] width 19 height 11
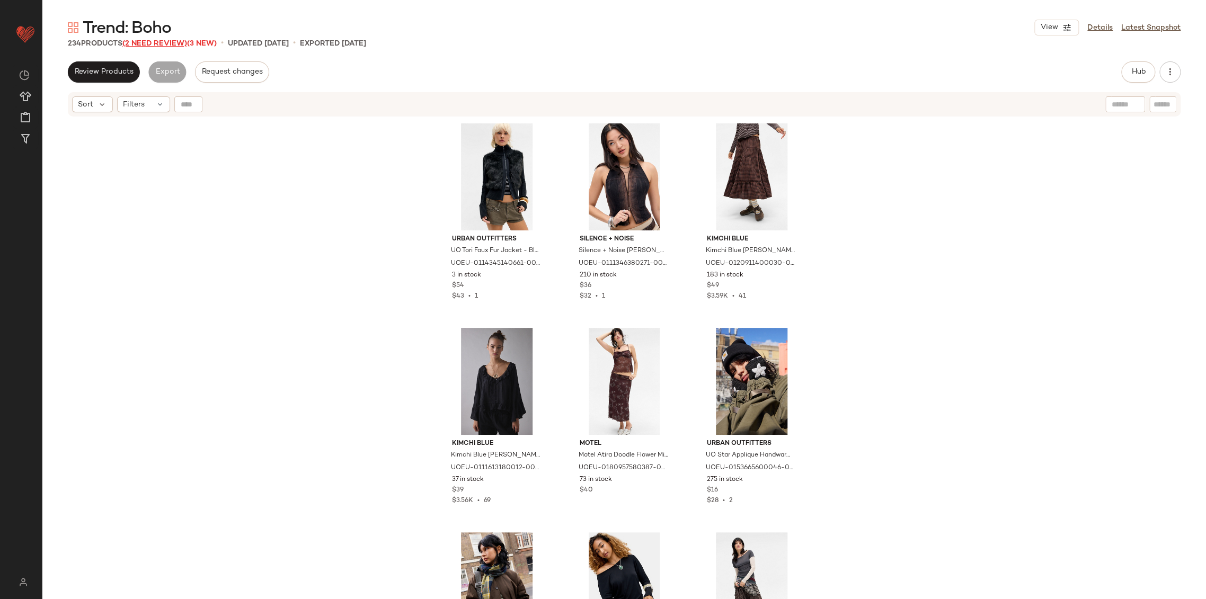
click at [166, 44] on span "(2 Need Review)" at bounding box center [154, 44] width 65 height 8
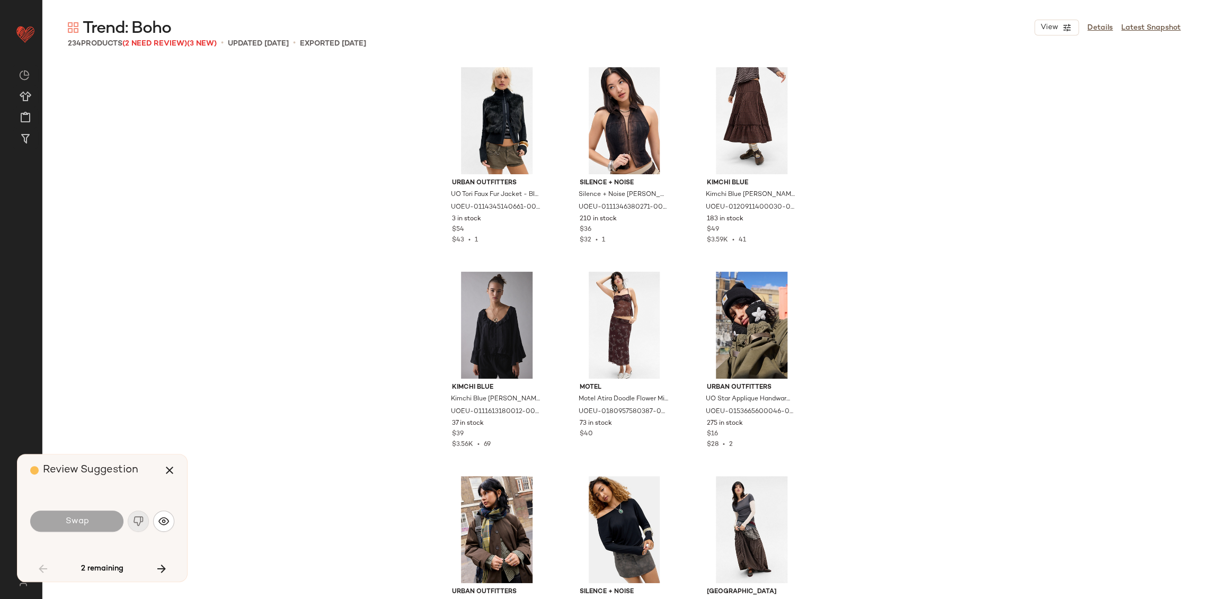
scroll to position [4705, 0]
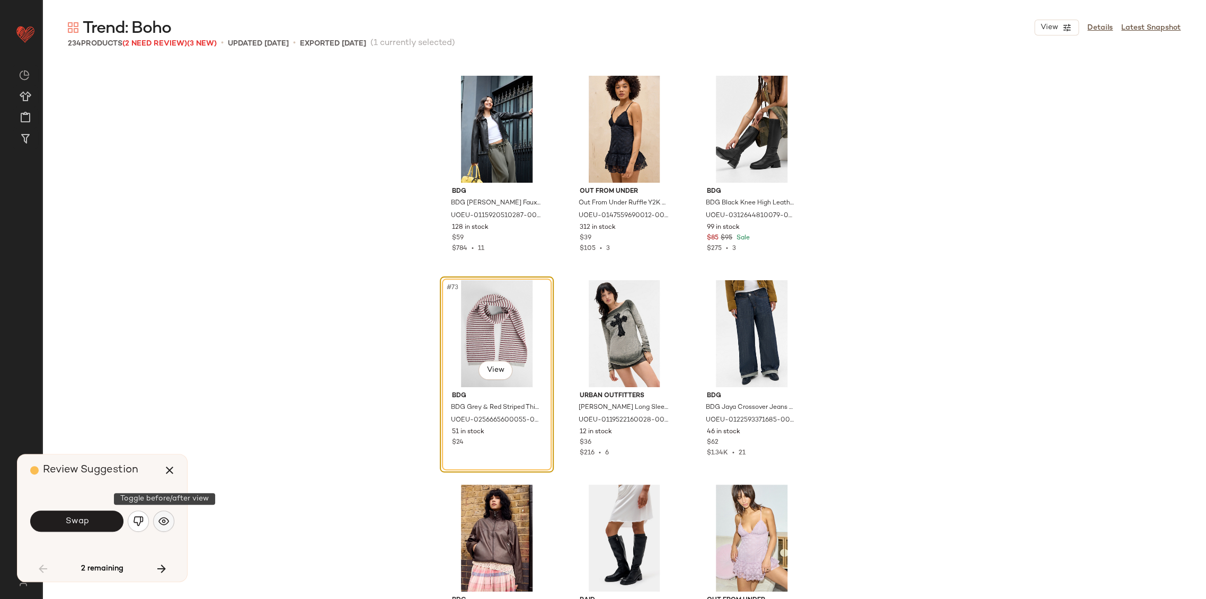
click at [165, 518] on img "button" at bounding box center [163, 521] width 11 height 11
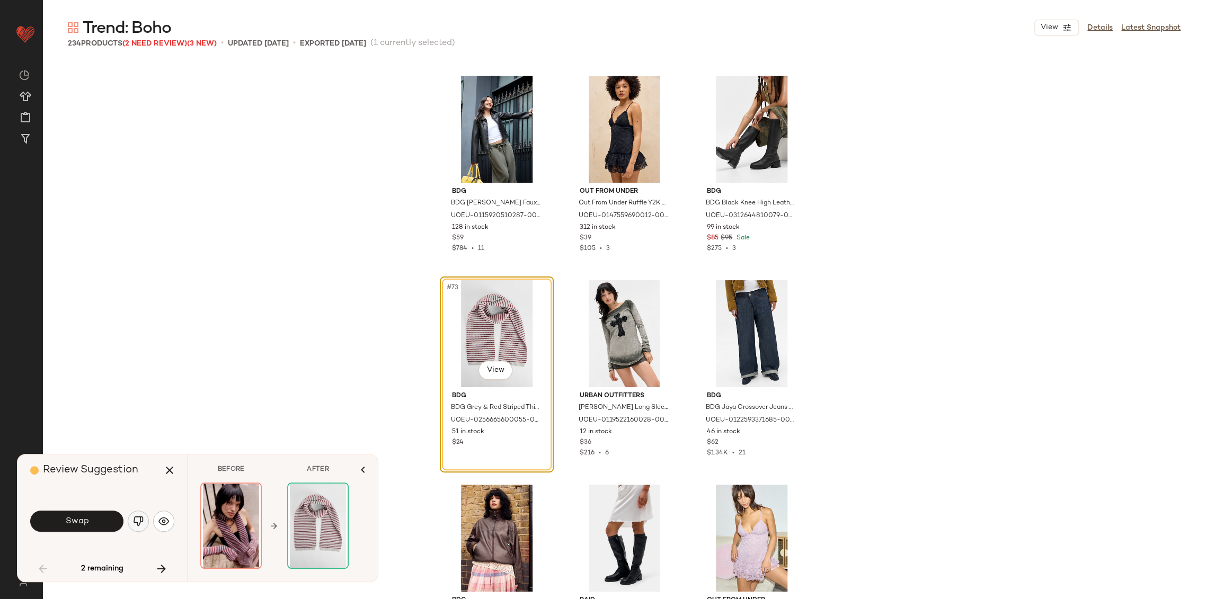
click at [143, 522] on img "button" at bounding box center [138, 521] width 11 height 11
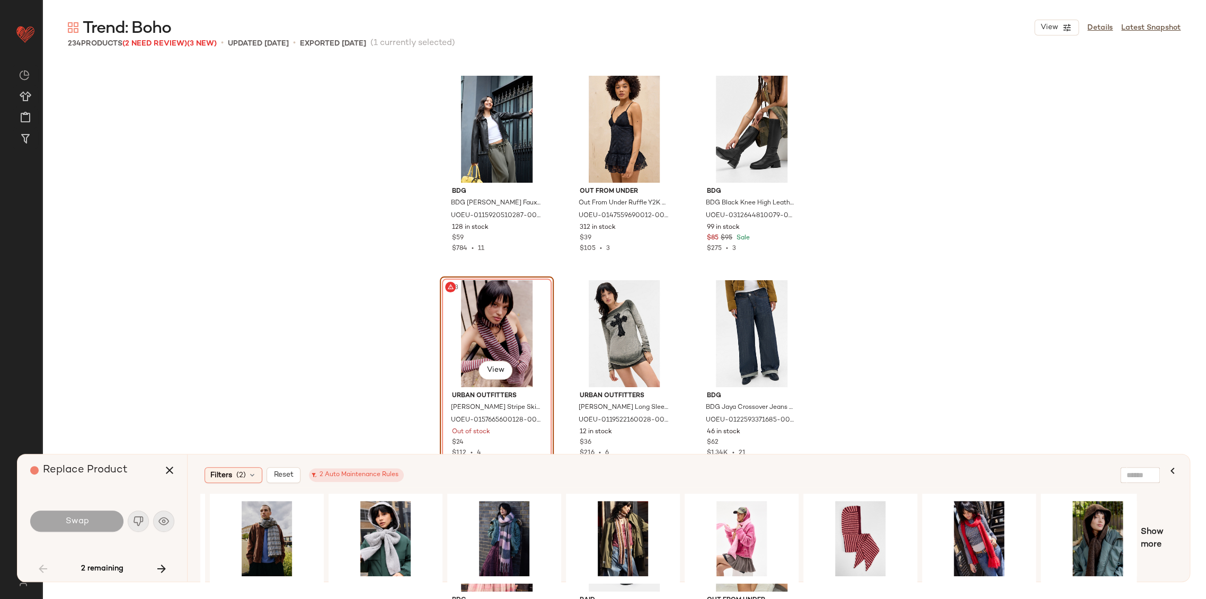
scroll to position [0, 245]
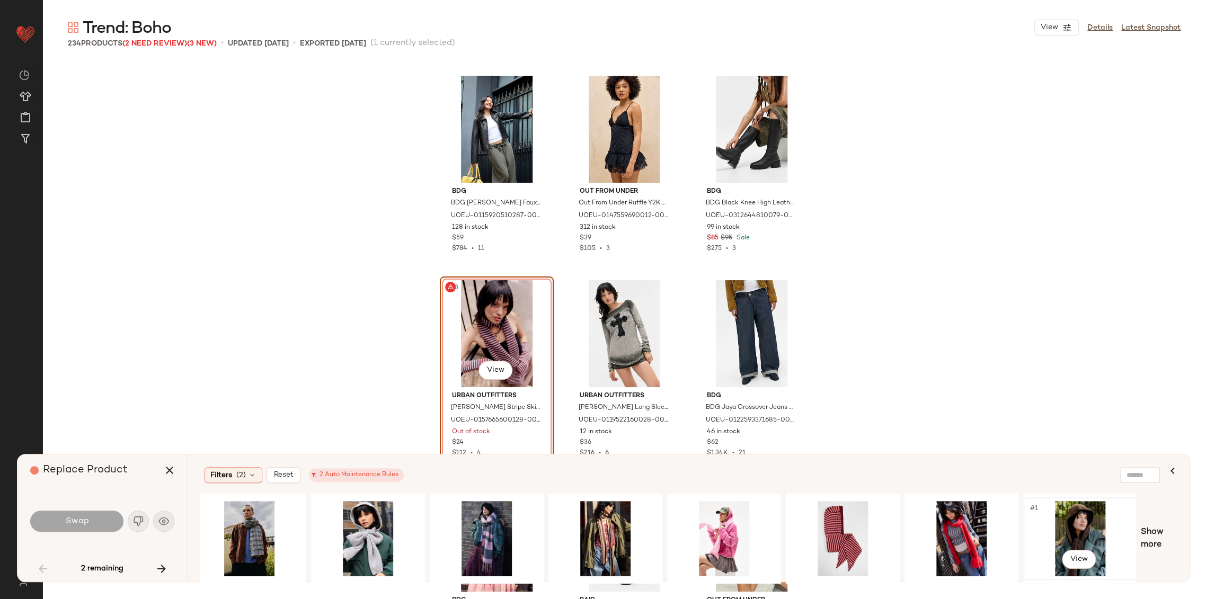
click at [1067, 533] on div "#1 View" at bounding box center [1080, 538] width 107 height 75
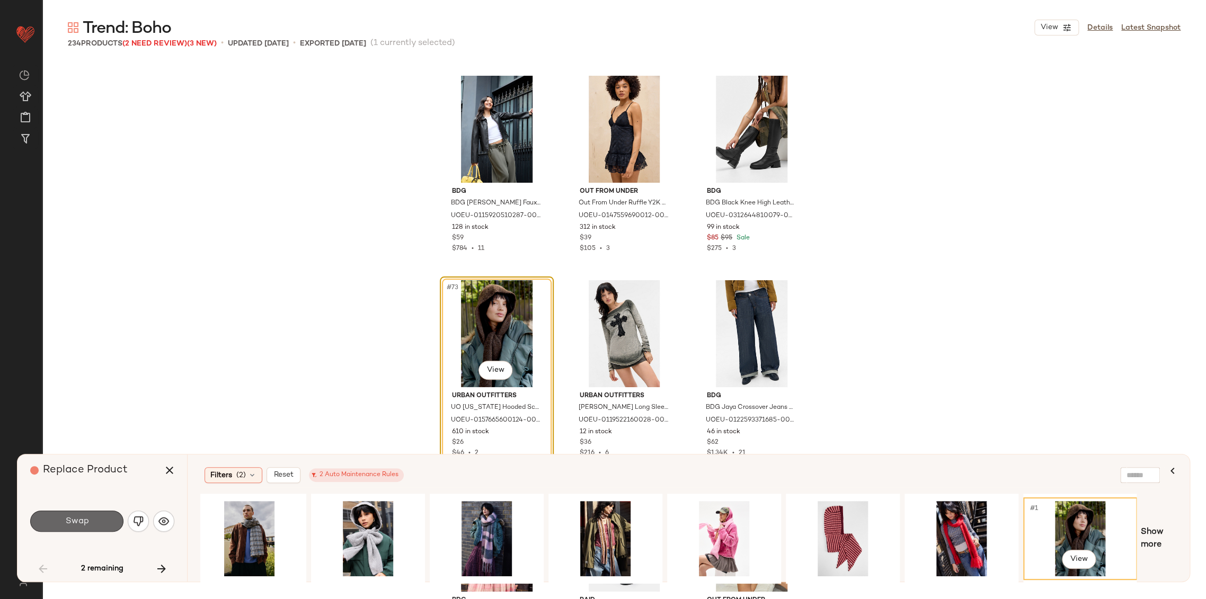
click at [60, 528] on button "Swap" at bounding box center [76, 521] width 93 height 21
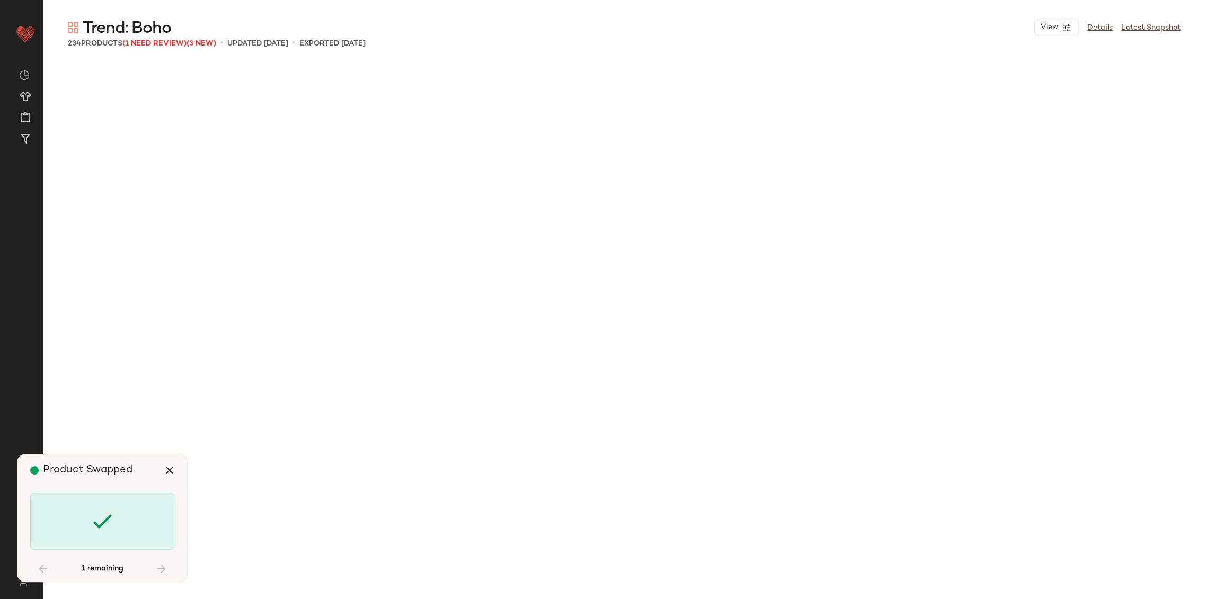
scroll to position [10022, 0]
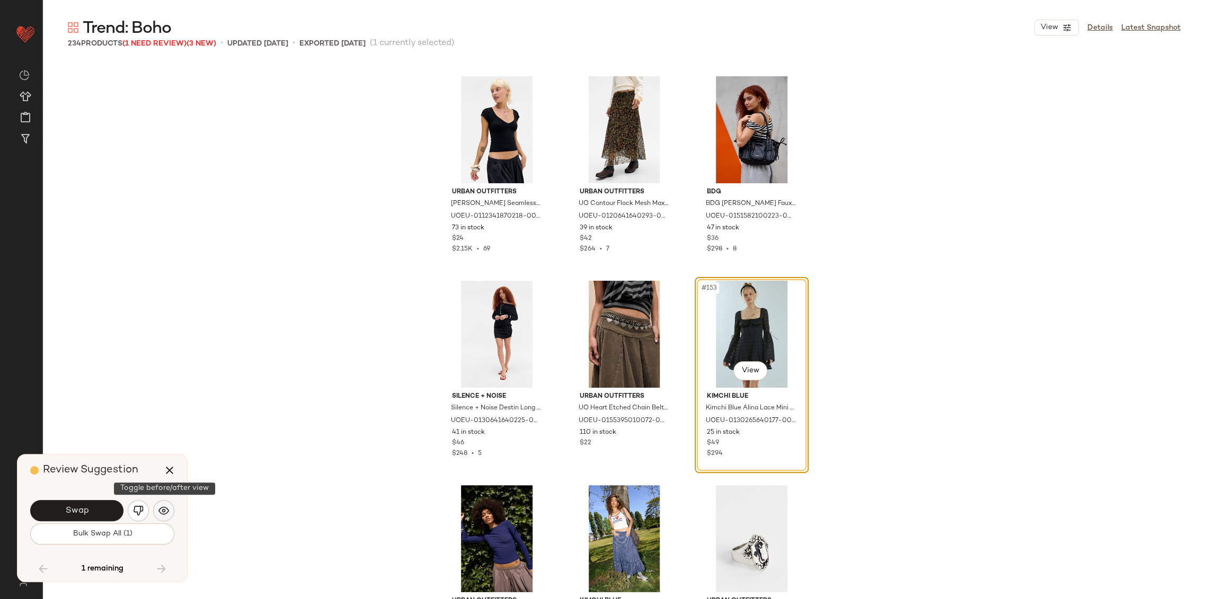
click at [170, 509] on button "button" at bounding box center [163, 510] width 21 height 21
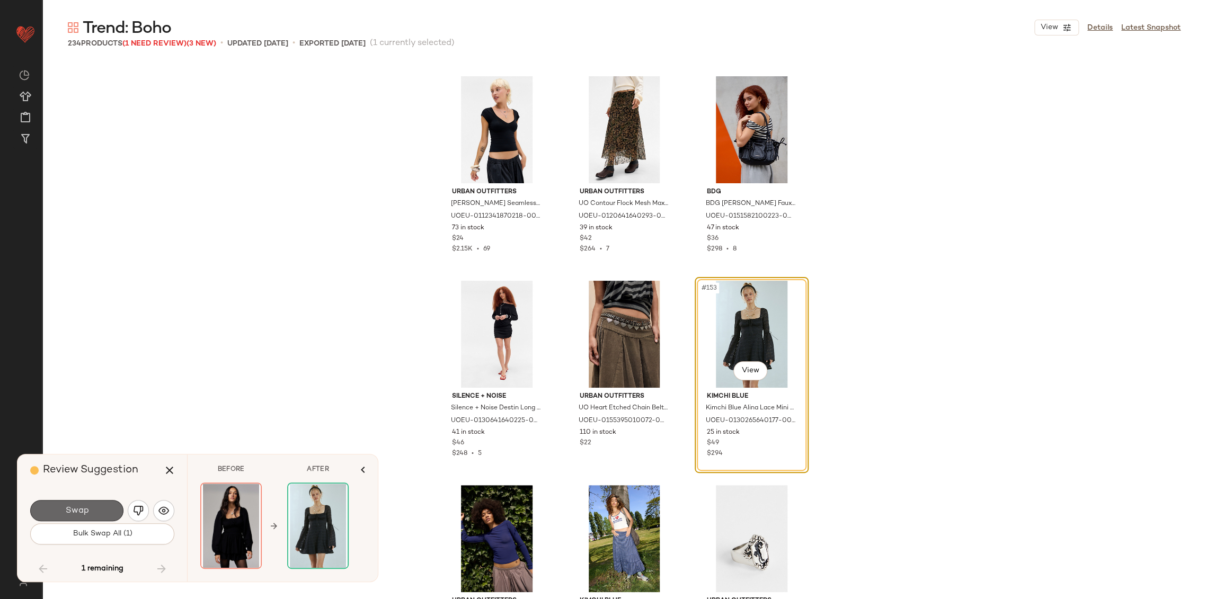
click at [102, 509] on button "Swap" at bounding box center [76, 510] width 93 height 21
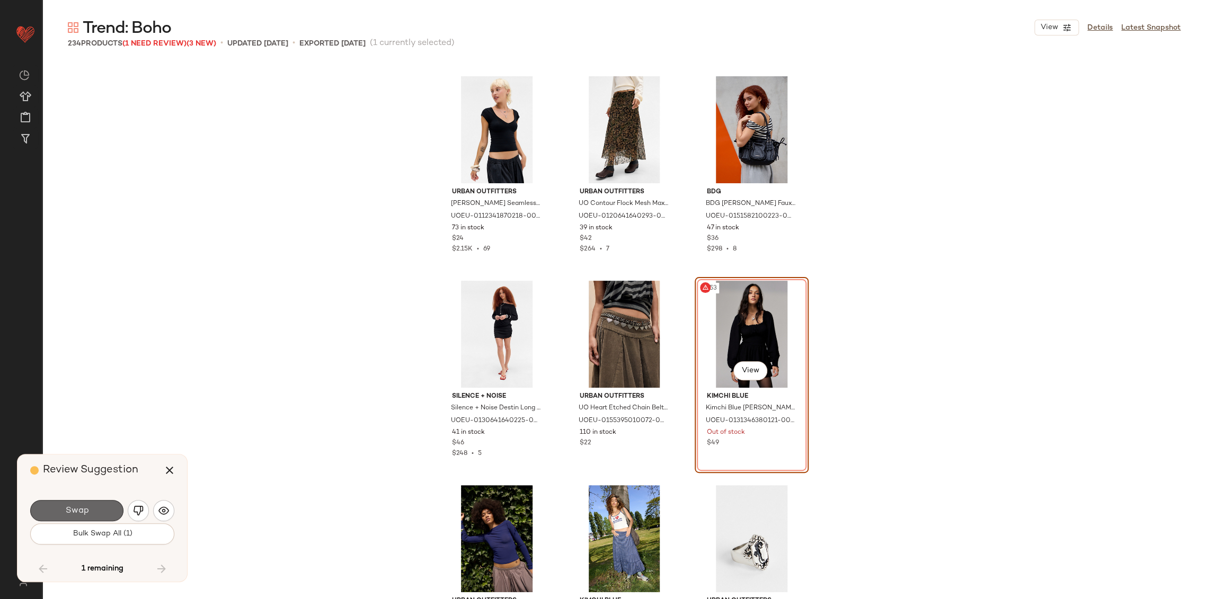
click at [89, 506] on button "Swap" at bounding box center [76, 510] width 93 height 21
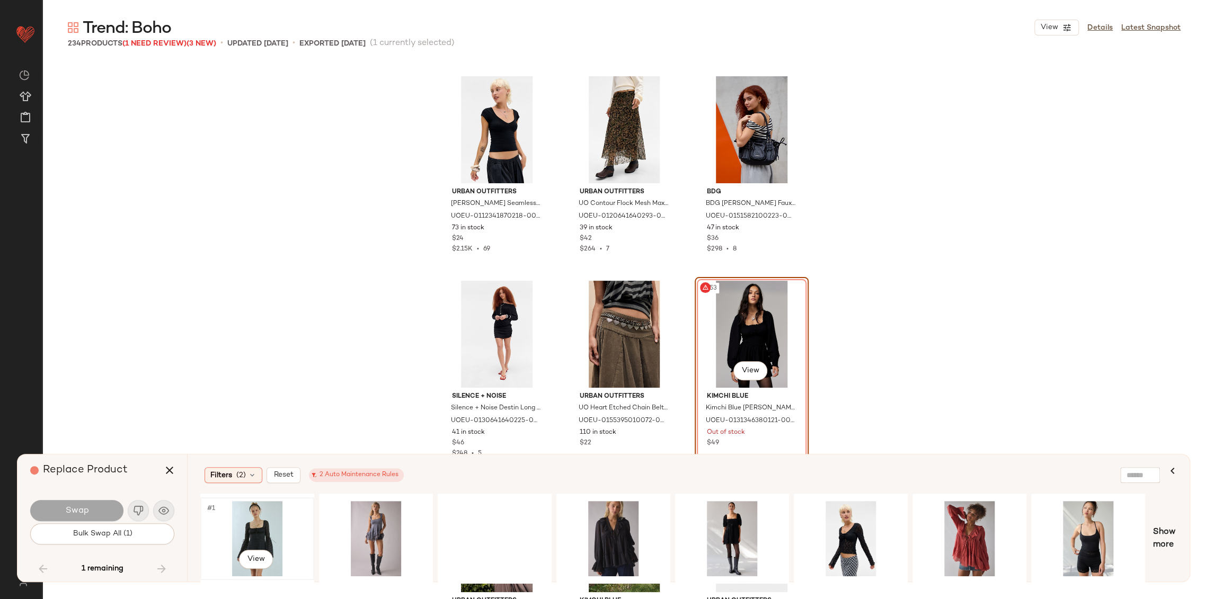
click at [252, 536] on div "#1 View" at bounding box center [257, 538] width 107 height 75
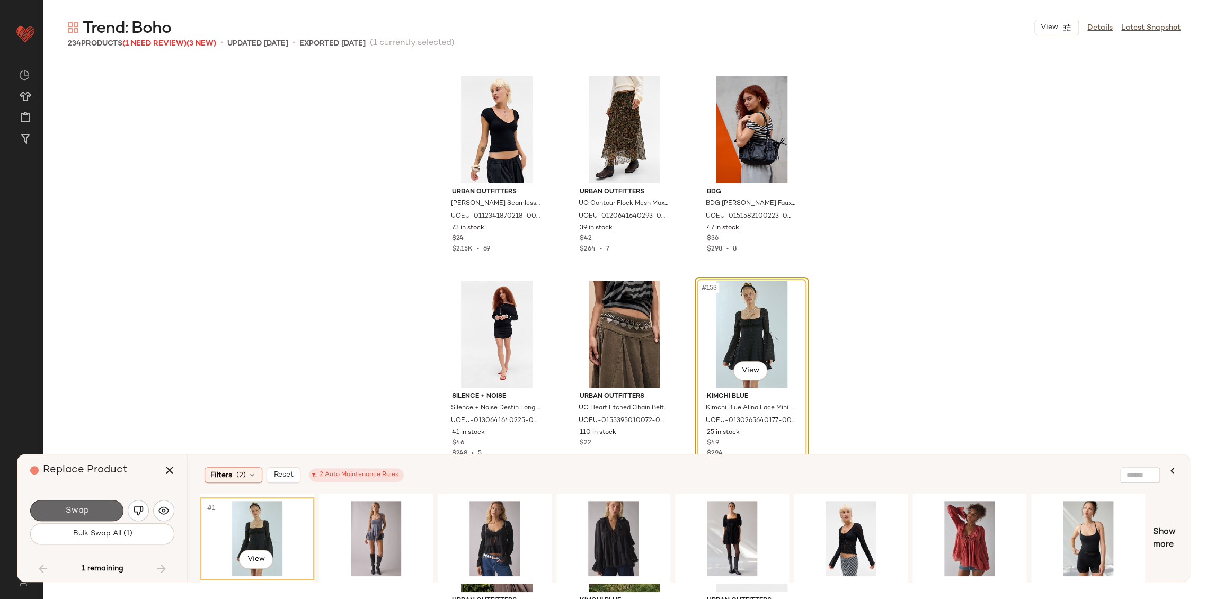
click at [84, 506] on span "Swap" at bounding box center [77, 511] width 24 height 10
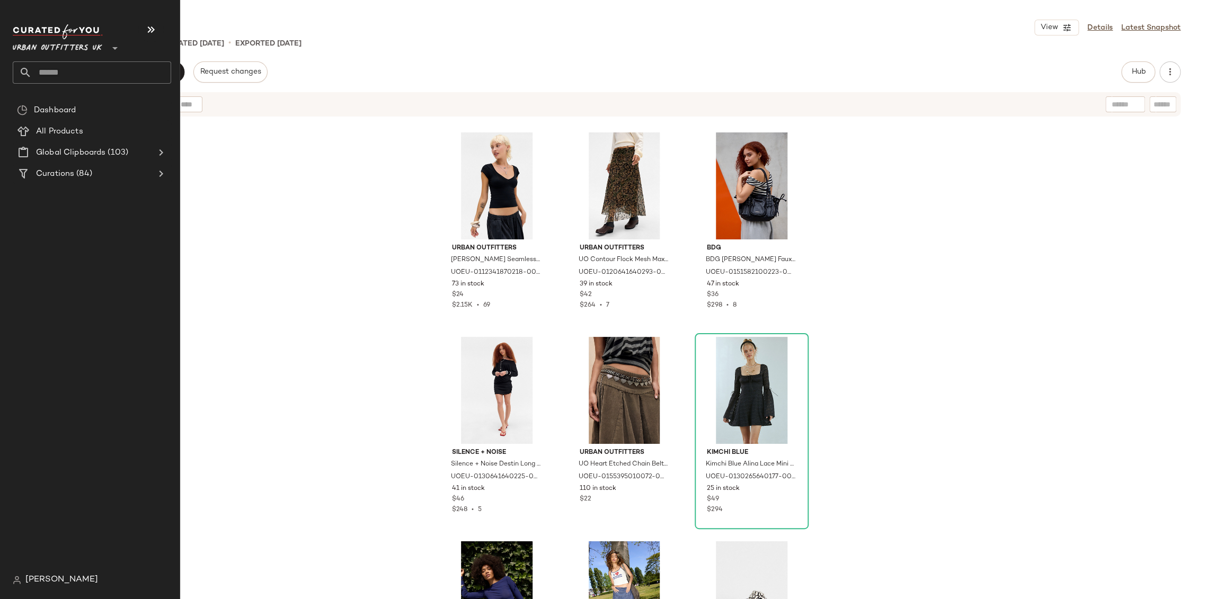
click at [46, 69] on input "text" at bounding box center [101, 72] width 139 height 22
click at [46, 73] on input "text" at bounding box center [101, 72] width 139 height 22
type input "******"
click at [55, 103] on span "Color Forecast: Sky Blue" at bounding box center [88, 103] width 87 height 11
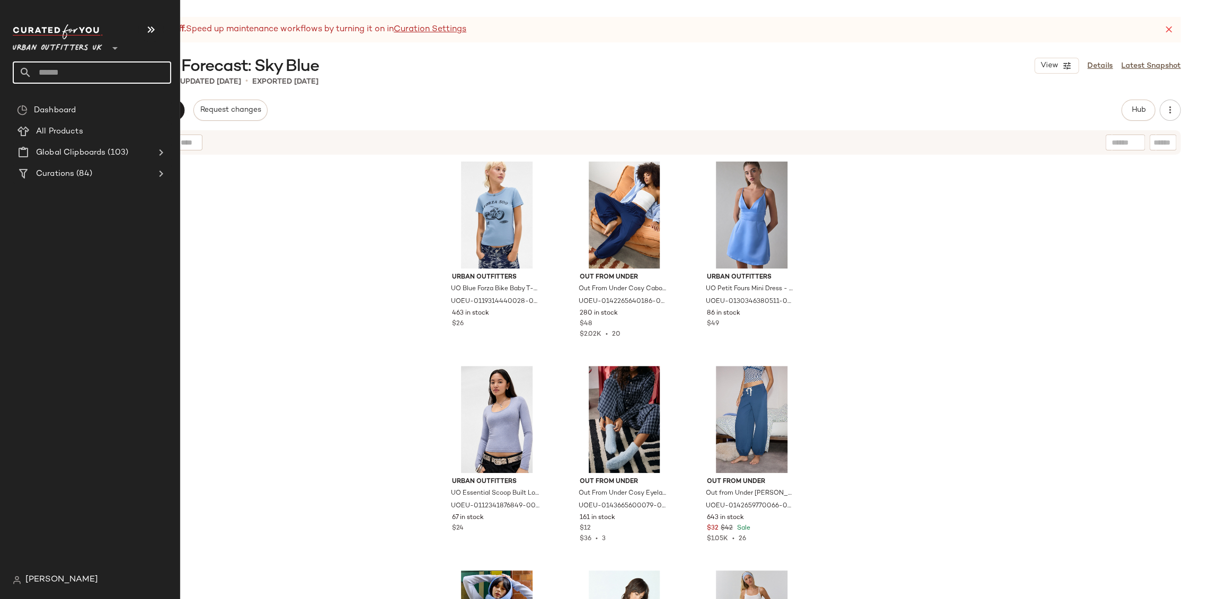
click at [64, 69] on input "text" at bounding box center [101, 72] width 139 height 22
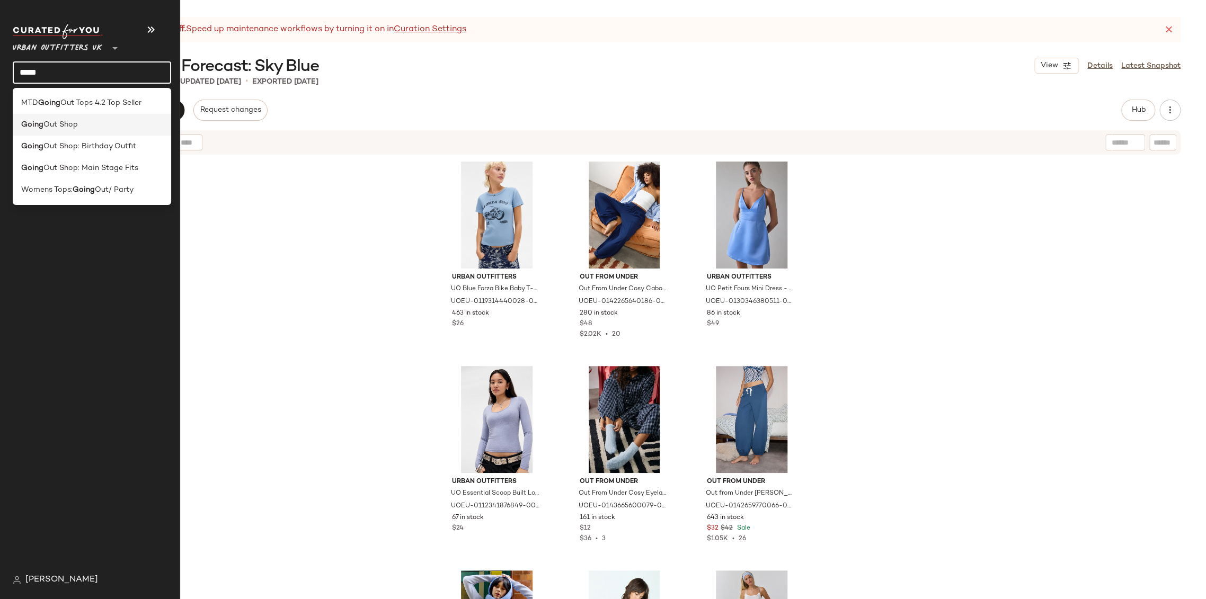
type input "*****"
click at [91, 128] on div "Going Out Shop" at bounding box center [91, 124] width 141 height 11
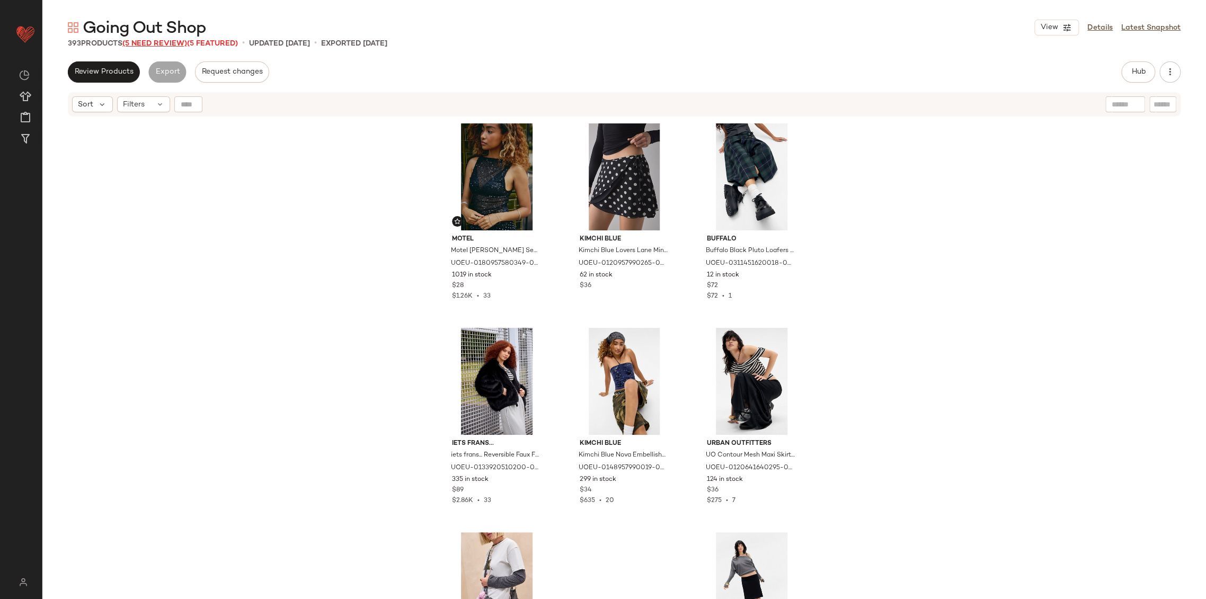
click at [163, 45] on span "(5 Need Review)" at bounding box center [154, 44] width 65 height 8
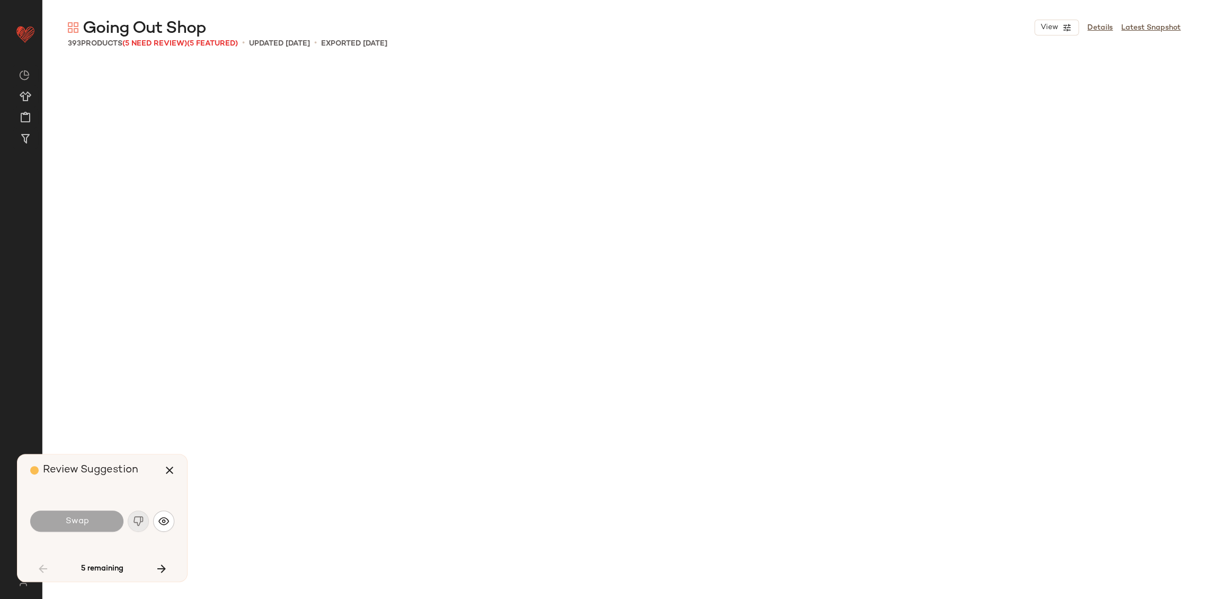
scroll to position [1636, 0]
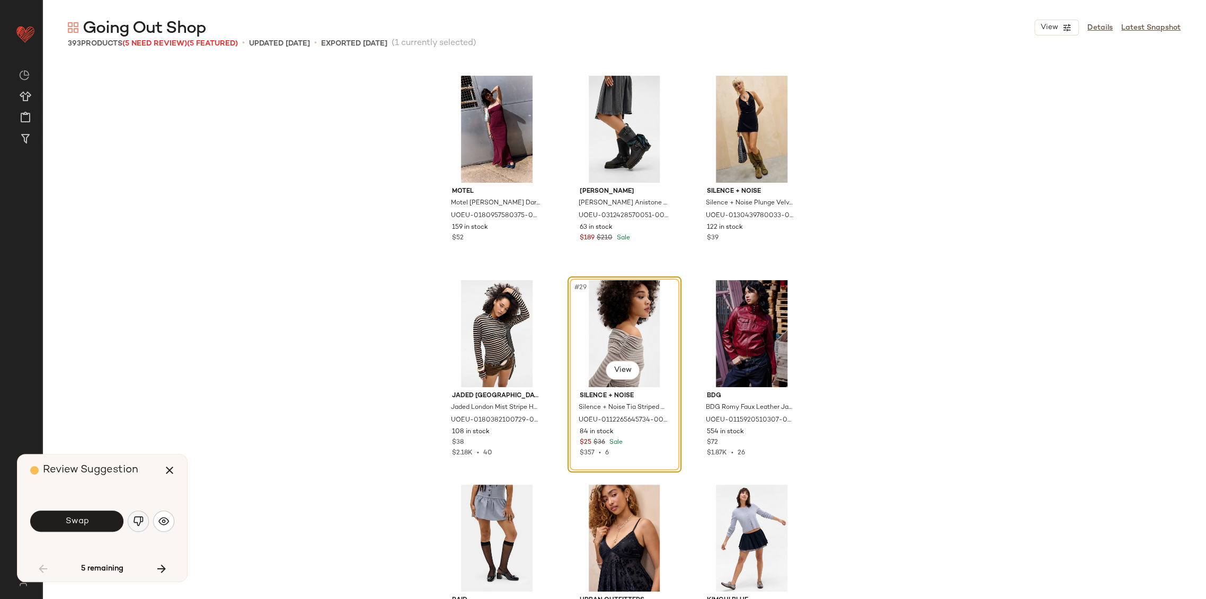
click at [139, 524] on img "button" at bounding box center [138, 521] width 11 height 11
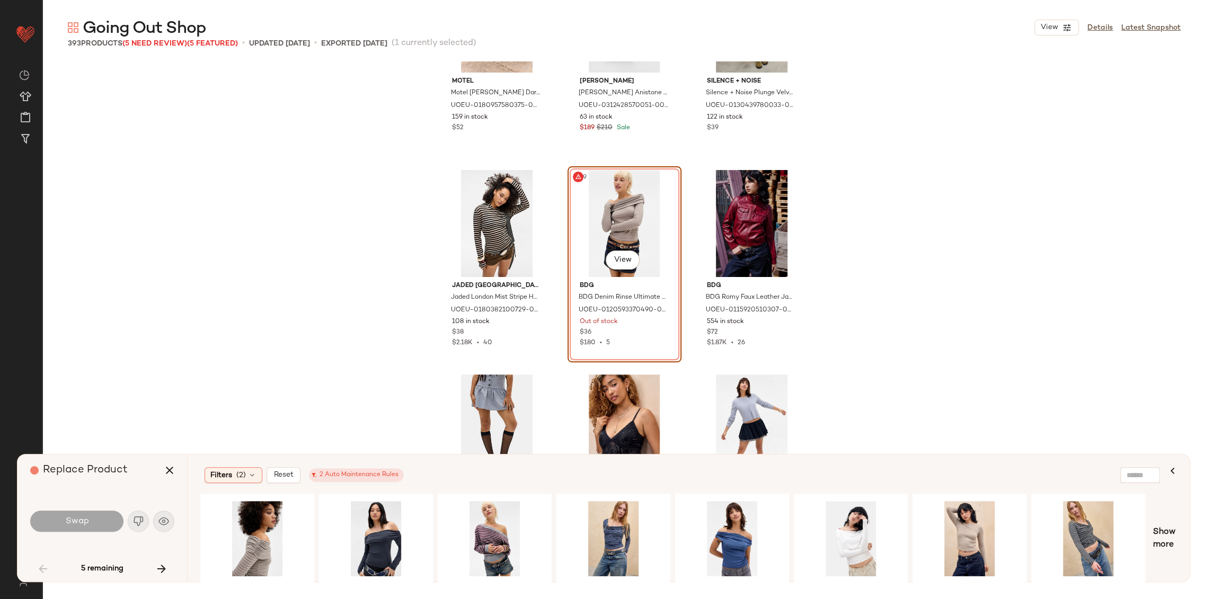
scroll to position [1754, 0]
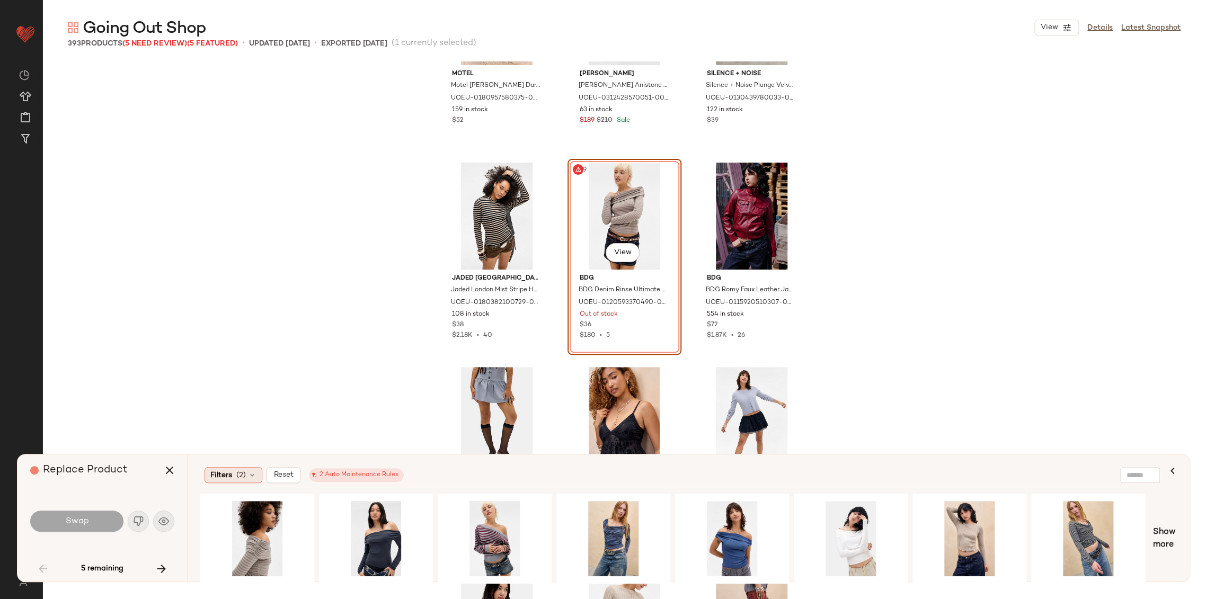
click at [256, 476] on div "Filters (2)" at bounding box center [234, 475] width 58 height 16
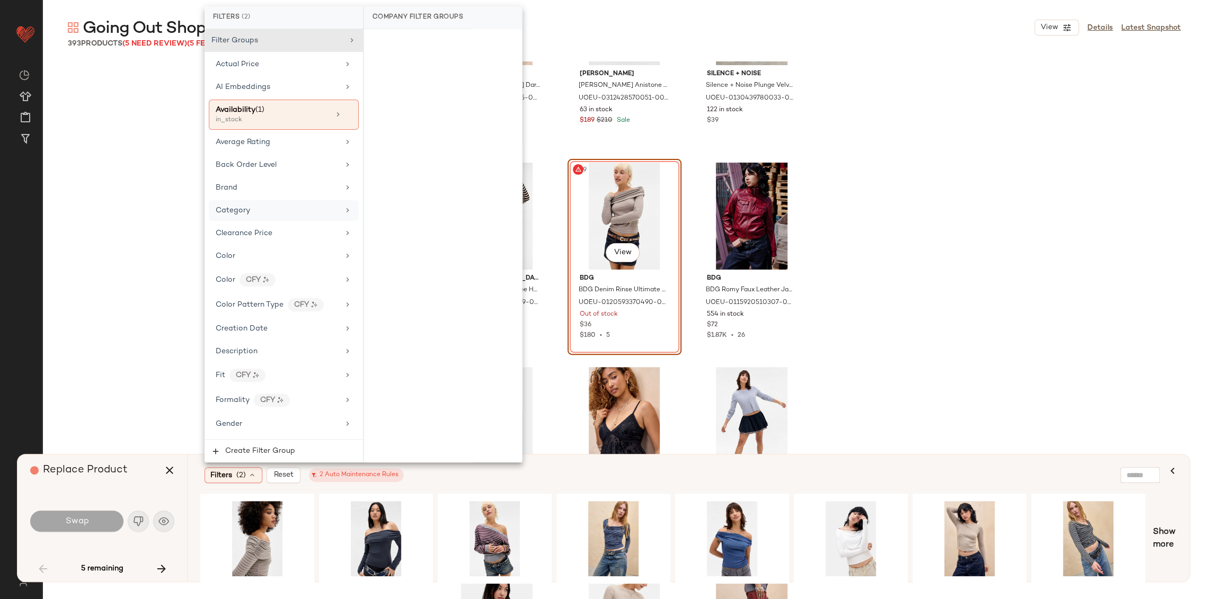
click at [242, 209] on span "Category" at bounding box center [233, 211] width 34 height 8
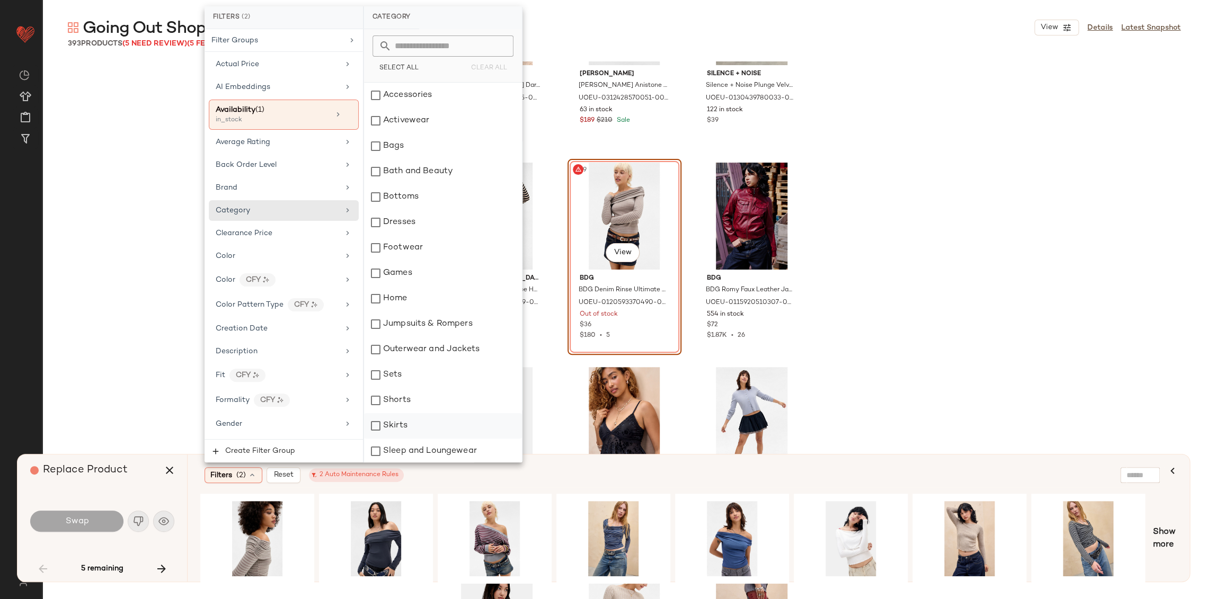
click at [398, 424] on div "Skirts" at bounding box center [443, 425] width 158 height 25
click at [582, 476] on div "Filters (3) Reset 2 Auto Maintenance Rules" at bounding box center [637, 475] width 865 height 16
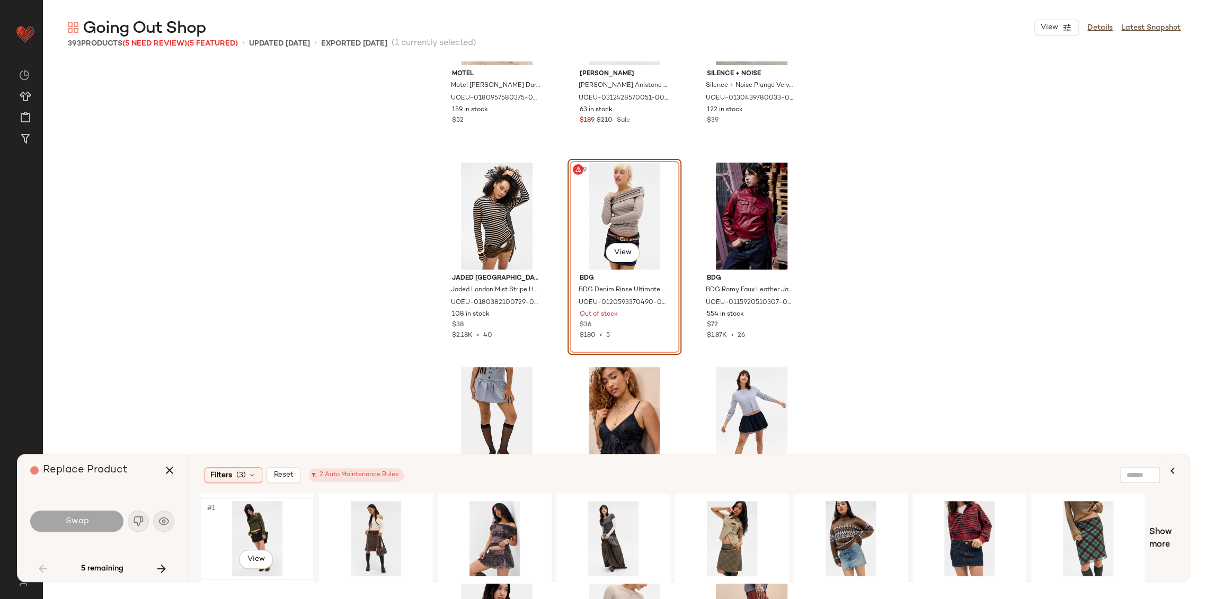
click at [249, 525] on div "#1 View" at bounding box center [257, 538] width 107 height 75
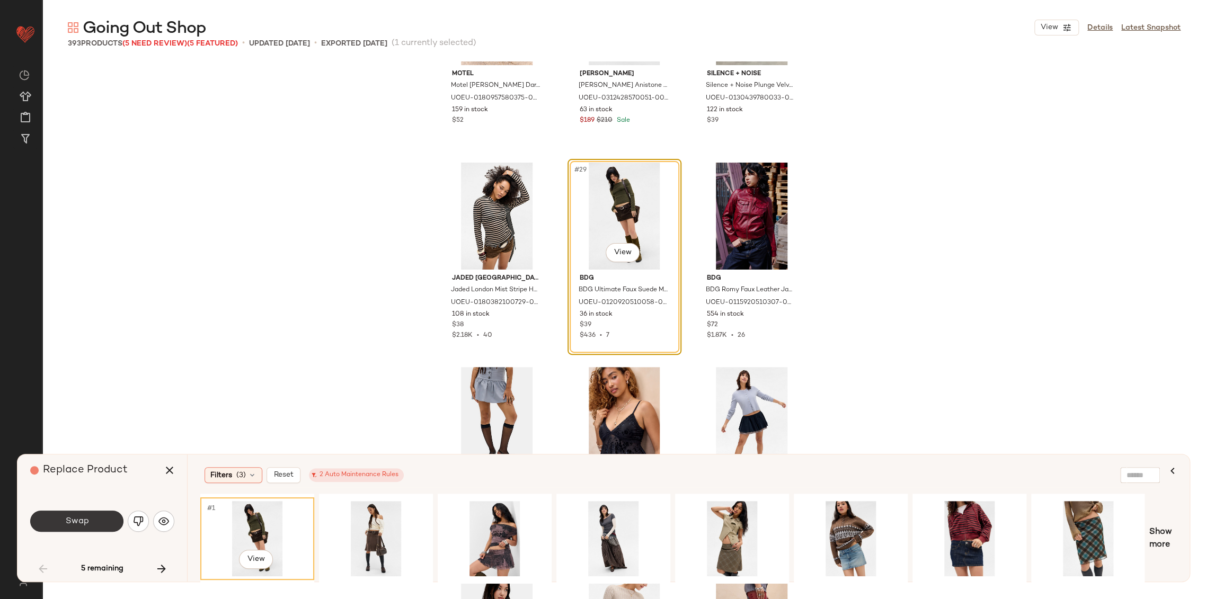
click at [98, 520] on button "Swap" at bounding box center [76, 521] width 93 height 21
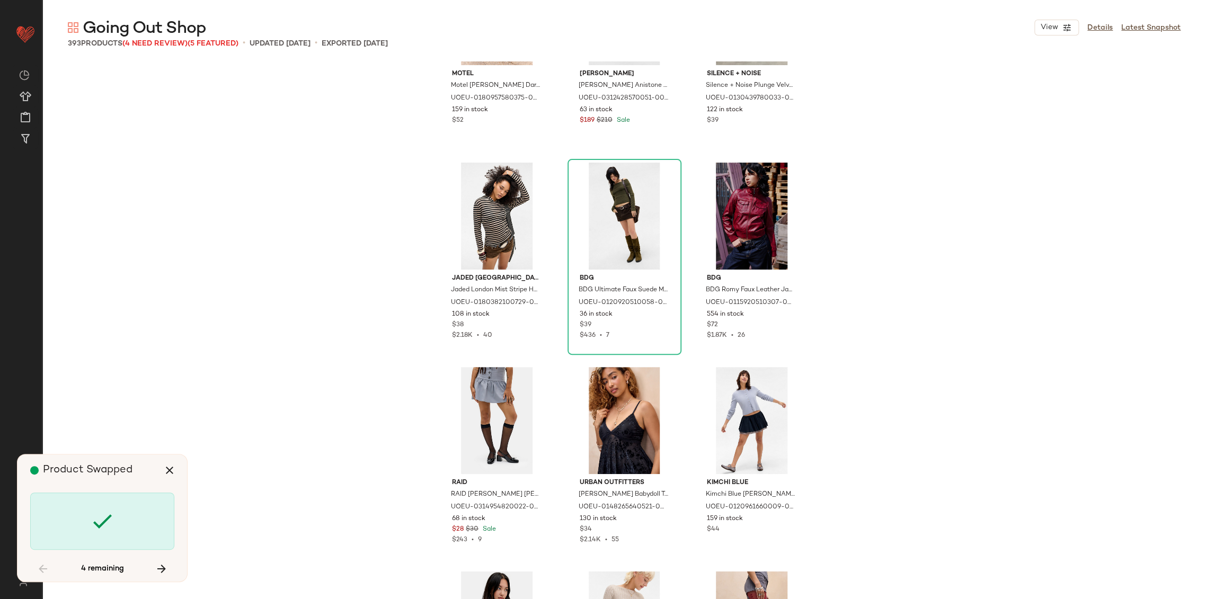
scroll to position [8796, 0]
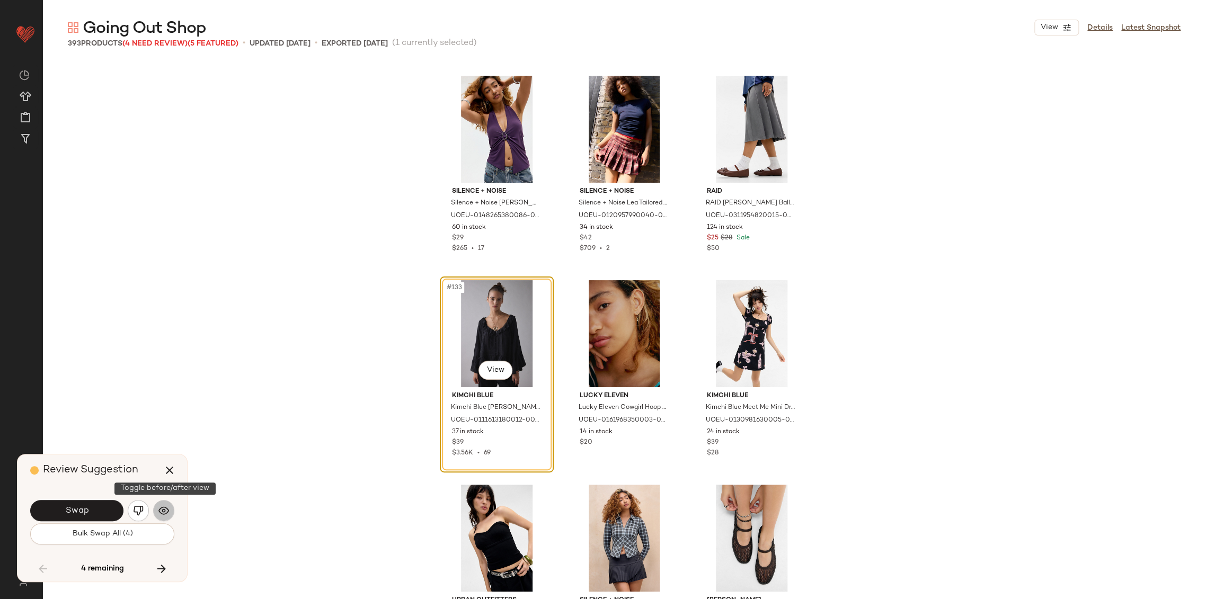
click at [164, 510] on img "button" at bounding box center [163, 511] width 11 height 11
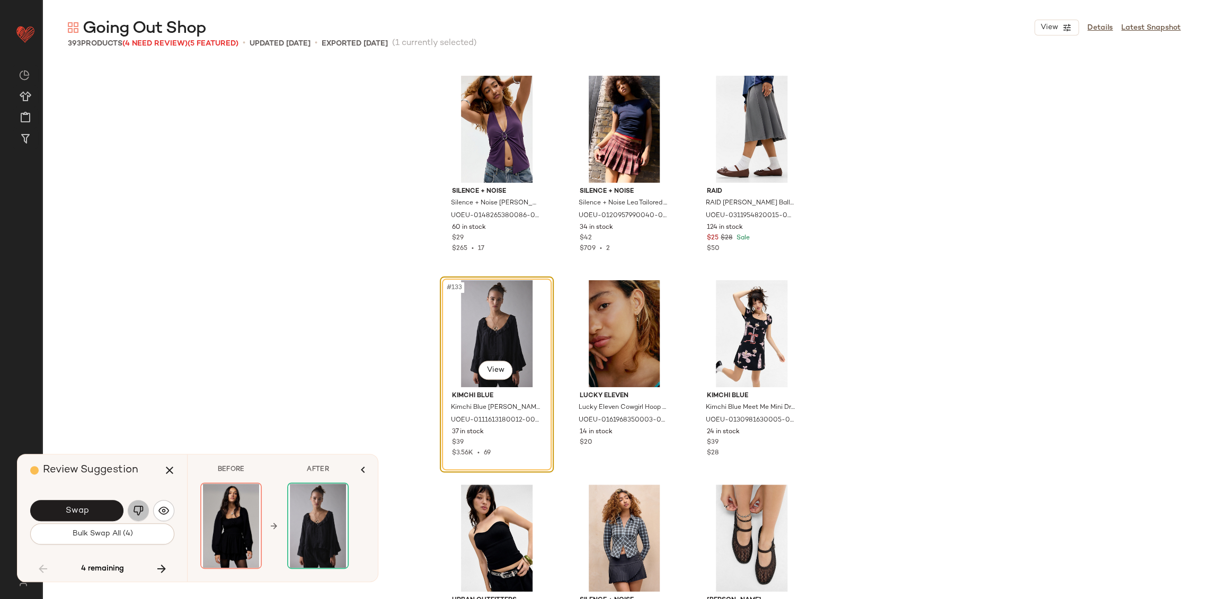
click at [142, 512] on img "button" at bounding box center [138, 511] width 11 height 11
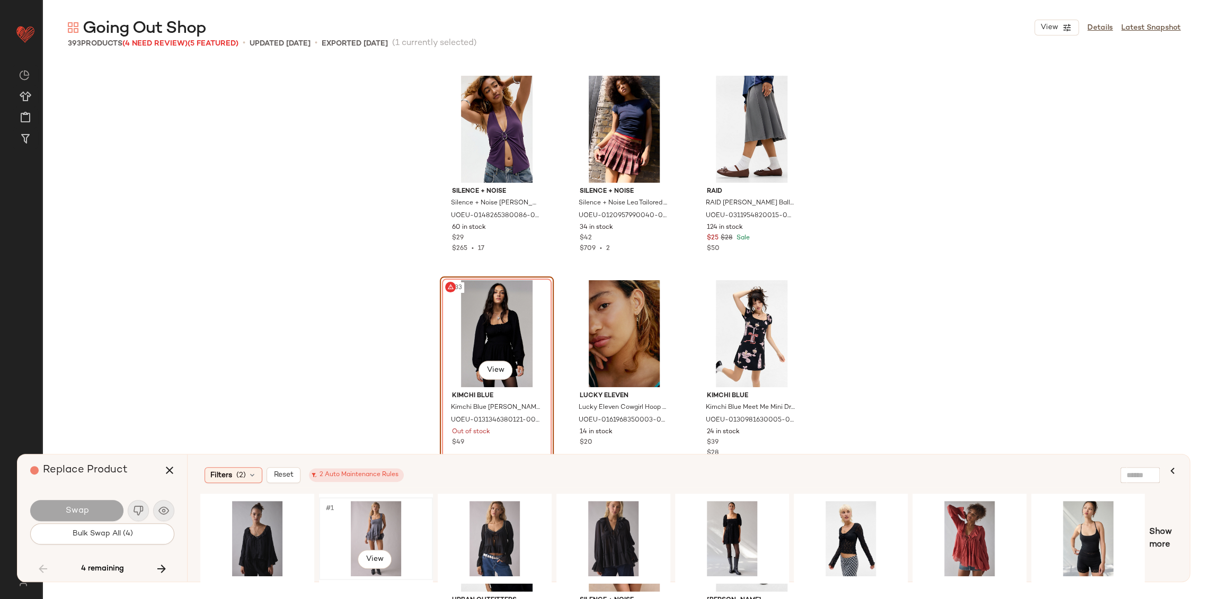
click at [369, 530] on div "#1 View" at bounding box center [376, 538] width 107 height 75
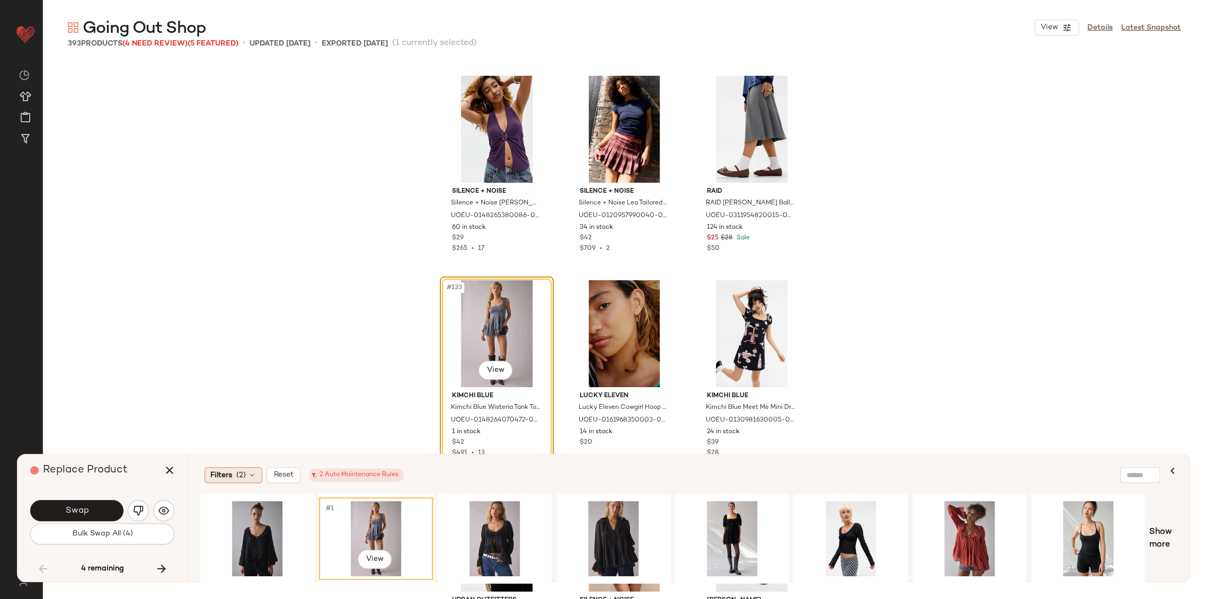
click at [248, 477] on icon at bounding box center [252, 475] width 8 height 8
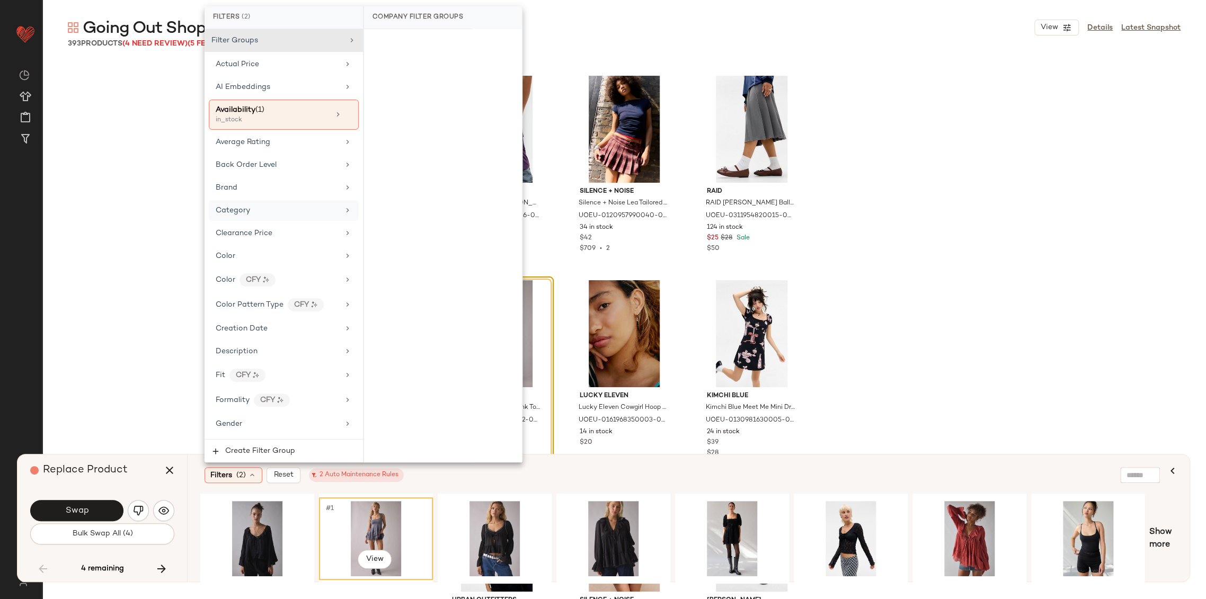
click at [260, 212] on div "Category" at bounding box center [277, 210] width 123 height 11
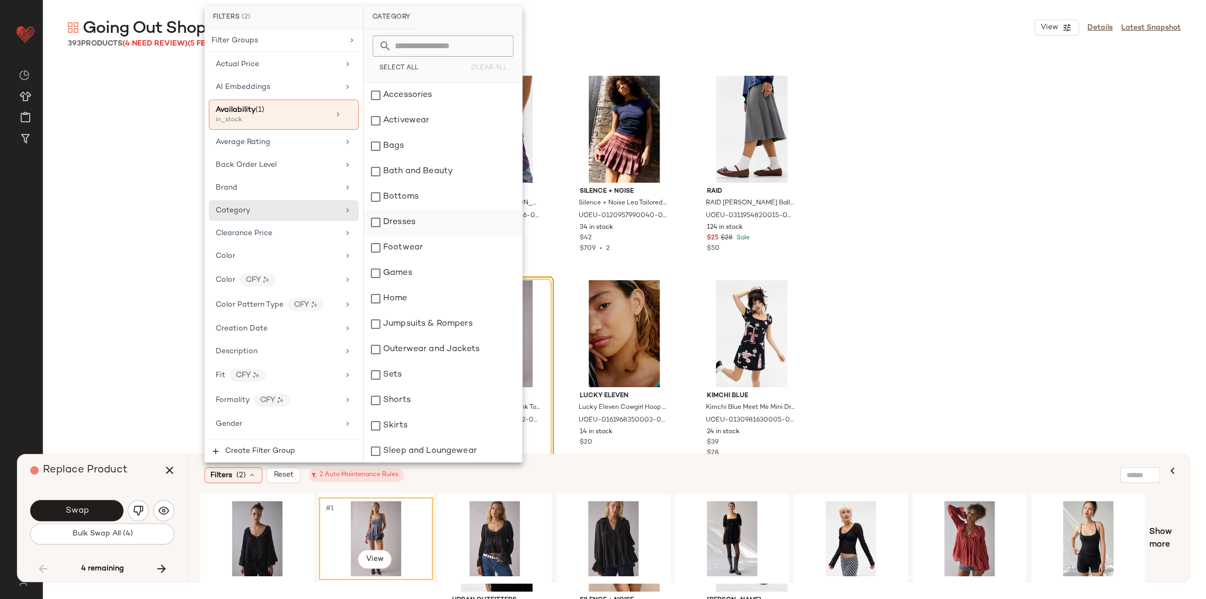
click at [392, 222] on div "Dresses" at bounding box center [443, 222] width 158 height 25
click at [563, 469] on div "Filters (3) Reset 2 Auto Maintenance Rules" at bounding box center [637, 475] width 865 height 16
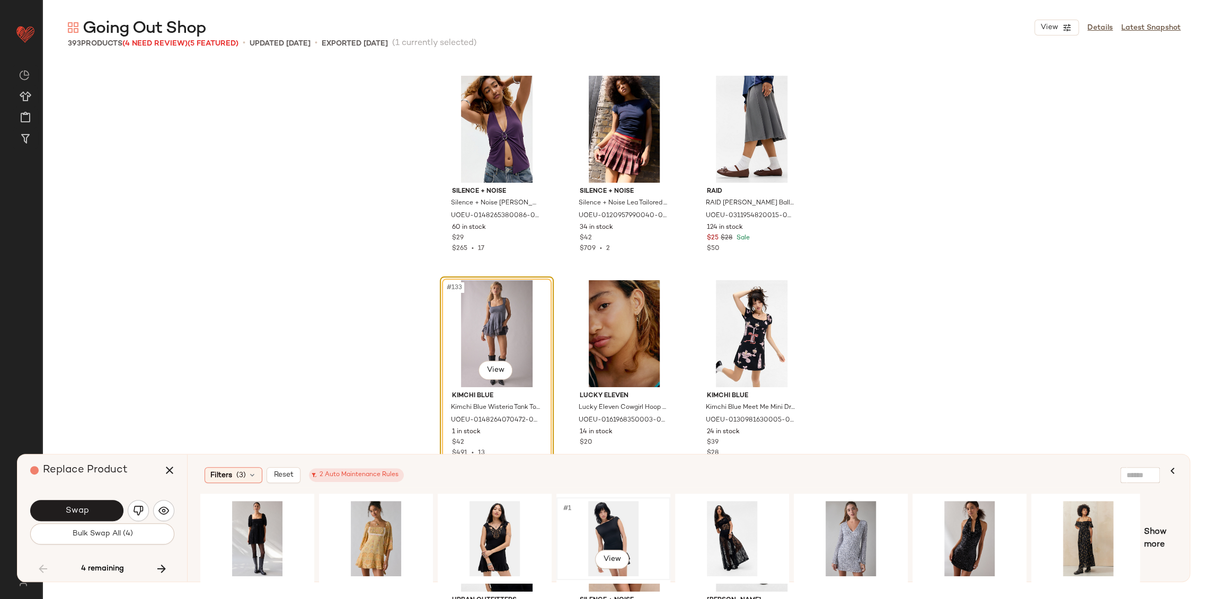
click at [602, 534] on div "#1 View" at bounding box center [613, 538] width 107 height 75
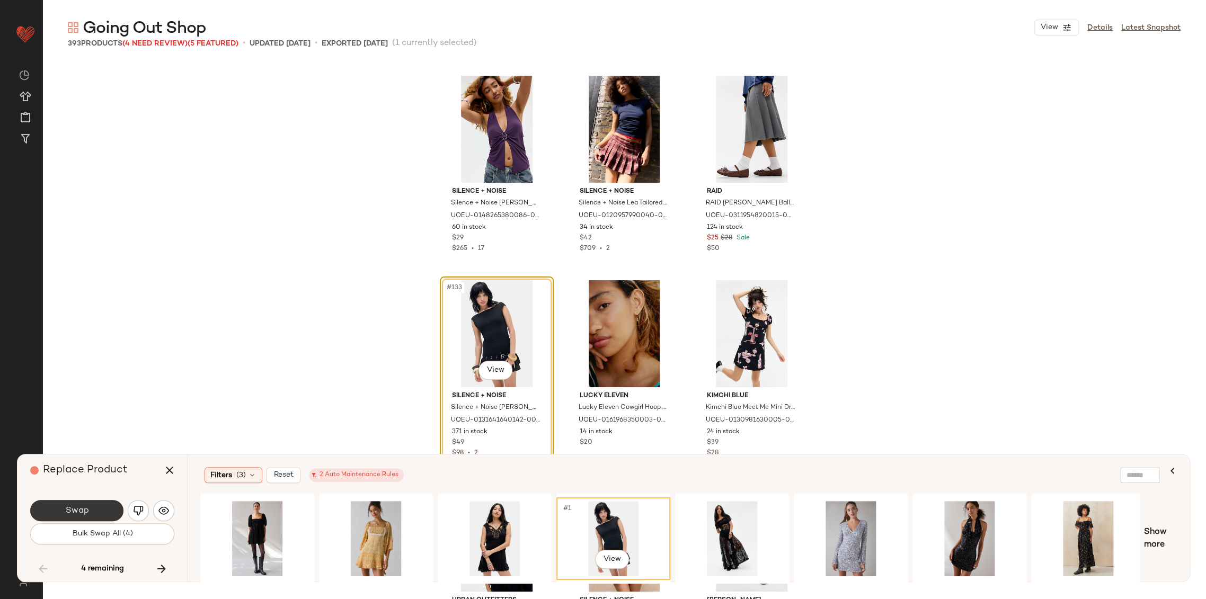
click at [102, 512] on button "Swap" at bounding box center [76, 510] width 93 height 21
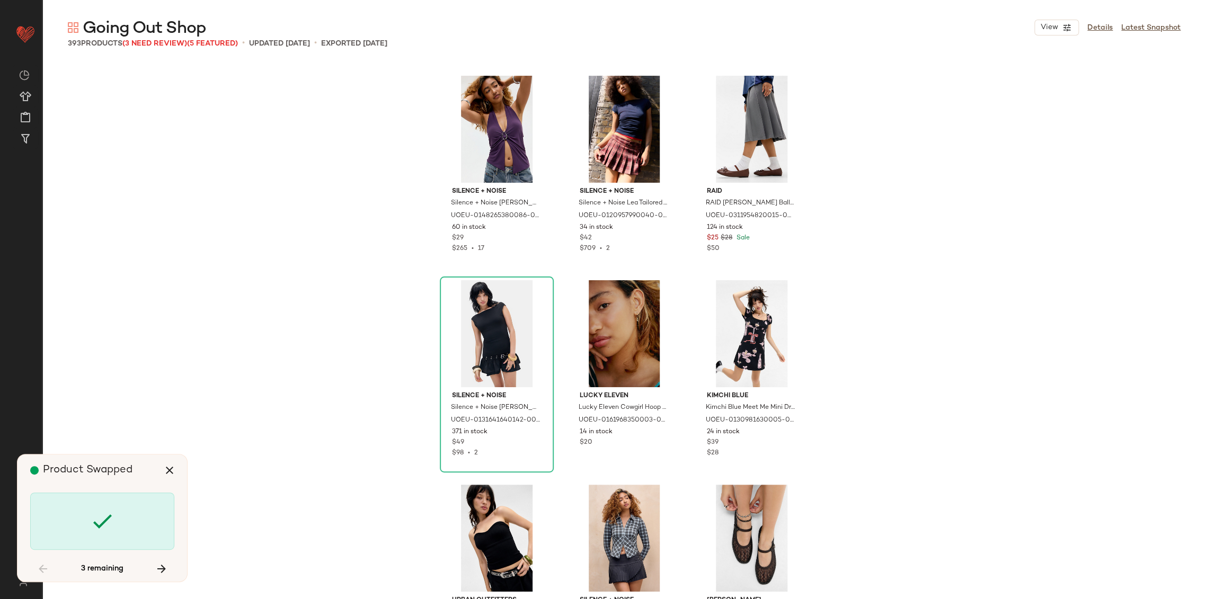
scroll to position [23523, 0]
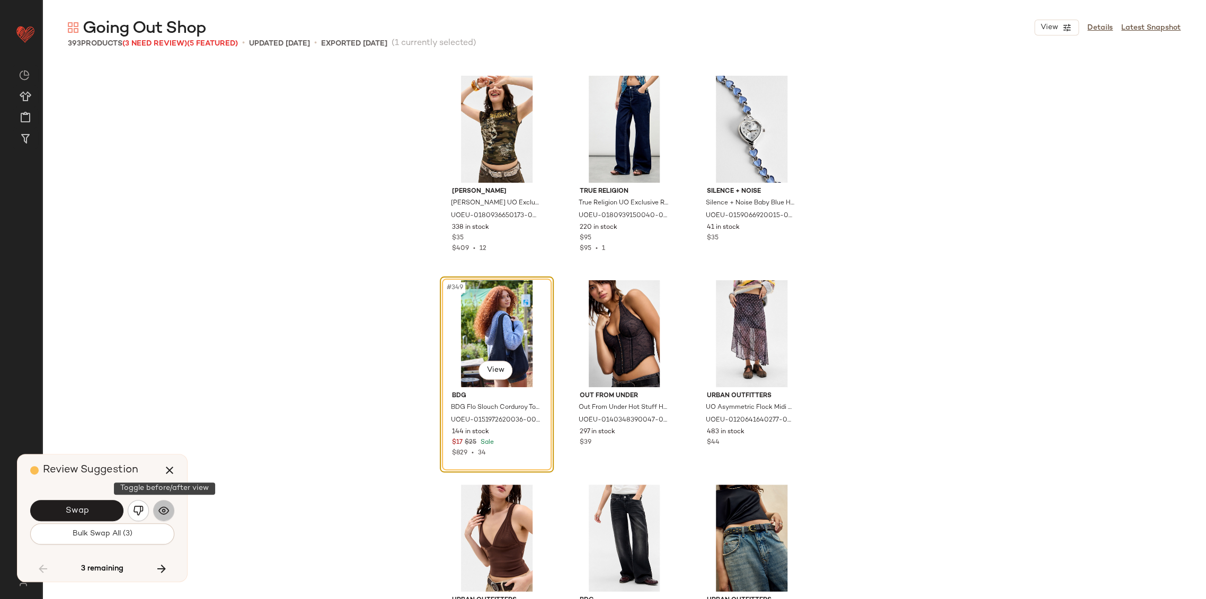
click at [166, 508] on img "button" at bounding box center [163, 511] width 11 height 11
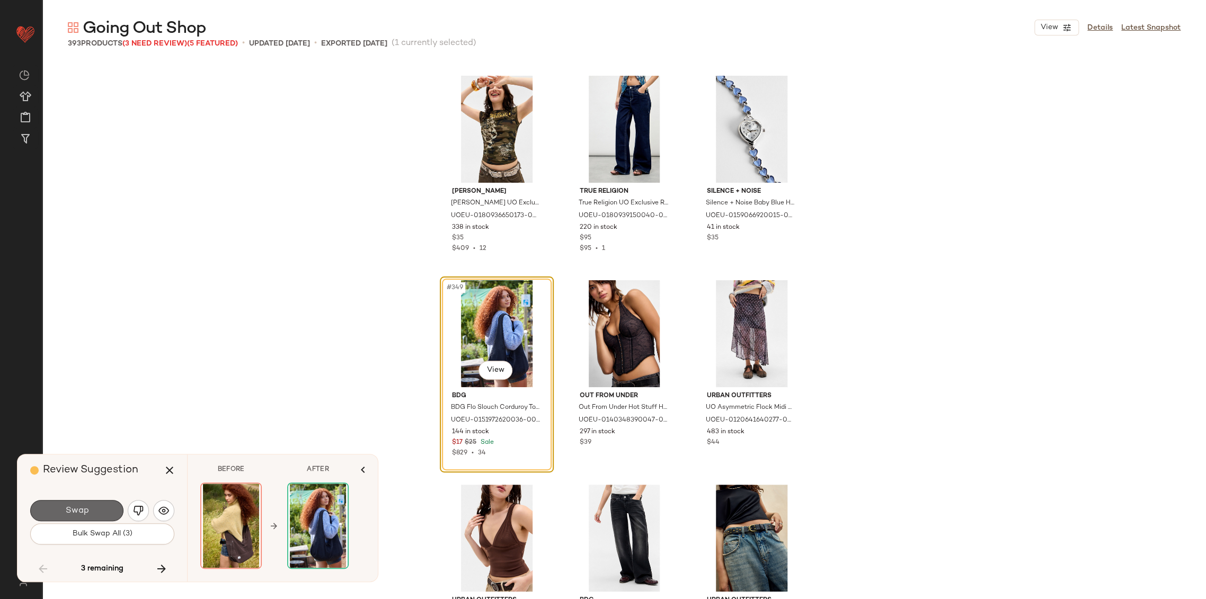
click at [104, 512] on button "Swap" at bounding box center [76, 510] width 93 height 21
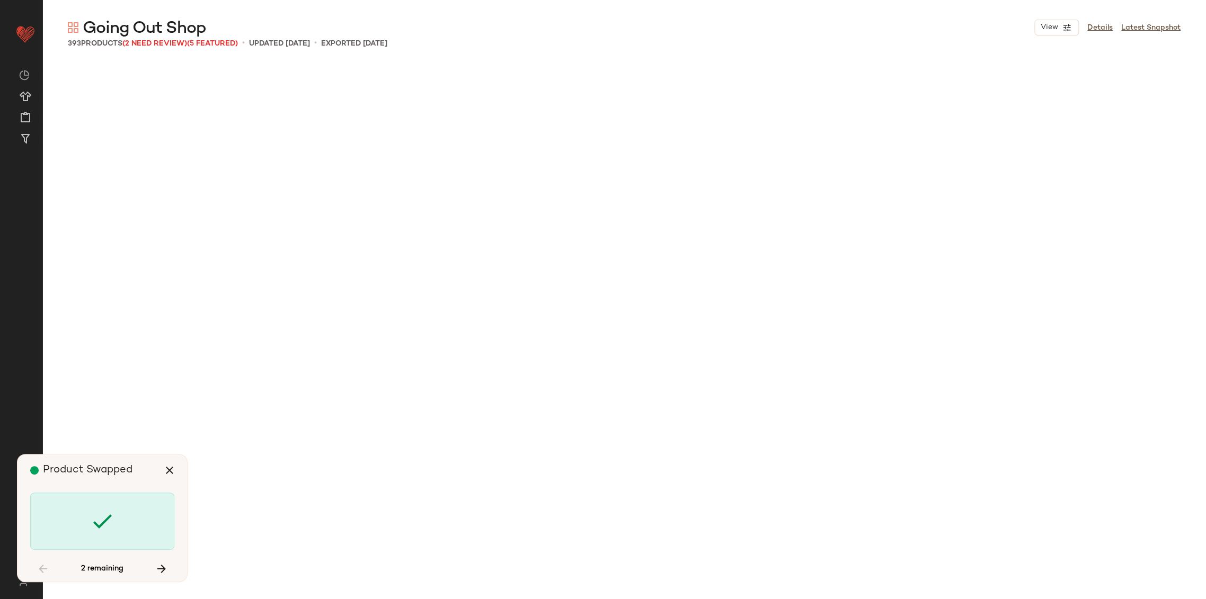
scroll to position [24750, 0]
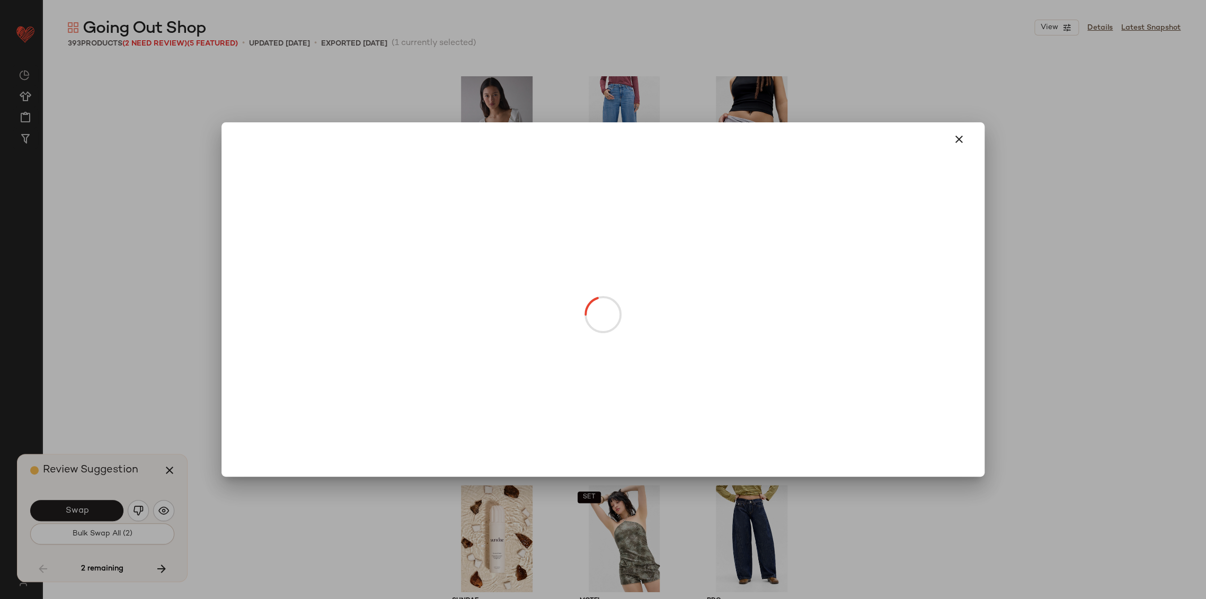
click at [610, 377] on body "Urban Outfitters UK ** Dashboard All Products Global Clipboards (103) Curations…" at bounding box center [603, 299] width 1206 height 599
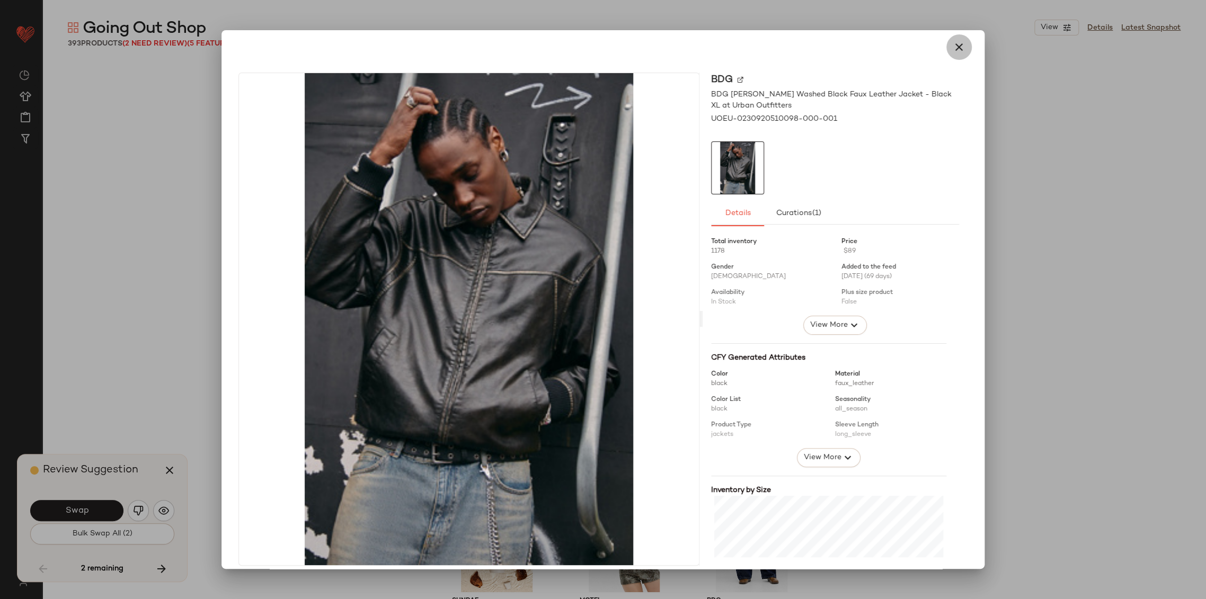
click at [946, 52] on button "button" at bounding box center [958, 46] width 25 height 25
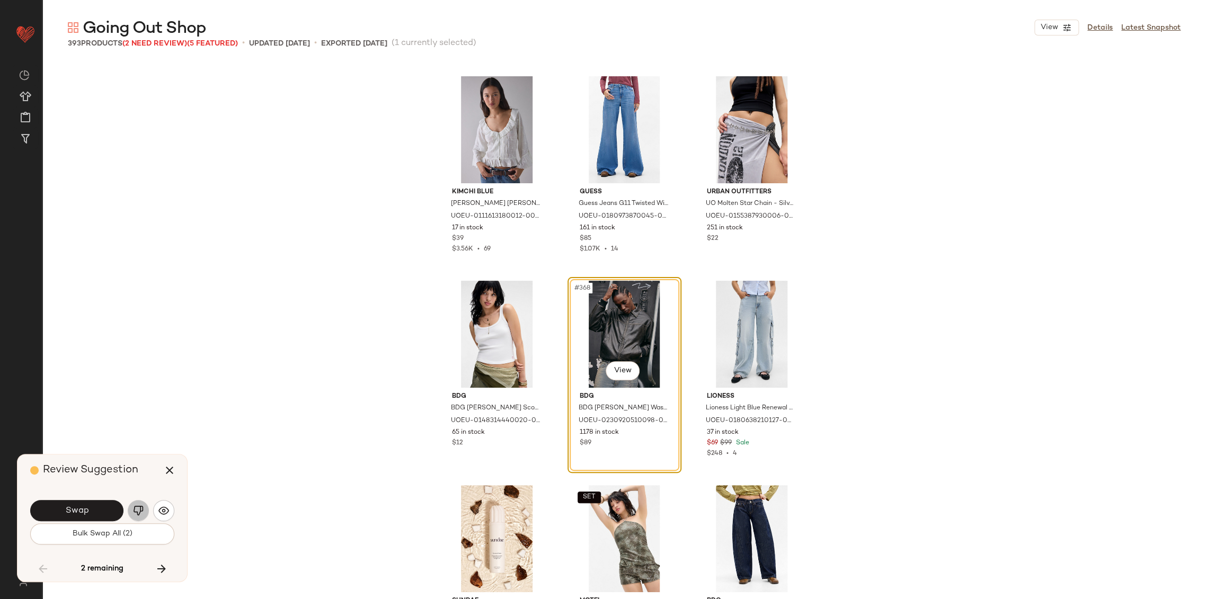
click at [138, 514] on img "button" at bounding box center [138, 511] width 11 height 11
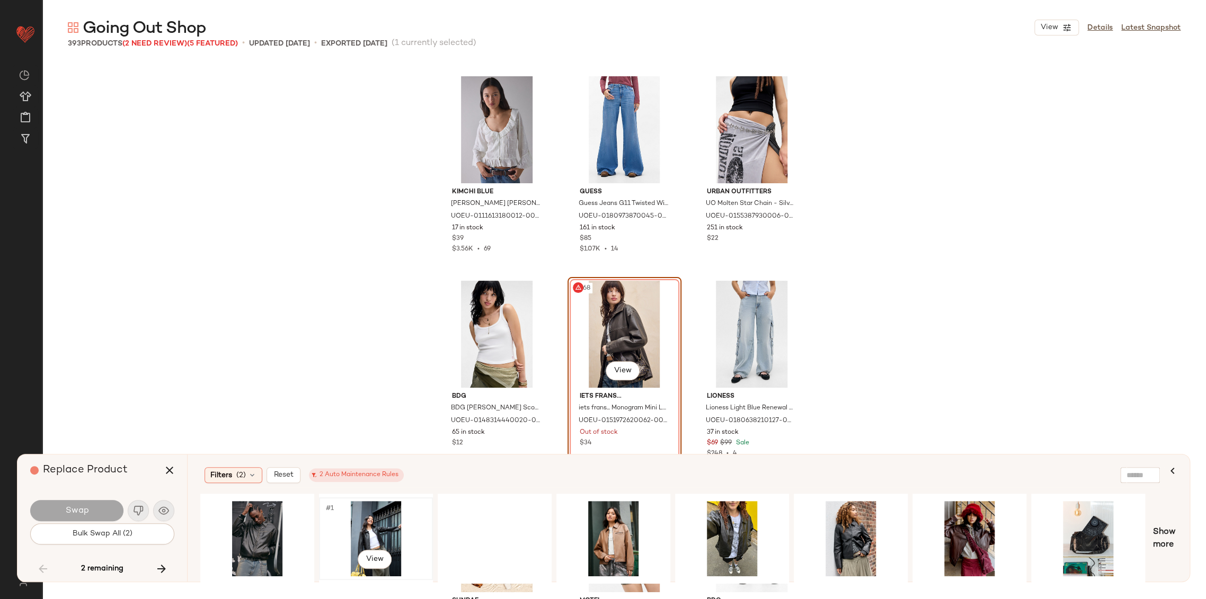
click at [372, 539] on div "#1 View" at bounding box center [376, 538] width 107 height 75
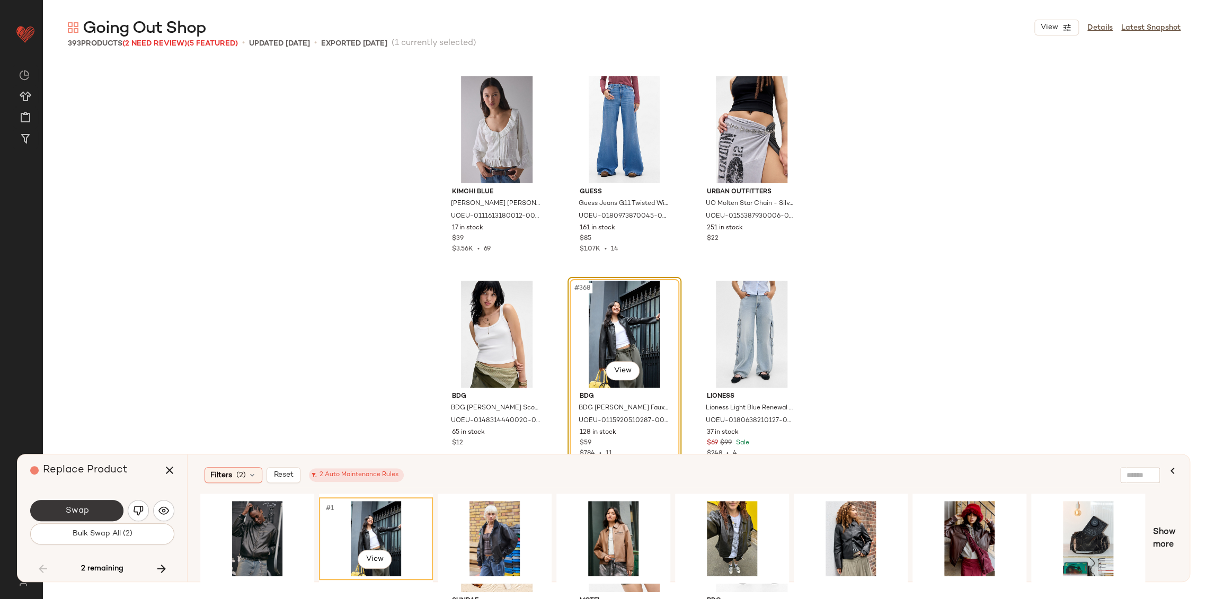
click at [88, 502] on button "Swap" at bounding box center [76, 510] width 93 height 21
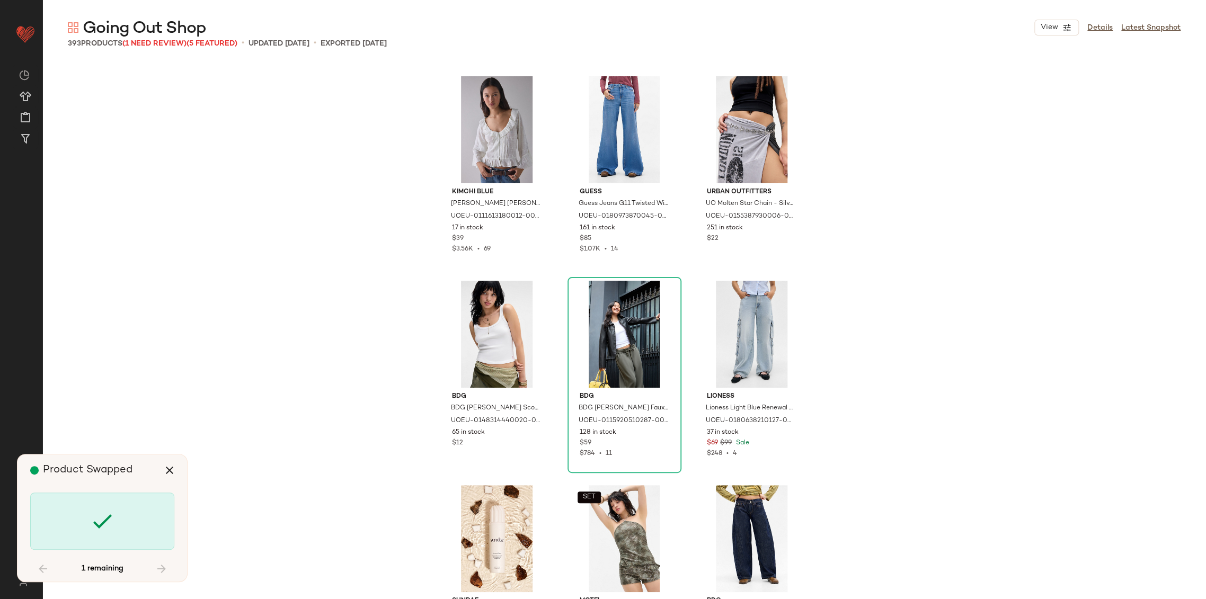
scroll to position [25568, 0]
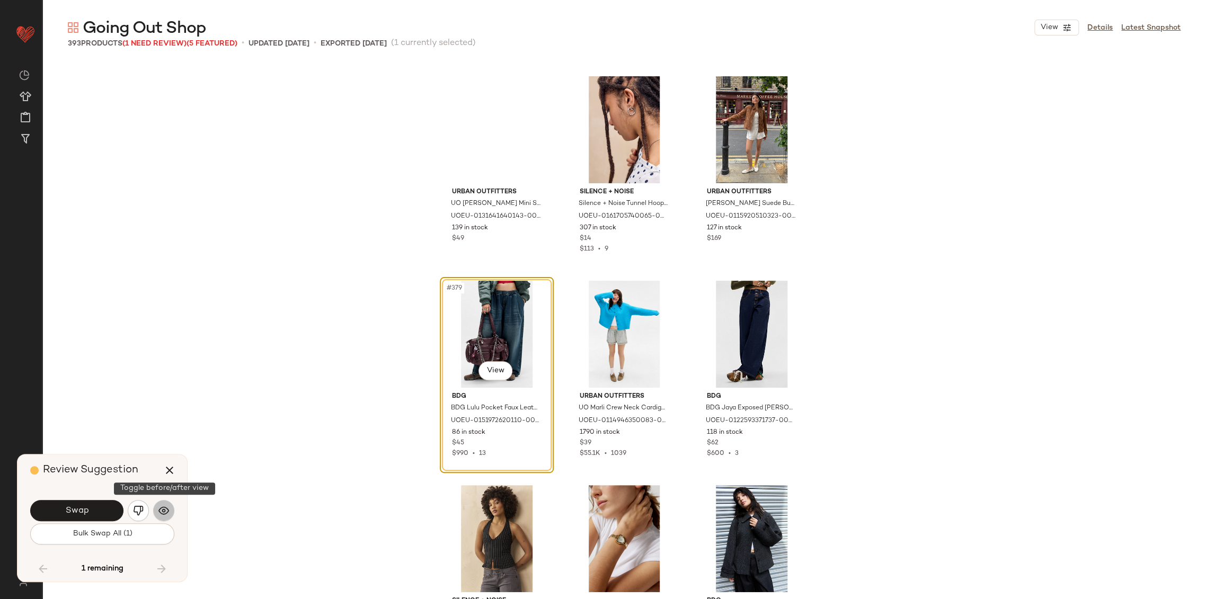
click at [162, 511] on img "button" at bounding box center [163, 511] width 11 height 11
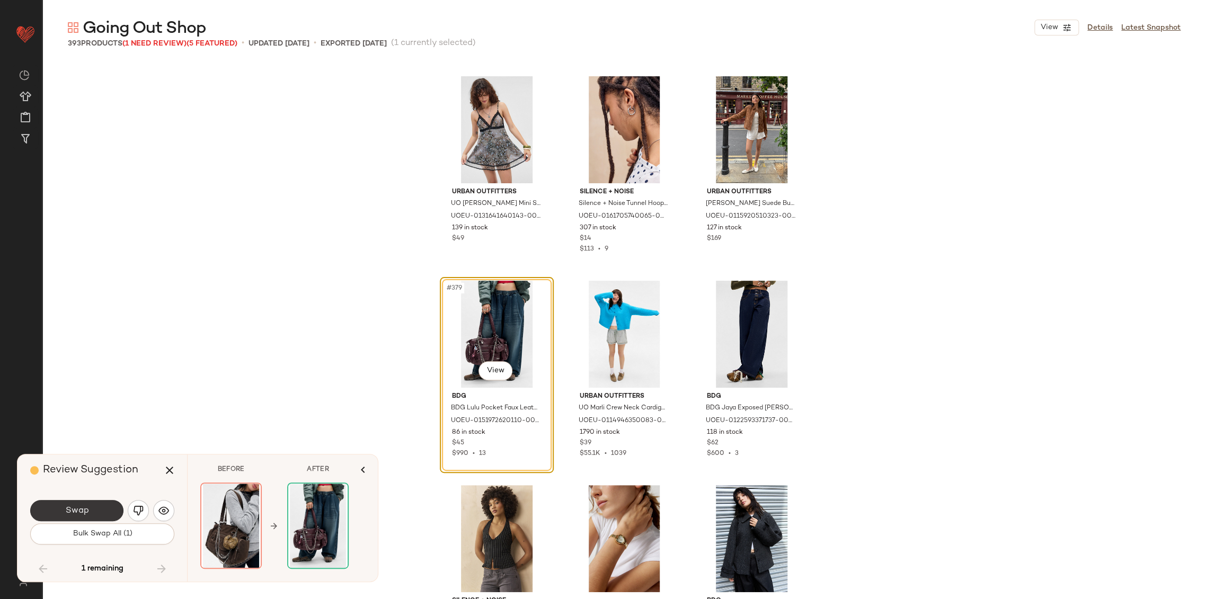
click at [112, 514] on button "Swap" at bounding box center [76, 510] width 93 height 21
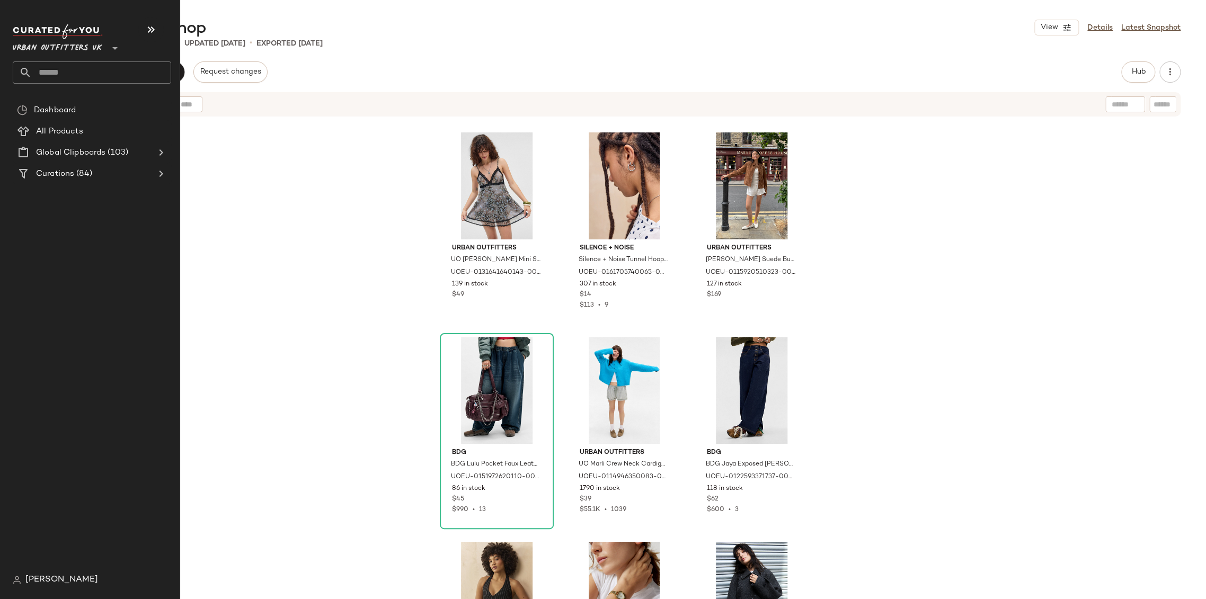
click at [64, 72] on input "text" at bounding box center [101, 72] width 139 height 22
type input "*****"
click at [59, 76] on input "text" at bounding box center [101, 72] width 139 height 22
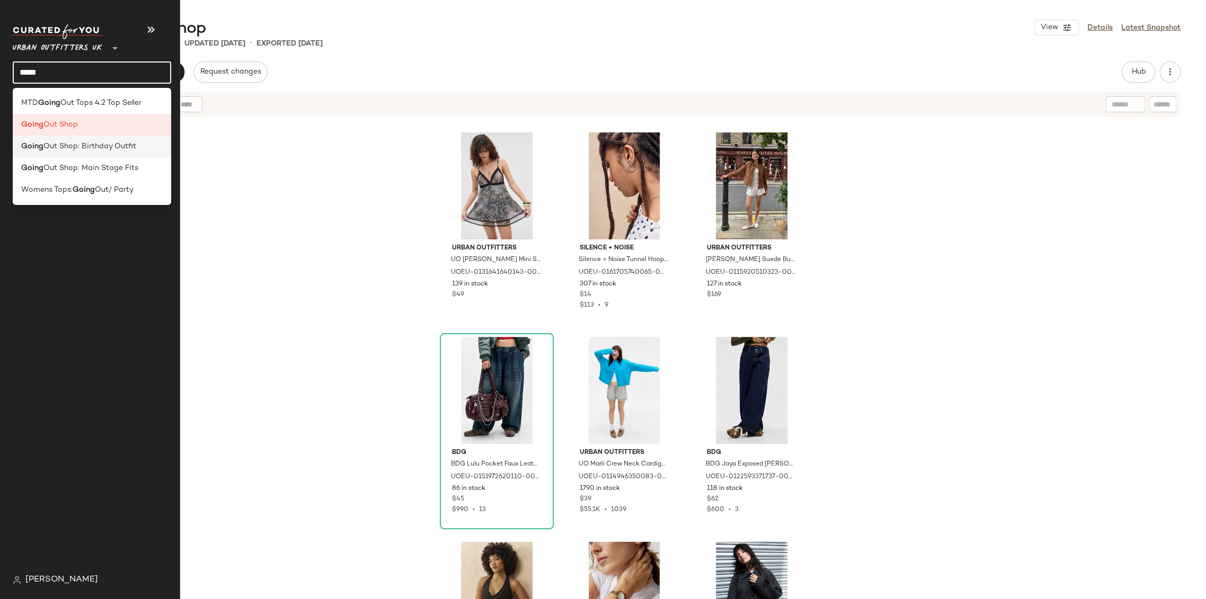
type input "*****"
click at [81, 155] on div "Going Out Shop: Birthday Outfit" at bounding box center [92, 147] width 158 height 22
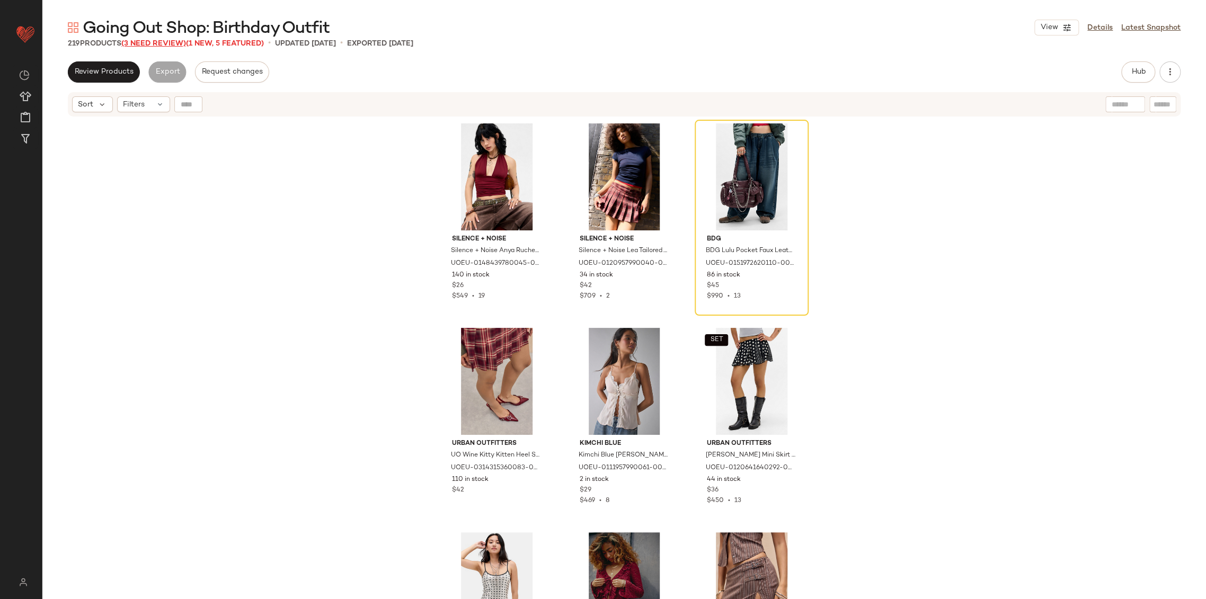
click at [172, 43] on span "(3 Need Review)" at bounding box center [153, 44] width 65 height 8
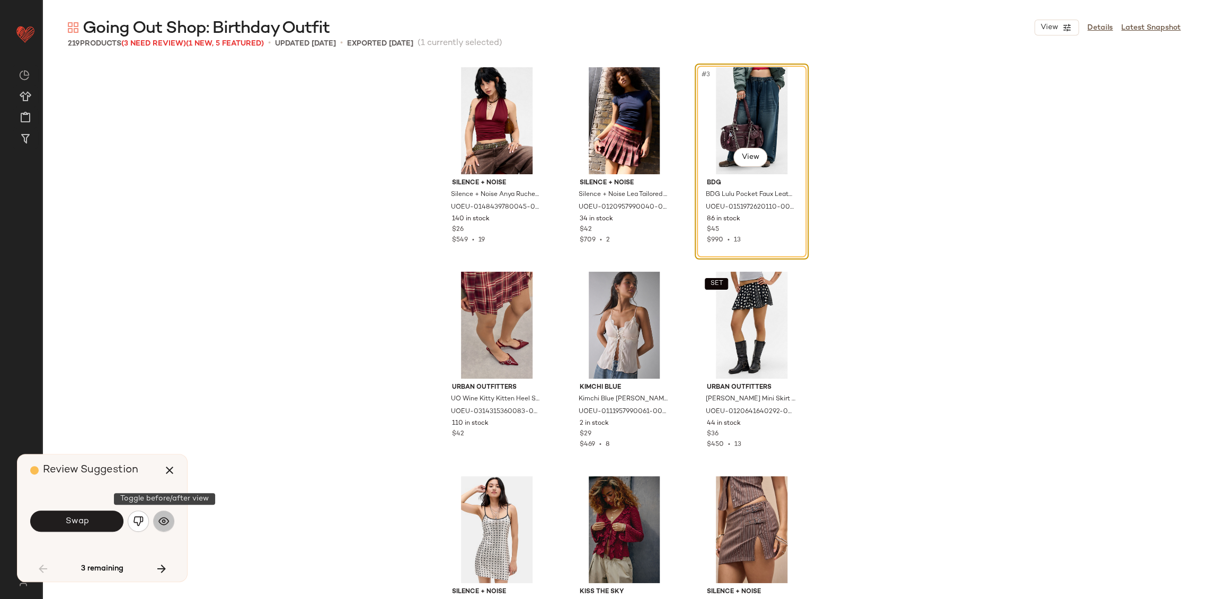
click at [165, 528] on button "button" at bounding box center [163, 521] width 21 height 21
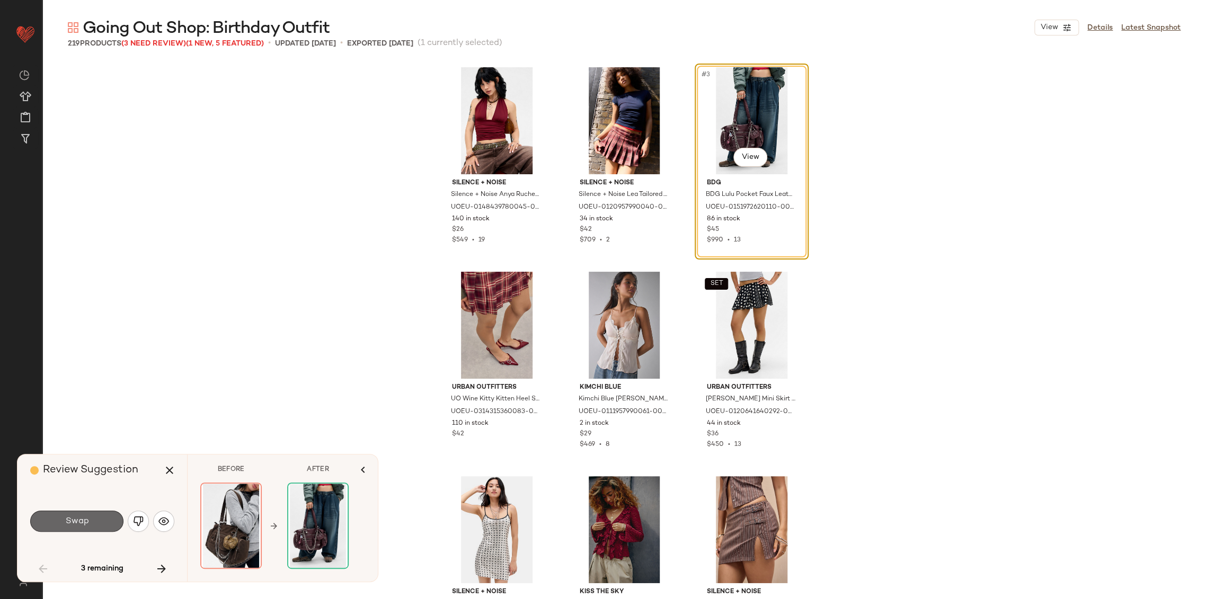
click at [92, 526] on button "Swap" at bounding box center [76, 521] width 93 height 21
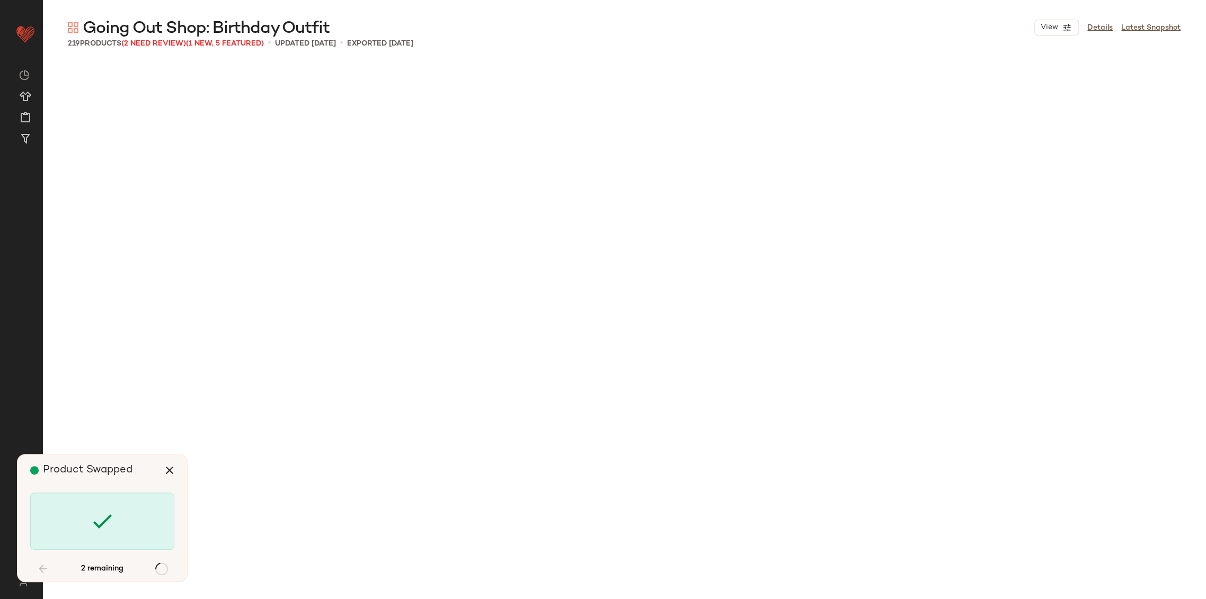
scroll to position [2864, 0]
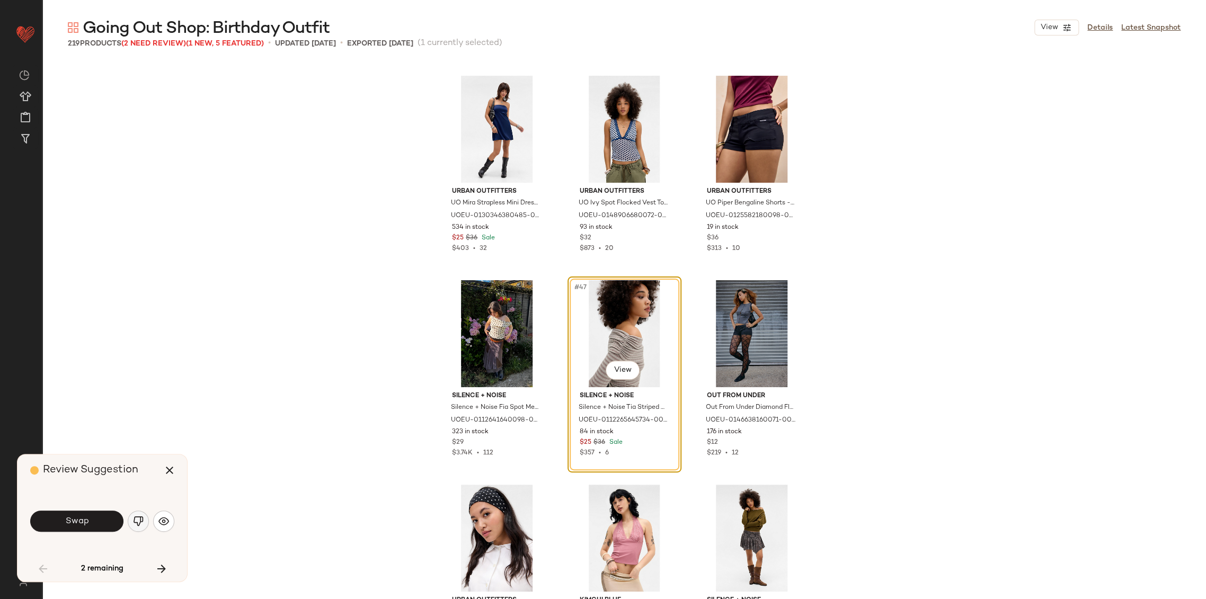
click at [139, 522] on img "button" at bounding box center [138, 521] width 11 height 11
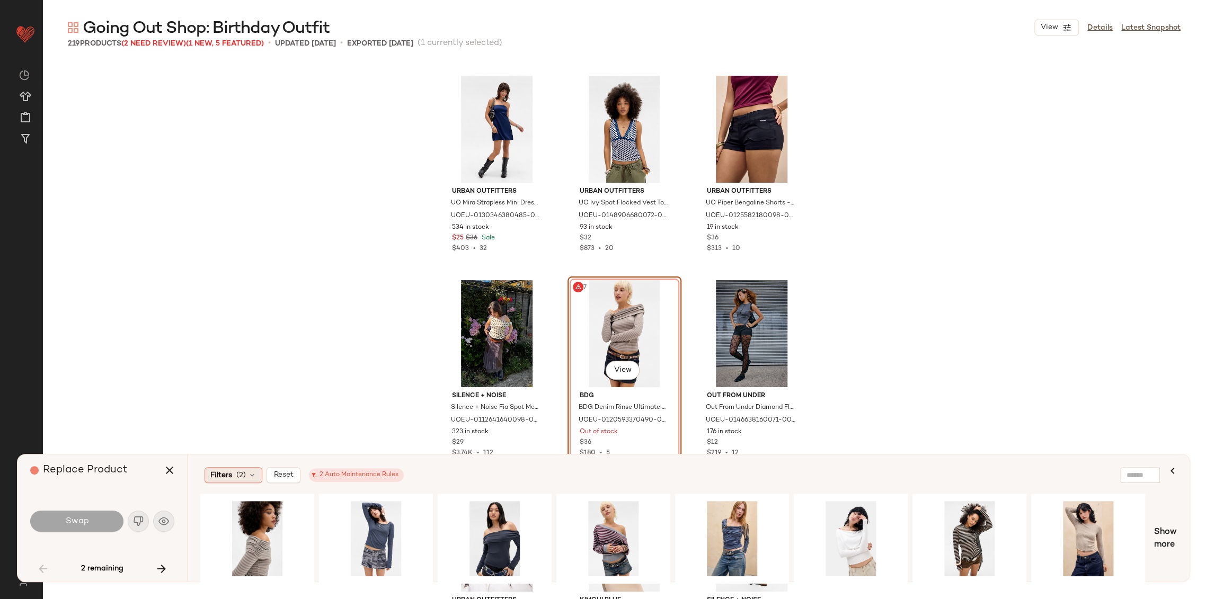
click at [254, 475] on icon at bounding box center [252, 475] width 8 height 8
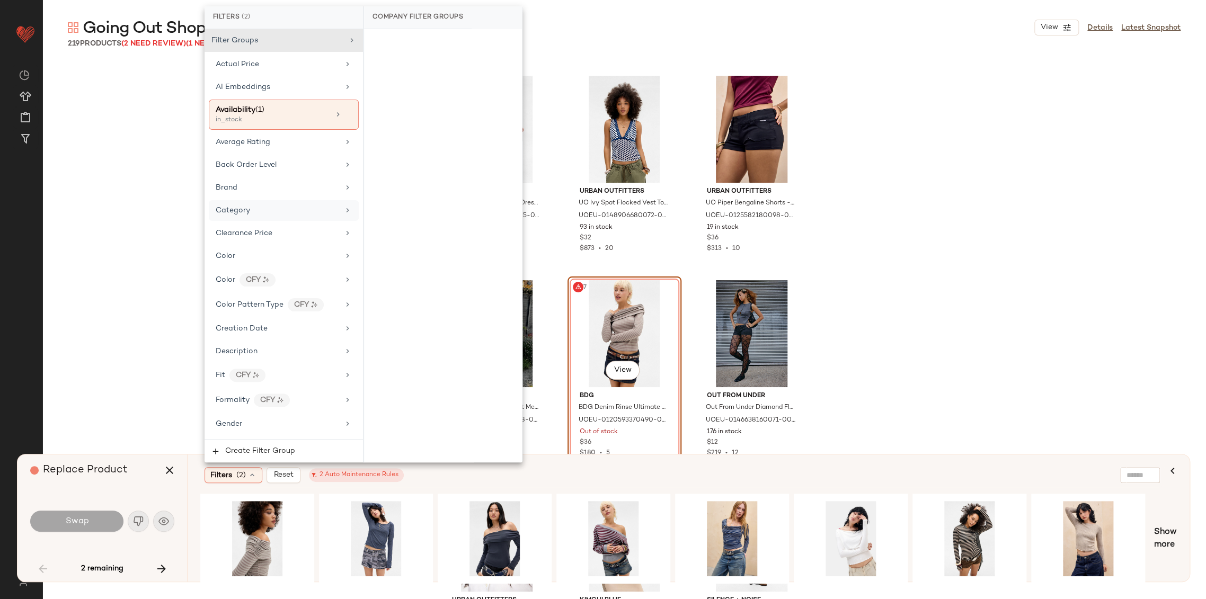
click at [242, 207] on span "Category" at bounding box center [233, 211] width 34 height 8
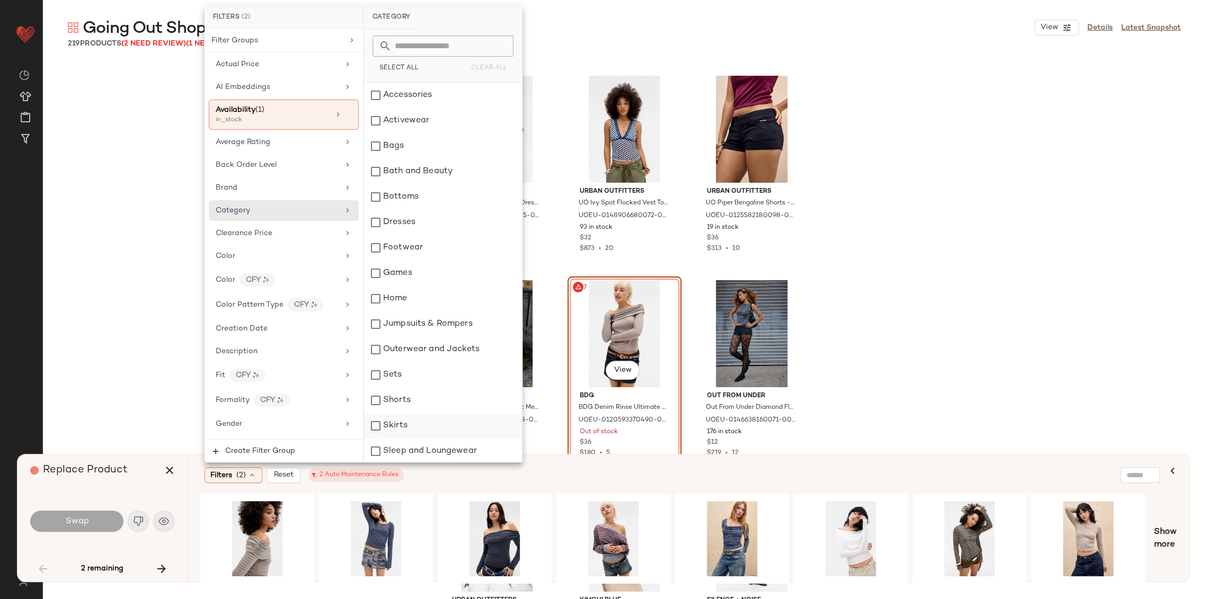
click at [395, 429] on div "Skirts" at bounding box center [443, 425] width 158 height 25
click at [555, 479] on div "Filters (3) Reset 2 Auto Maintenance Rules" at bounding box center [637, 475] width 865 height 16
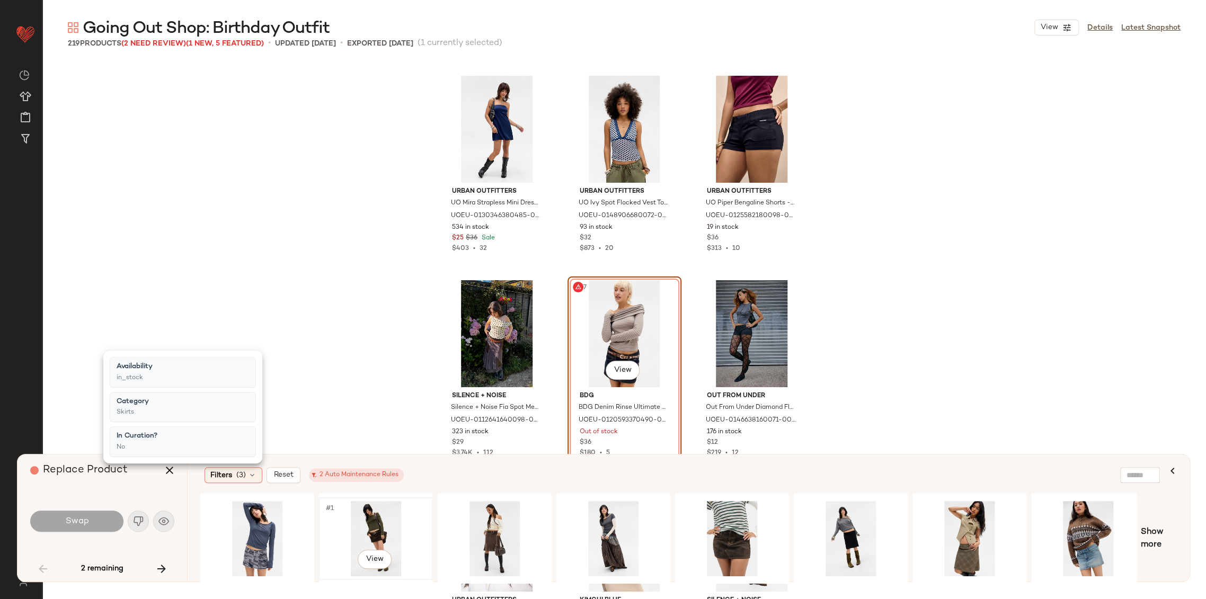
click at [373, 528] on div "#1 View" at bounding box center [376, 538] width 107 height 75
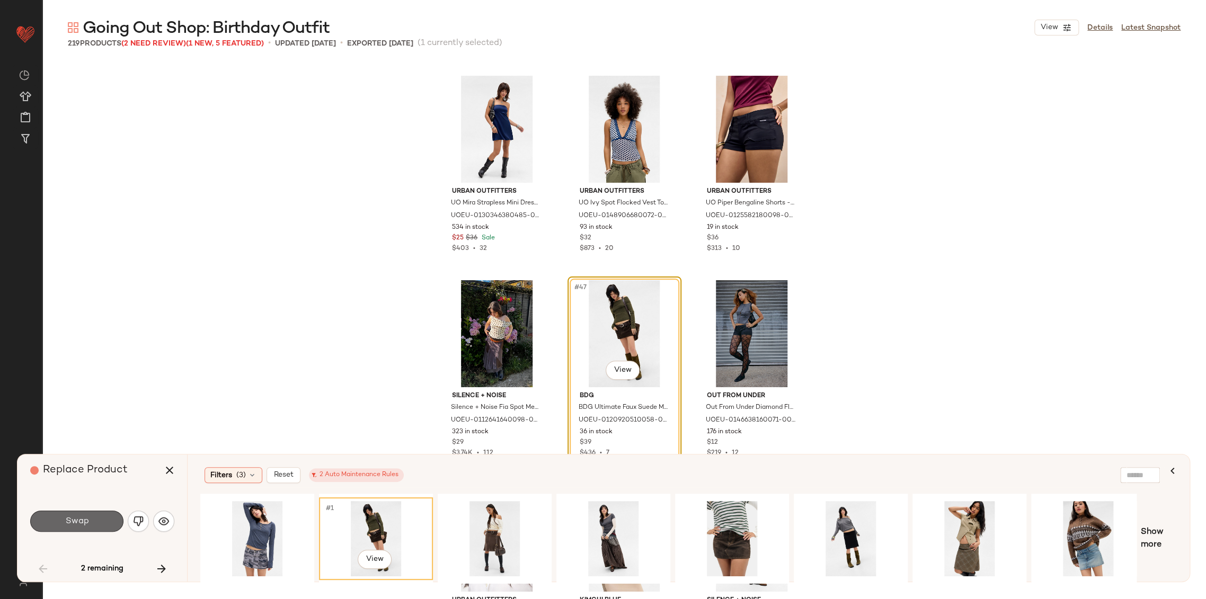
click at [102, 519] on button "Swap" at bounding box center [76, 521] width 93 height 21
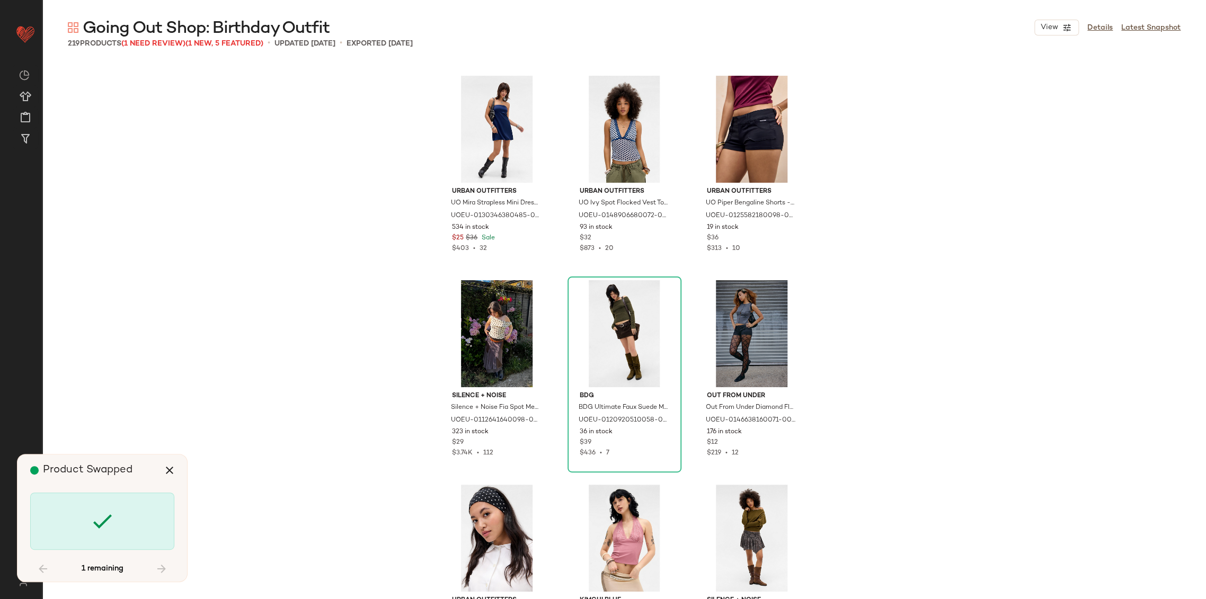
scroll to position [12682, 0]
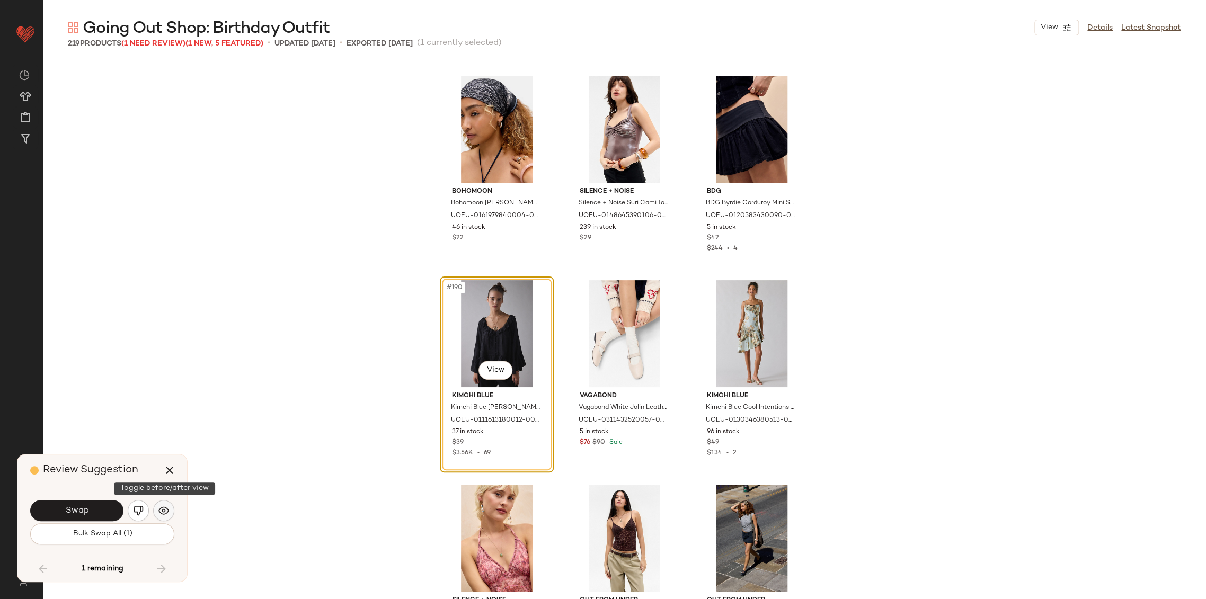
click at [163, 513] on img "button" at bounding box center [163, 511] width 11 height 11
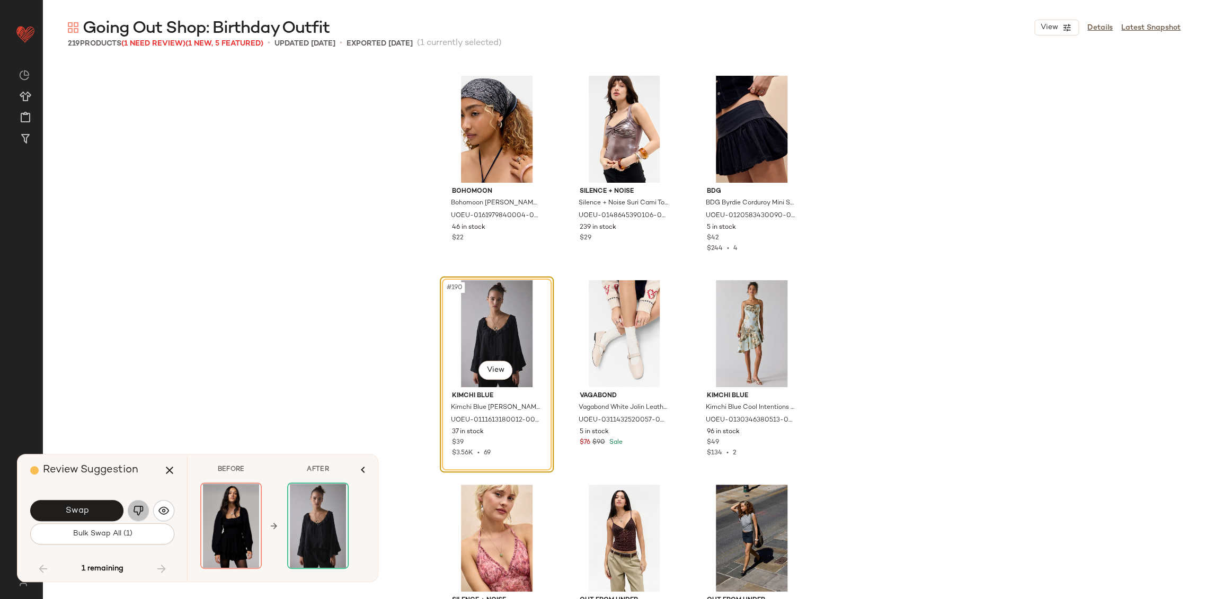
click at [133, 513] on img "button" at bounding box center [138, 511] width 11 height 11
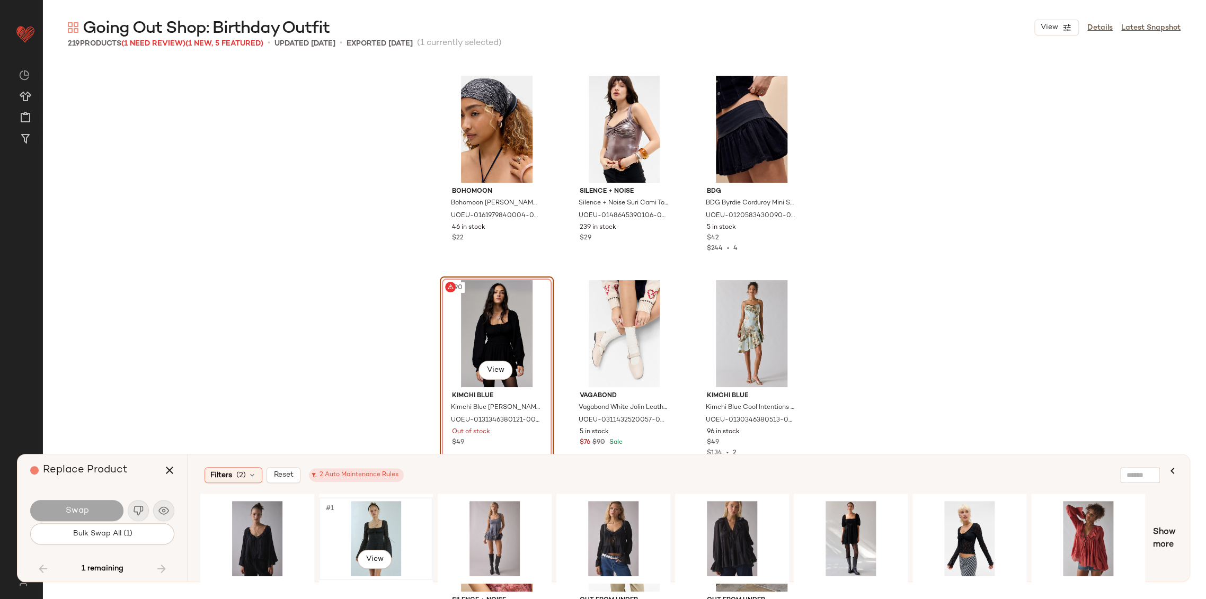
click at [360, 522] on div "#1 View" at bounding box center [376, 538] width 107 height 75
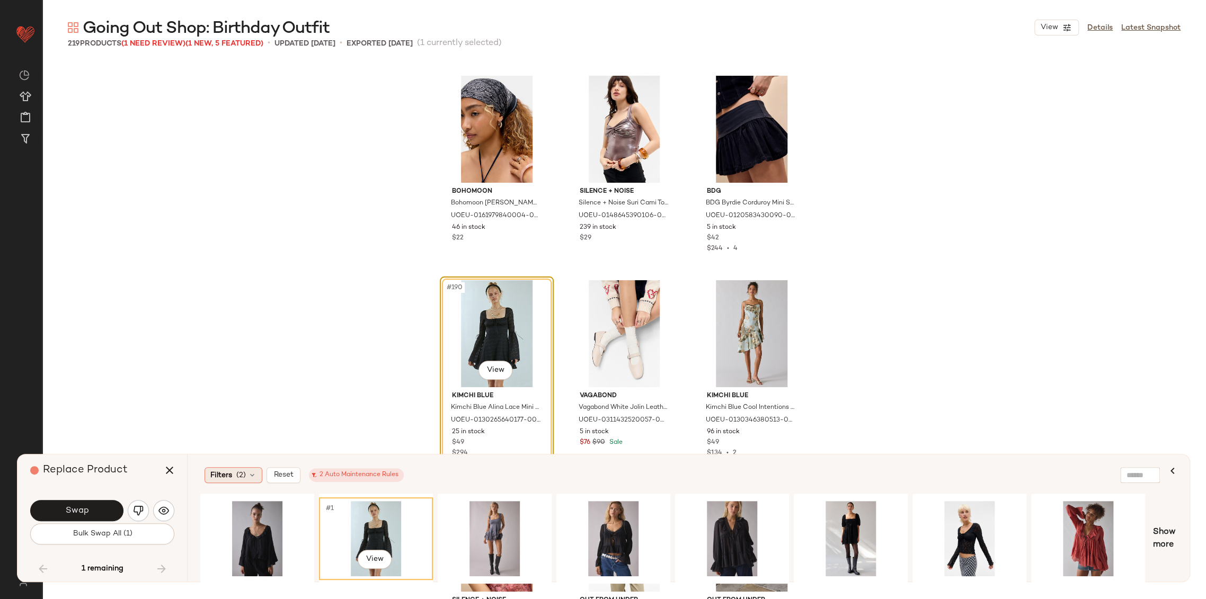
click at [255, 475] on icon at bounding box center [252, 475] width 8 height 8
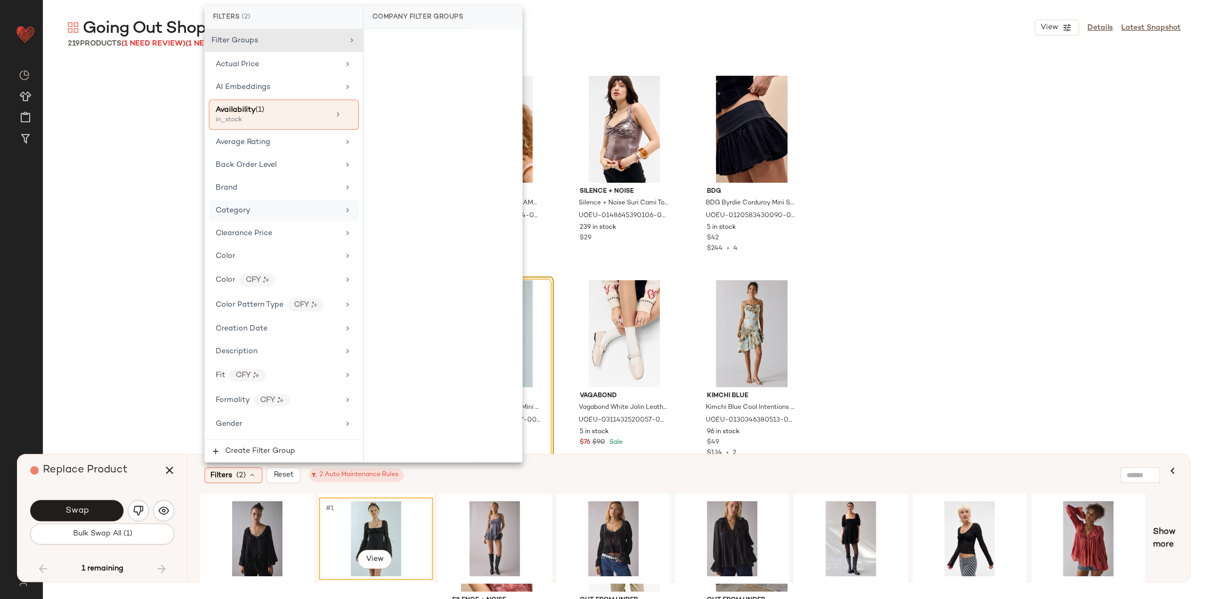
click at [243, 210] on span "Category" at bounding box center [233, 211] width 34 height 8
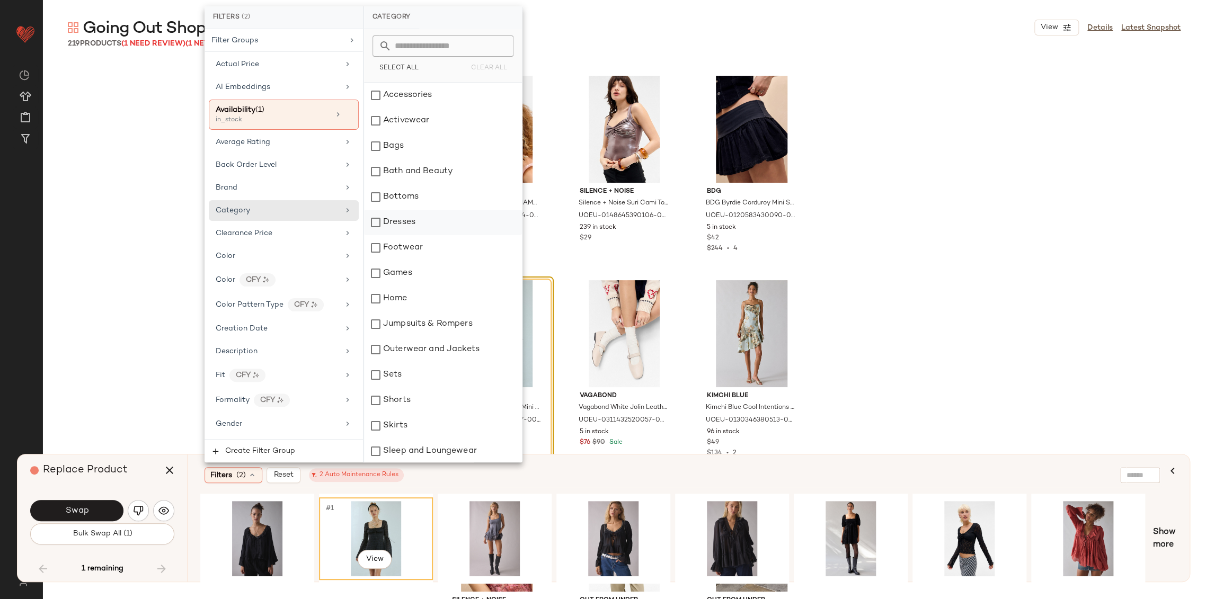
click at [401, 231] on div "Dresses" at bounding box center [443, 222] width 158 height 25
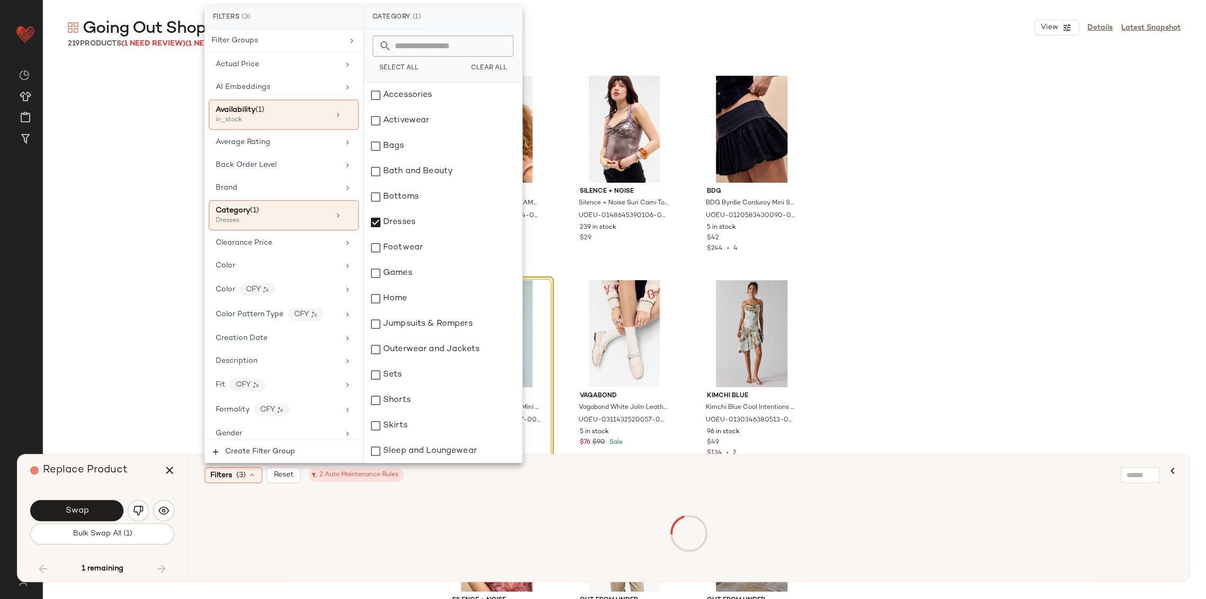
click at [136, 304] on div "Bohomoon Bohomoon [PERSON_NAME] Hoop Earrings - Silver at Urban Outfitters UOEU…" at bounding box center [624, 330] width 1164 height 538
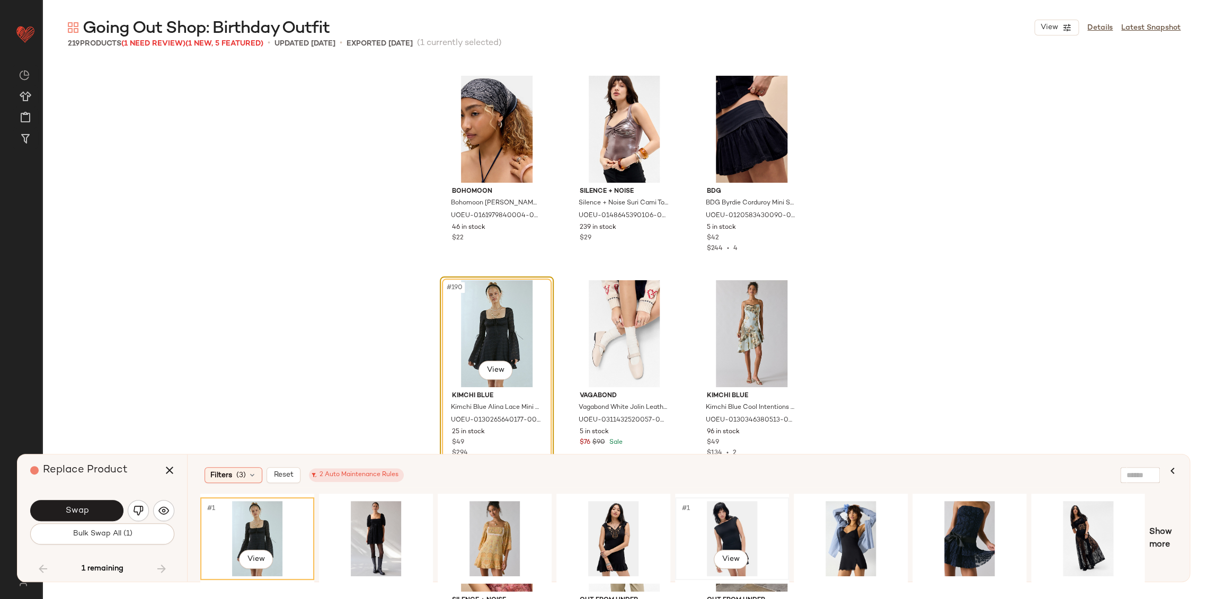
click at [738, 523] on div "#1 View" at bounding box center [732, 538] width 107 height 75
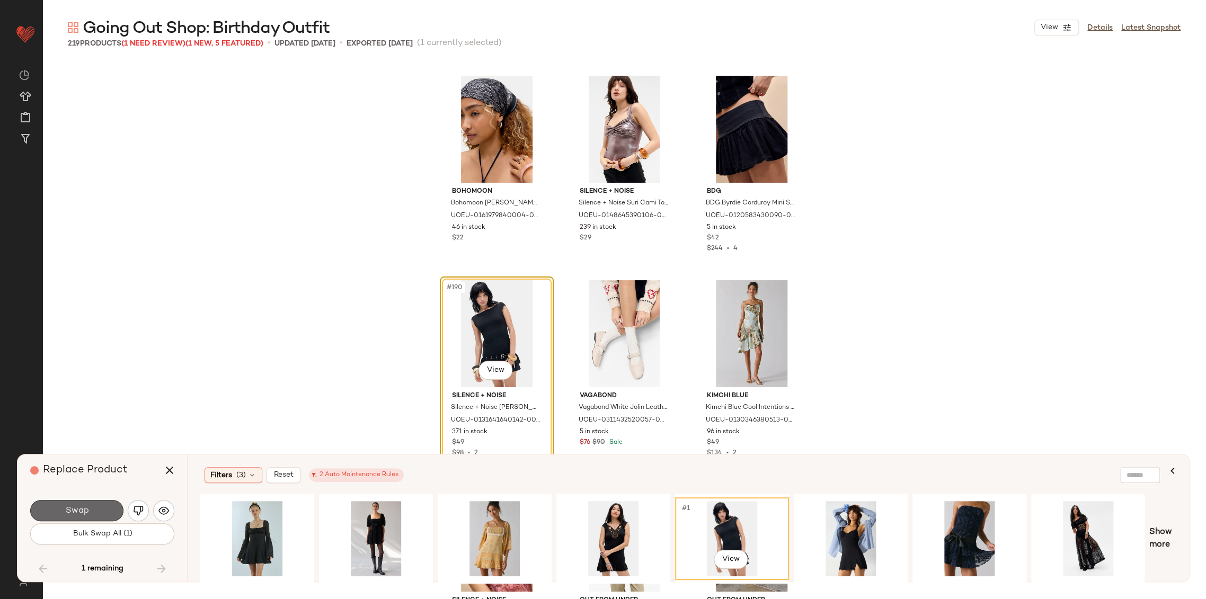
click at [97, 516] on button "Swap" at bounding box center [76, 510] width 93 height 21
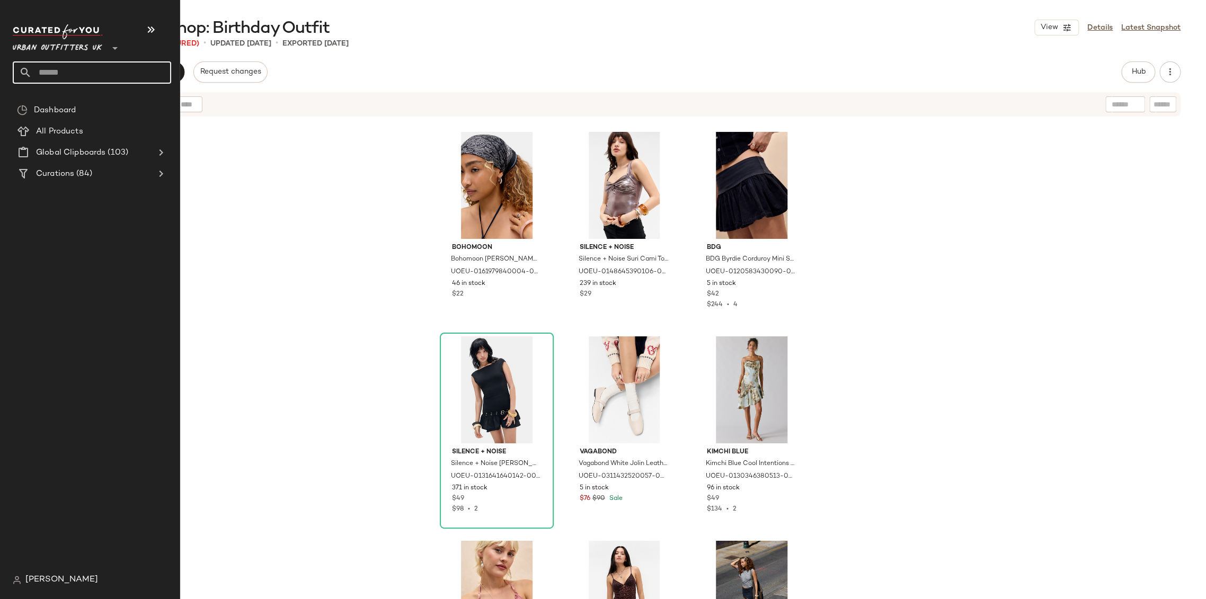
click at [40, 78] on input "text" at bounding box center [101, 72] width 139 height 22
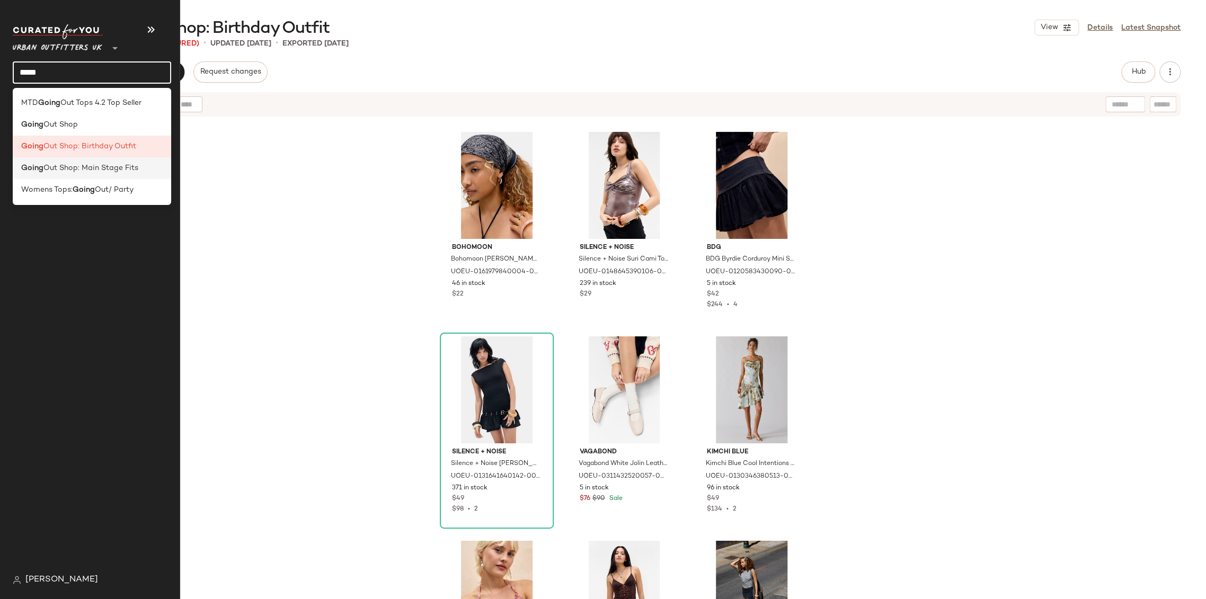
type input "*****"
click at [79, 175] on div "Going Out Shop: Main Stage Fits" at bounding box center [92, 168] width 158 height 22
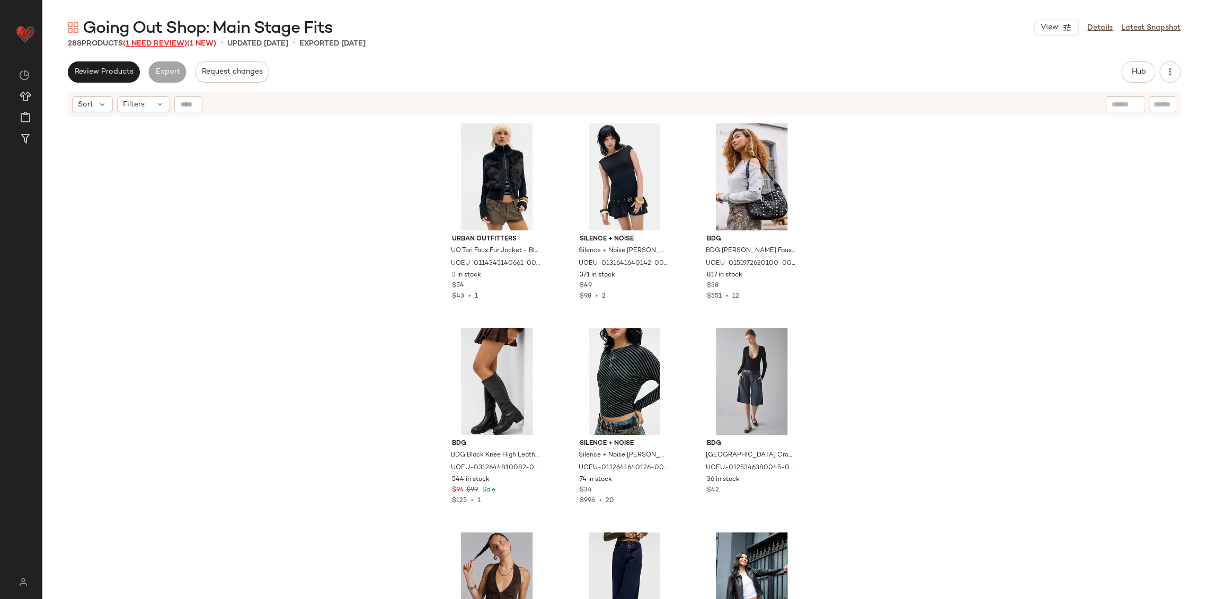
click at [180, 40] on span "(1 Need Review)" at bounding box center [155, 44] width 64 height 8
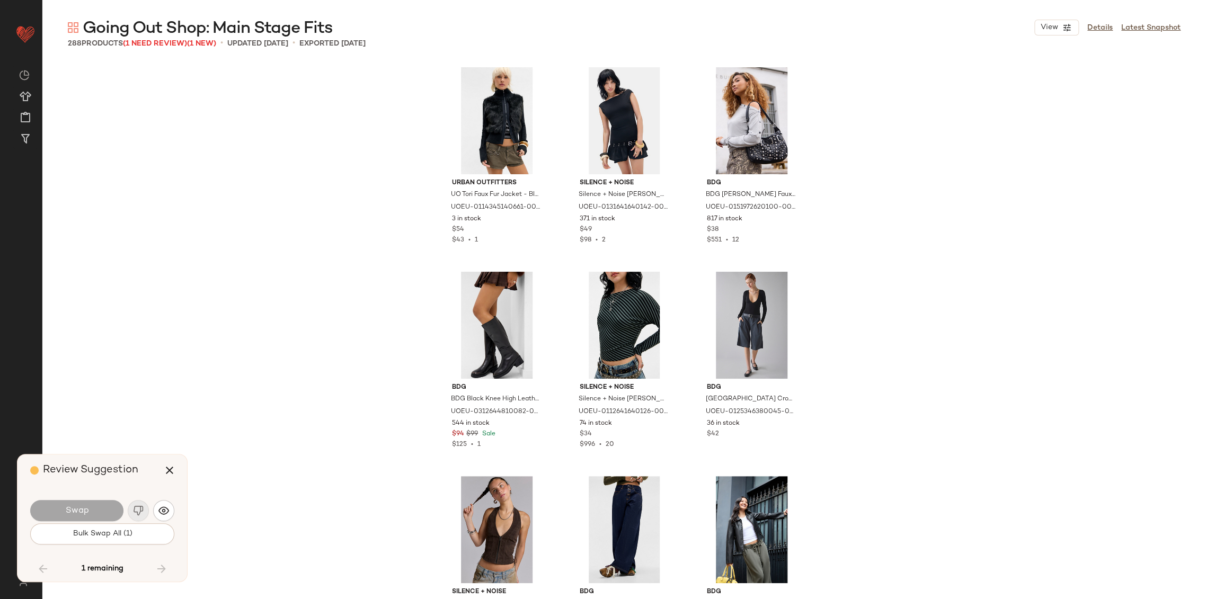
scroll to position [11250, 0]
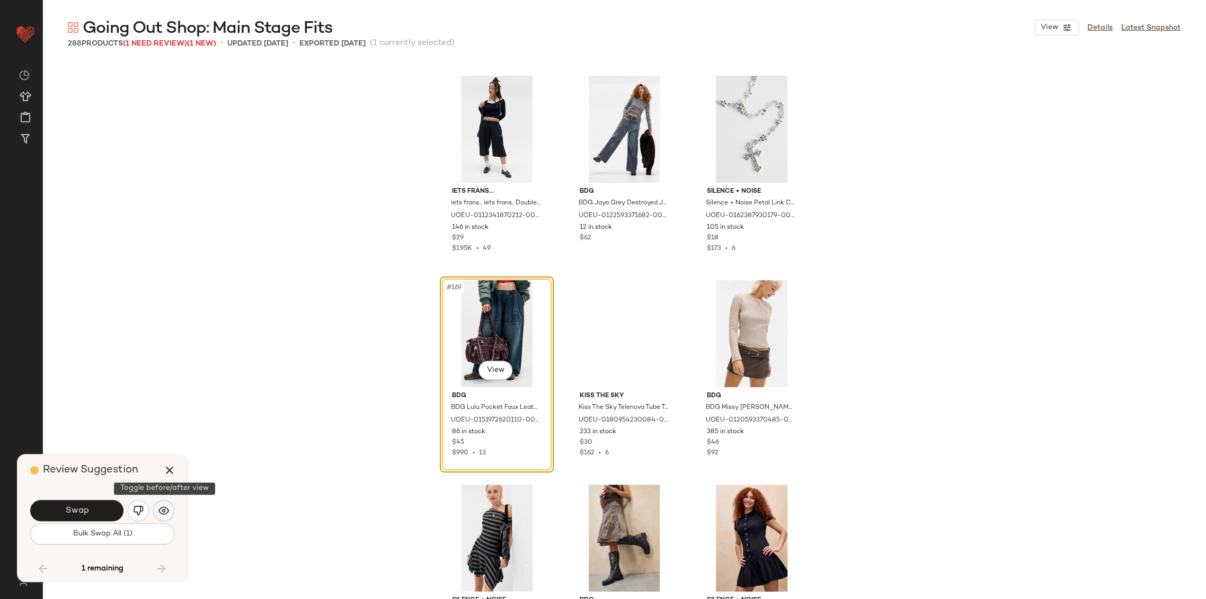
click at [170, 511] on button "button" at bounding box center [163, 510] width 21 height 21
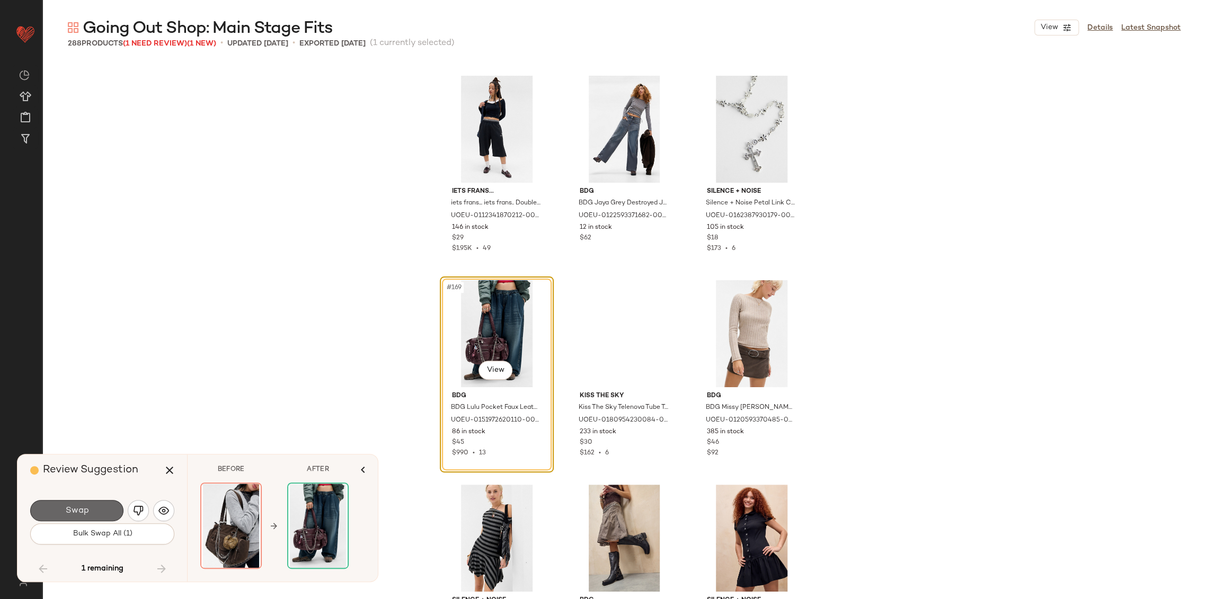
click at [91, 511] on button "Swap" at bounding box center [76, 510] width 93 height 21
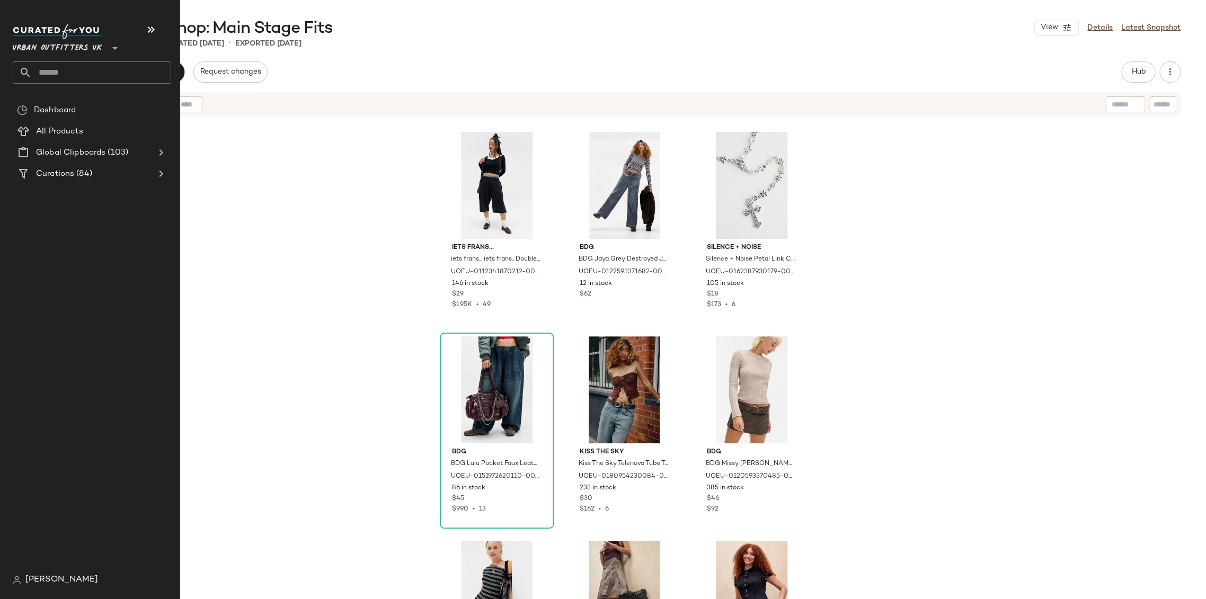
click at [58, 69] on input "text" at bounding box center [101, 72] width 139 height 22
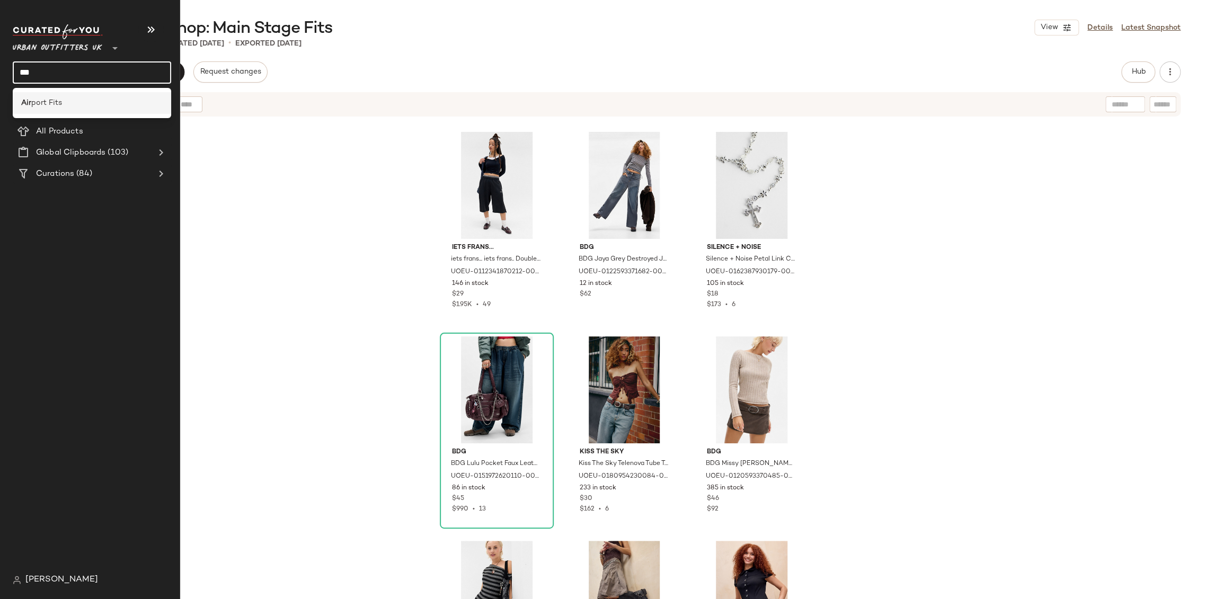
type input "***"
click at [66, 105] on div "Air port Fits" at bounding box center [91, 103] width 141 height 11
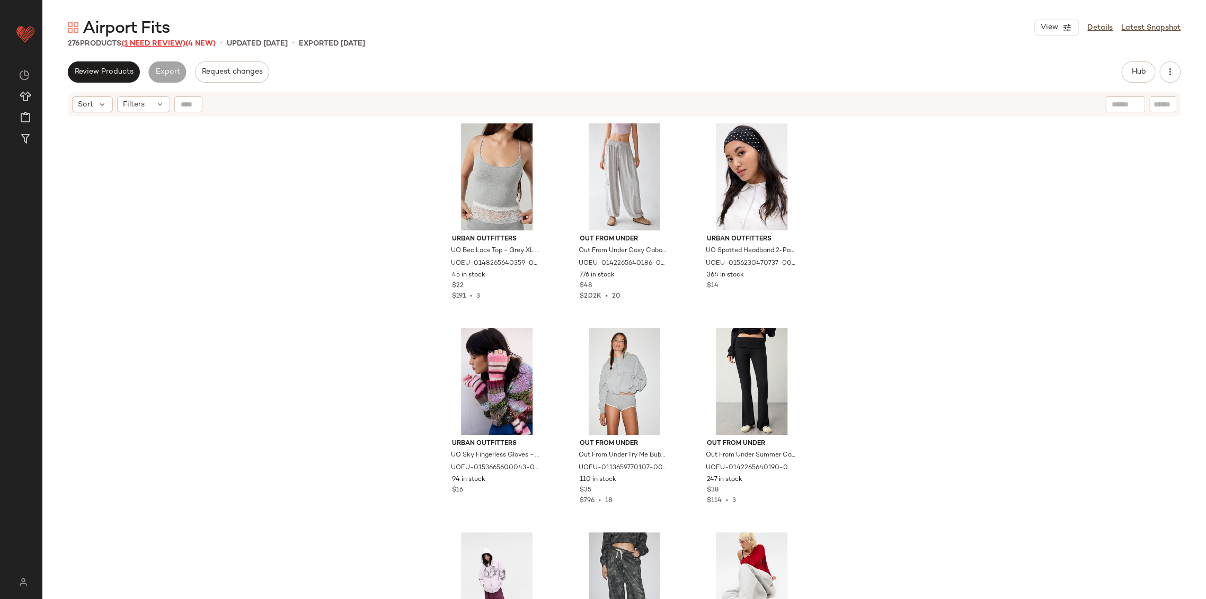
click at [168, 44] on span "(1 Need Review)" at bounding box center [153, 44] width 64 height 8
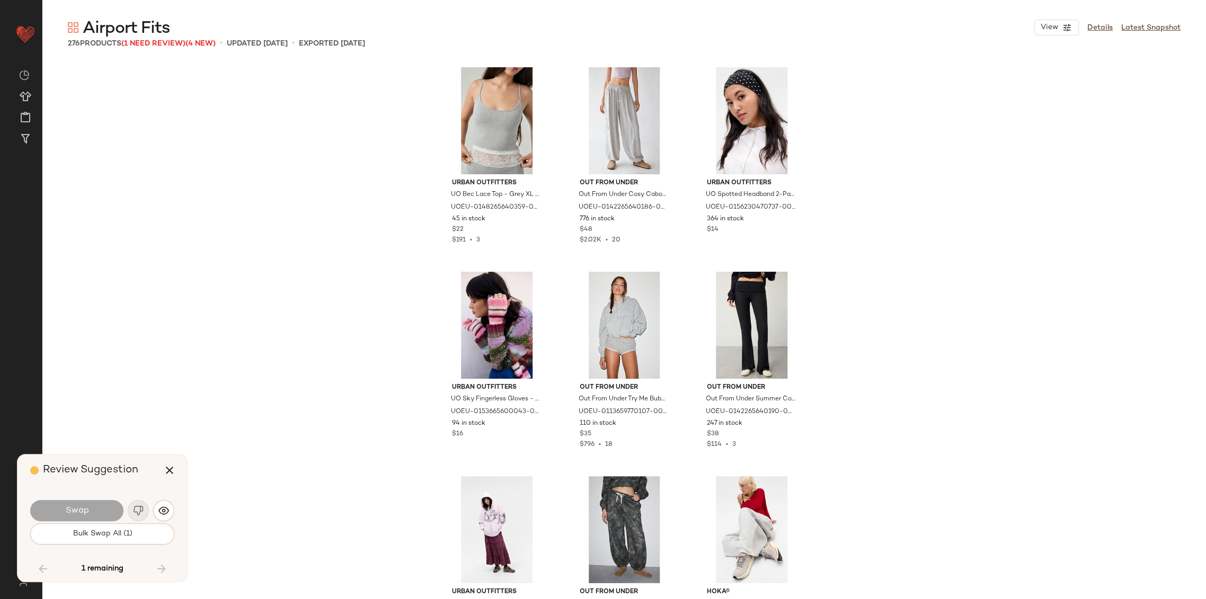
scroll to position [10227, 0]
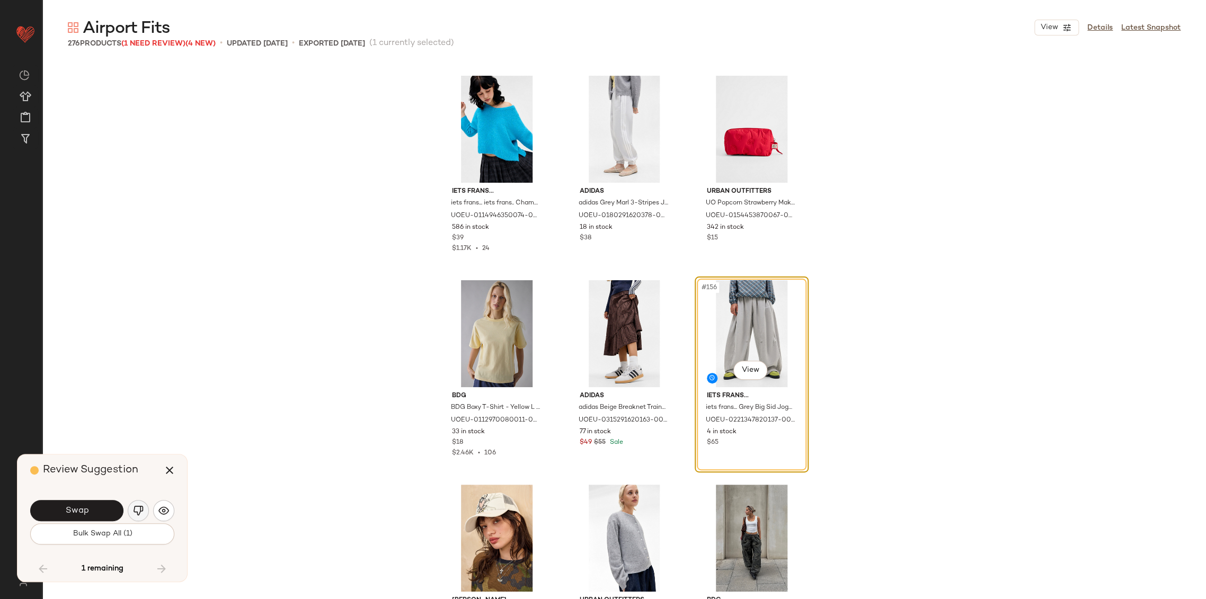
click at [140, 513] on img "button" at bounding box center [138, 511] width 11 height 11
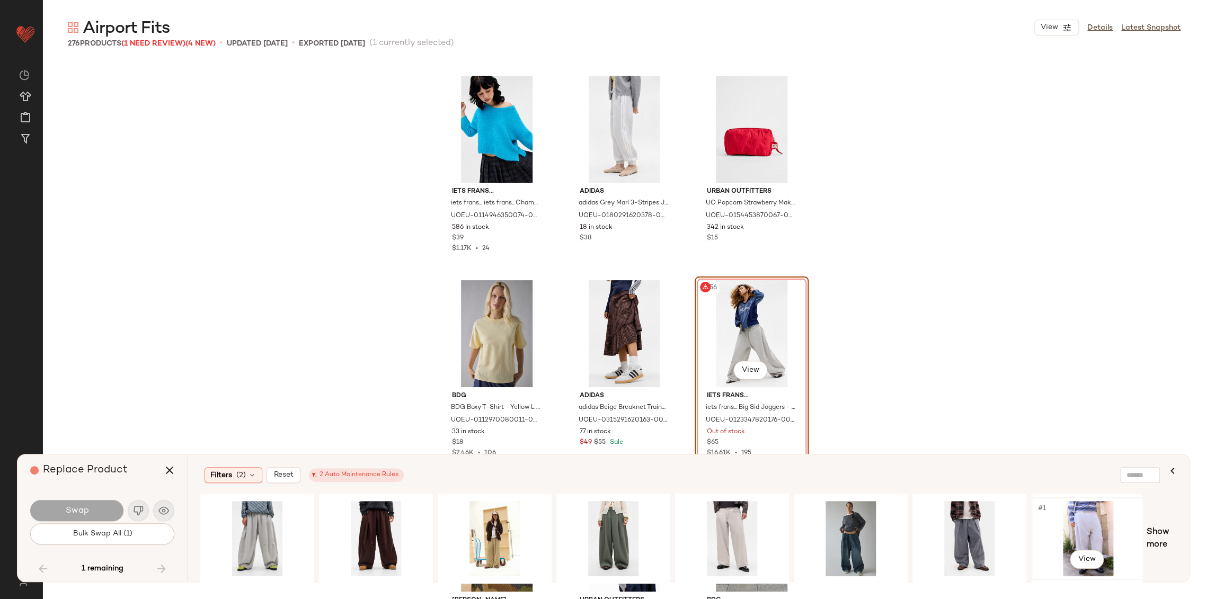
click at [1091, 529] on div "#1 View" at bounding box center [1088, 538] width 107 height 75
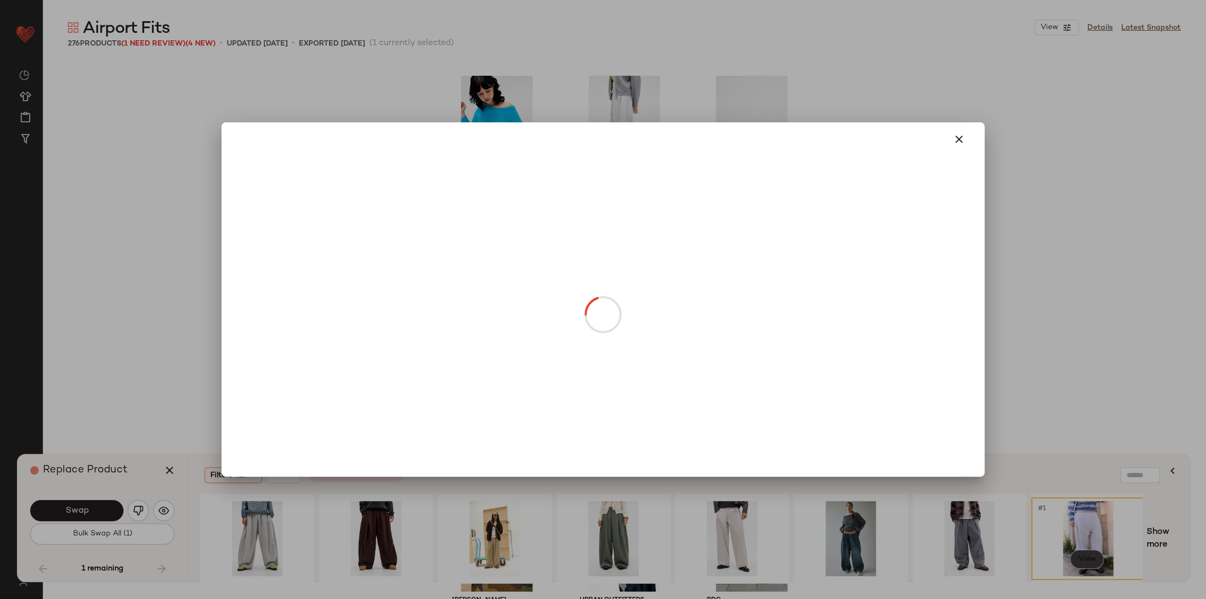
click at [1098, 563] on body "Urban Outfitters UK ** Dashboard All Products Global Clipboards (103) Curations…" at bounding box center [603, 299] width 1206 height 599
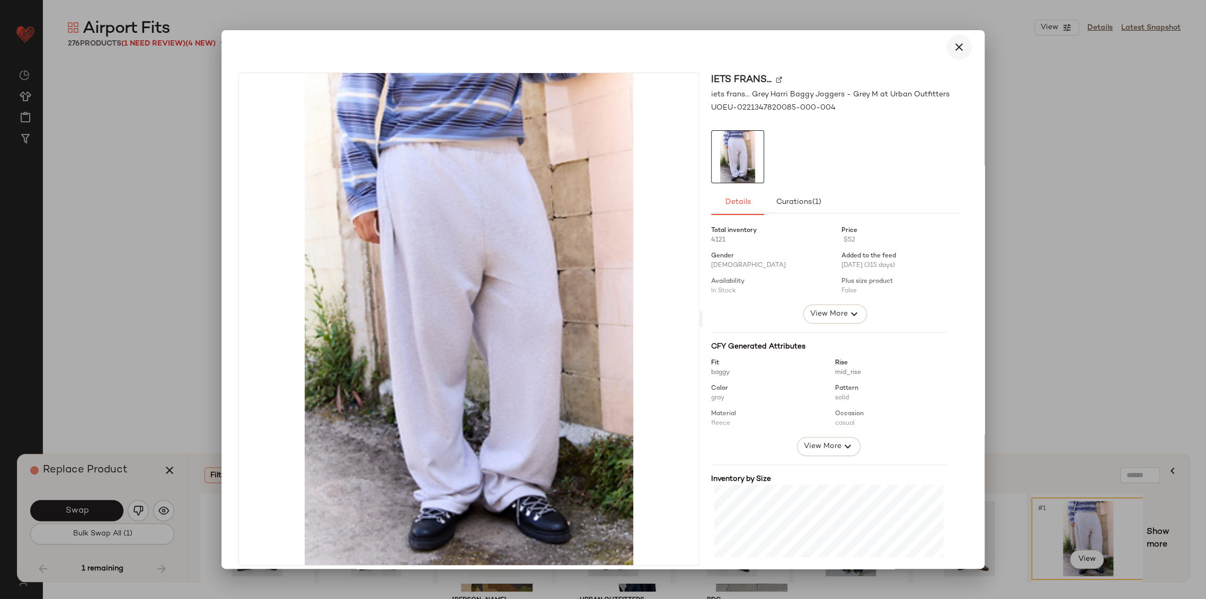
click at [953, 50] on icon "button" at bounding box center [959, 47] width 13 height 13
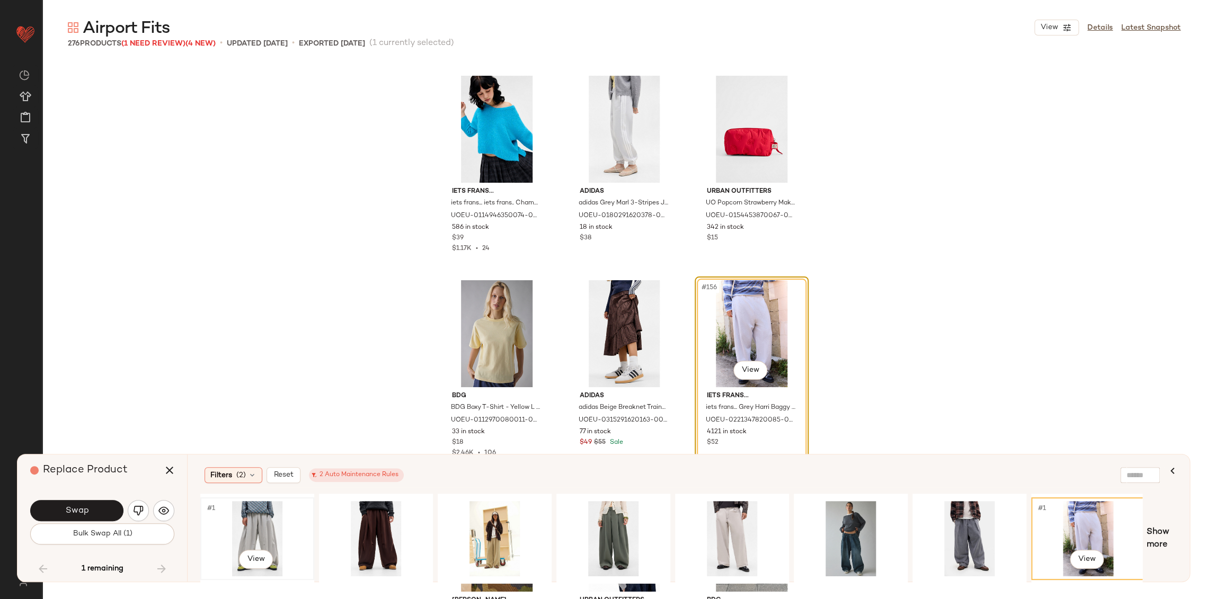
click at [262, 533] on div "#1 View" at bounding box center [257, 538] width 107 height 75
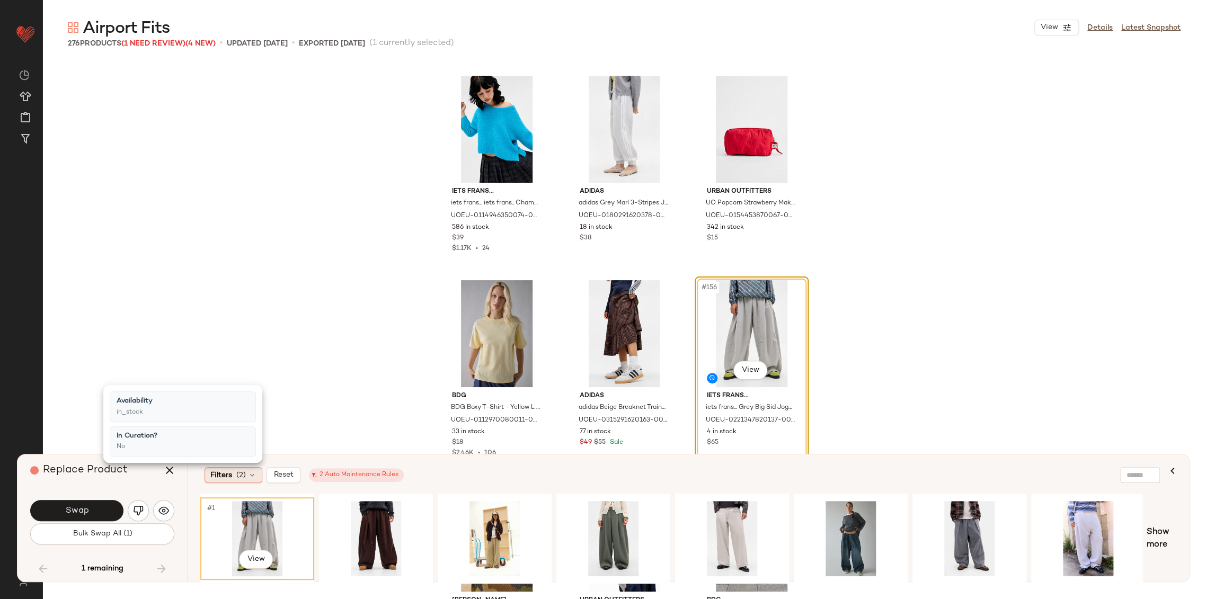
click at [254, 473] on icon at bounding box center [252, 475] width 8 height 8
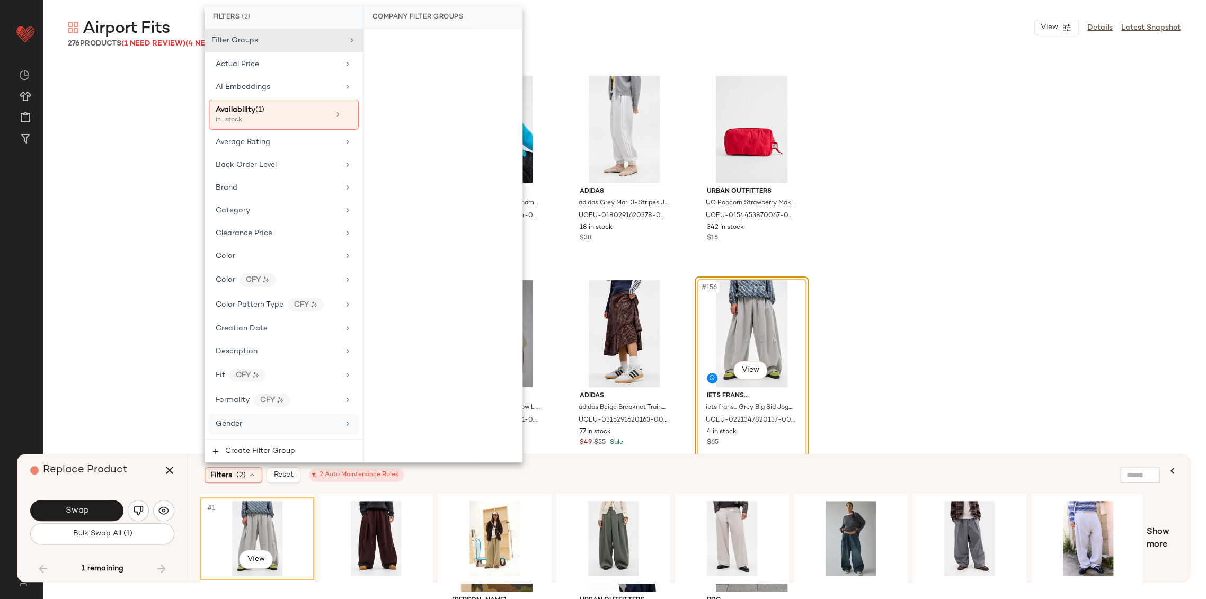
click at [252, 427] on div "Gender" at bounding box center [277, 424] width 123 height 11
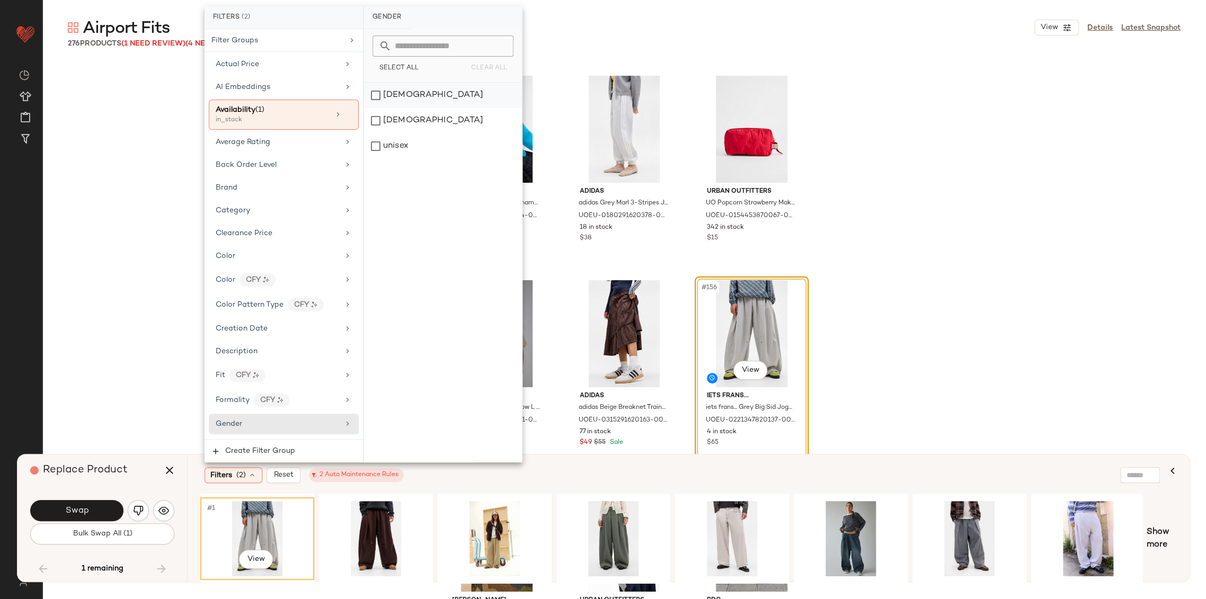
click at [390, 91] on div "[DEMOGRAPHIC_DATA]" at bounding box center [443, 95] width 158 height 25
click at [598, 476] on div "Filters (3) Reset 2 Auto Maintenance Rules" at bounding box center [637, 475] width 865 height 16
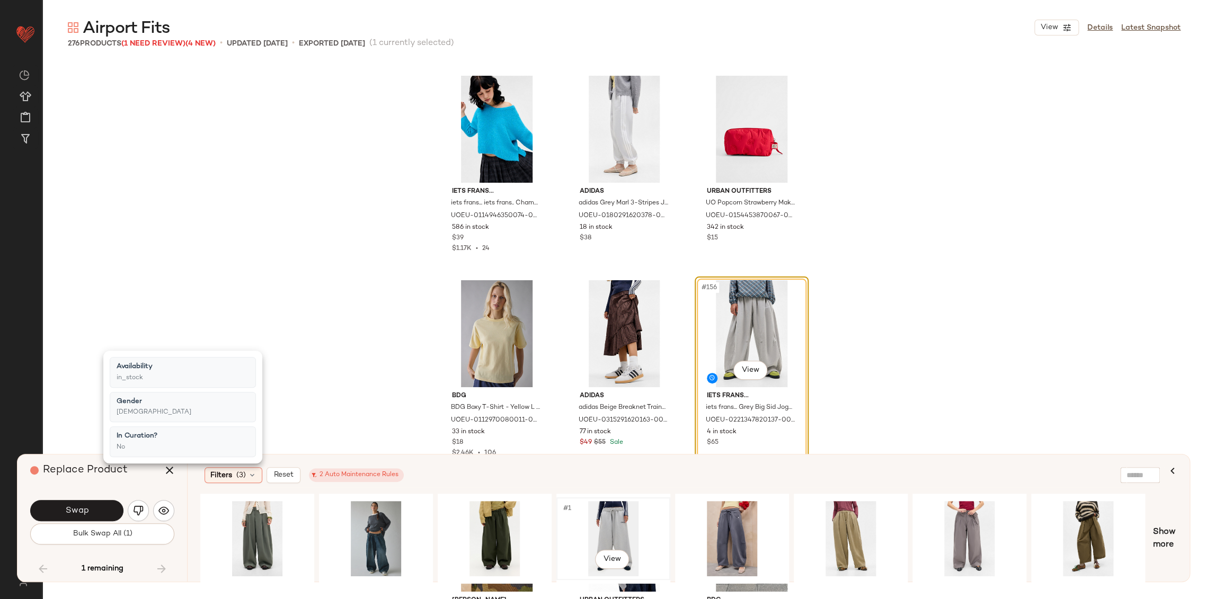
click at [618, 522] on div "#1 View" at bounding box center [613, 538] width 107 height 75
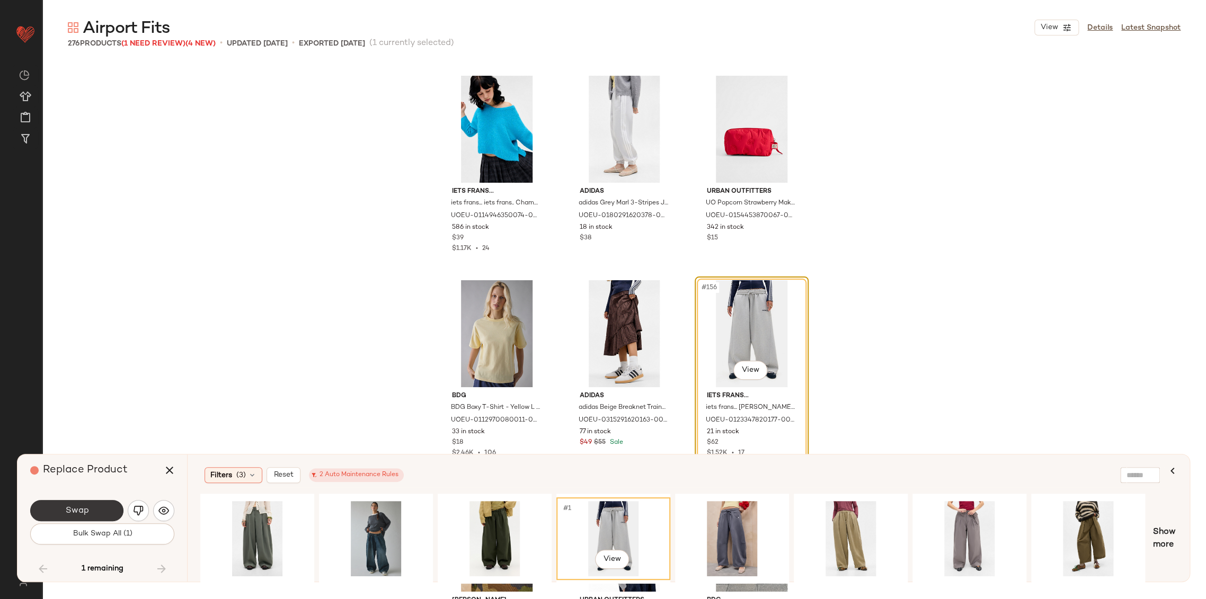
click at [114, 506] on button "Swap" at bounding box center [76, 510] width 93 height 21
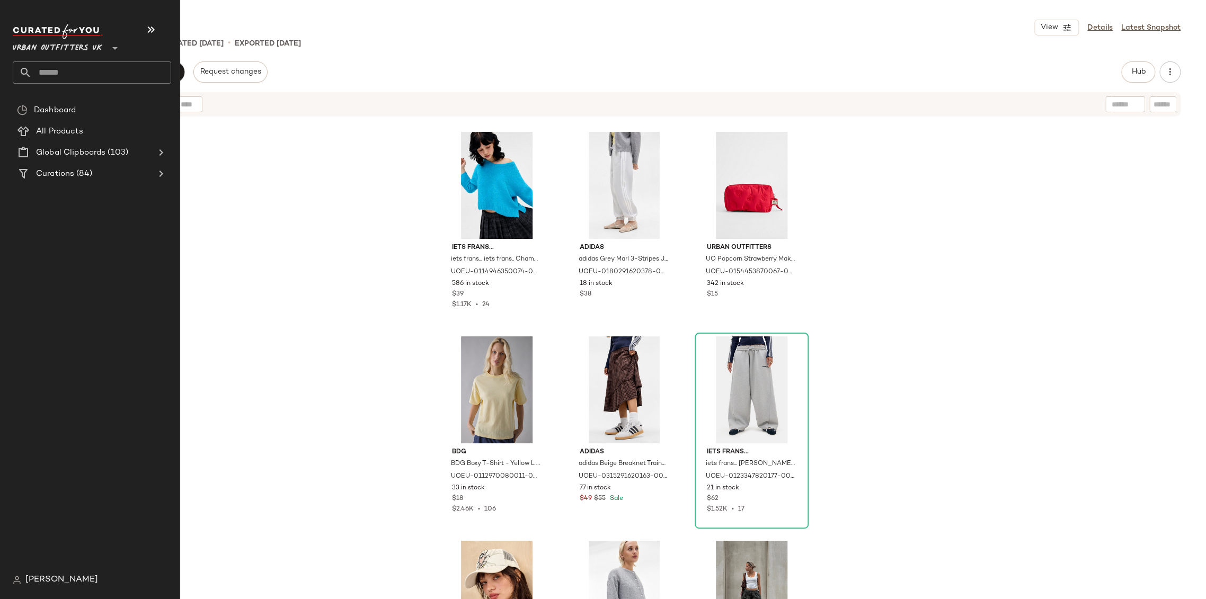
click at [42, 75] on input "text" at bounding box center [101, 72] width 139 height 22
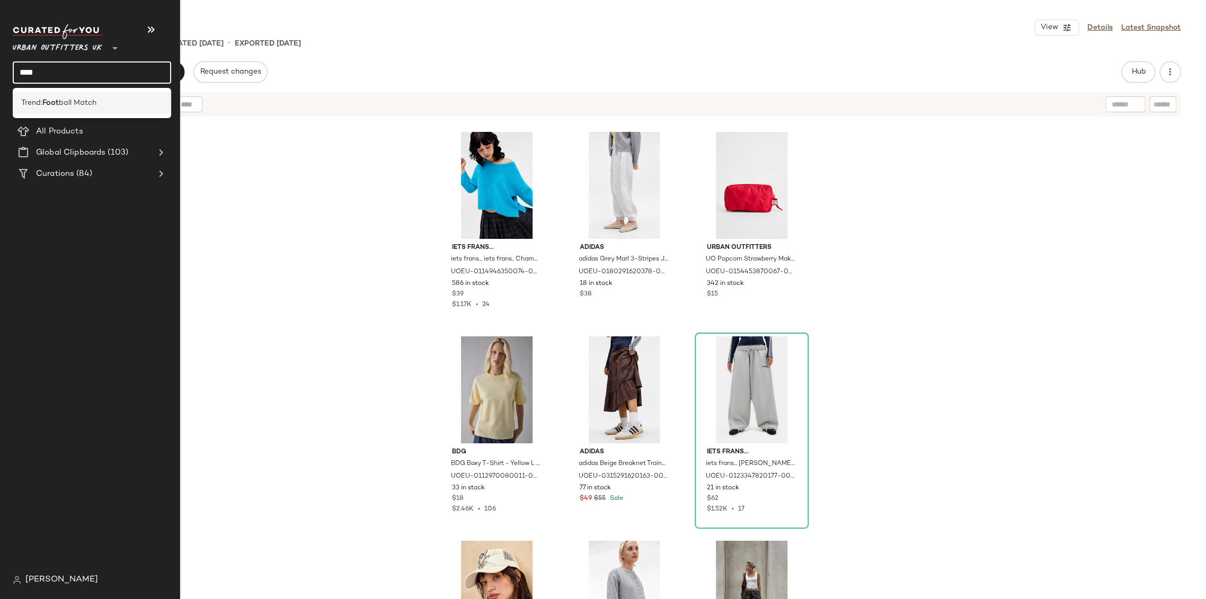
type input "****"
click at [55, 104] on b "Foot" at bounding box center [50, 103] width 16 height 11
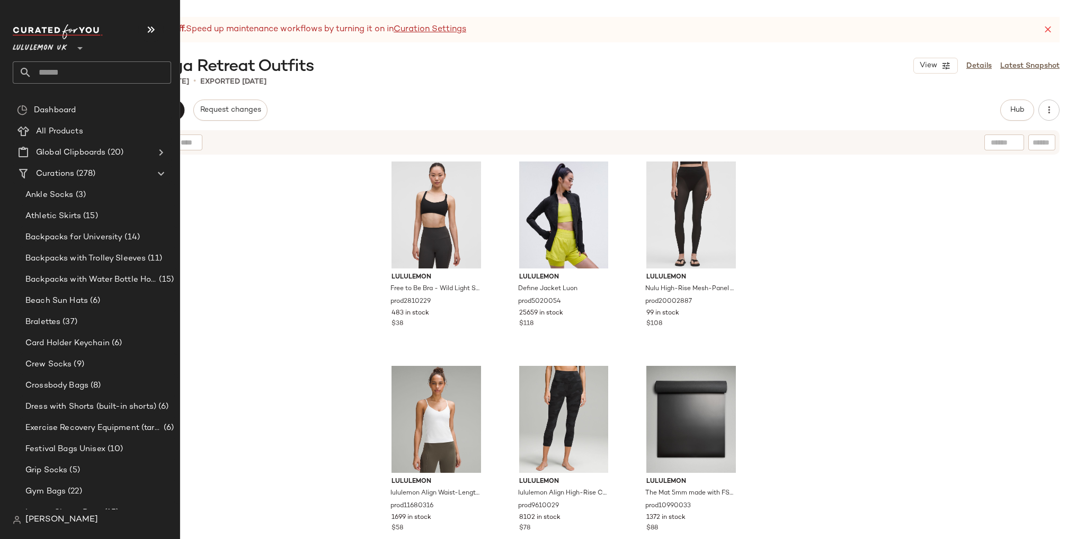
click at [55, 67] on input "text" at bounding box center [101, 72] width 139 height 22
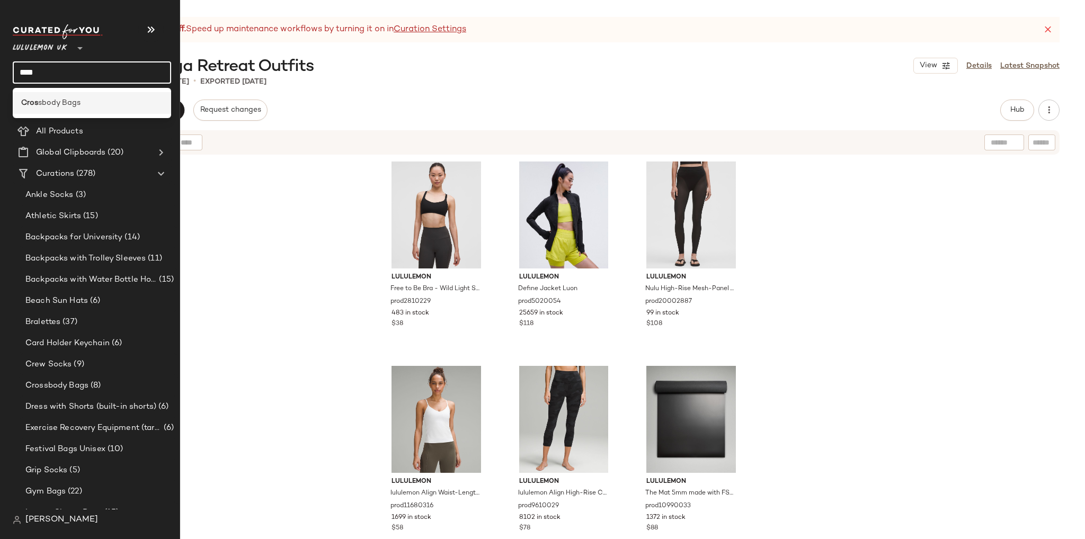
type input "****"
click at [43, 100] on span "sbody Bags" at bounding box center [59, 103] width 42 height 11
